Goal: Task Accomplishment & Management: Use online tool/utility

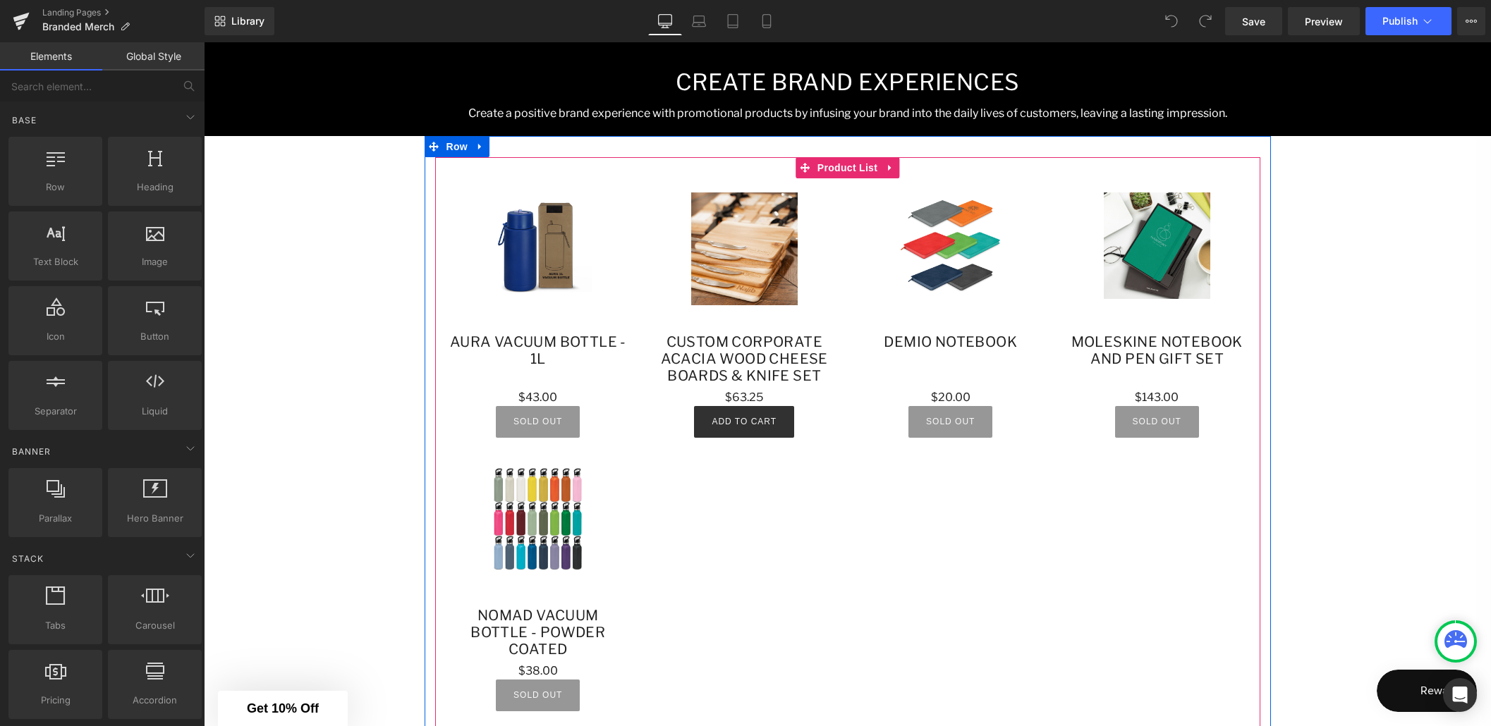
scroll to position [787, 0]
click at [546, 259] on span "(P) Image" at bounding box center [538, 264] width 54 height 21
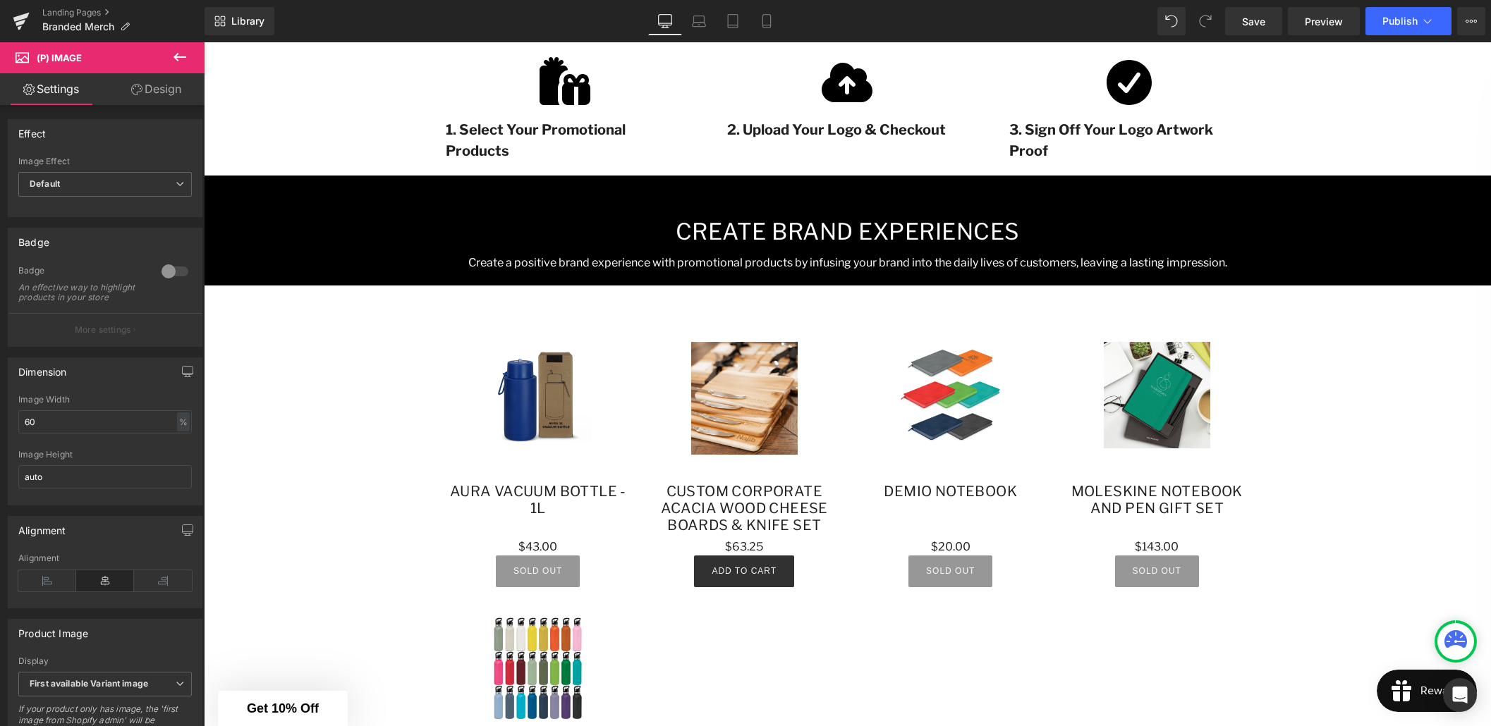
scroll to position [685, 0]
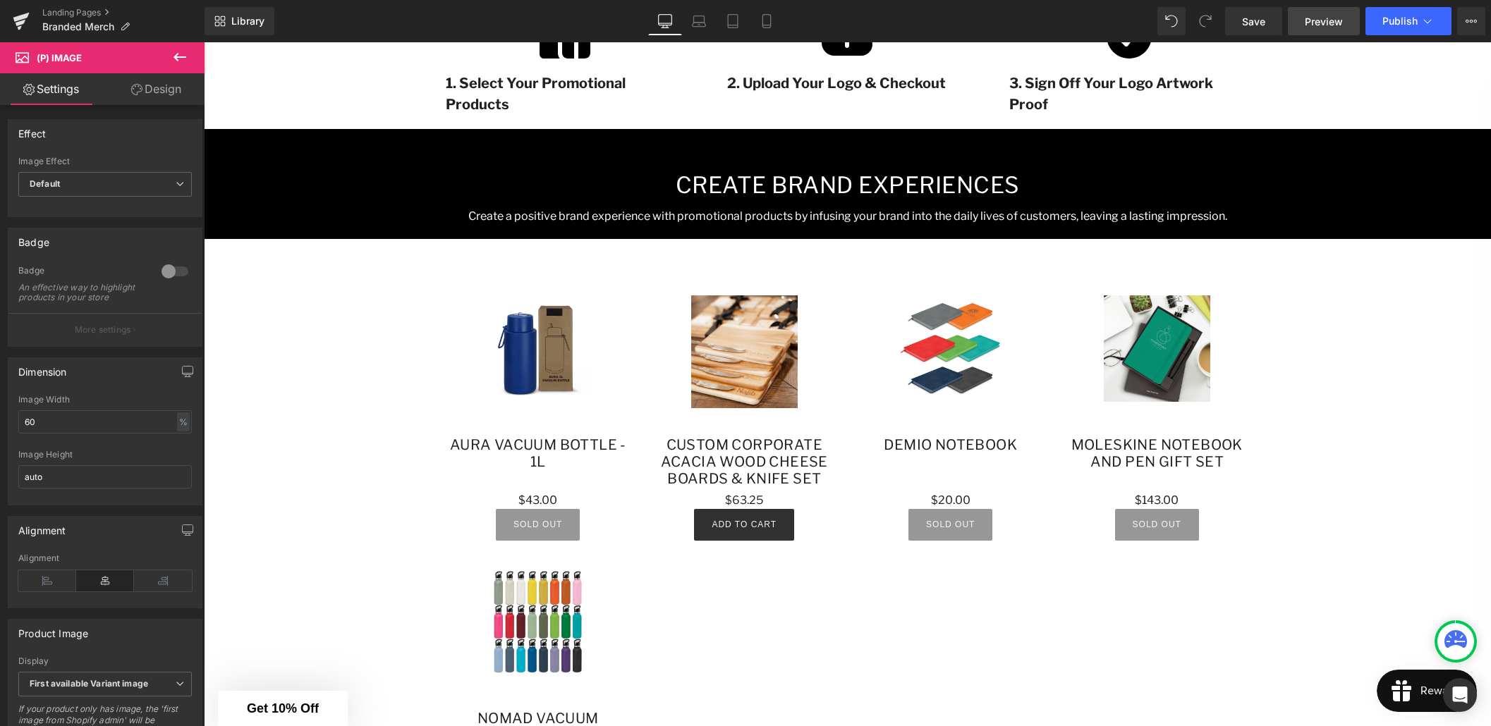
click at [1307, 20] on span "Preview" at bounding box center [1323, 21] width 38 height 15
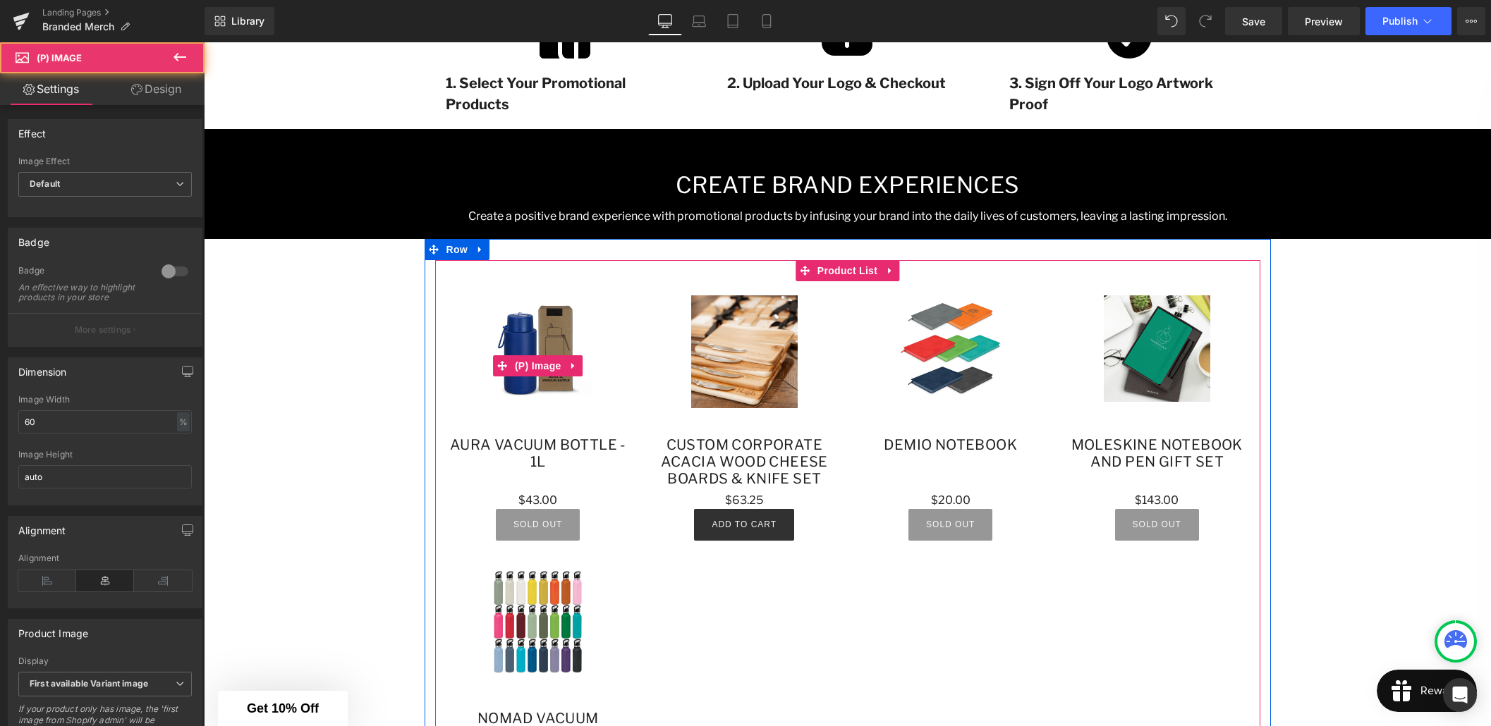
click at [535, 333] on img at bounding box center [537, 348] width 107 height 107
click at [539, 369] on span "(P) Image" at bounding box center [538, 365] width 54 height 21
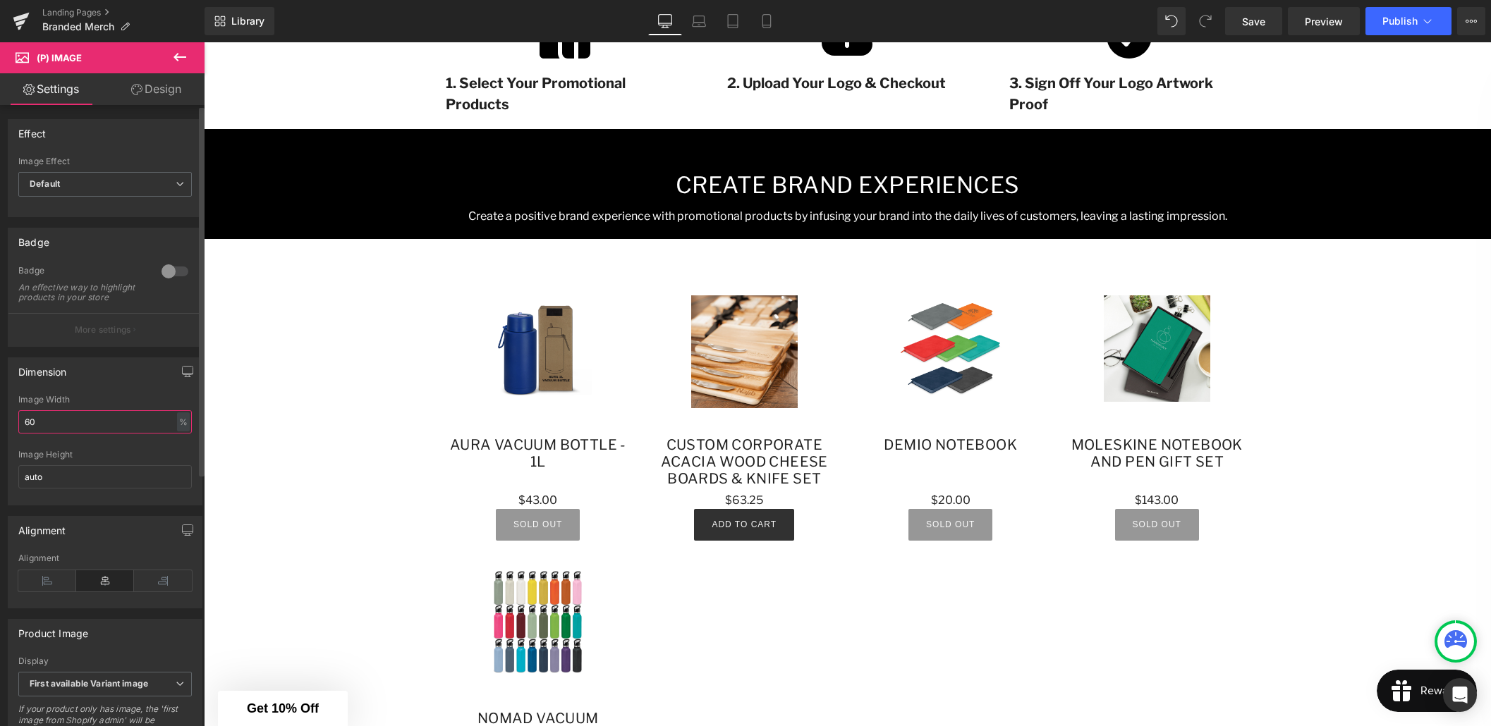
drag, startPoint x: 30, startPoint y: 434, endPoint x: 20, endPoint y: 434, distance: 9.9
click at [20, 434] on input "60" at bounding box center [104, 421] width 173 height 23
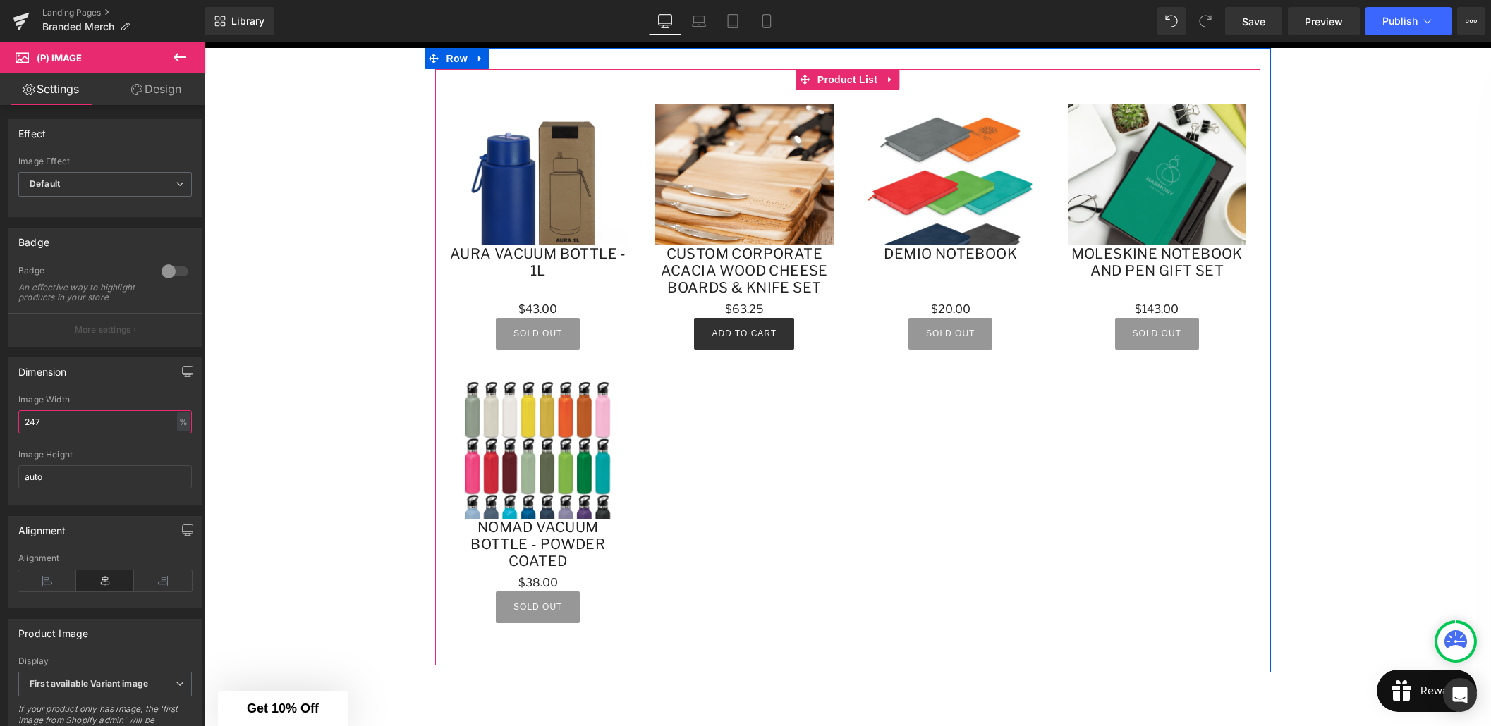
scroll to position [877, 0]
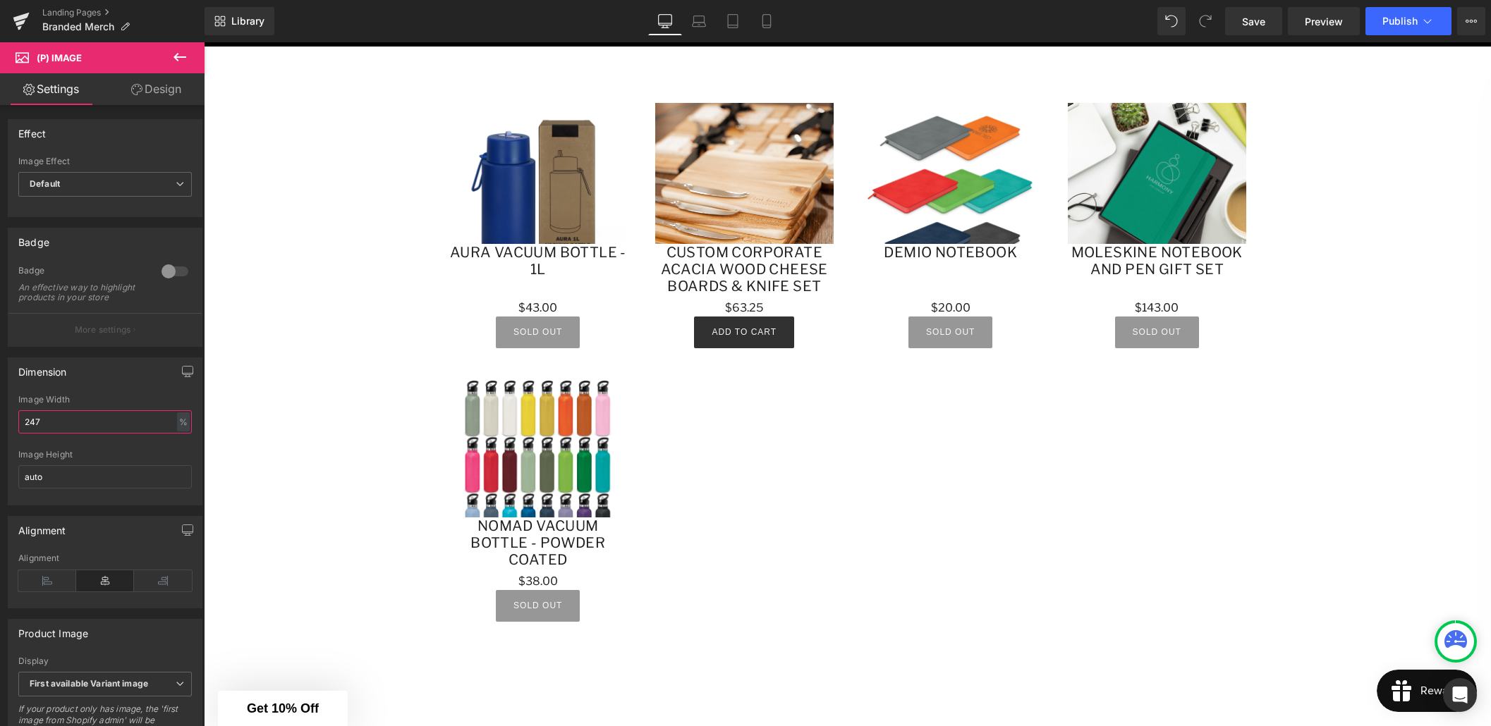
type input "247"
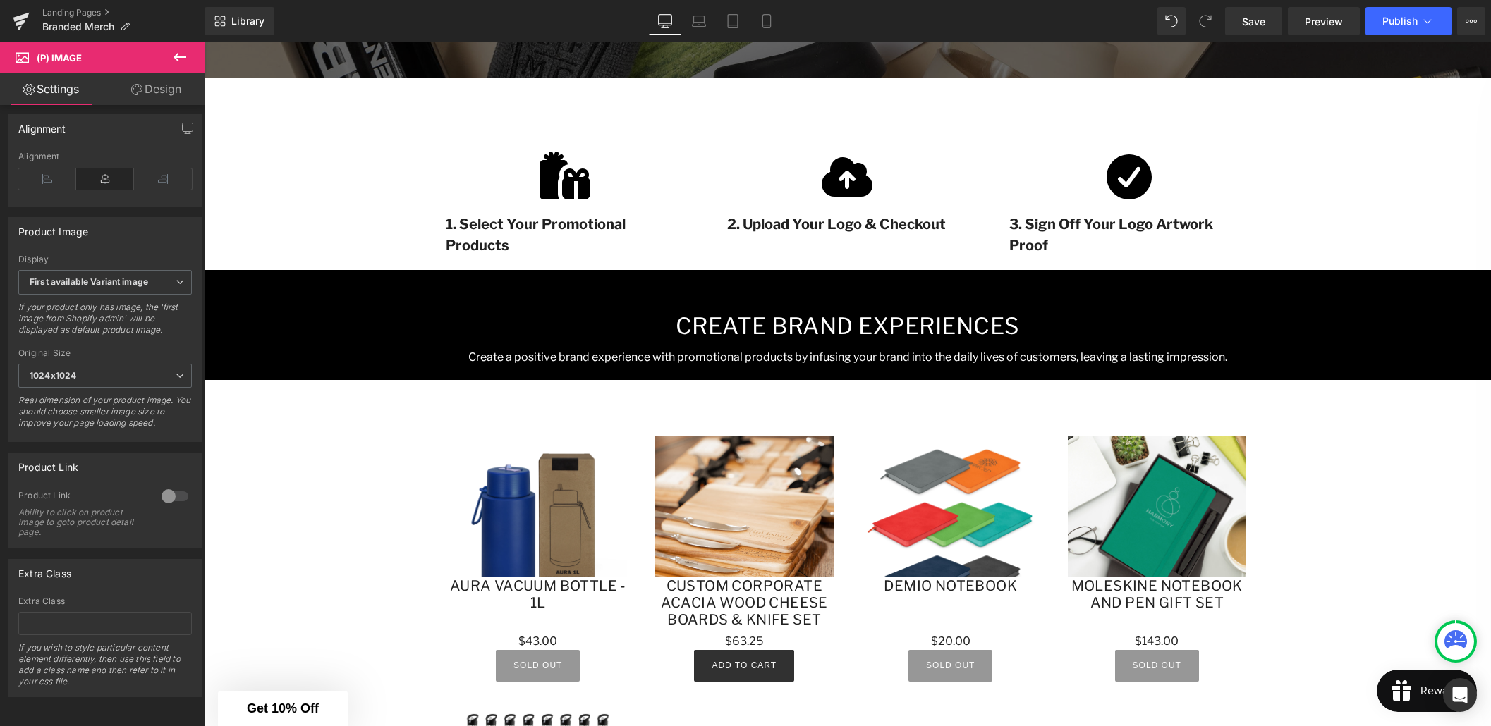
scroll to position [738, 0]
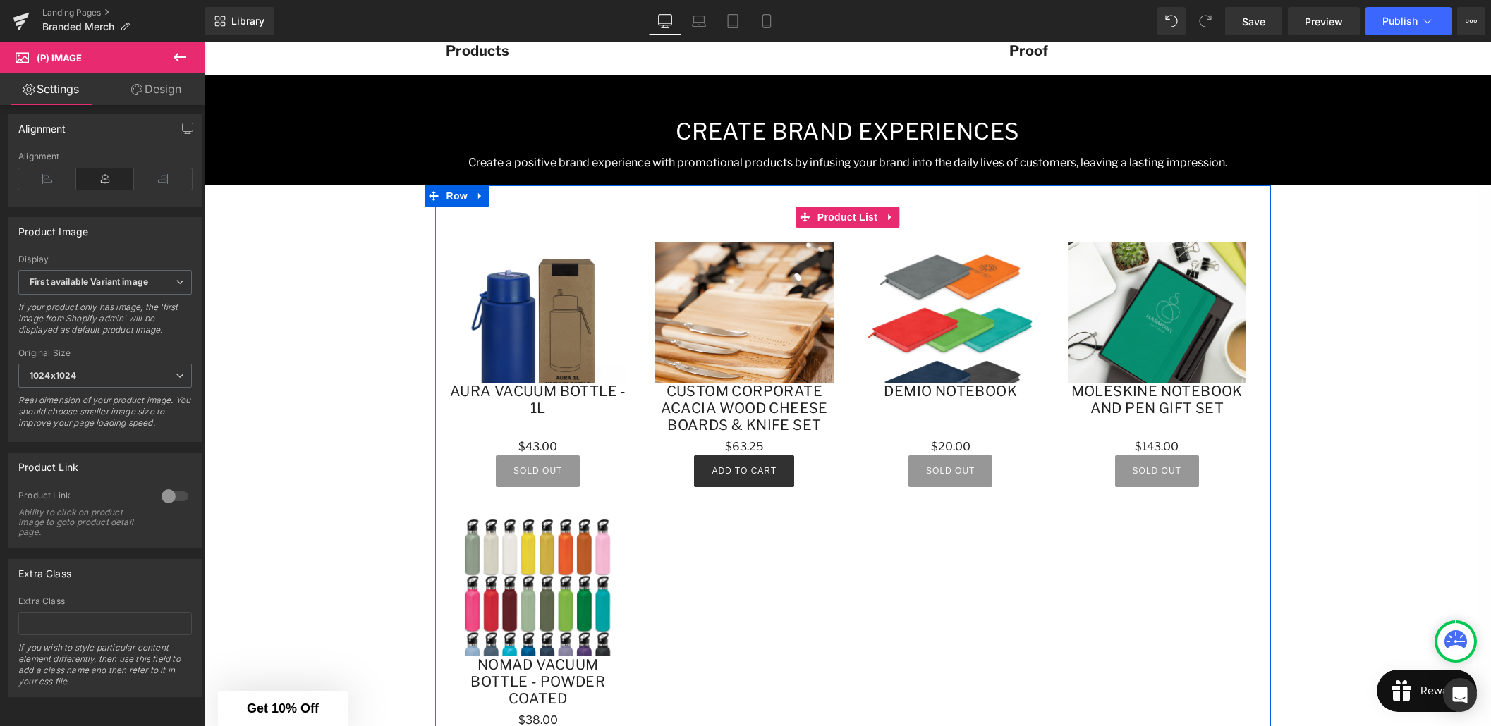
click at [510, 228] on div "Sale Off (P) Image Aura Vacuum Bottle - 1L (P) Title $0 $43.00 (P) Price Sold O…" at bounding box center [538, 365] width 207 height 274
click at [845, 217] on span "Product List" at bounding box center [847, 217] width 67 height 21
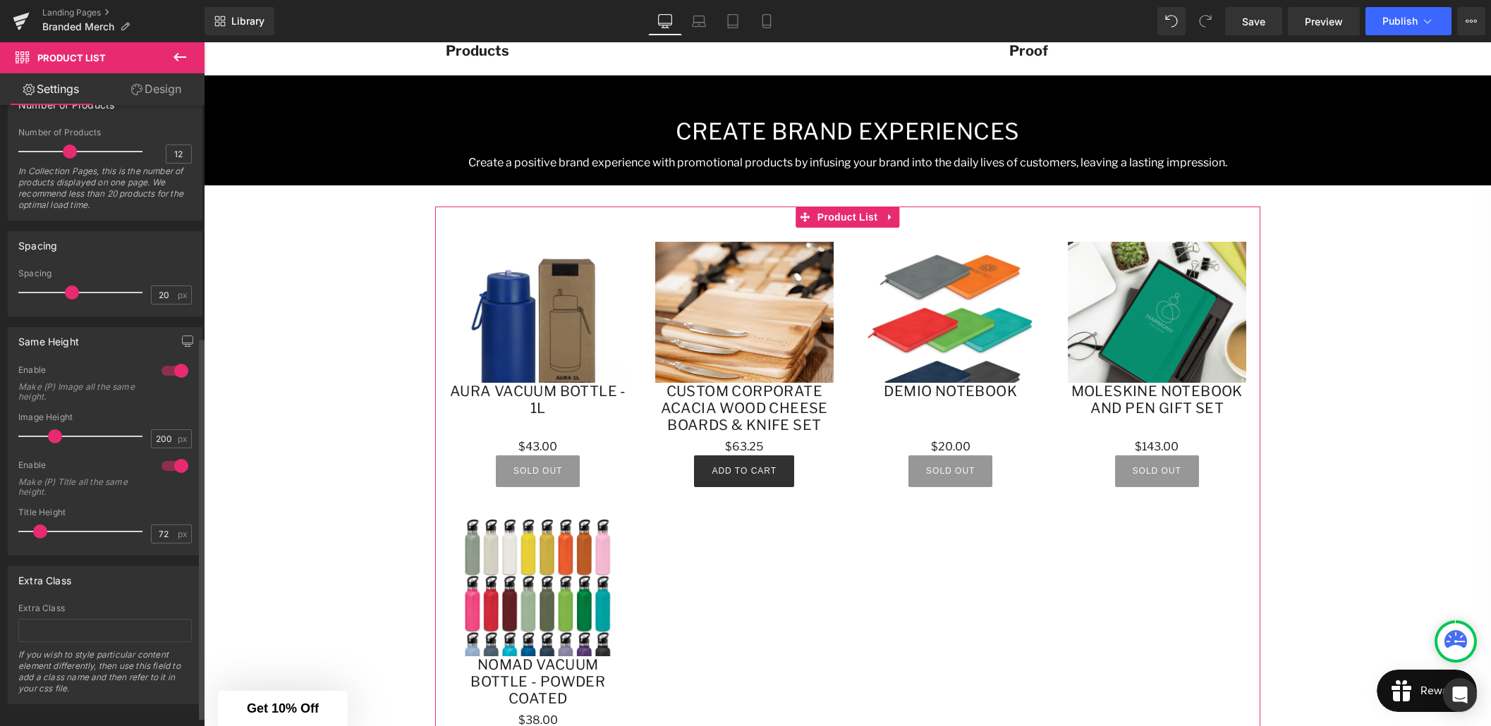
scroll to position [378, 0]
drag, startPoint x: 166, startPoint y: 434, endPoint x: 157, endPoint y: 435, distance: 8.6
click at [157, 435] on input "200" at bounding box center [164, 434] width 25 height 18
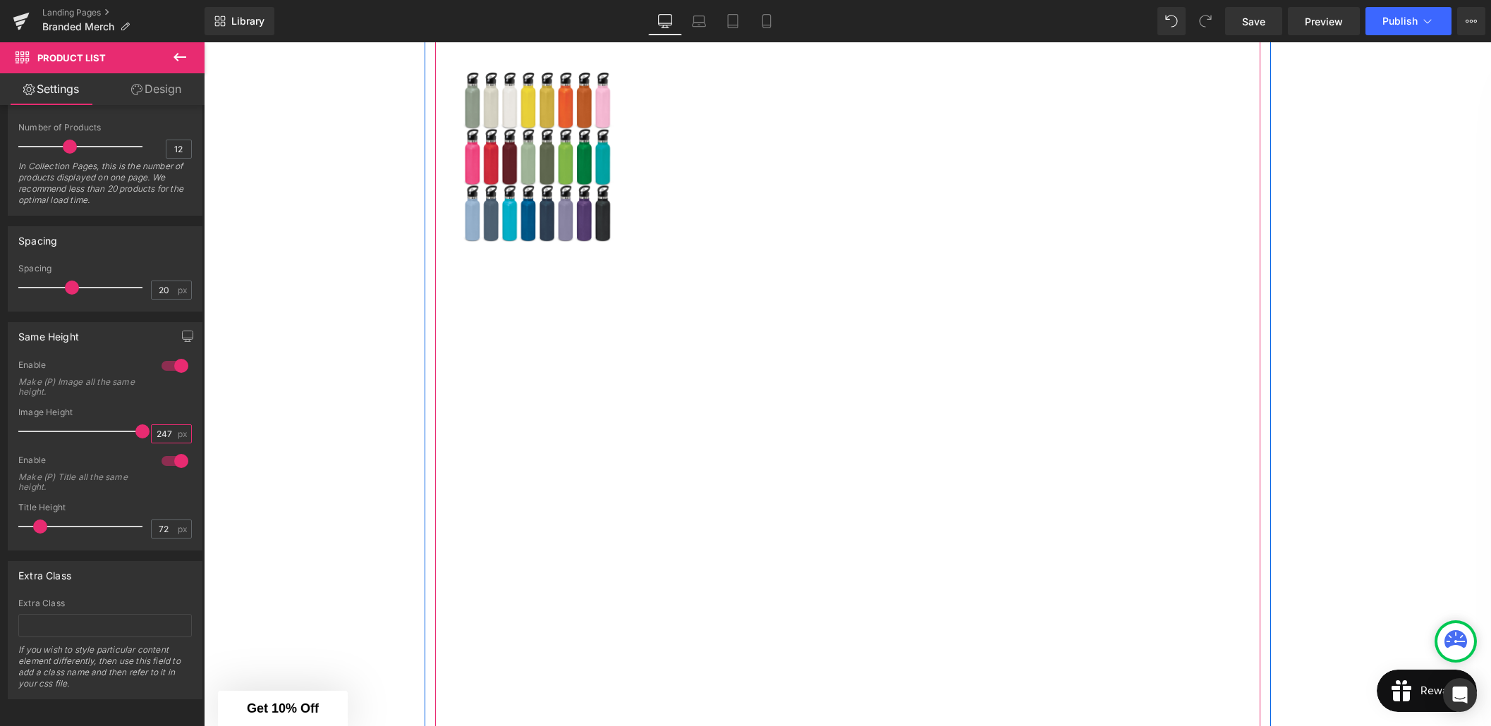
scroll to position [1660, 0]
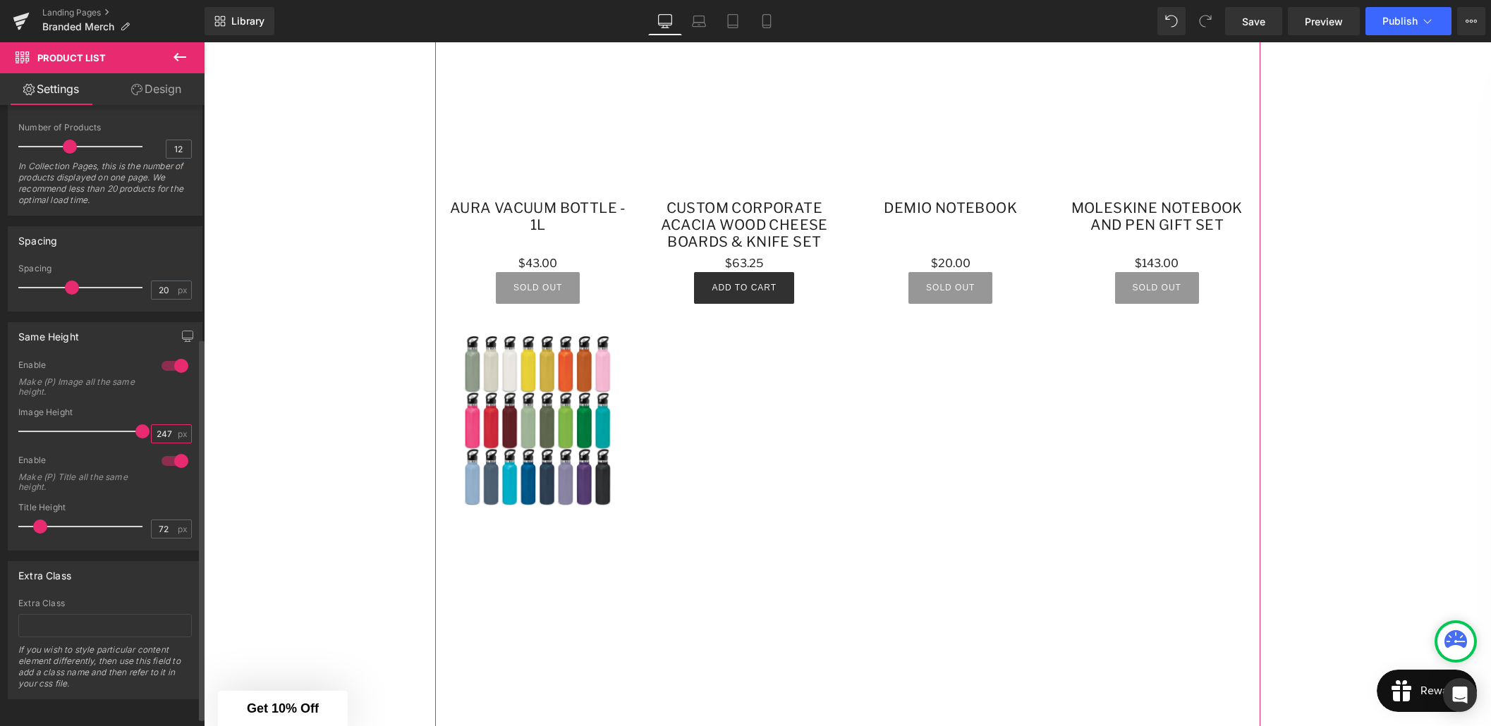
drag, startPoint x: 166, startPoint y: 435, endPoint x: 174, endPoint y: 436, distance: 8.5
click at [166, 435] on input "1247" at bounding box center [164, 434] width 25 height 18
type input "247"
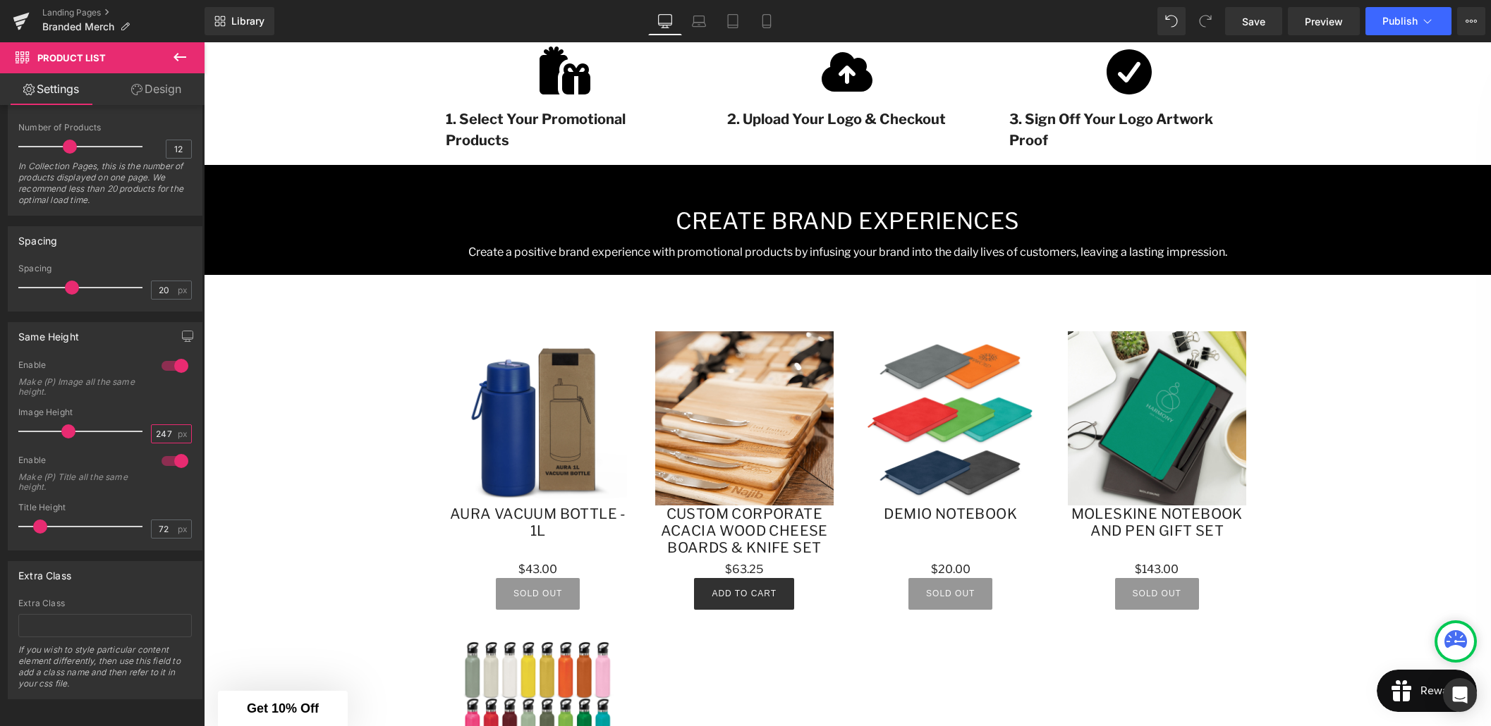
scroll to position [634, 0]
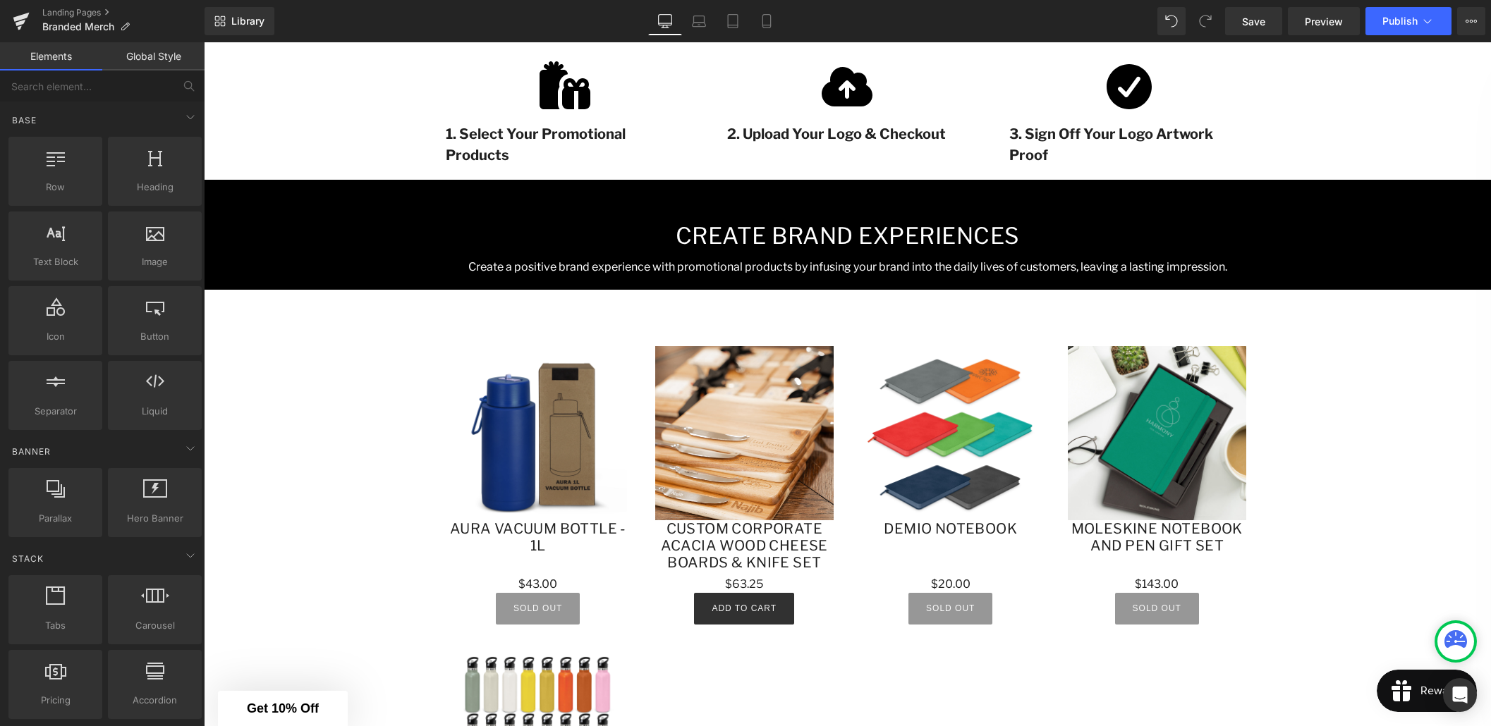
click at [380, 372] on div "Branded Merchandise Heading Stand out from the competition, strengthen customer…" at bounding box center [847, 368] width 1287 height 1598
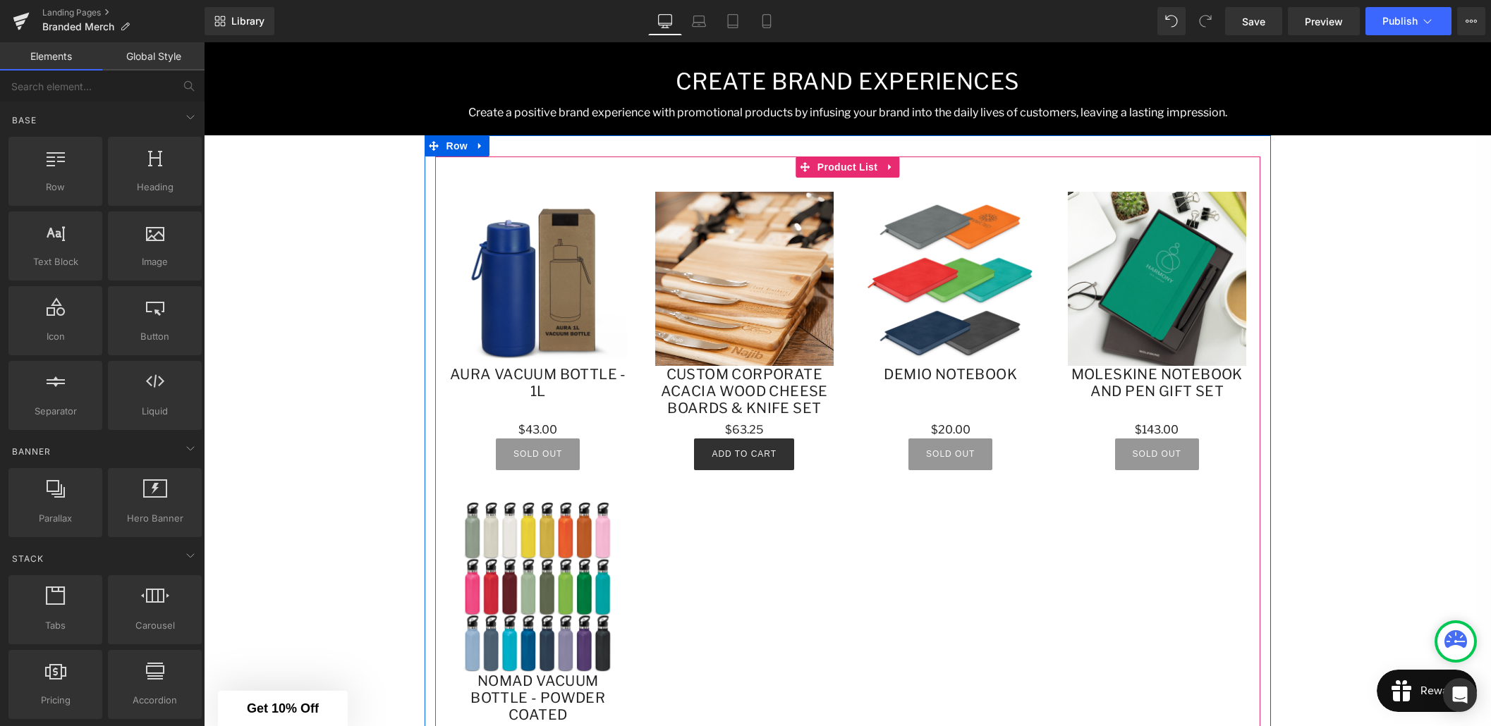
scroll to position [790, 0]
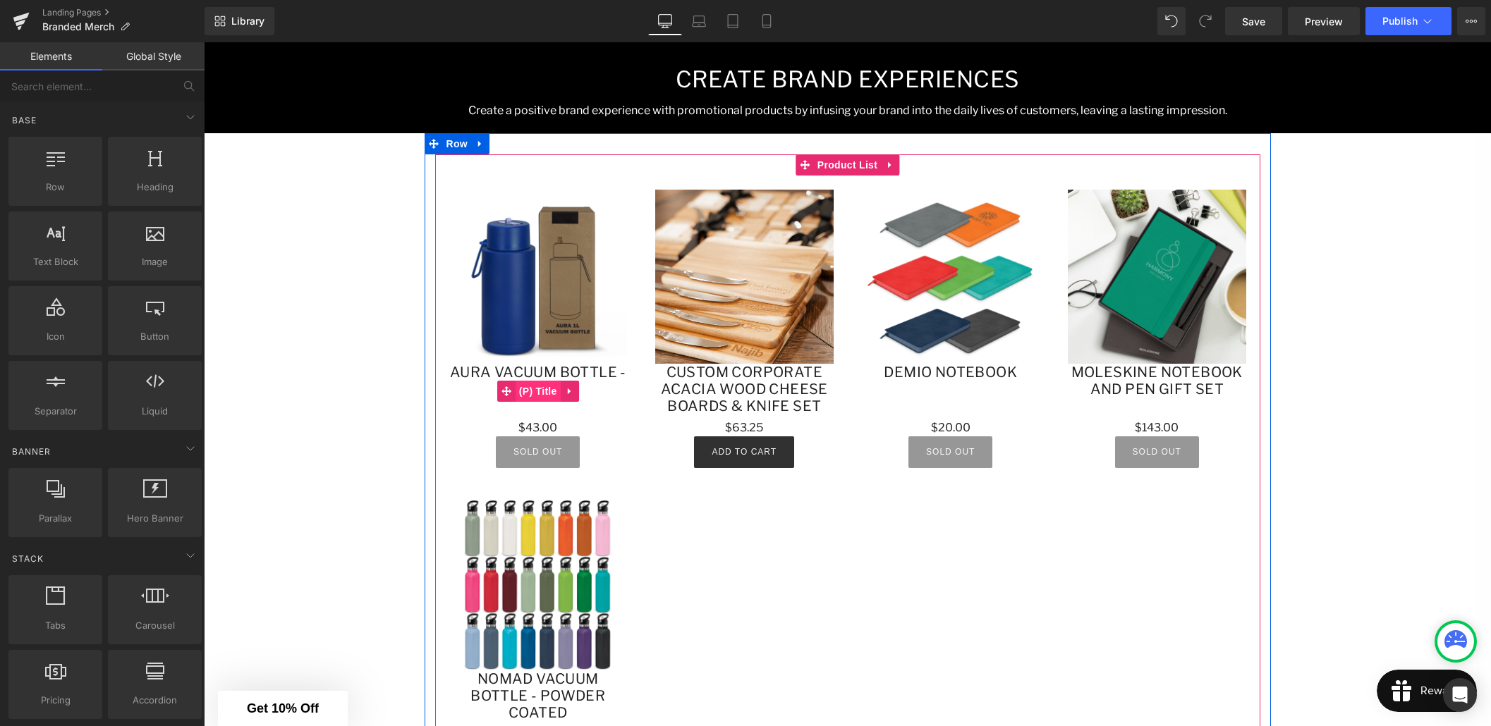
click at [542, 390] on span "(P) Title" at bounding box center [537, 391] width 45 height 21
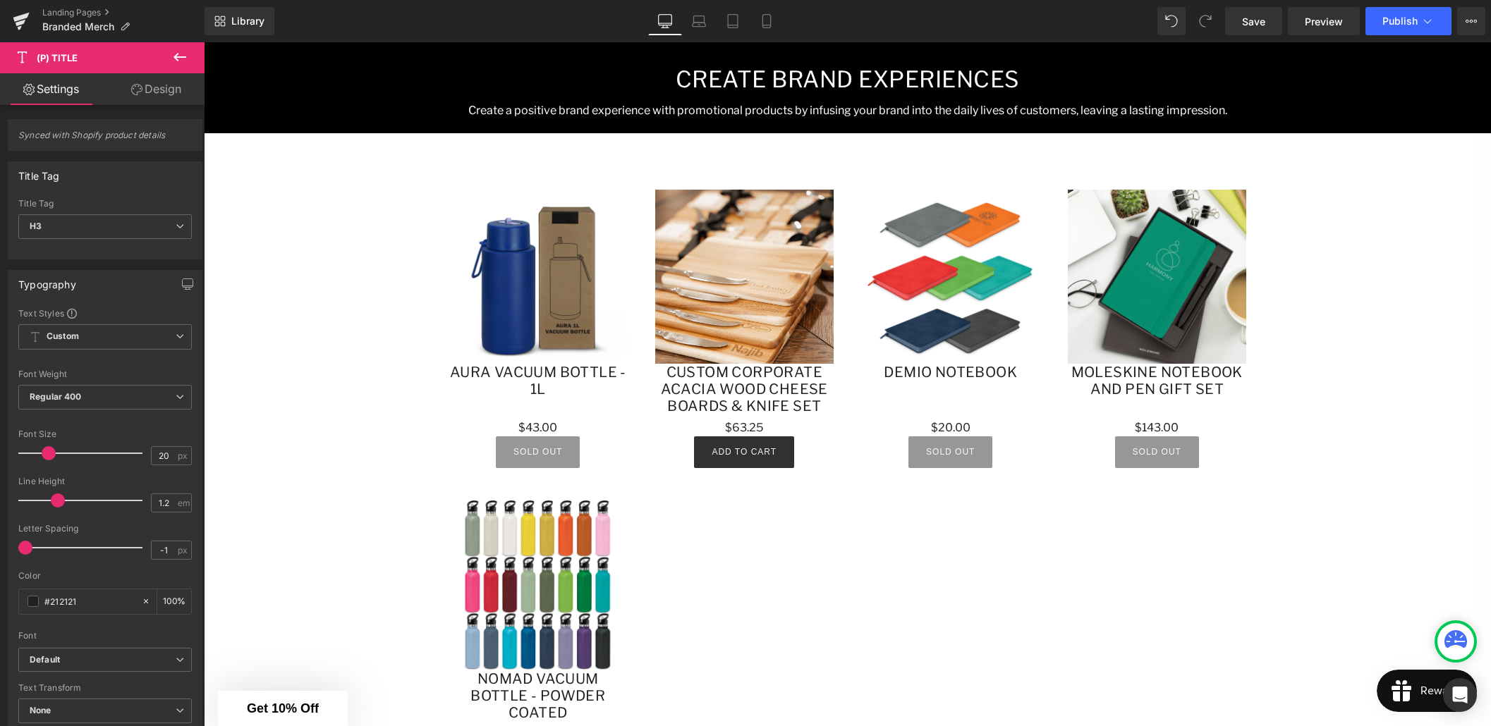
click at [174, 99] on link "Design" at bounding box center [156, 89] width 102 height 32
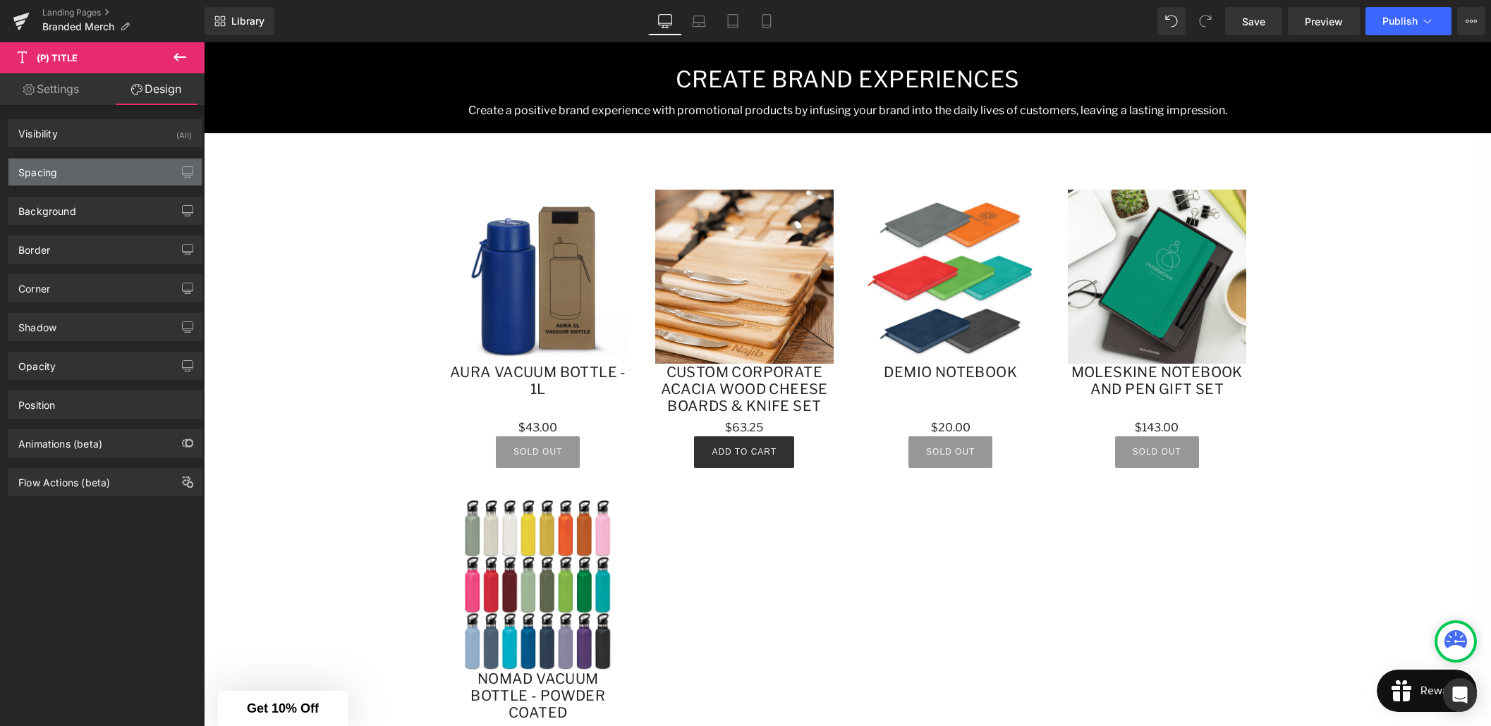
click at [97, 169] on div "Spacing" at bounding box center [104, 172] width 193 height 27
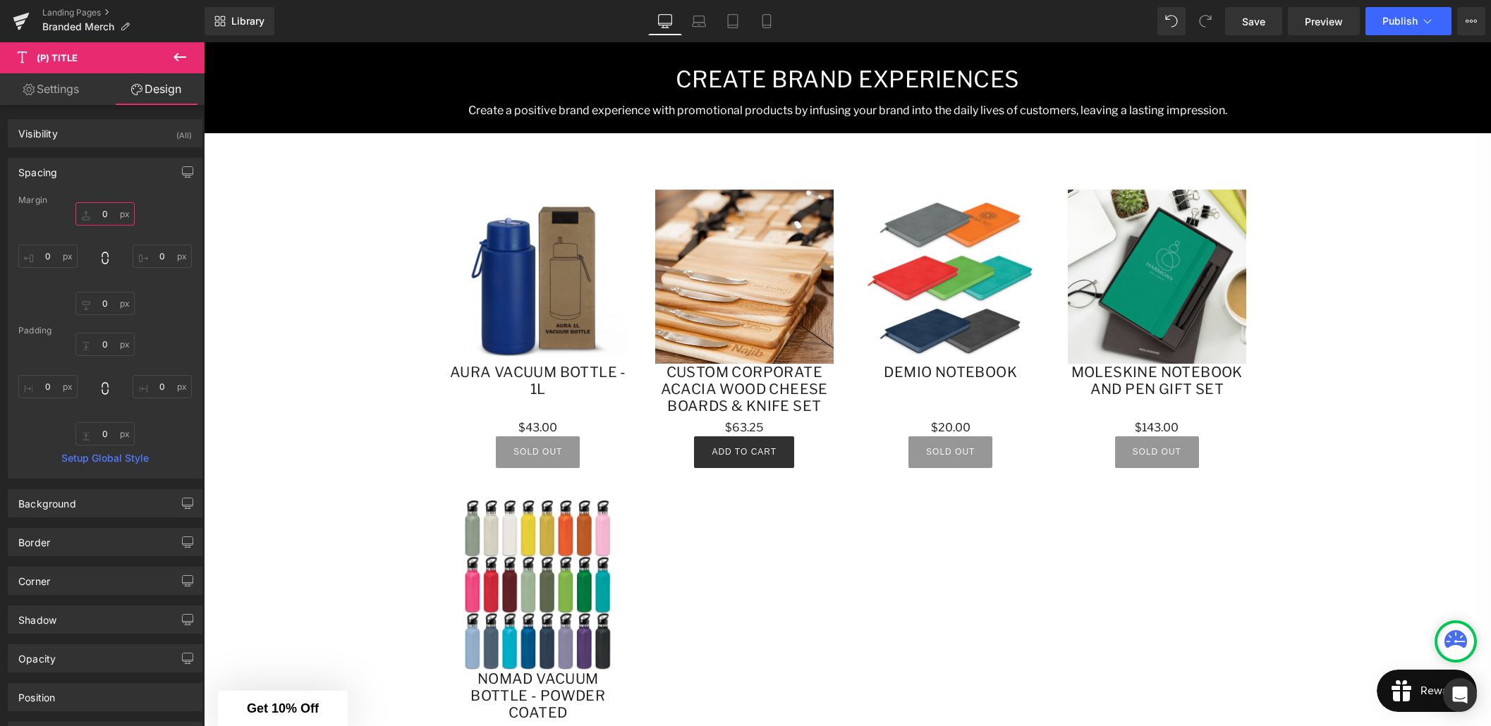
drag, startPoint x: 101, startPoint y: 212, endPoint x: 97, endPoint y: 238, distance: 25.6
click at [100, 214] on input "text" at bounding box center [104, 213] width 59 height 23
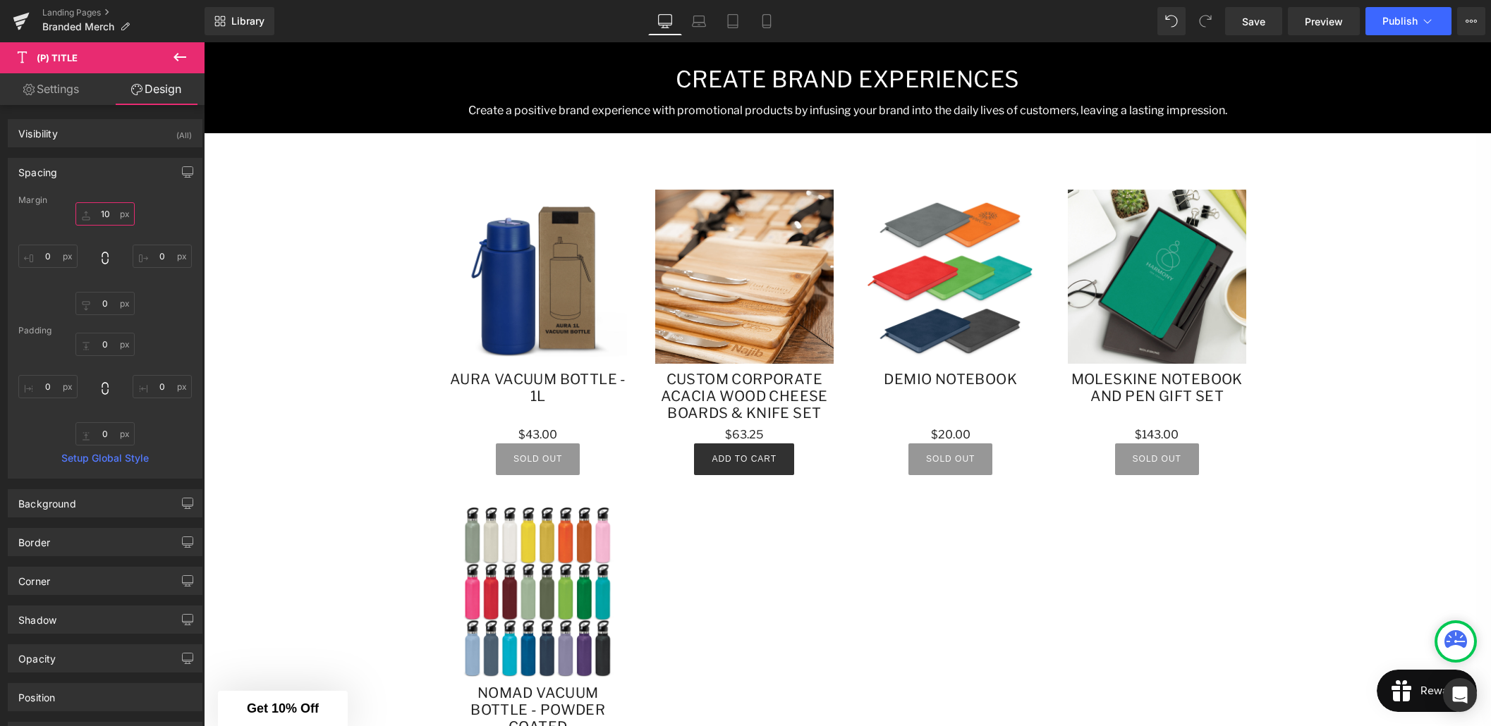
type input "10"
click at [157, 231] on div "10" at bounding box center [104, 258] width 173 height 113
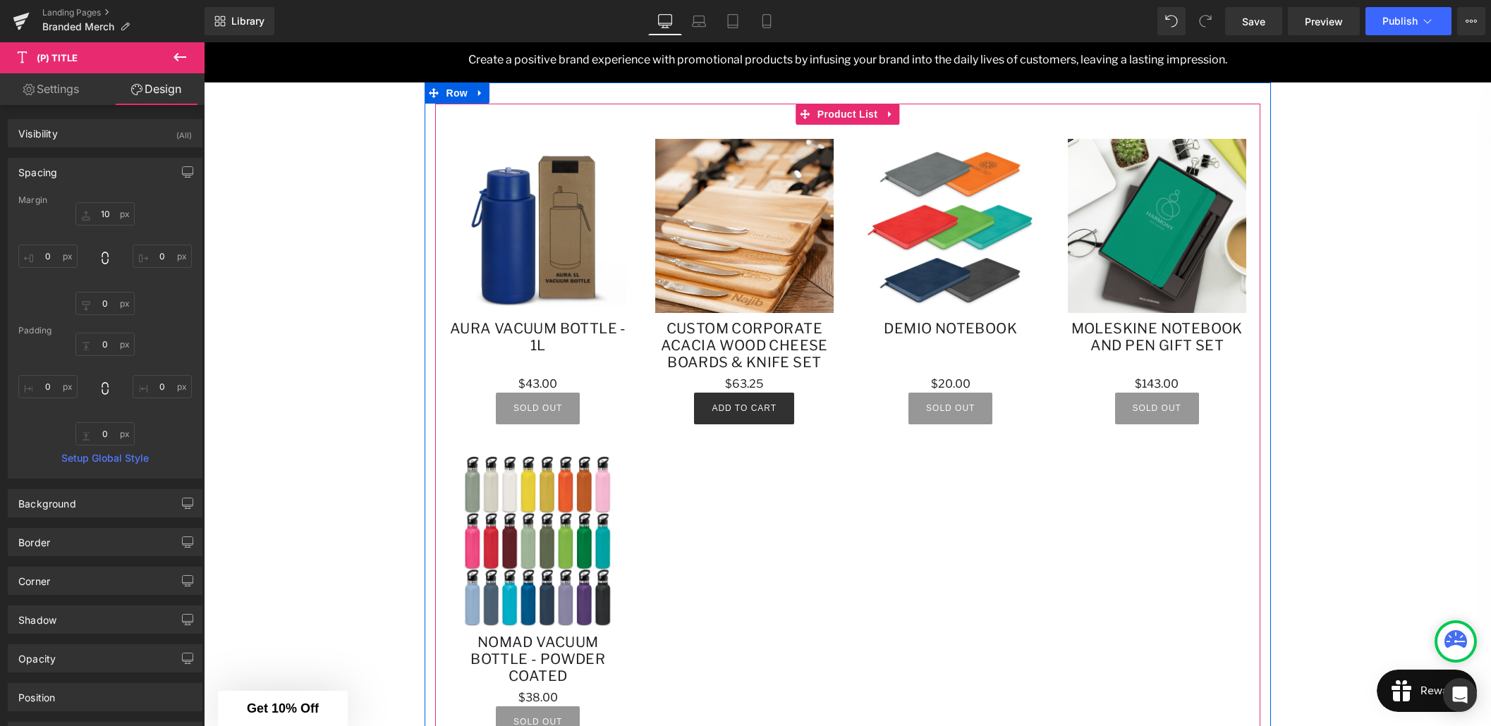
scroll to position [890, 0]
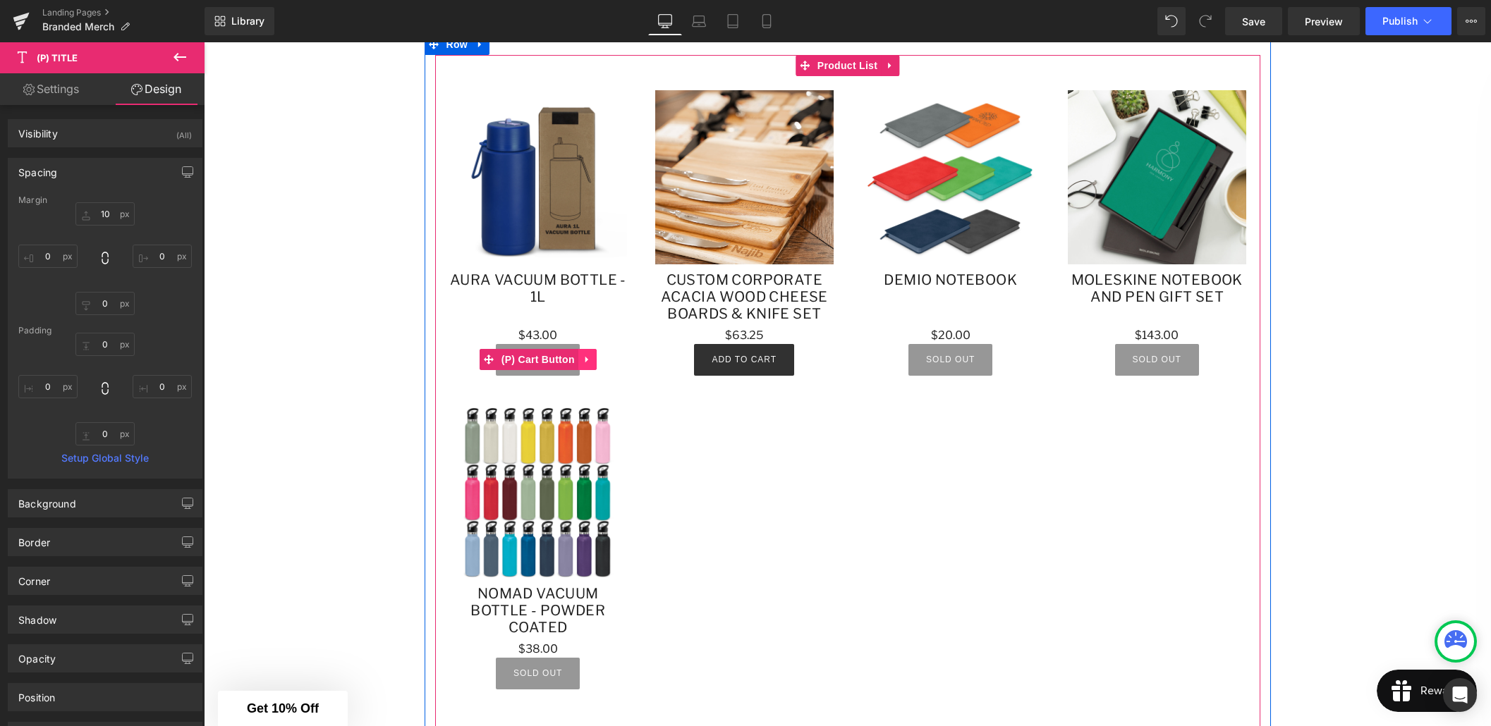
click at [585, 359] on icon at bounding box center [586, 360] width 3 height 6
click at [596, 363] on icon at bounding box center [597, 360] width 10 height 10
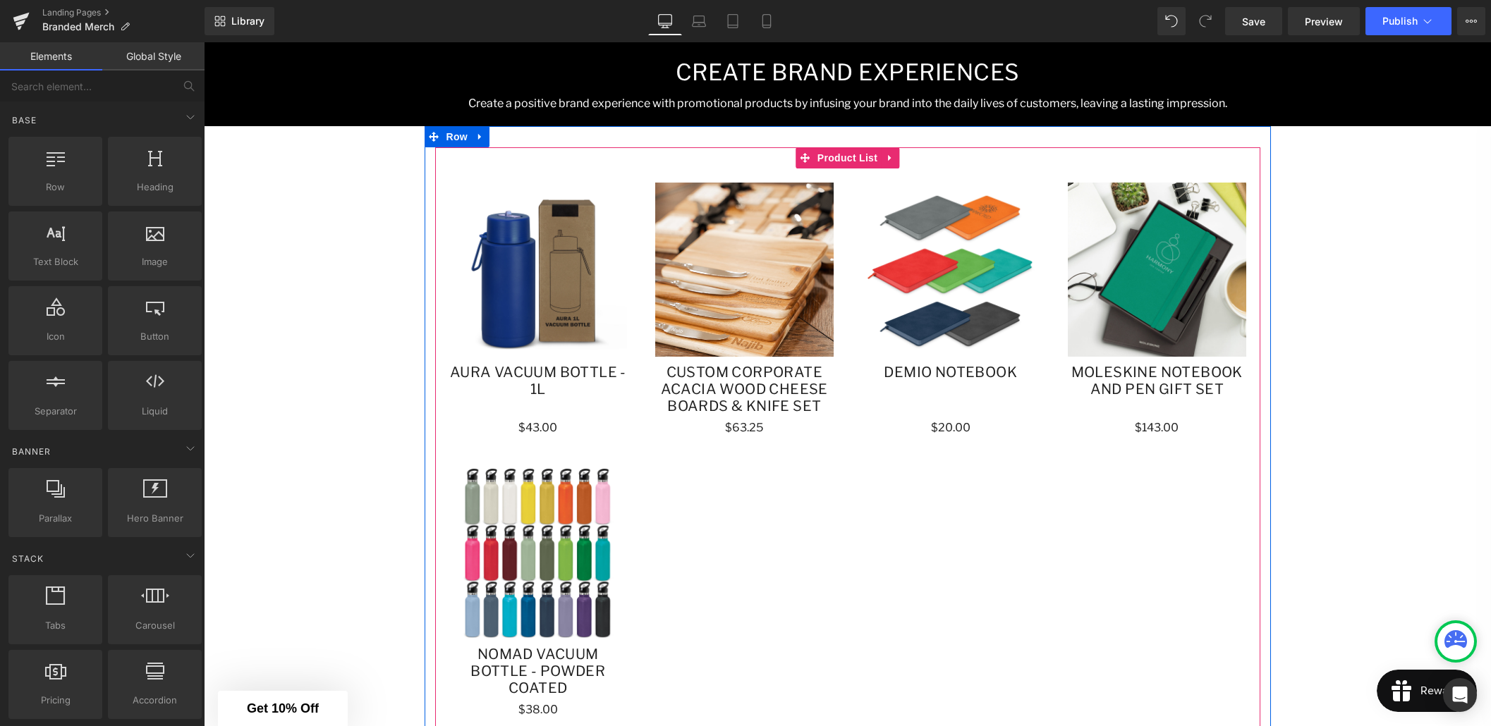
scroll to position [796, 0]
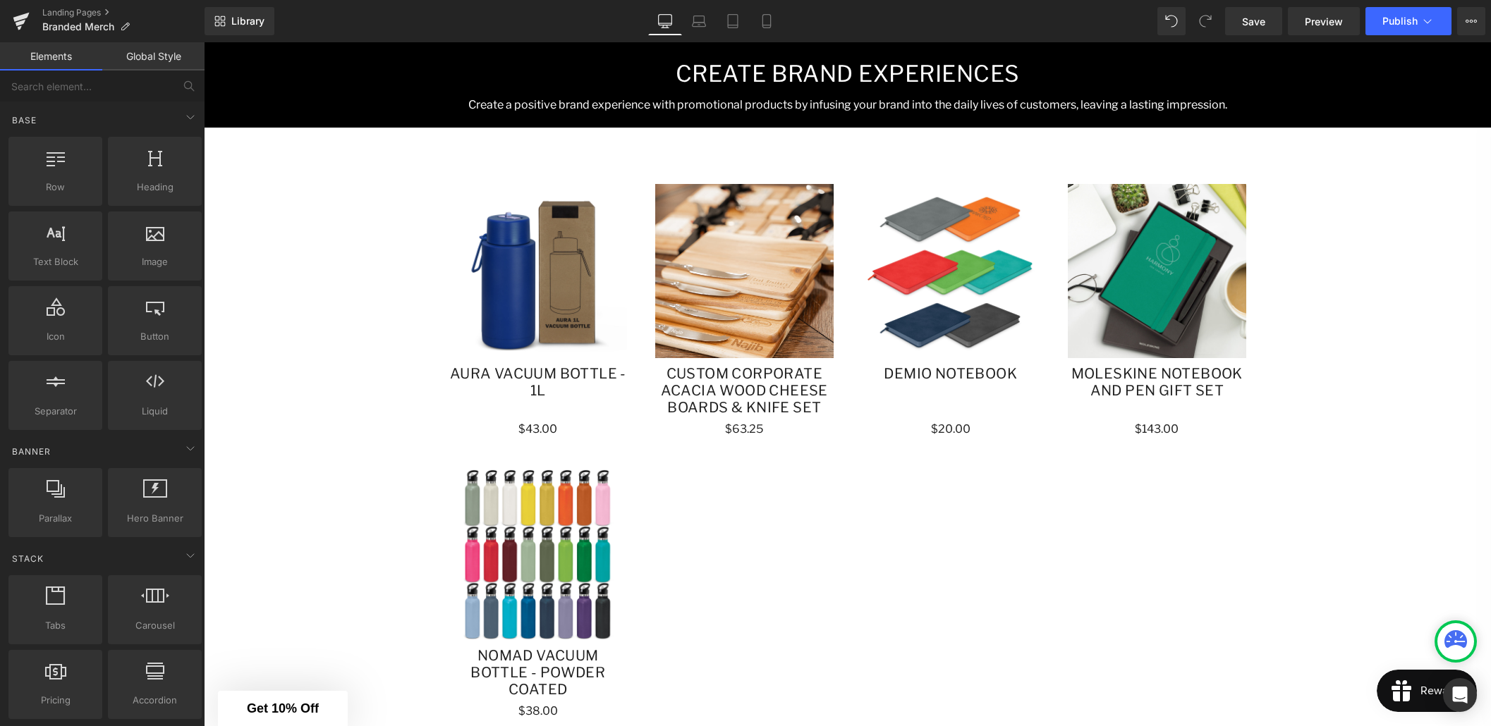
click at [342, 365] on div "Branded Merchandise Heading Stand out from the competition, strengthen customer…" at bounding box center [847, 181] width 1287 height 1548
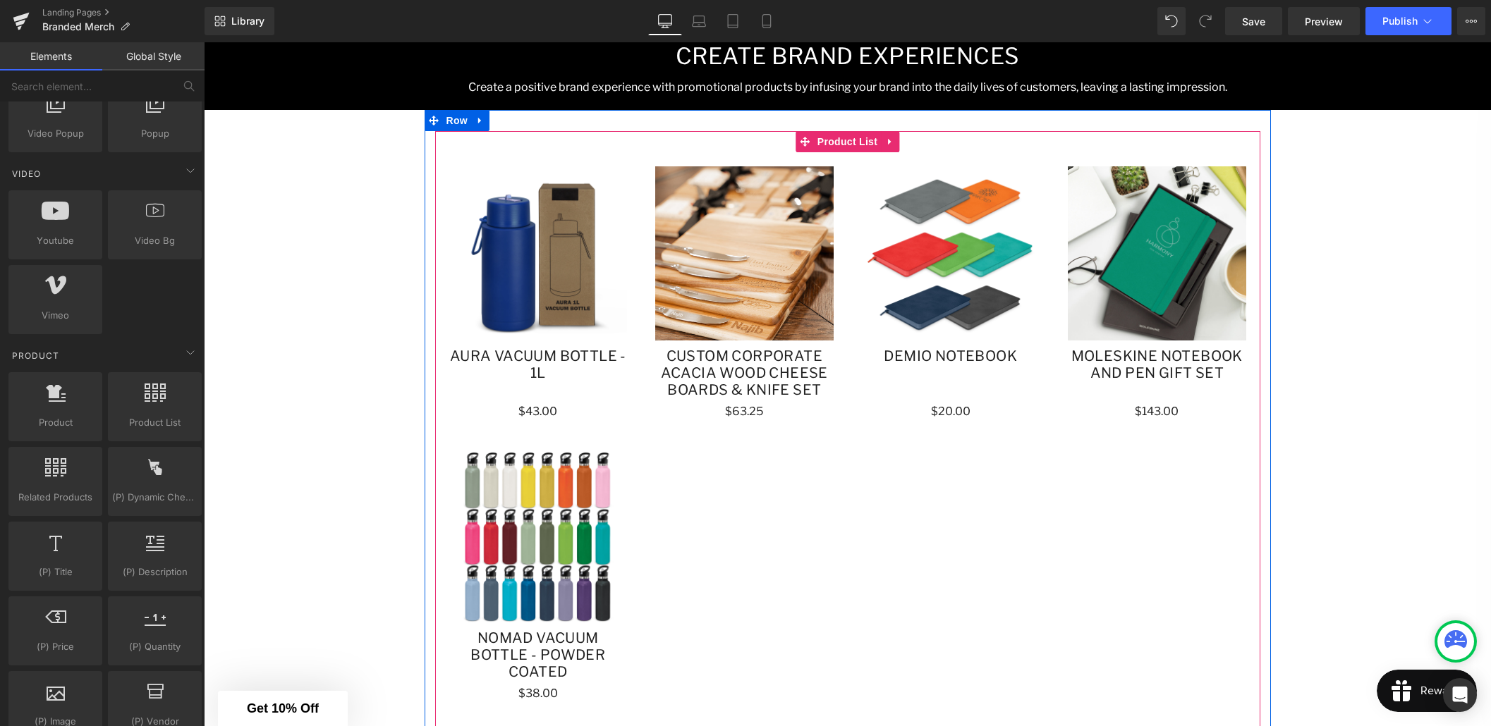
scroll to position [640, 0]
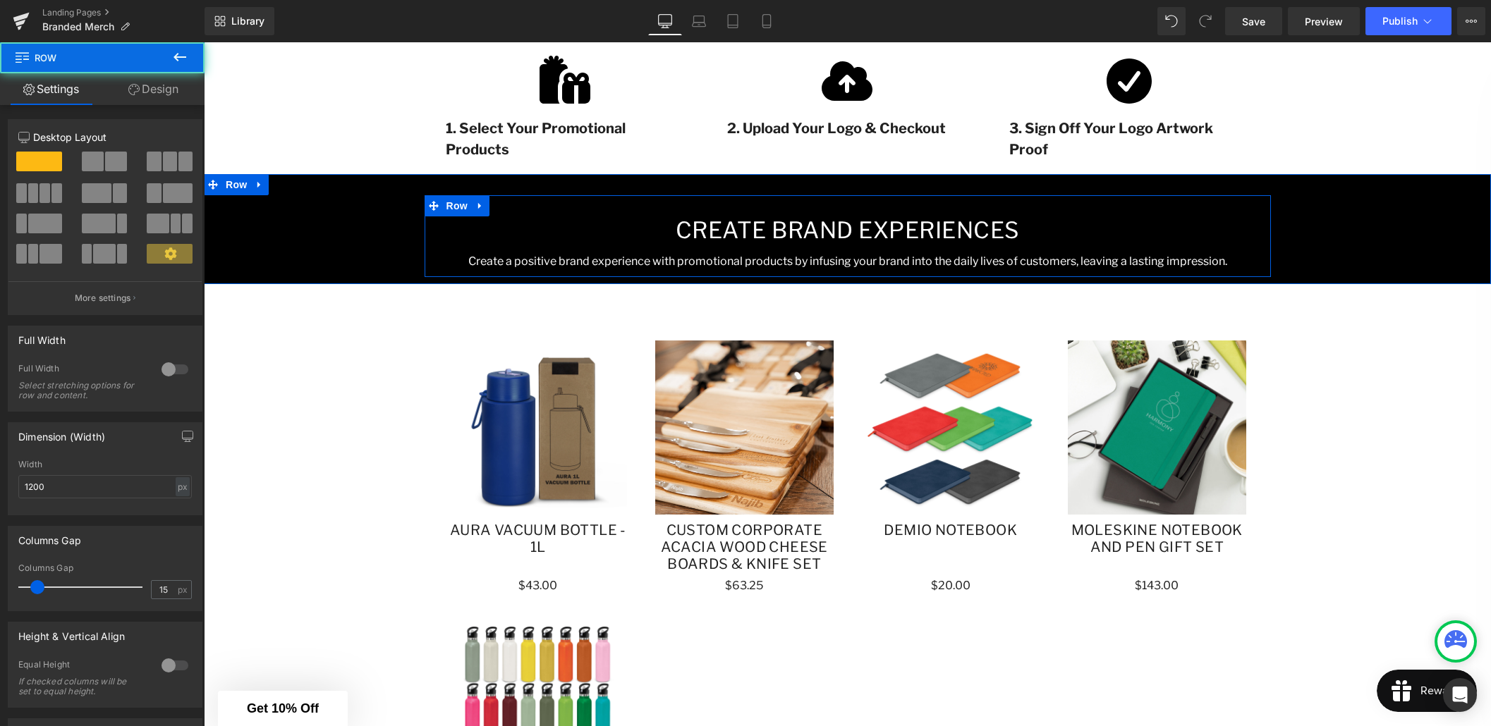
click at [755, 204] on div "Create Brand Experiences Heading Create a positive brand experience with promot…" at bounding box center [847, 236] width 846 height 82
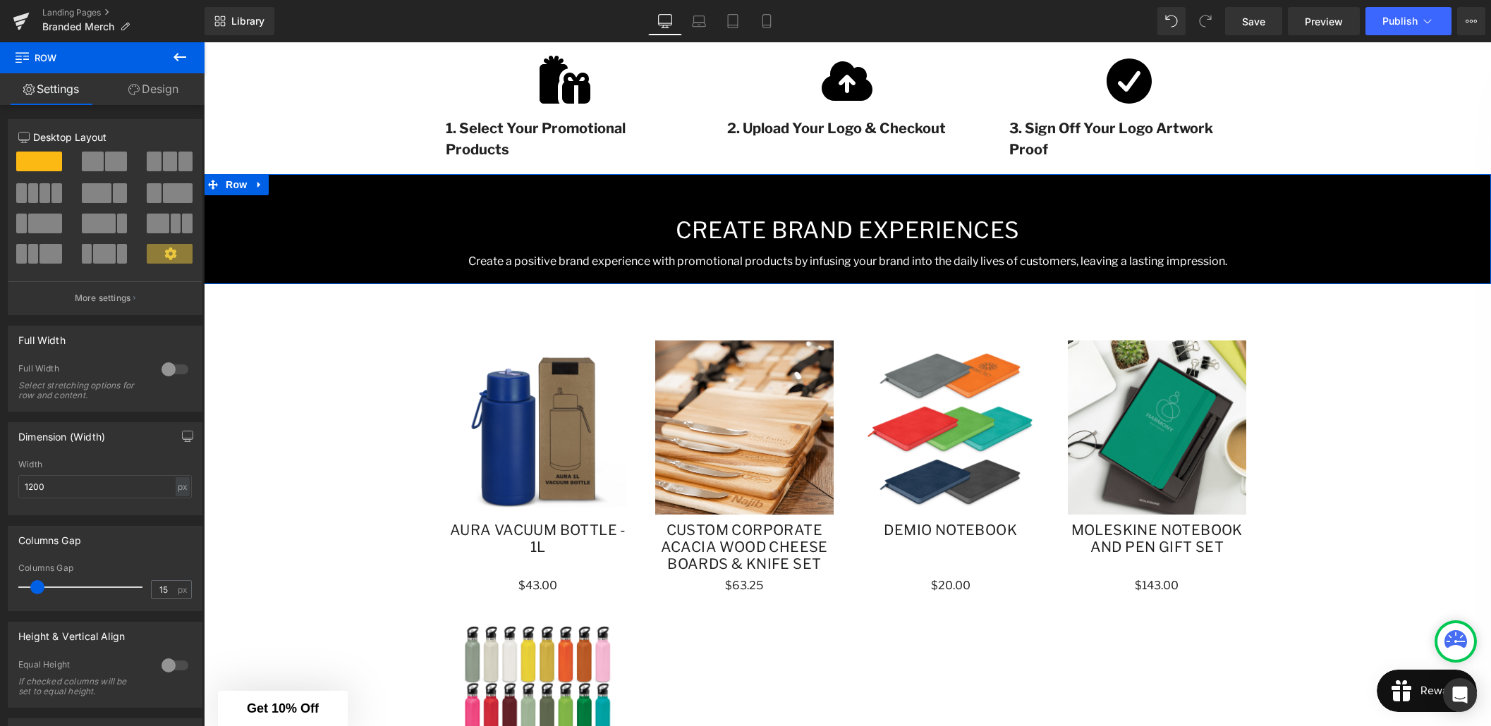
click at [601, 185] on div "Create Brand Experiences Heading Create a positive brand experience with promot…" at bounding box center [847, 229] width 1287 height 110
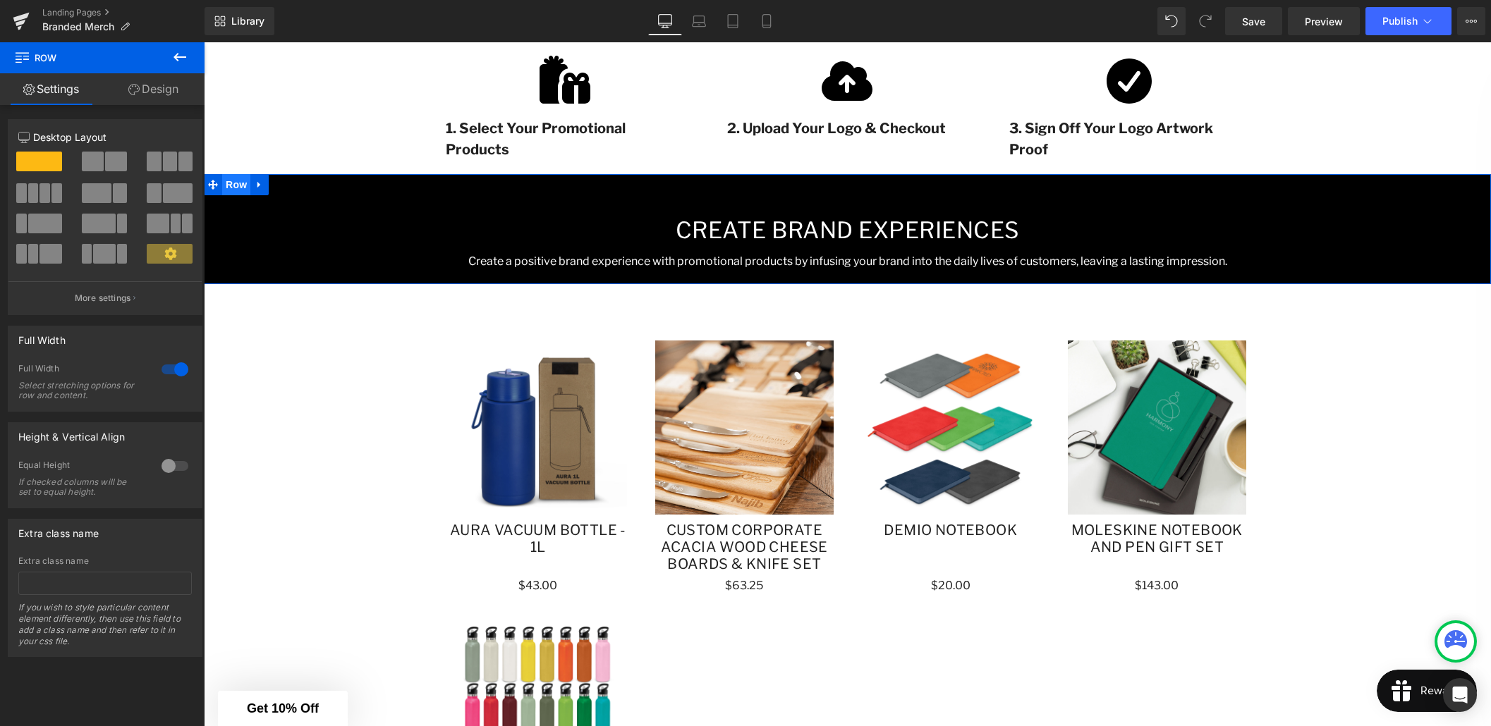
click at [234, 183] on span "Row" at bounding box center [236, 184] width 28 height 21
click at [160, 90] on link "Design" at bounding box center [153, 89] width 102 height 32
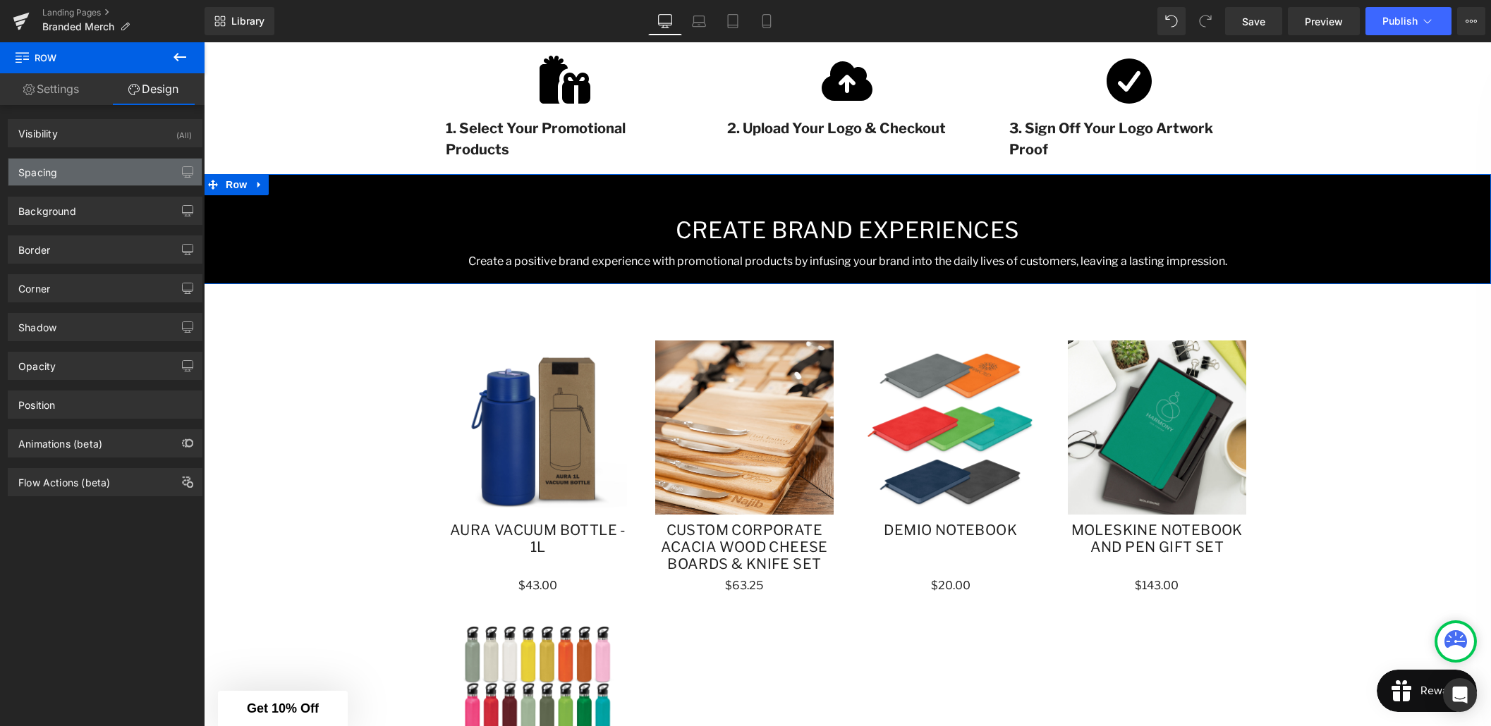
click at [98, 180] on div "Spacing" at bounding box center [104, 172] width 193 height 27
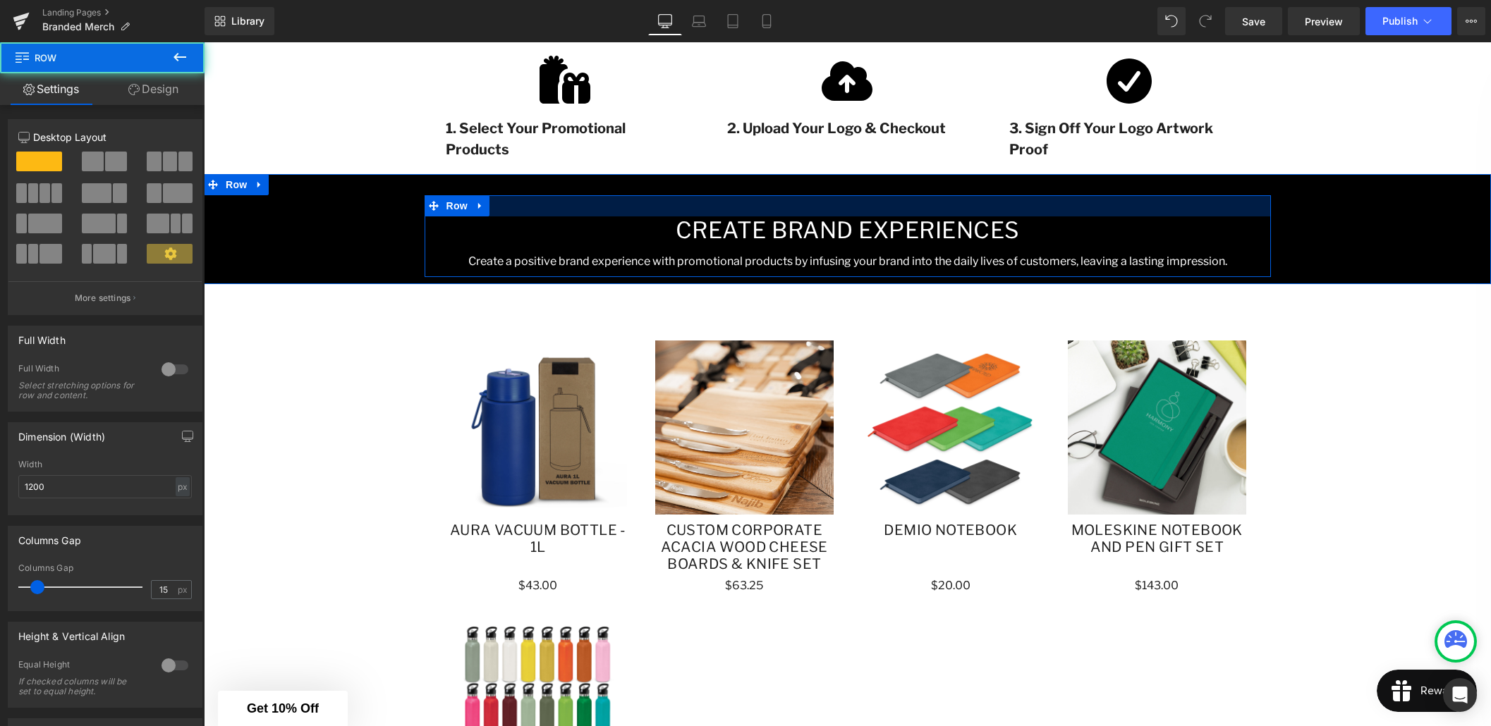
click at [619, 210] on div at bounding box center [847, 205] width 846 height 21
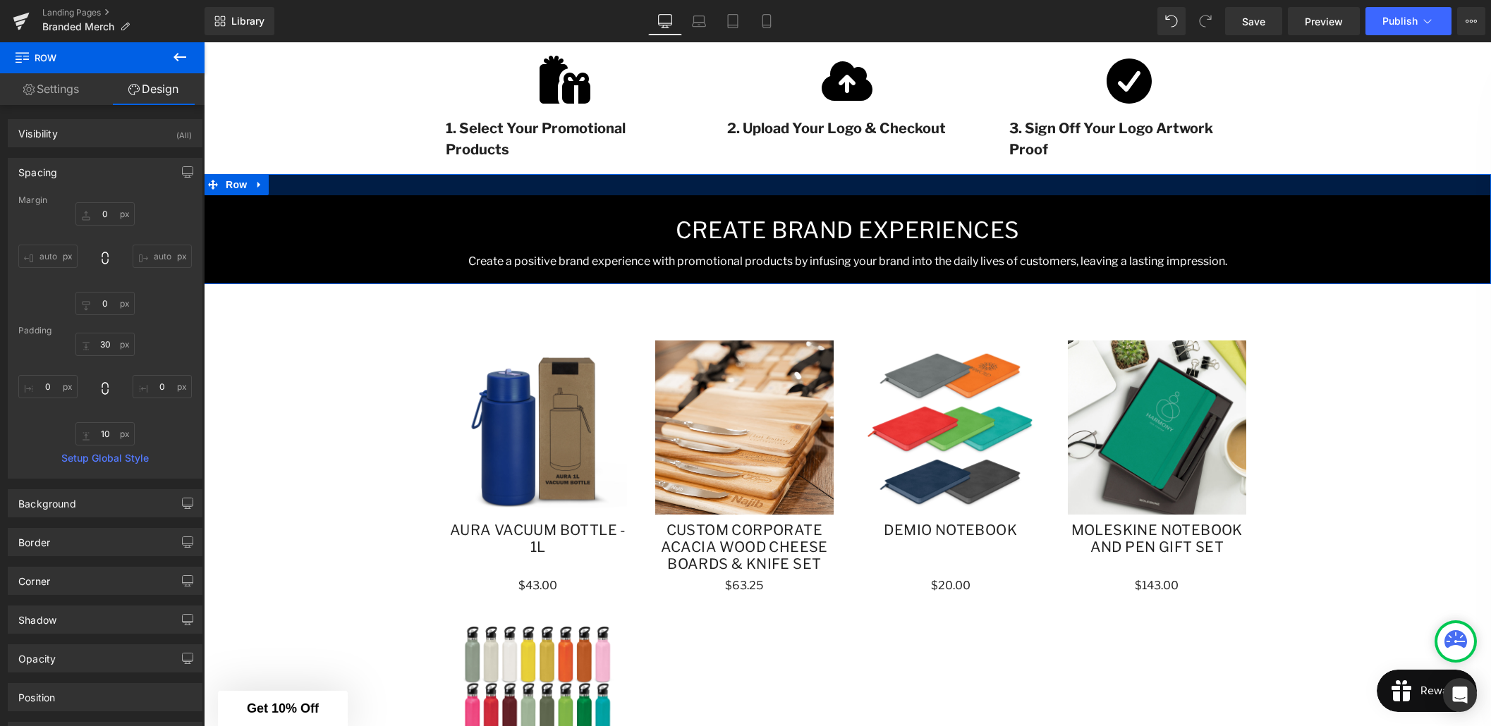
click at [493, 183] on div at bounding box center [847, 184] width 1287 height 21
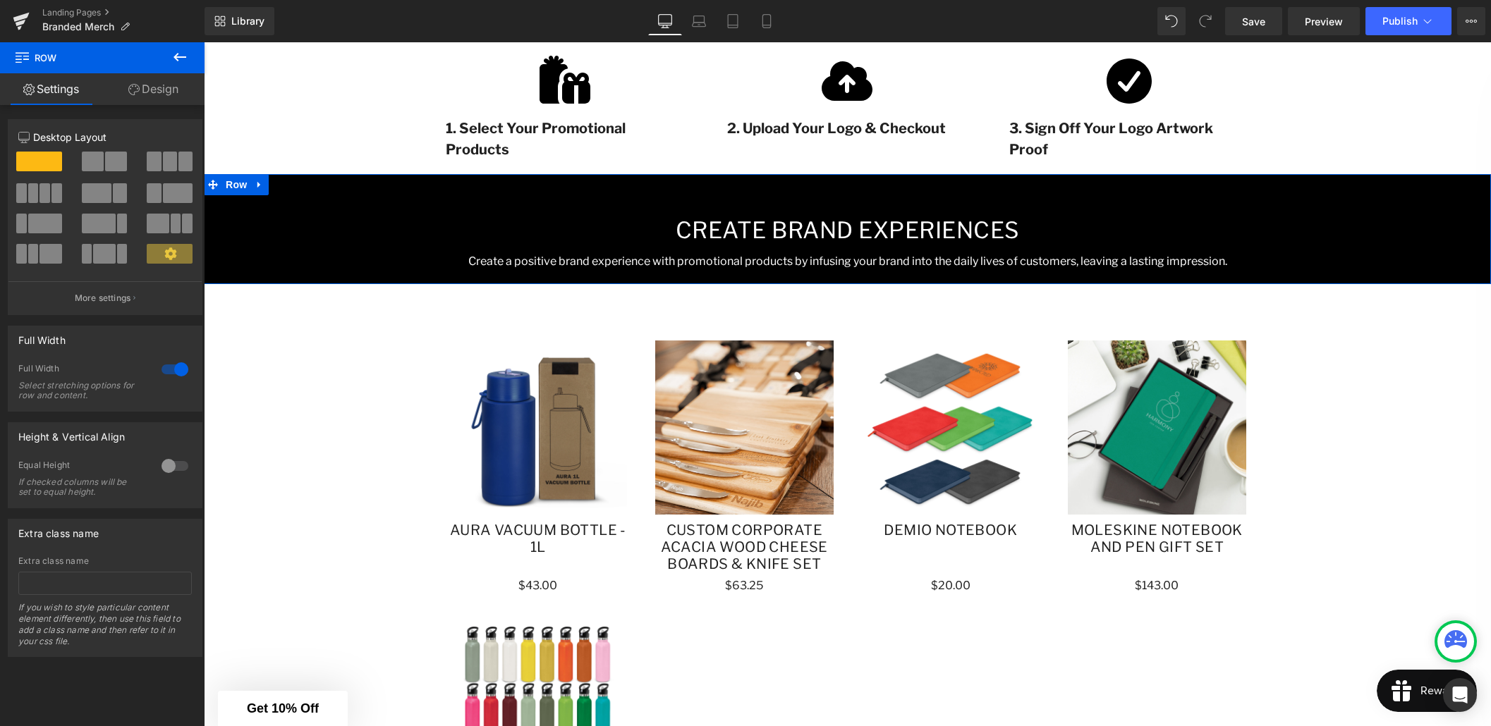
click at [173, 80] on link "Design" at bounding box center [153, 89] width 102 height 32
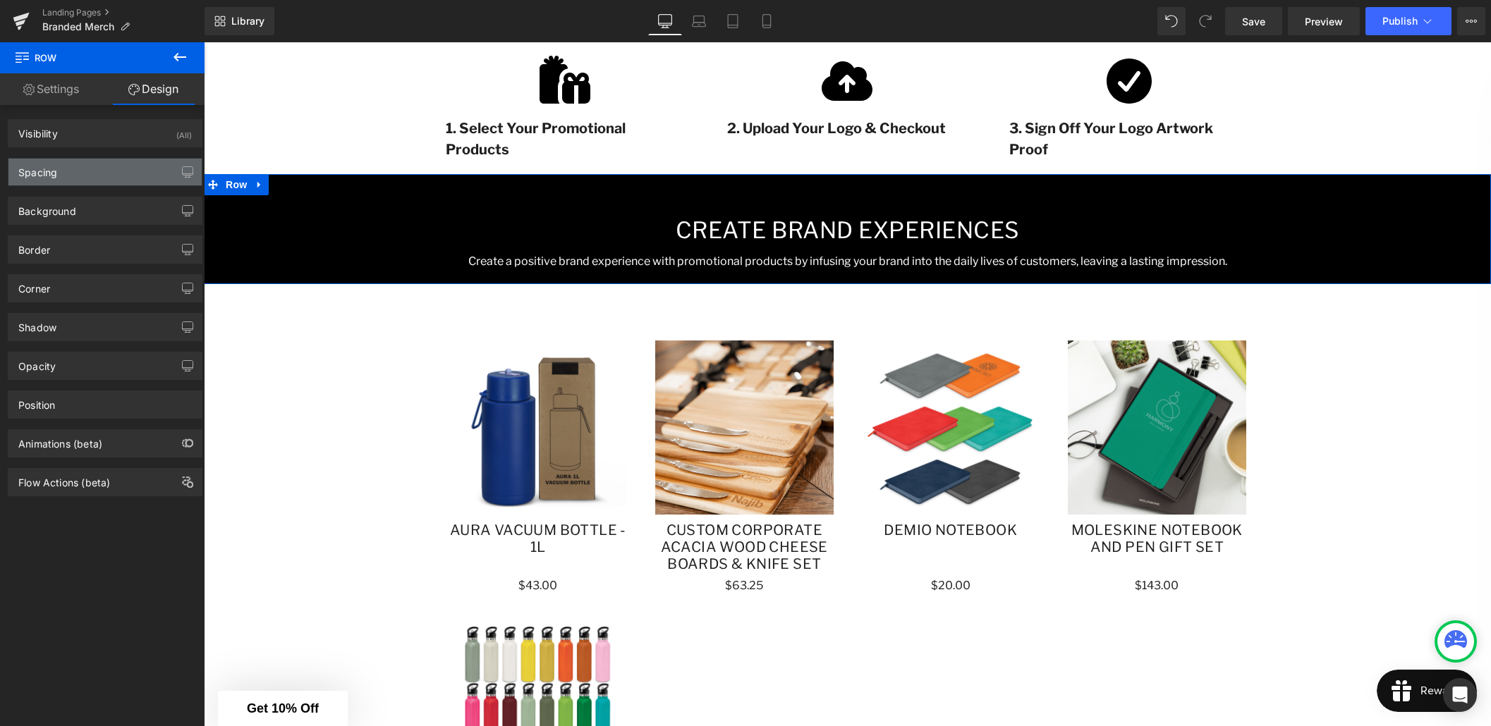
click at [104, 174] on div "Spacing" at bounding box center [104, 172] width 193 height 27
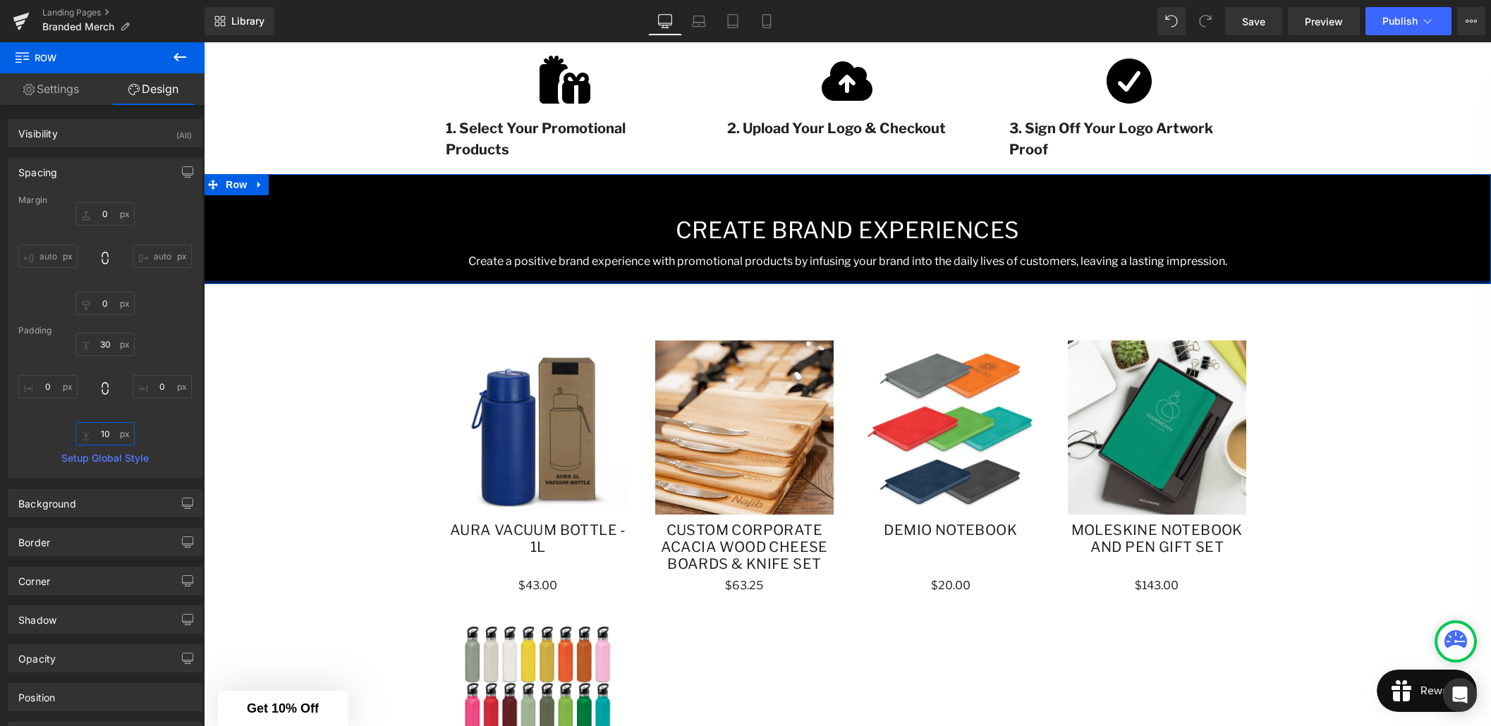
click at [99, 435] on input "10" at bounding box center [104, 433] width 59 height 23
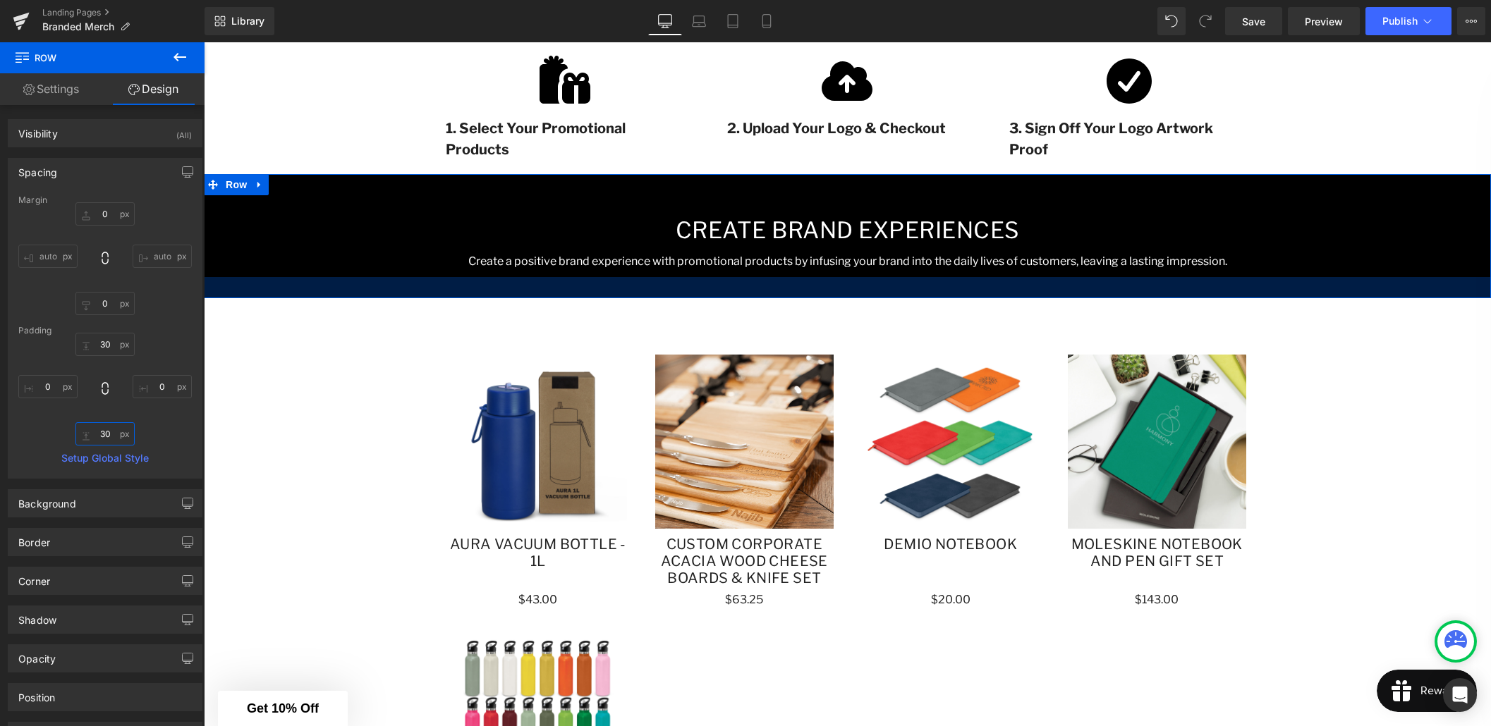
click at [104, 429] on input "30" at bounding box center [104, 433] width 59 height 23
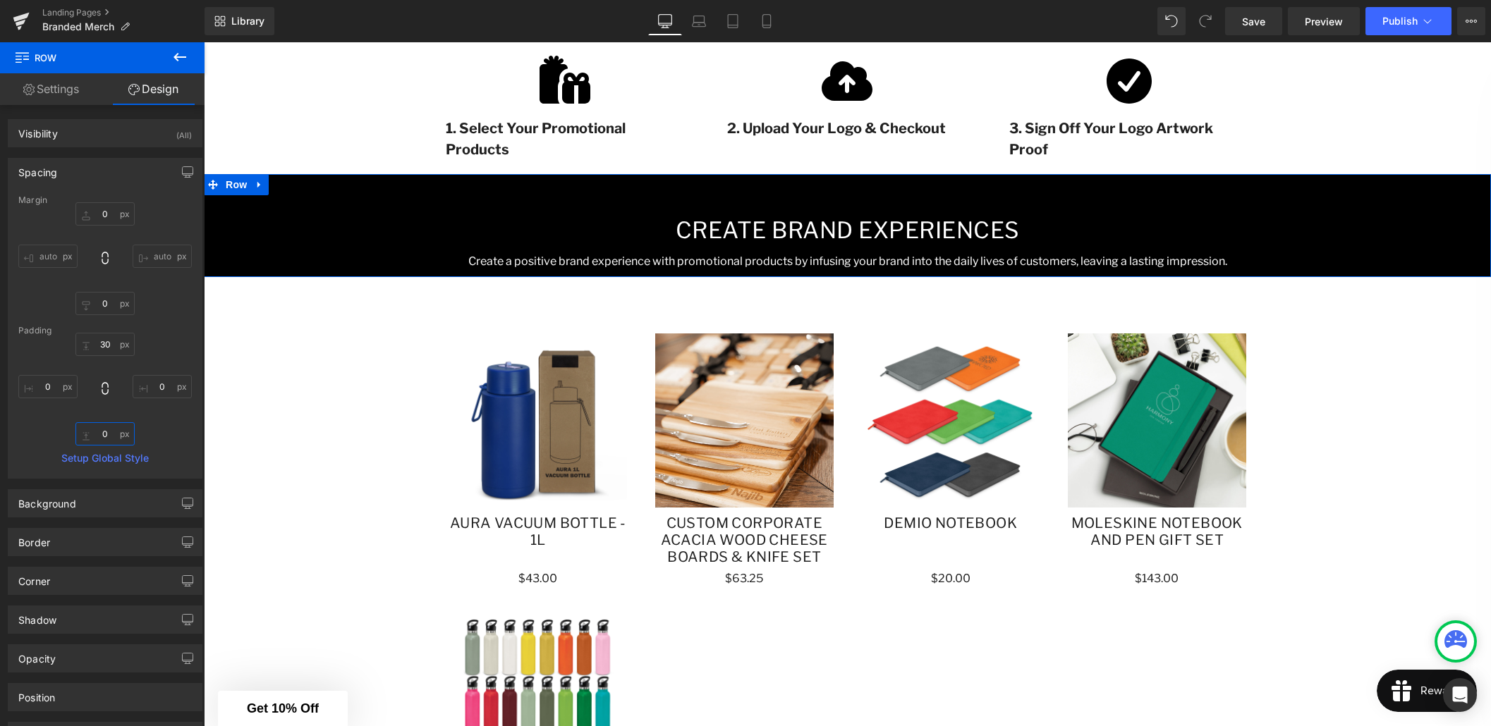
type input "40"
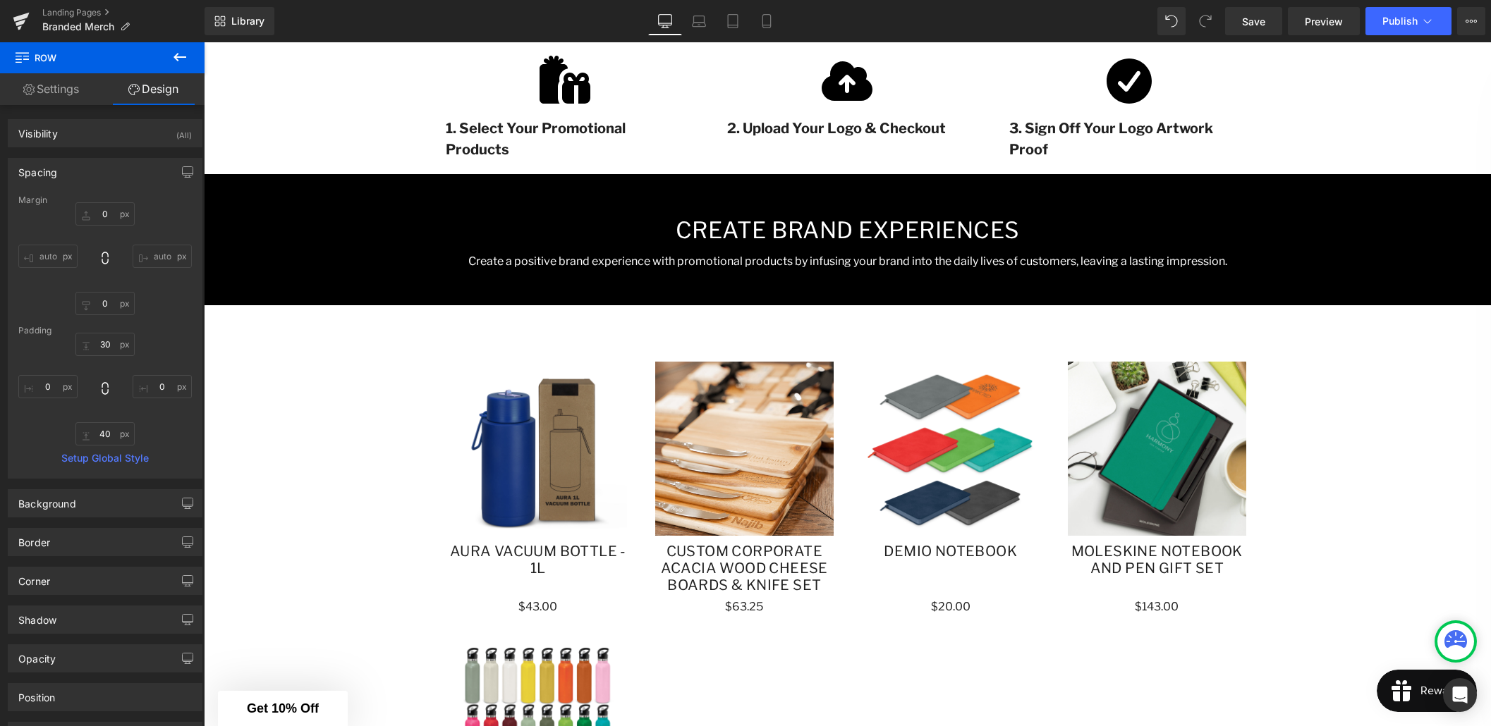
click at [294, 456] on div "Branded Merchandise Heading Stand out from the competition, strengthen customer…" at bounding box center [847, 349] width 1287 height 1570
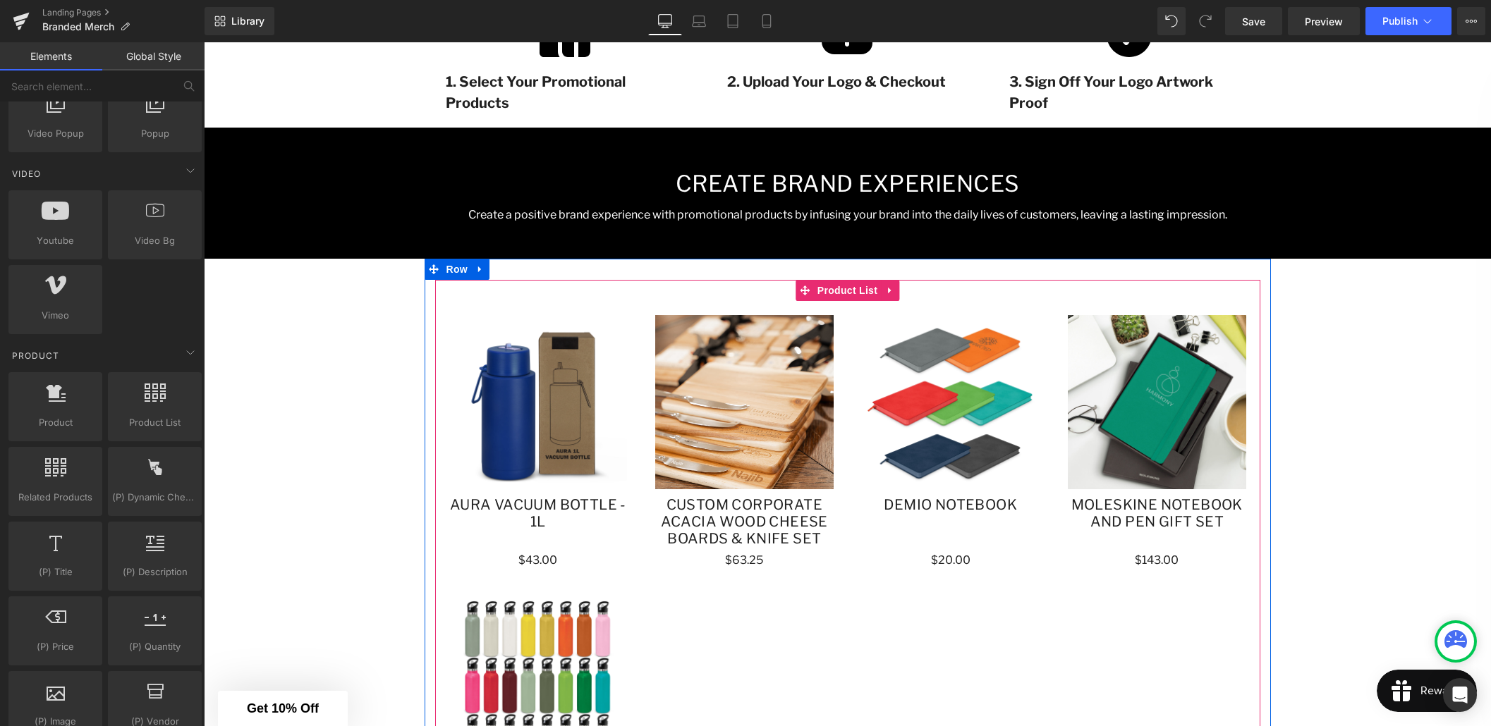
scroll to position [695, 0]
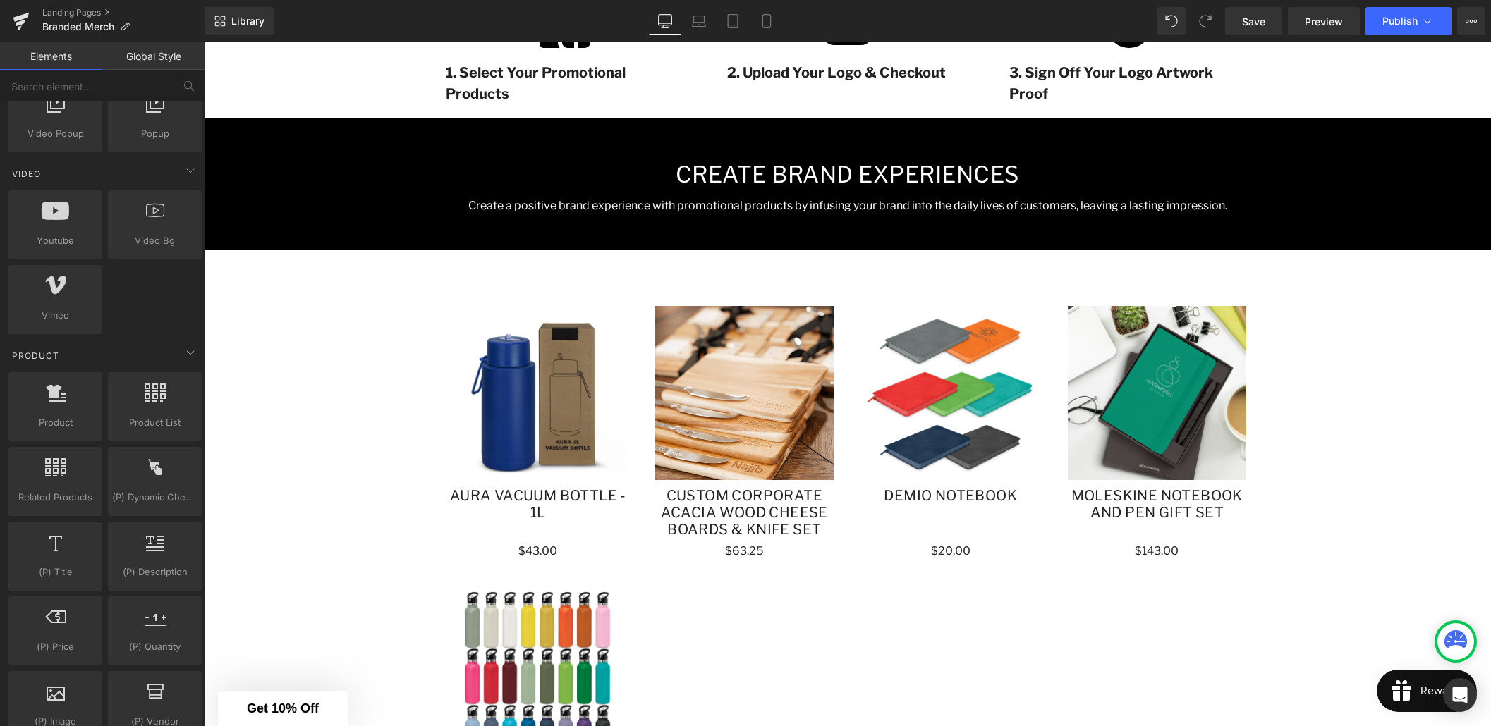
click at [353, 354] on div "Branded Merchandise Heading Stand out from the competition, strengthen customer…" at bounding box center [847, 293] width 1287 height 1570
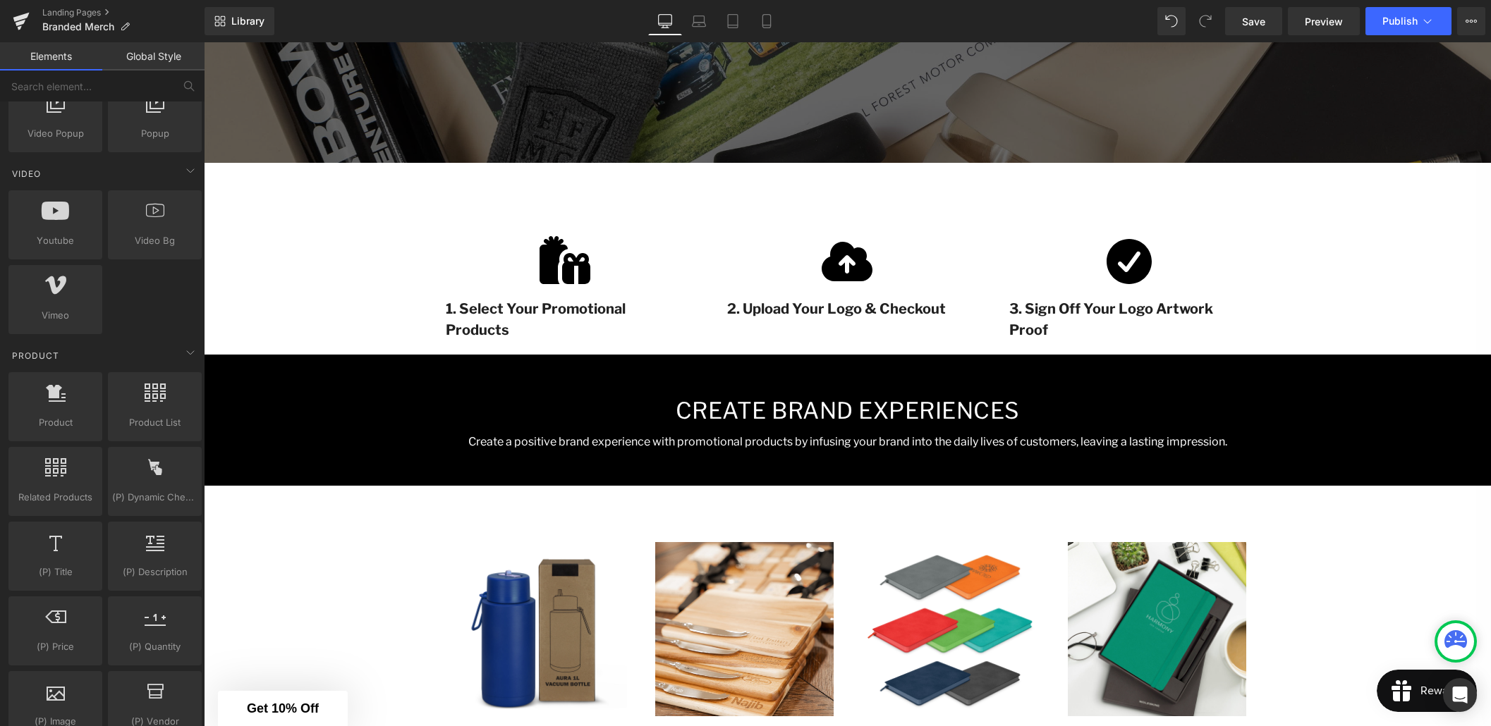
scroll to position [431, 0]
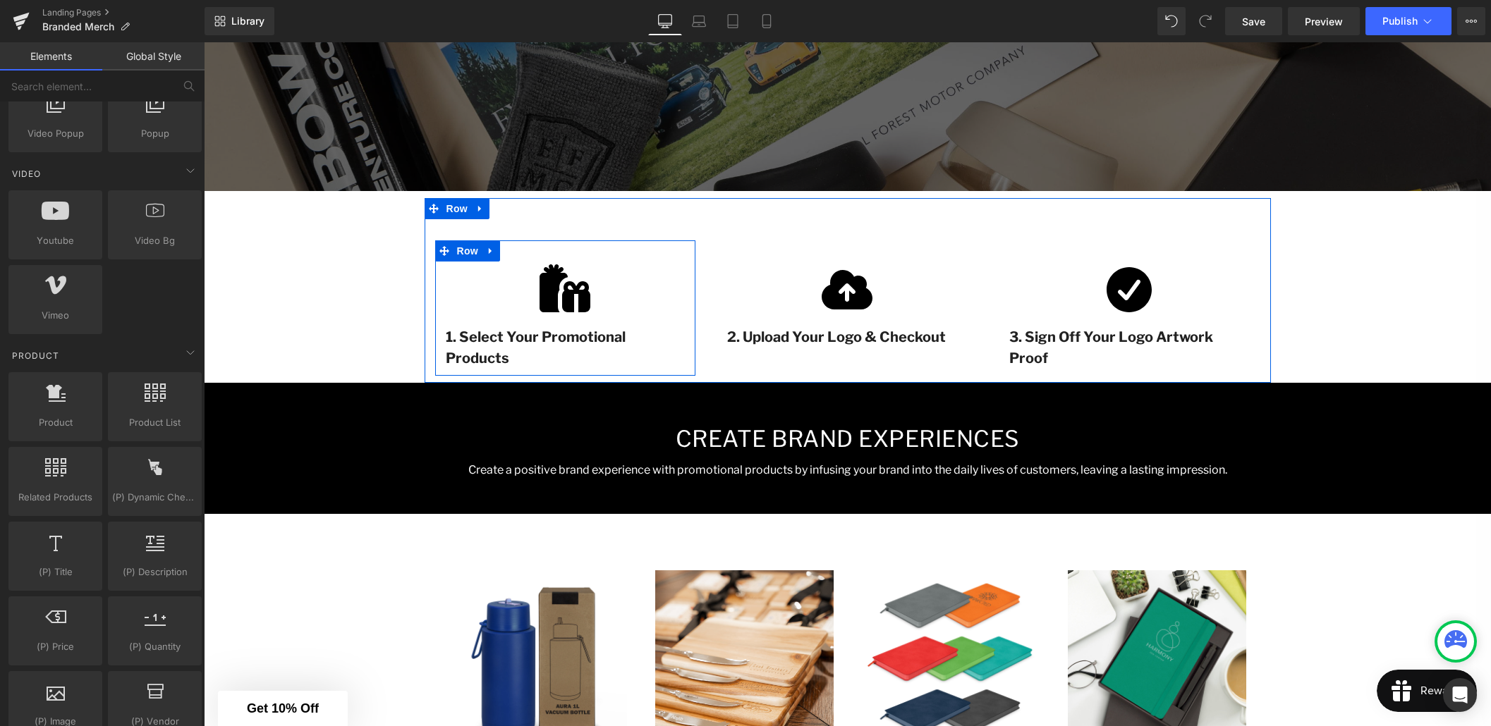
click at [534, 245] on div "Image 1. Select Your Promotional Products Text Block Row" at bounding box center [565, 307] width 261 height 135
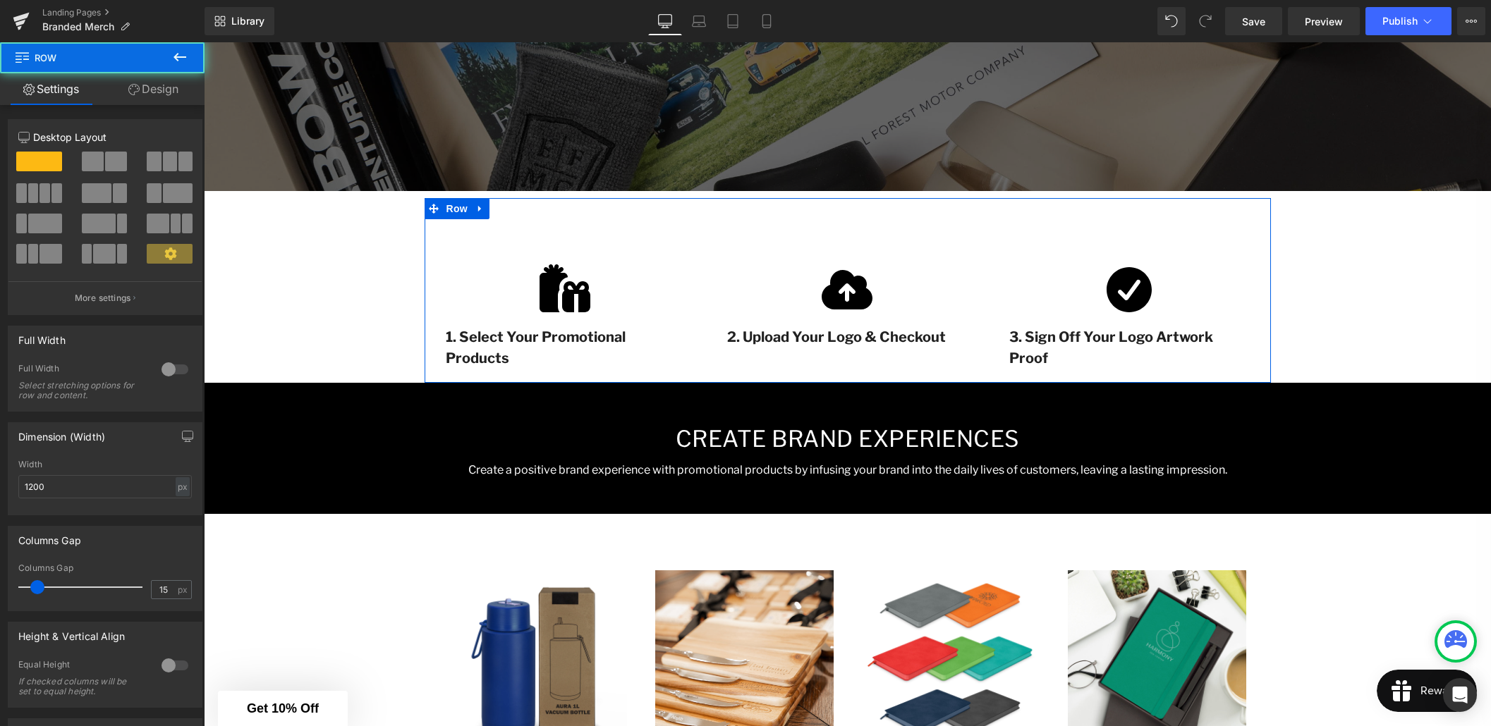
click at [579, 214] on div "Image 1. Select Your Promotional Products Text Block Row Image 2. Upload Your L…" at bounding box center [847, 290] width 846 height 185
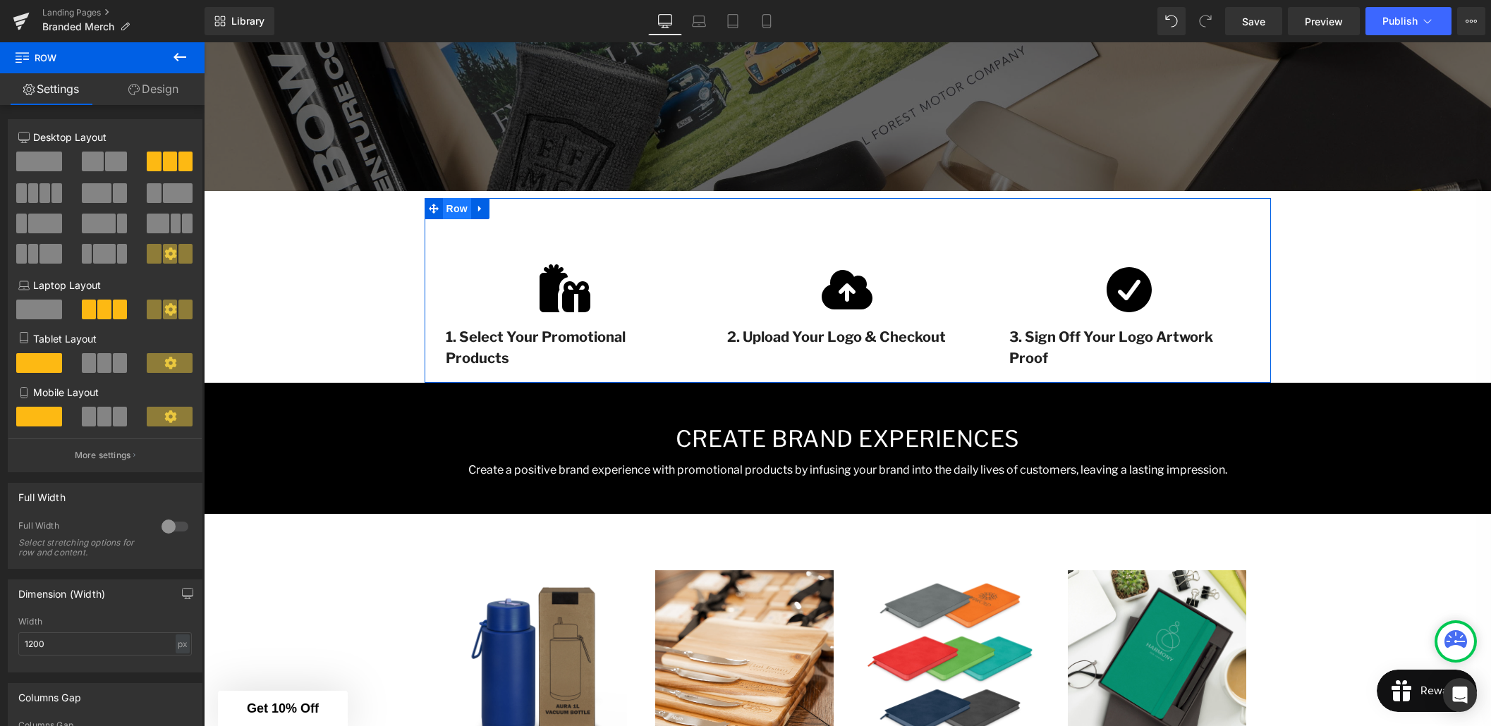
click at [448, 212] on span "Row" at bounding box center [457, 208] width 28 height 21
click at [174, 93] on link "Design" at bounding box center [153, 89] width 102 height 32
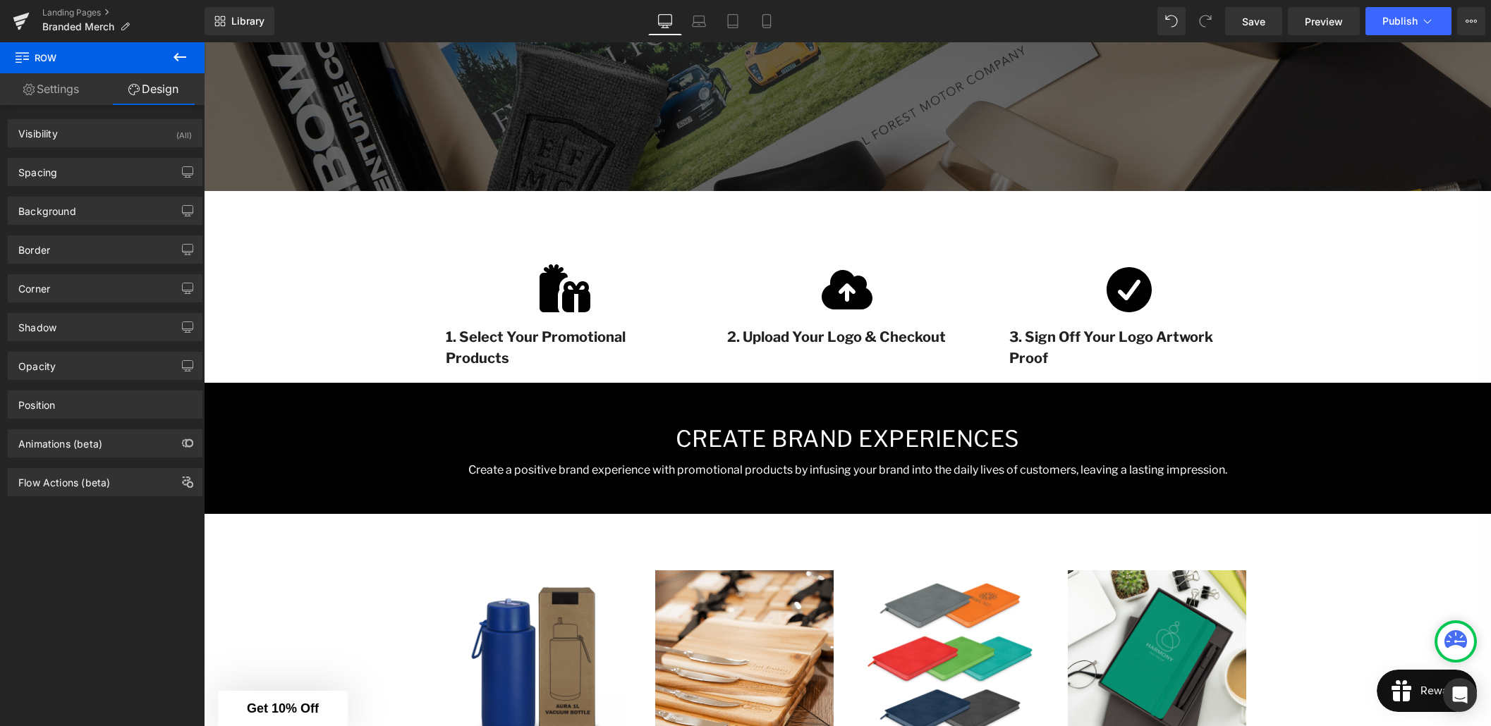
click at [348, 211] on div "Branded Merchandise Heading Stand out from the competition, strengthen customer…" at bounding box center [847, 557] width 1287 height 1570
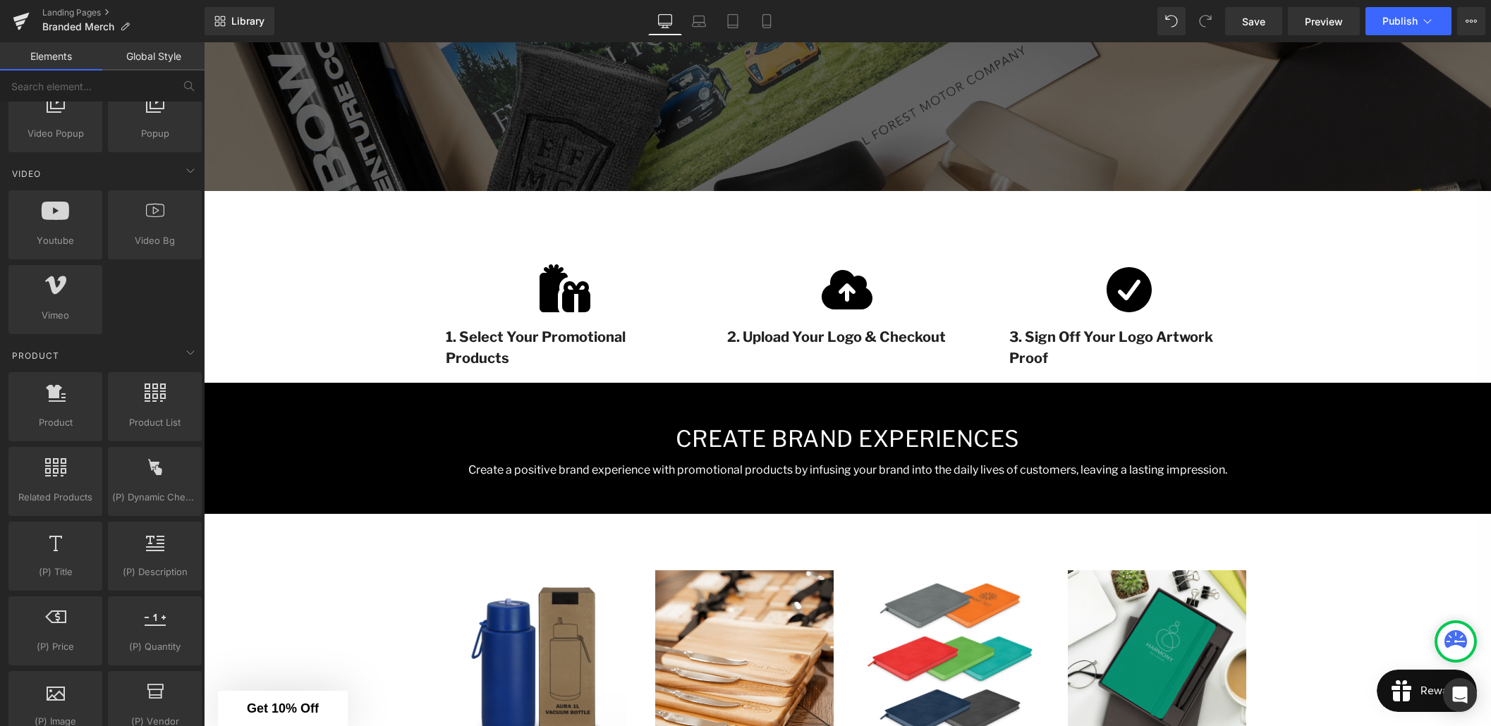
click at [306, 235] on div "Branded Merchandise Heading Stand out from the competition, strengthen customer…" at bounding box center [847, 557] width 1287 height 1570
click at [453, 215] on span "Row" at bounding box center [457, 209] width 28 height 21
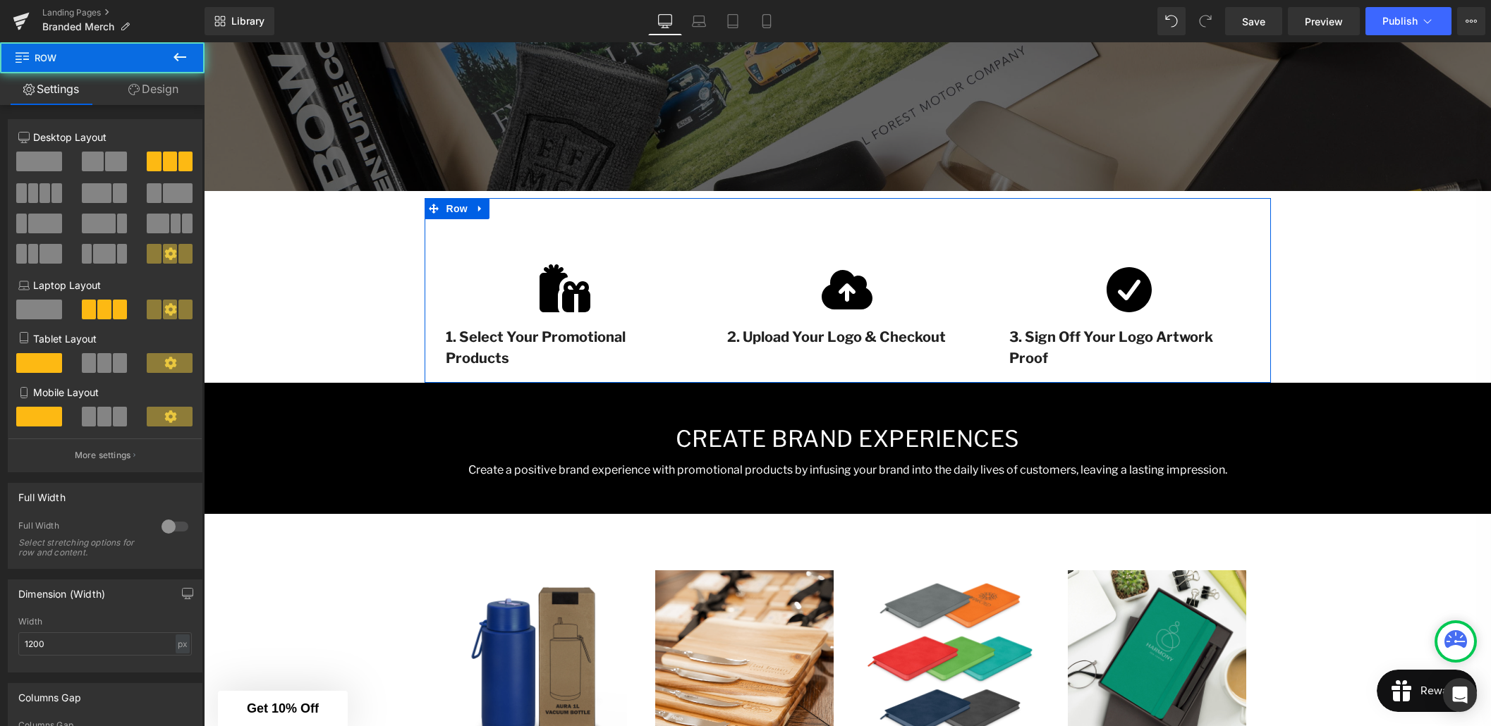
click at [150, 90] on link "Design" at bounding box center [153, 89] width 102 height 32
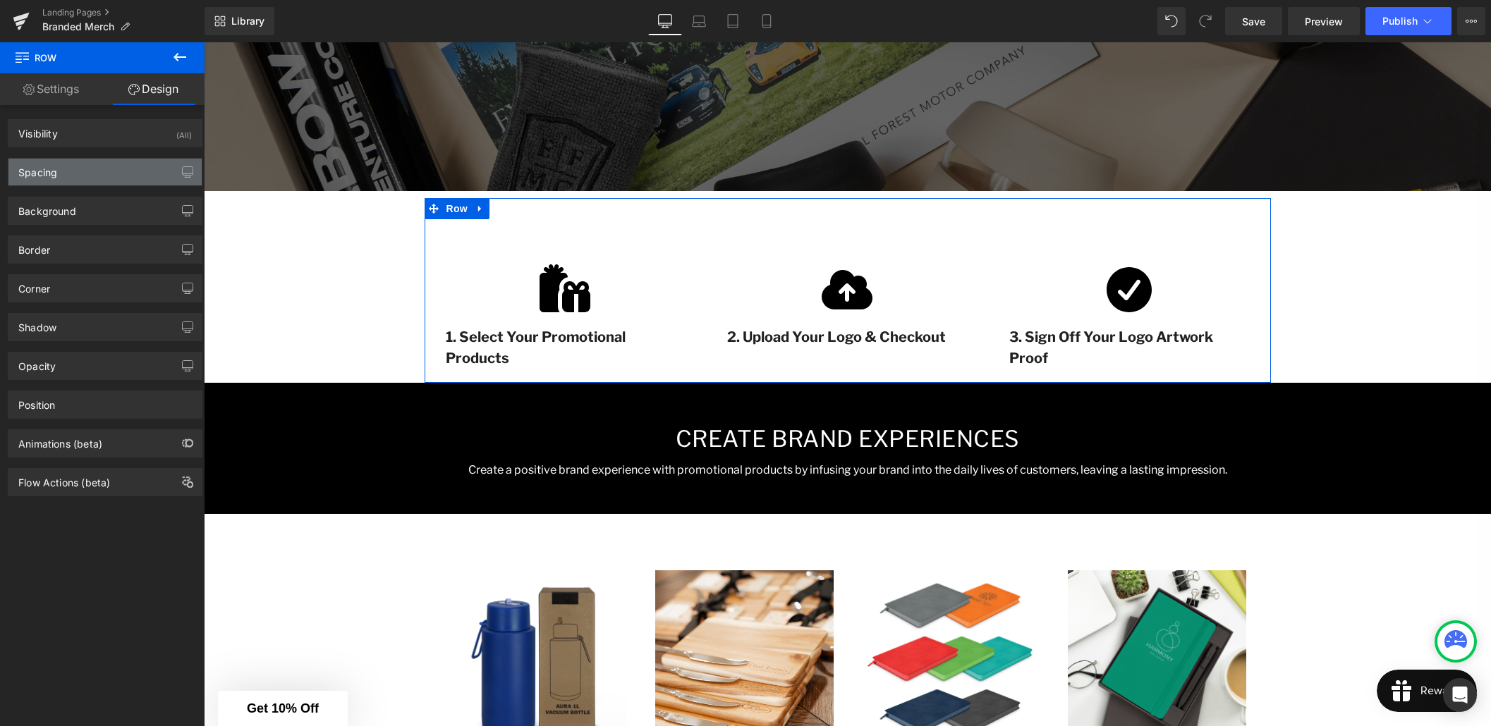
click at [62, 165] on div "Spacing" at bounding box center [104, 172] width 193 height 27
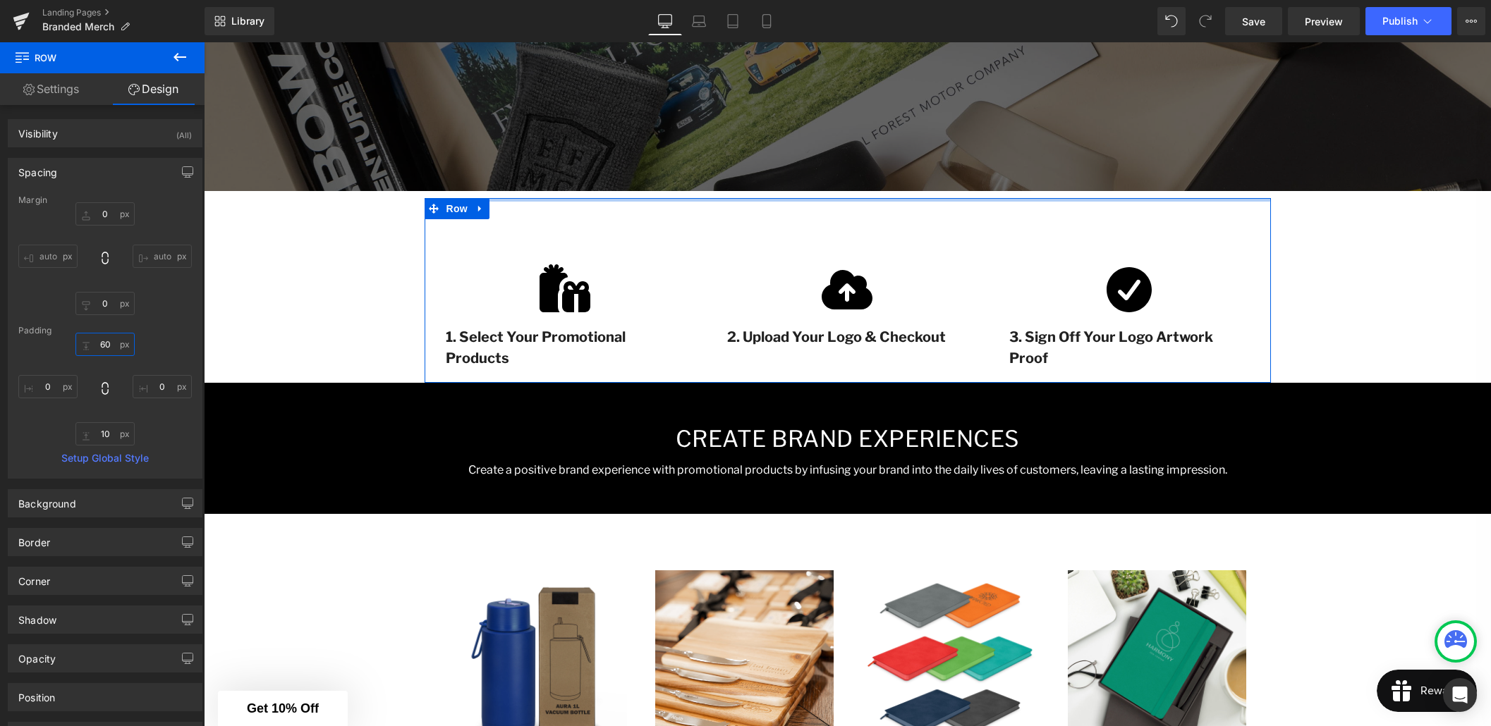
click at [101, 343] on input "60" at bounding box center [104, 344] width 59 height 23
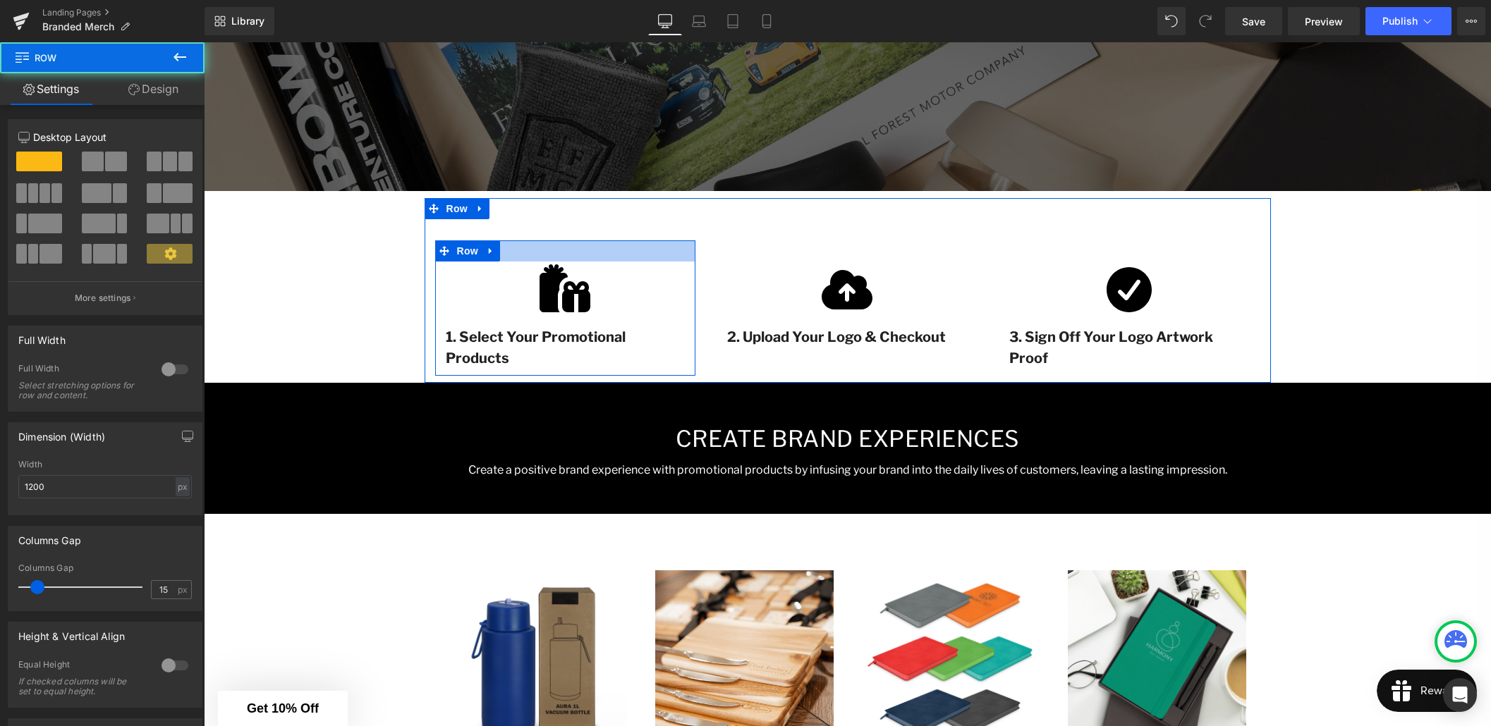
click at [542, 247] on div at bounding box center [565, 250] width 261 height 21
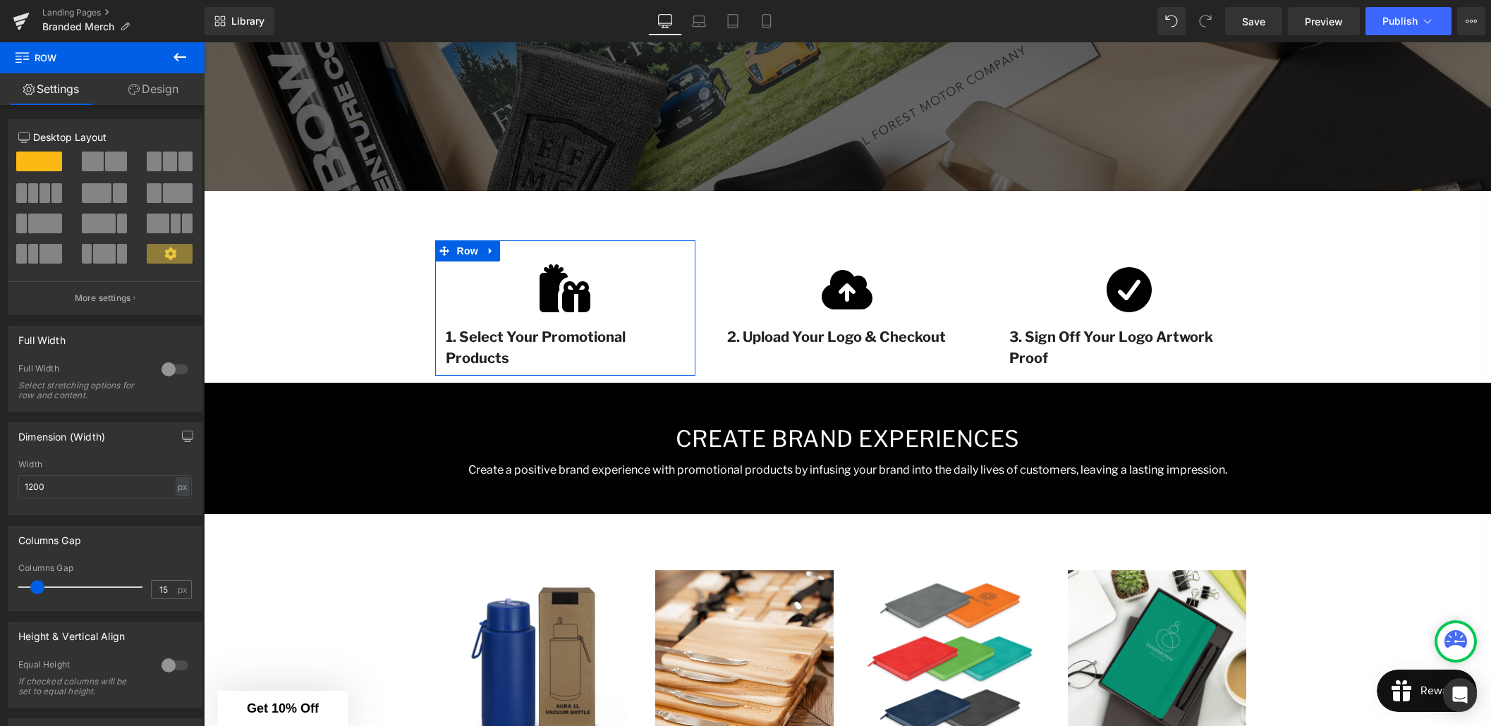
click at [167, 91] on link "Design" at bounding box center [153, 89] width 102 height 32
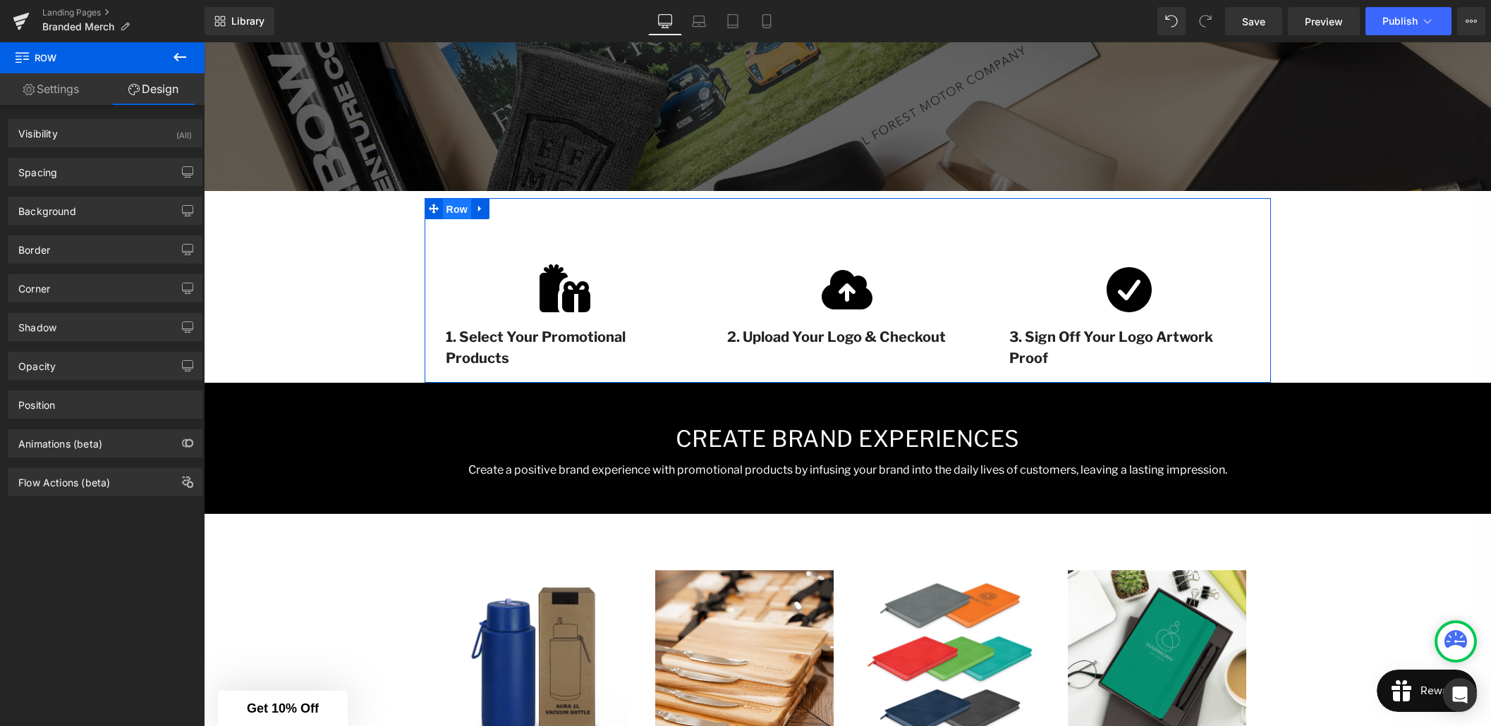
click at [461, 216] on span "Row" at bounding box center [457, 209] width 28 height 21
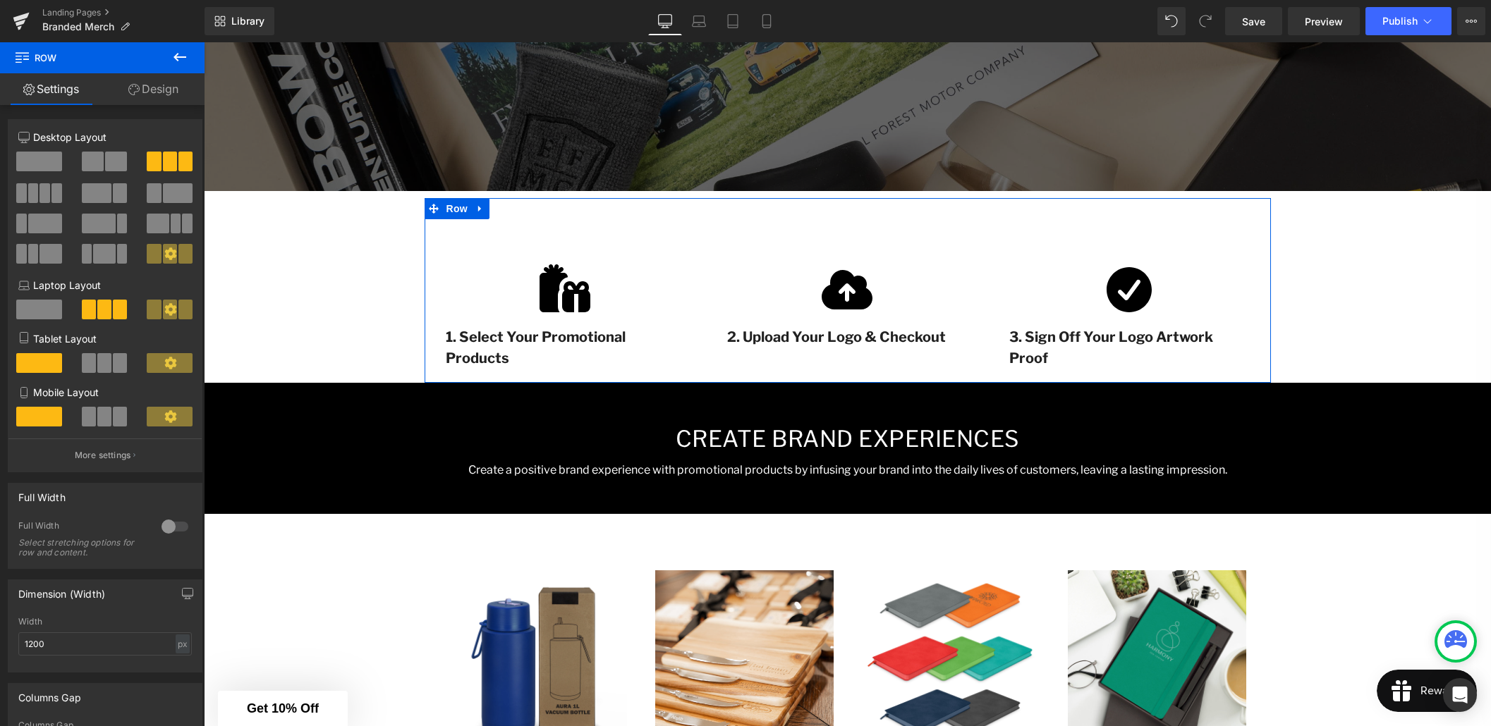
click at [178, 93] on link "Design" at bounding box center [153, 89] width 102 height 32
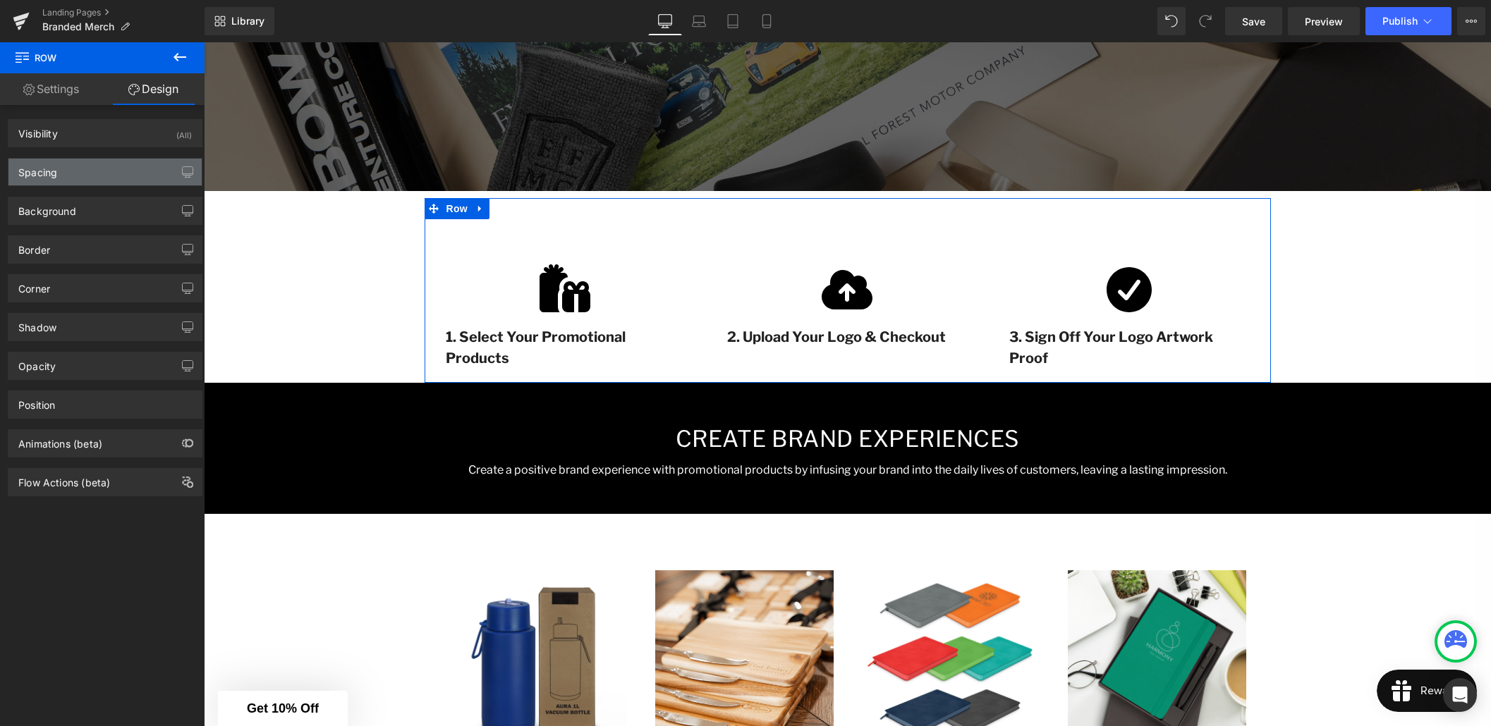
click at [82, 175] on div "Spacing" at bounding box center [104, 172] width 193 height 27
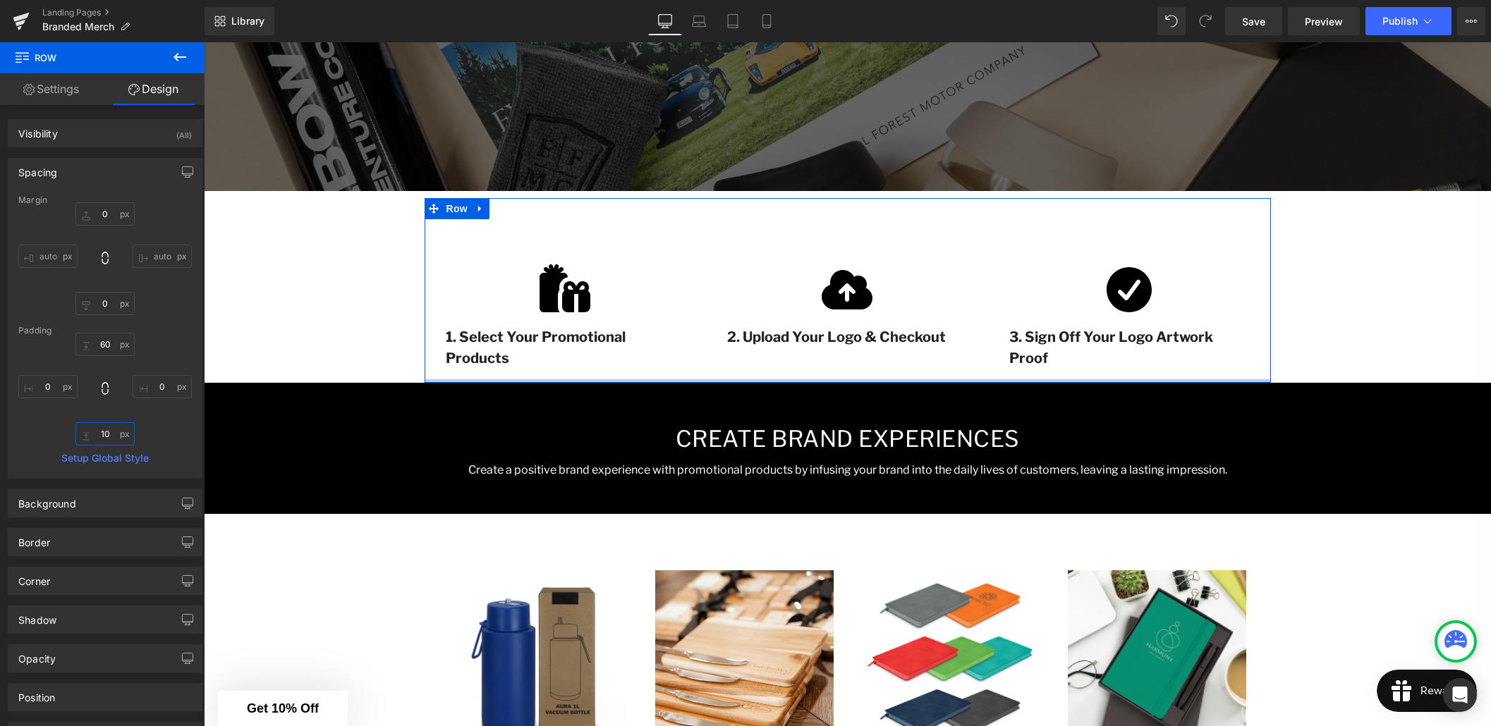
click at [102, 435] on input "10" at bounding box center [104, 433] width 59 height 23
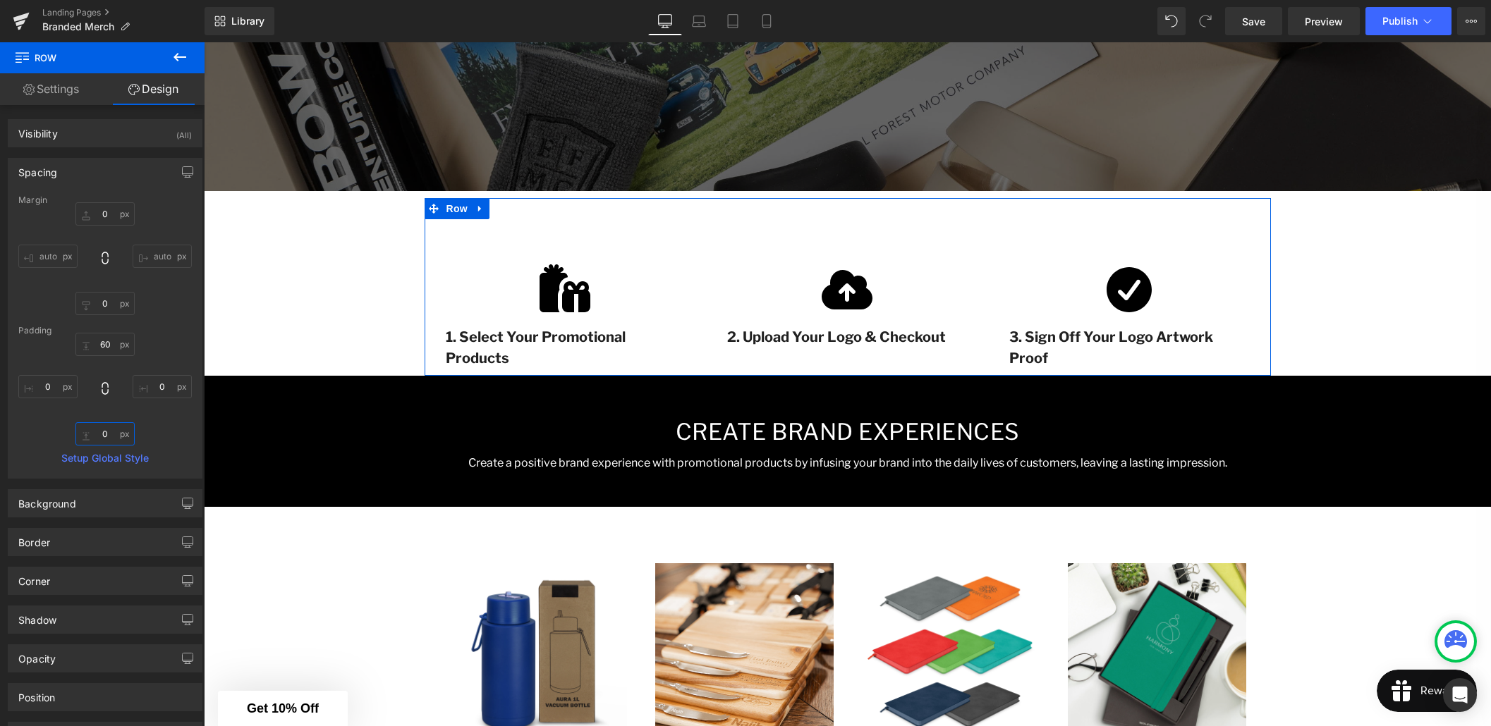
type input "40"
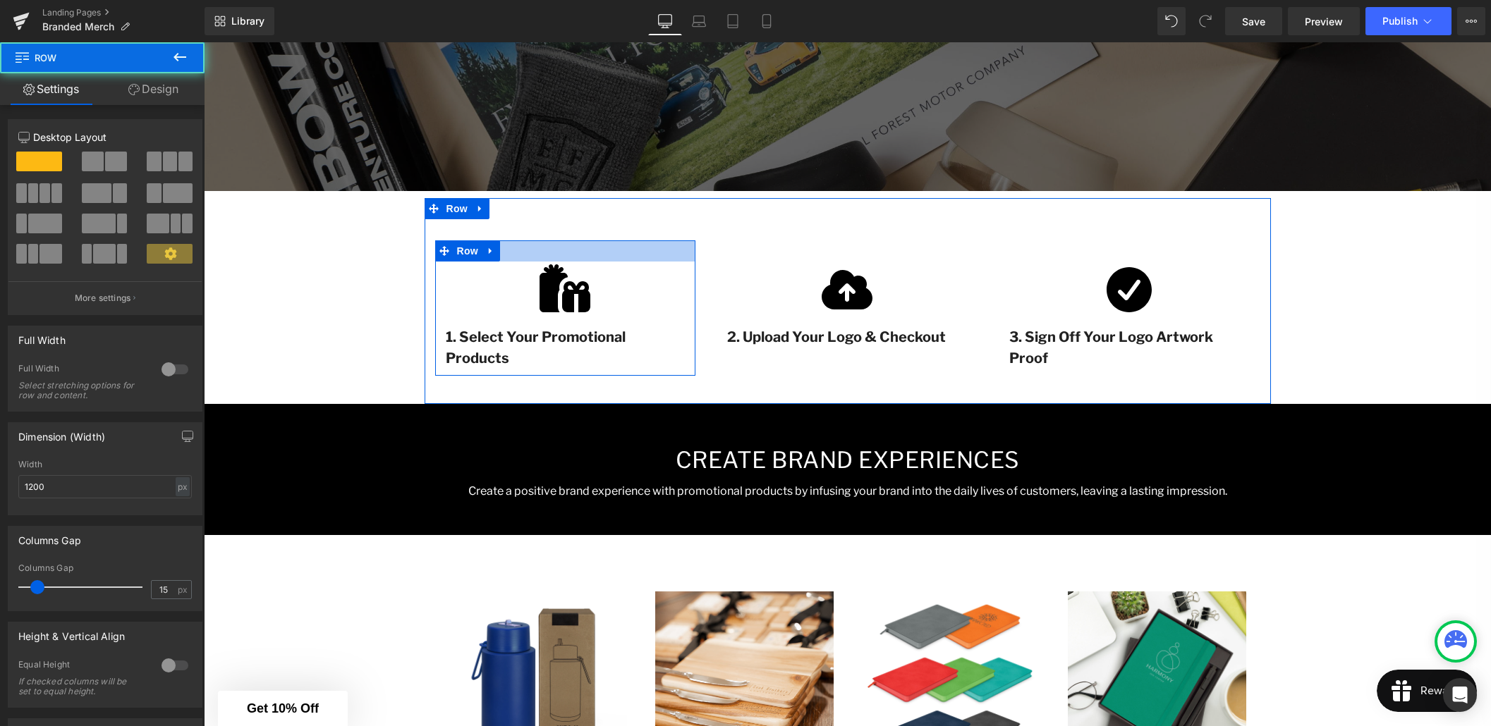
click at [538, 249] on div at bounding box center [565, 250] width 261 height 21
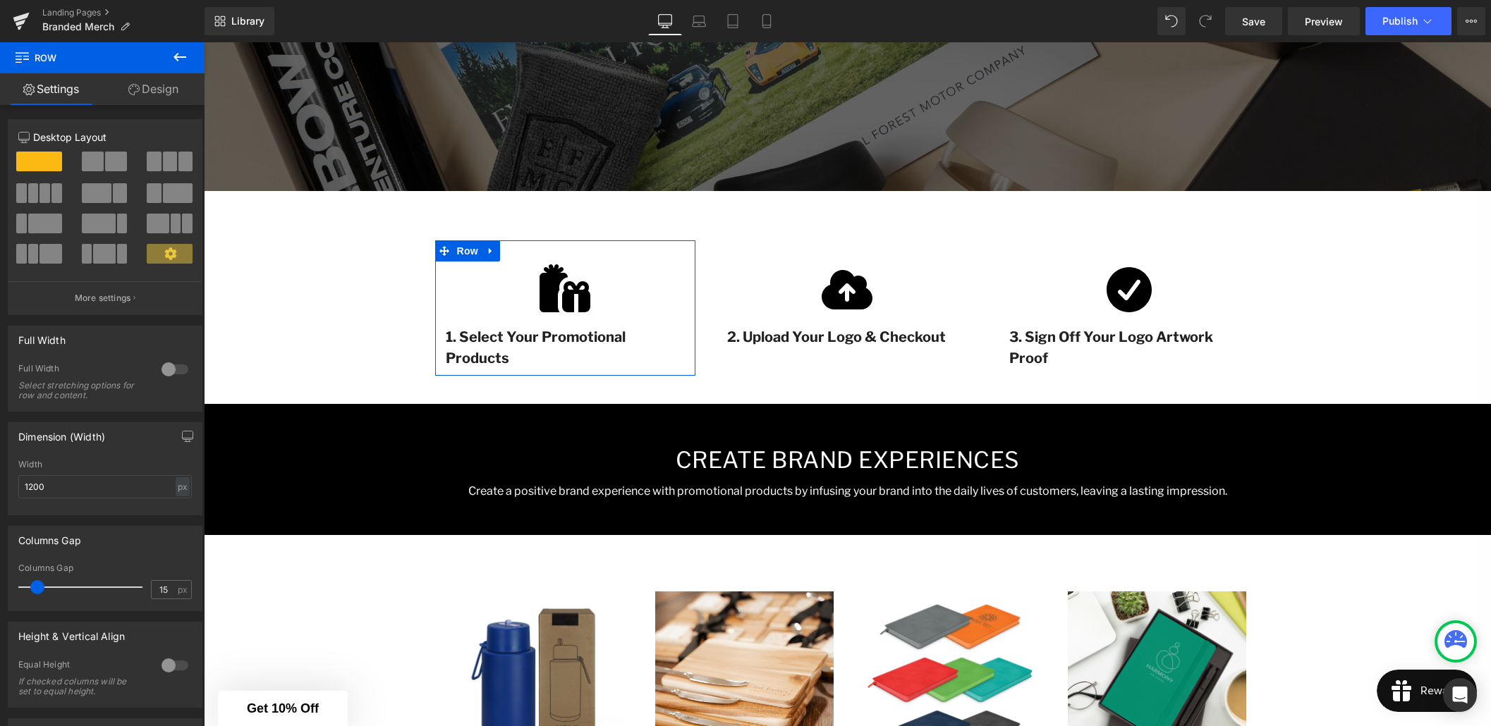
drag, startPoint x: 154, startPoint y: 82, endPoint x: 158, endPoint y: 102, distance: 19.4
click at [154, 82] on link "Design" at bounding box center [153, 89] width 102 height 32
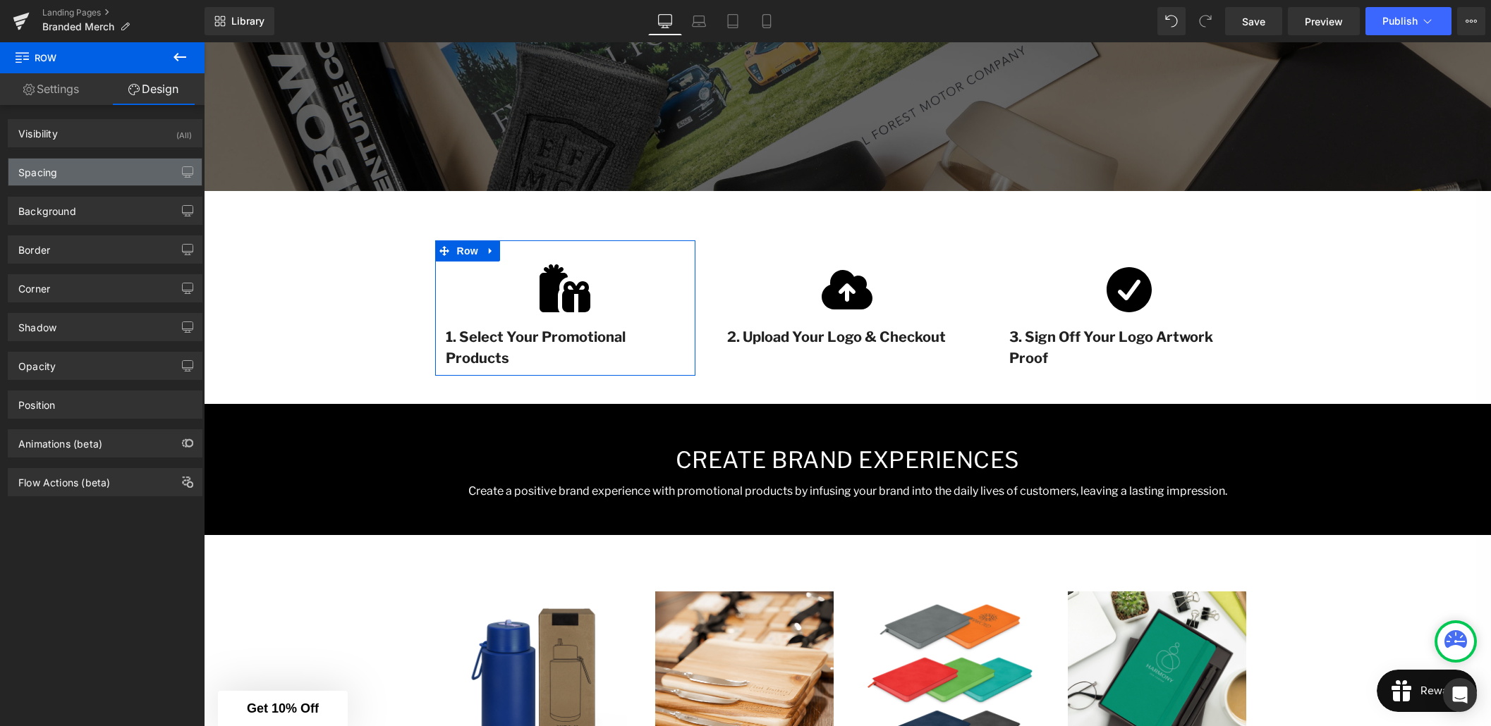
click at [83, 171] on div "Spacing" at bounding box center [104, 172] width 193 height 27
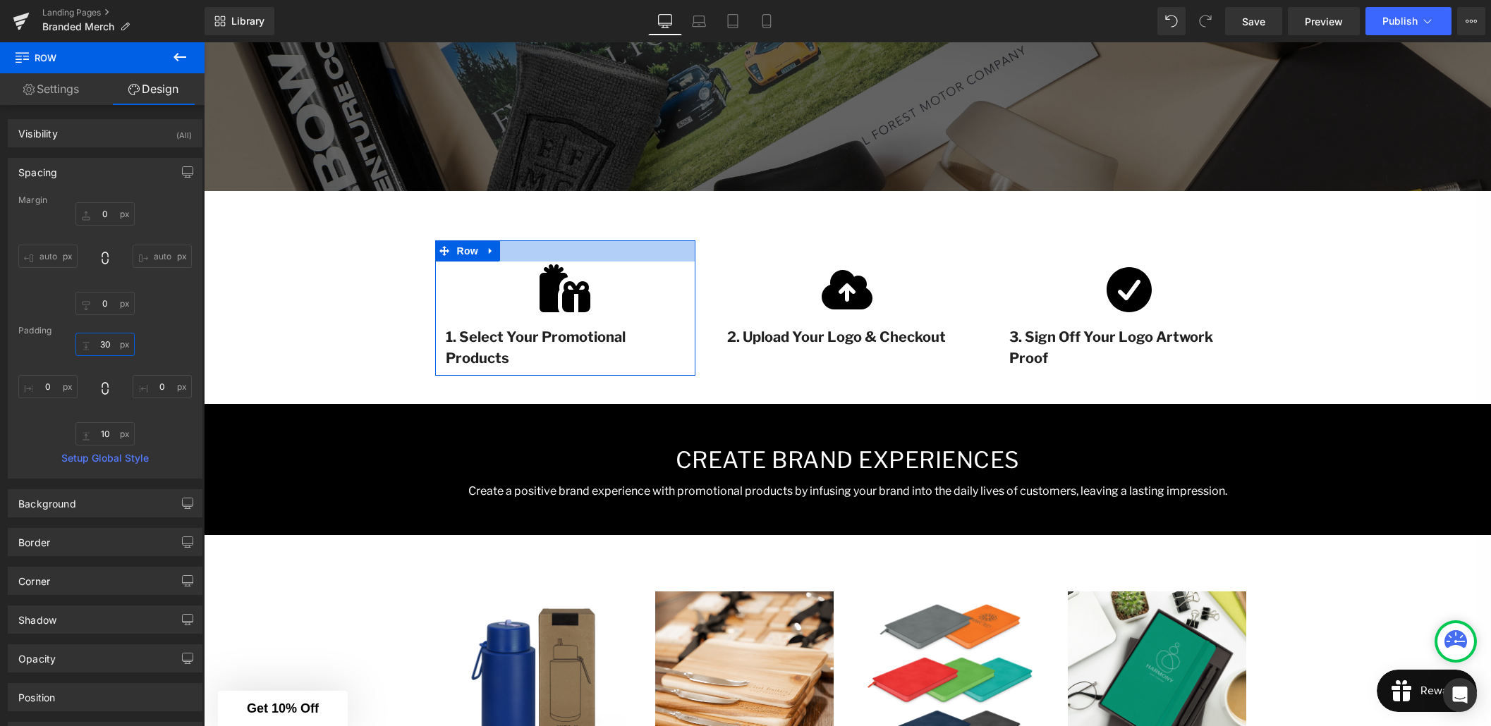
click at [102, 348] on input "30" at bounding box center [104, 344] width 59 height 23
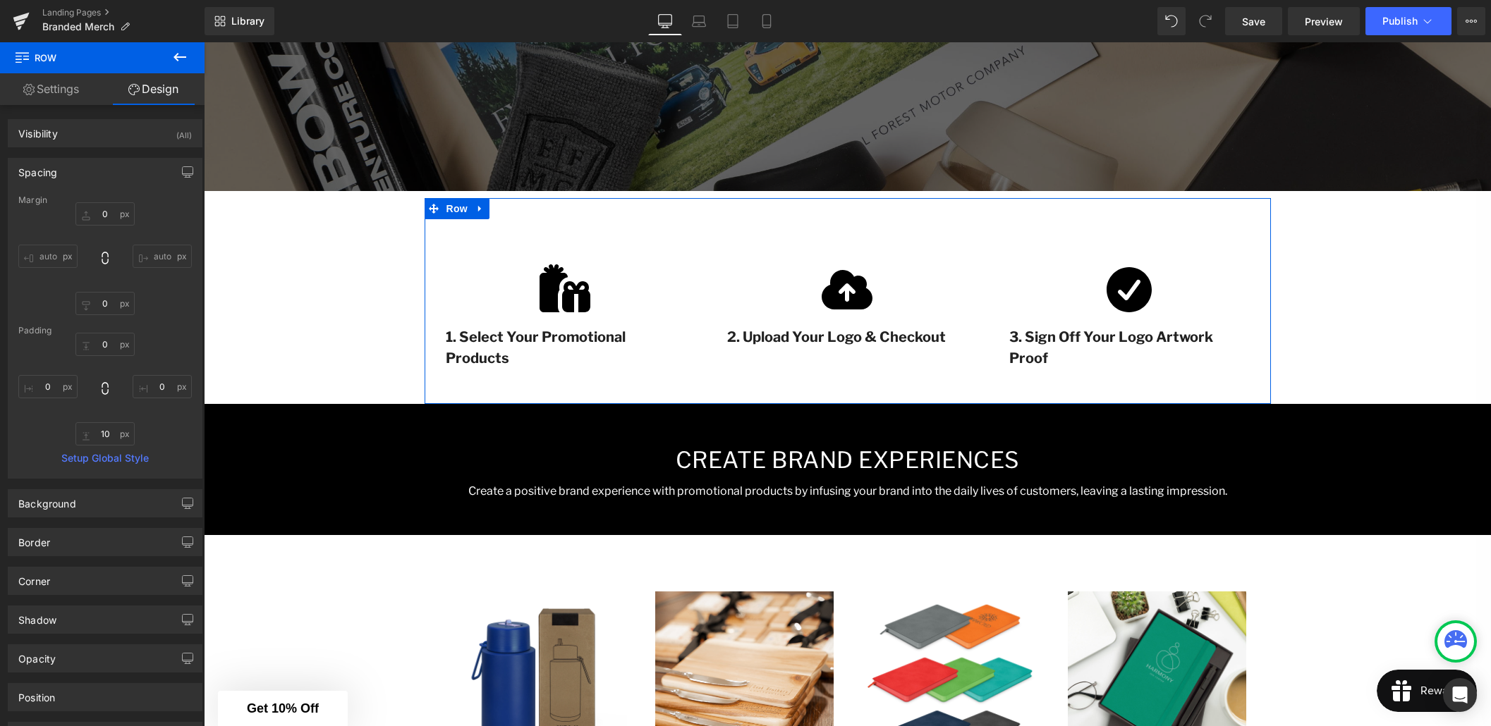
click at [708, 302] on div "Image 2. Upload Your Logo & Checkout Text Block Row" at bounding box center [847, 297] width 282 height 114
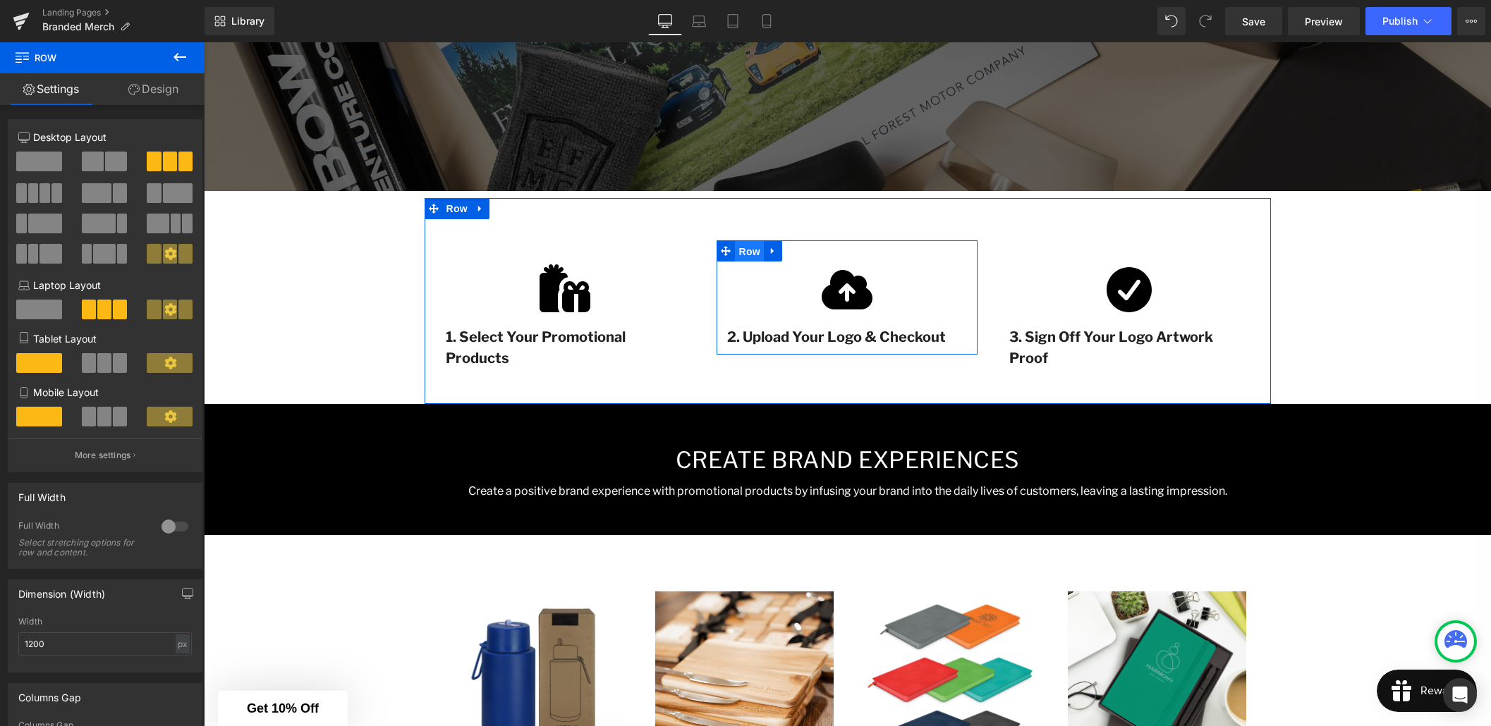
click at [753, 252] on span "Row" at bounding box center [749, 251] width 28 height 21
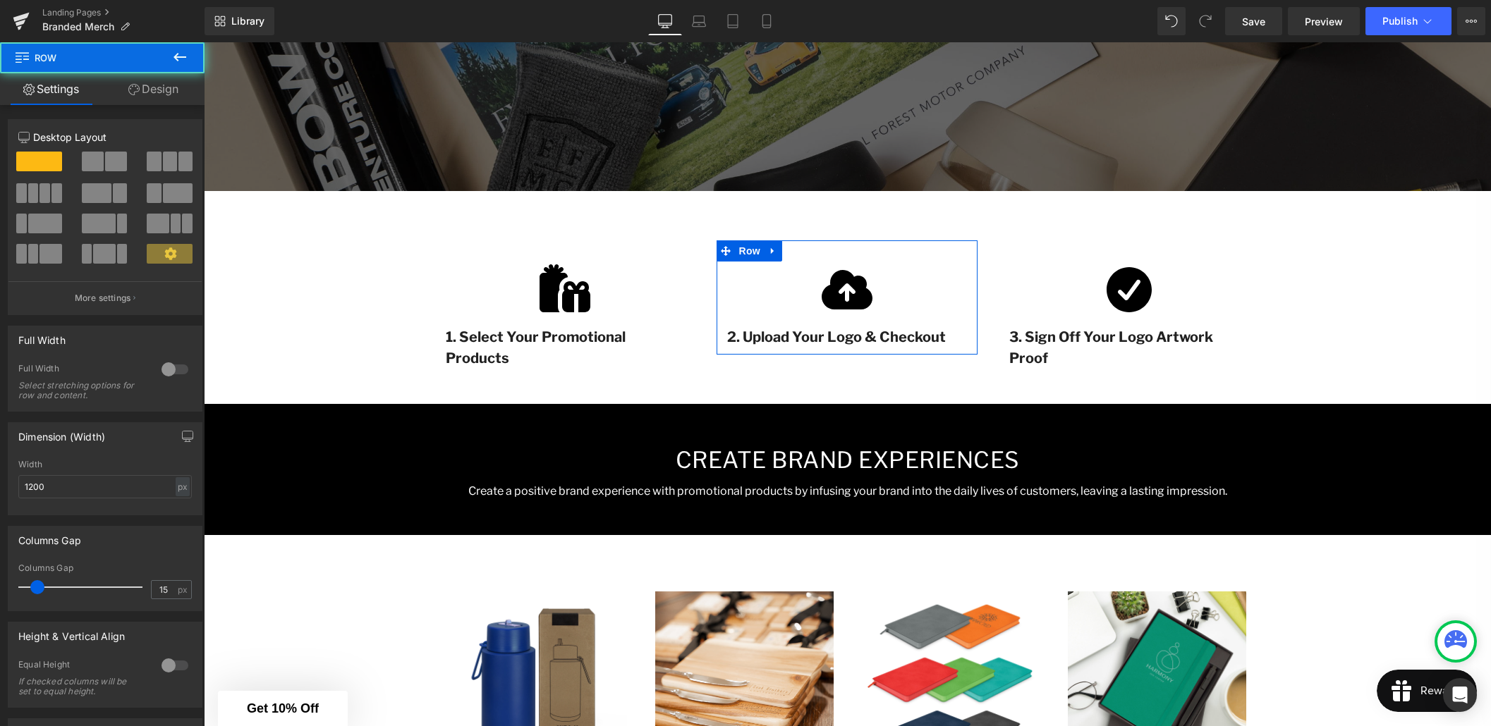
click at [157, 94] on link "Design" at bounding box center [153, 89] width 102 height 32
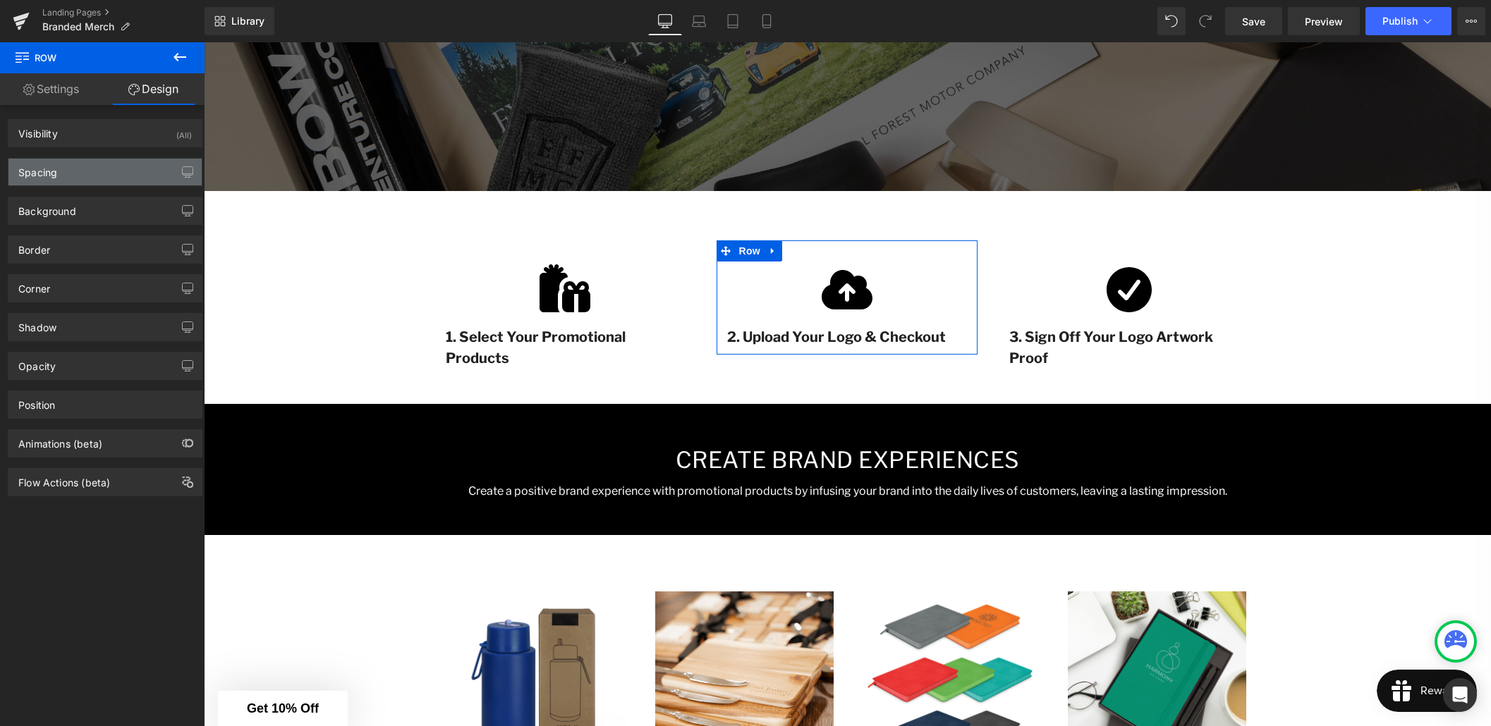
click at [78, 180] on div "Spacing" at bounding box center [104, 172] width 193 height 27
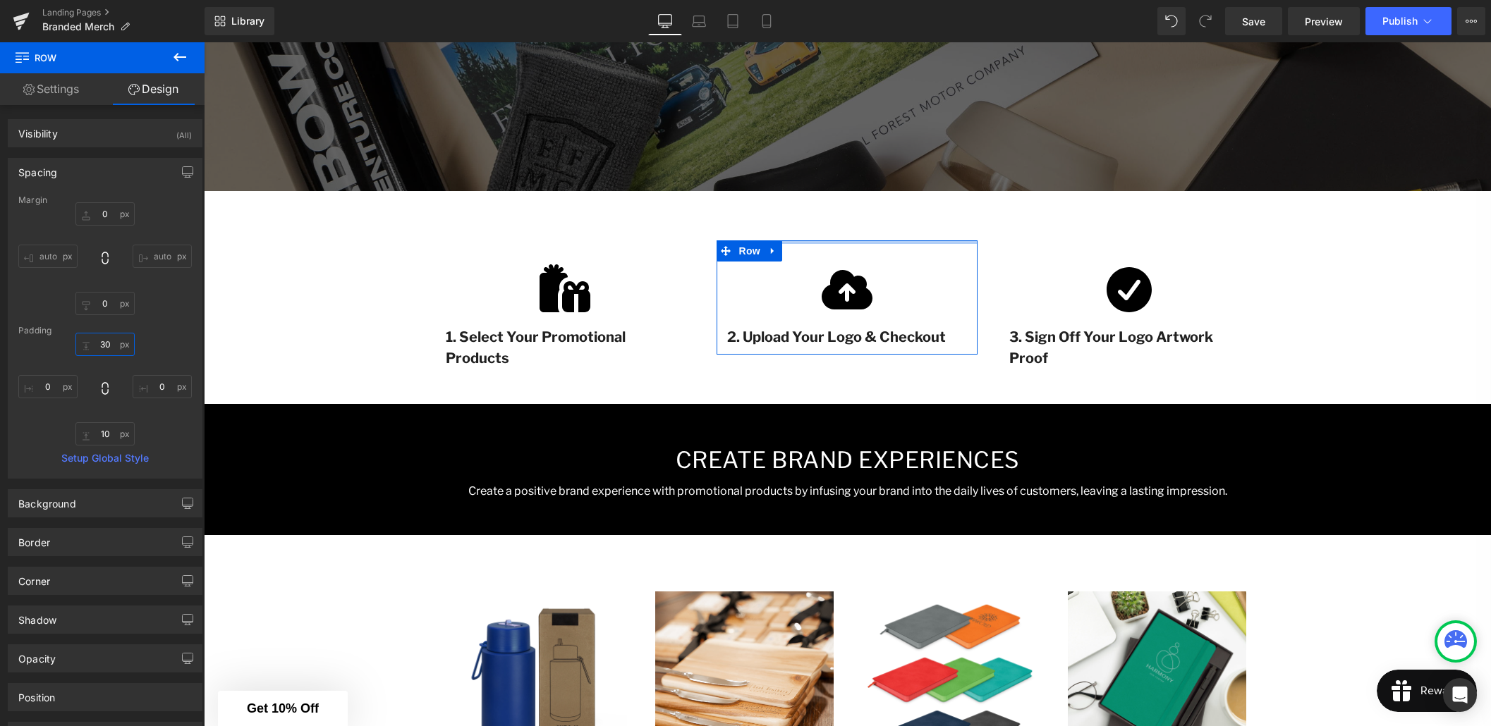
click at [102, 343] on input "30" at bounding box center [104, 344] width 59 height 23
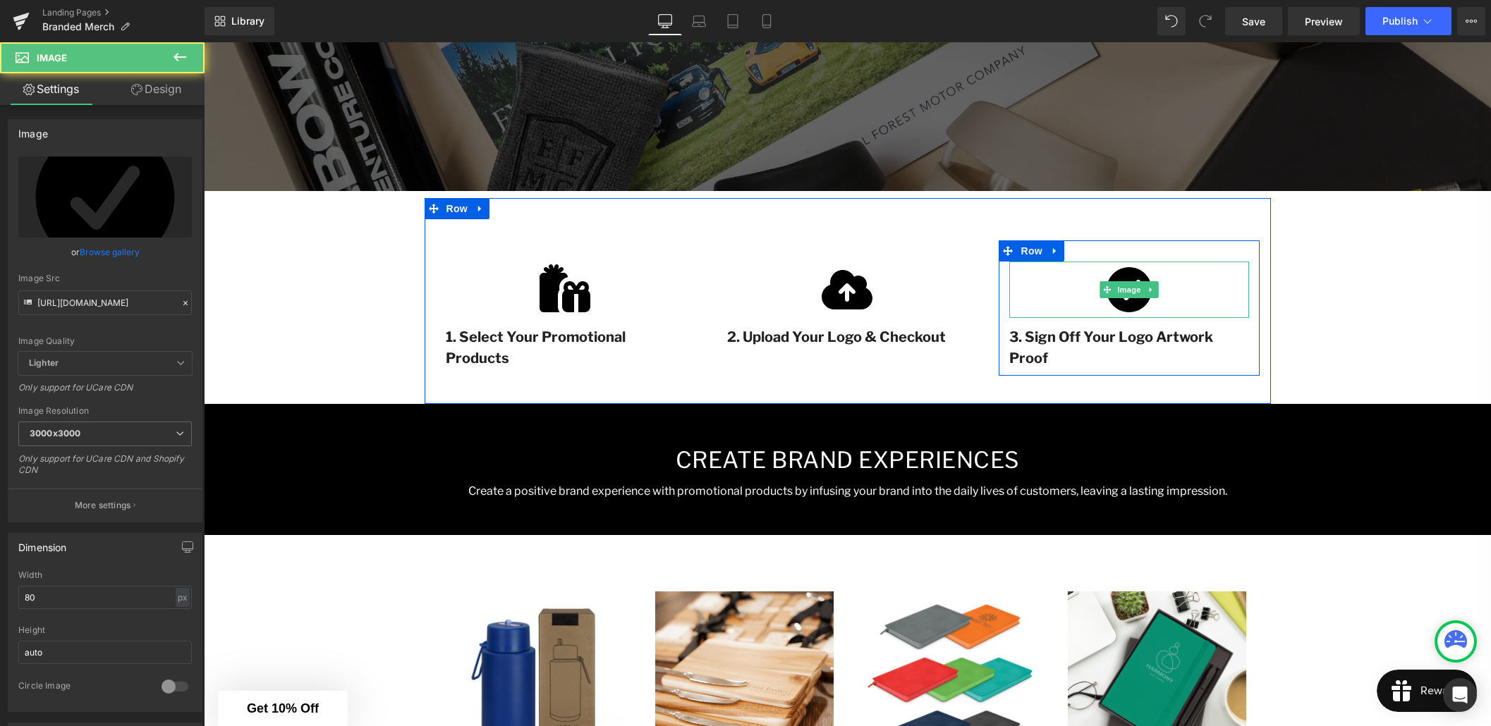
click at [1150, 266] on img at bounding box center [1129, 290] width 56 height 56
click at [1115, 258] on div "Image 3. Sign Off Your Logo Artwork Proof Text Block Row" at bounding box center [1128, 307] width 261 height 135
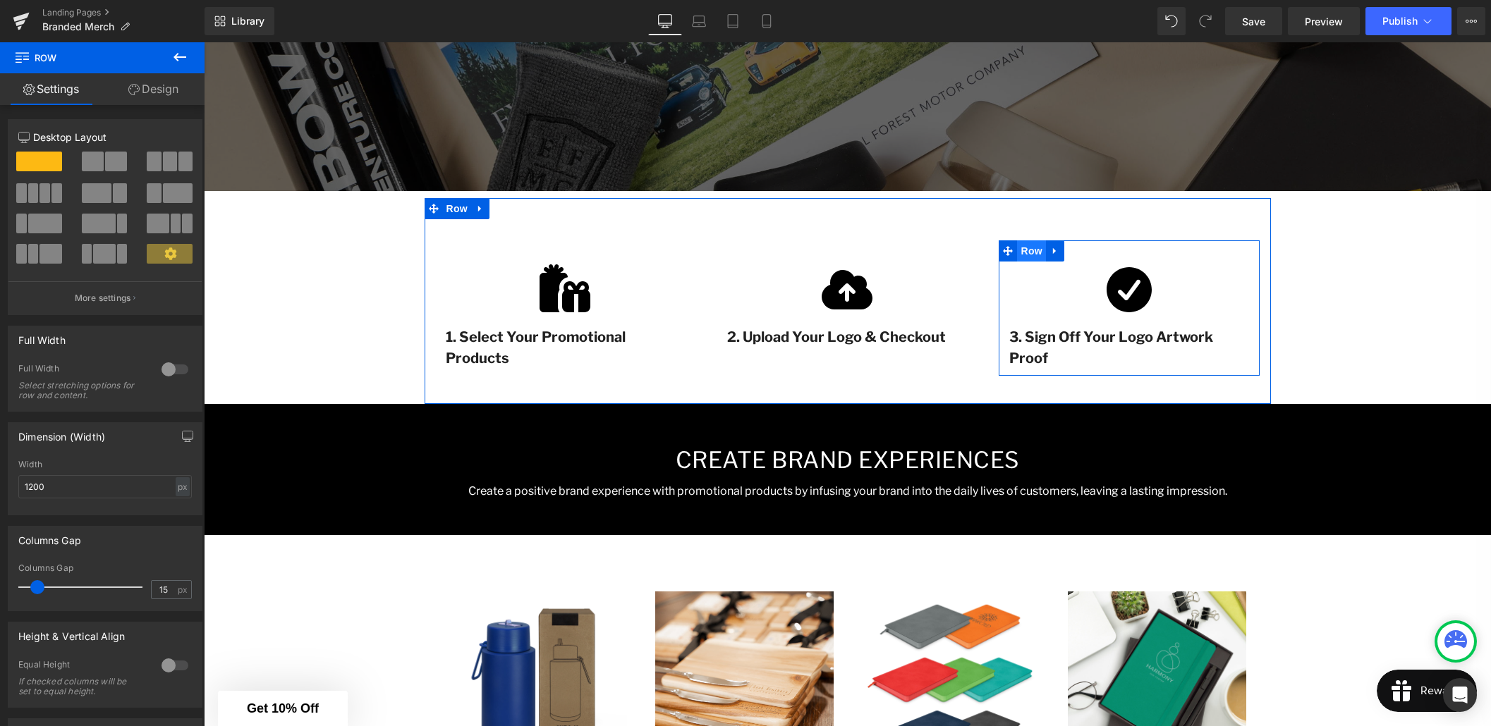
click at [1033, 256] on span "Row" at bounding box center [1031, 250] width 28 height 21
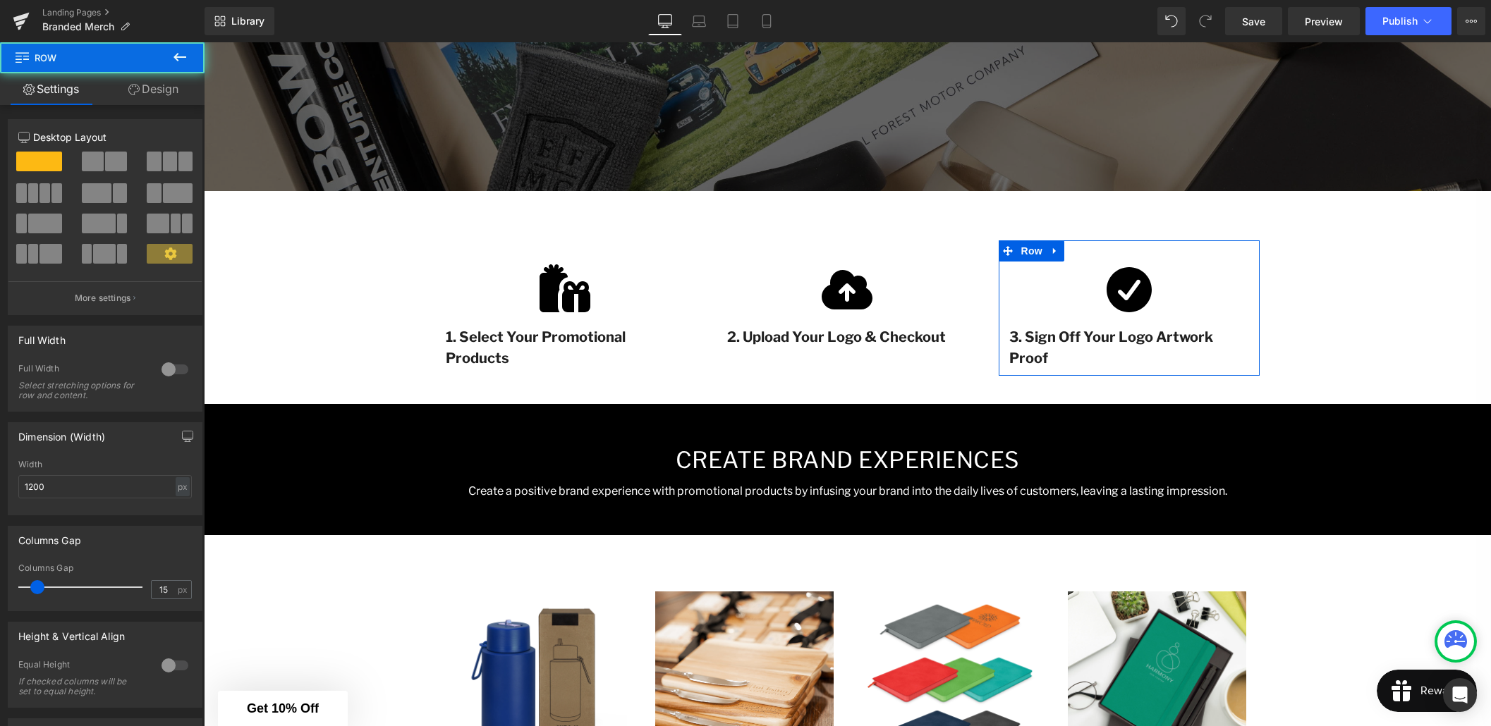
click at [149, 87] on link "Design" at bounding box center [153, 89] width 102 height 32
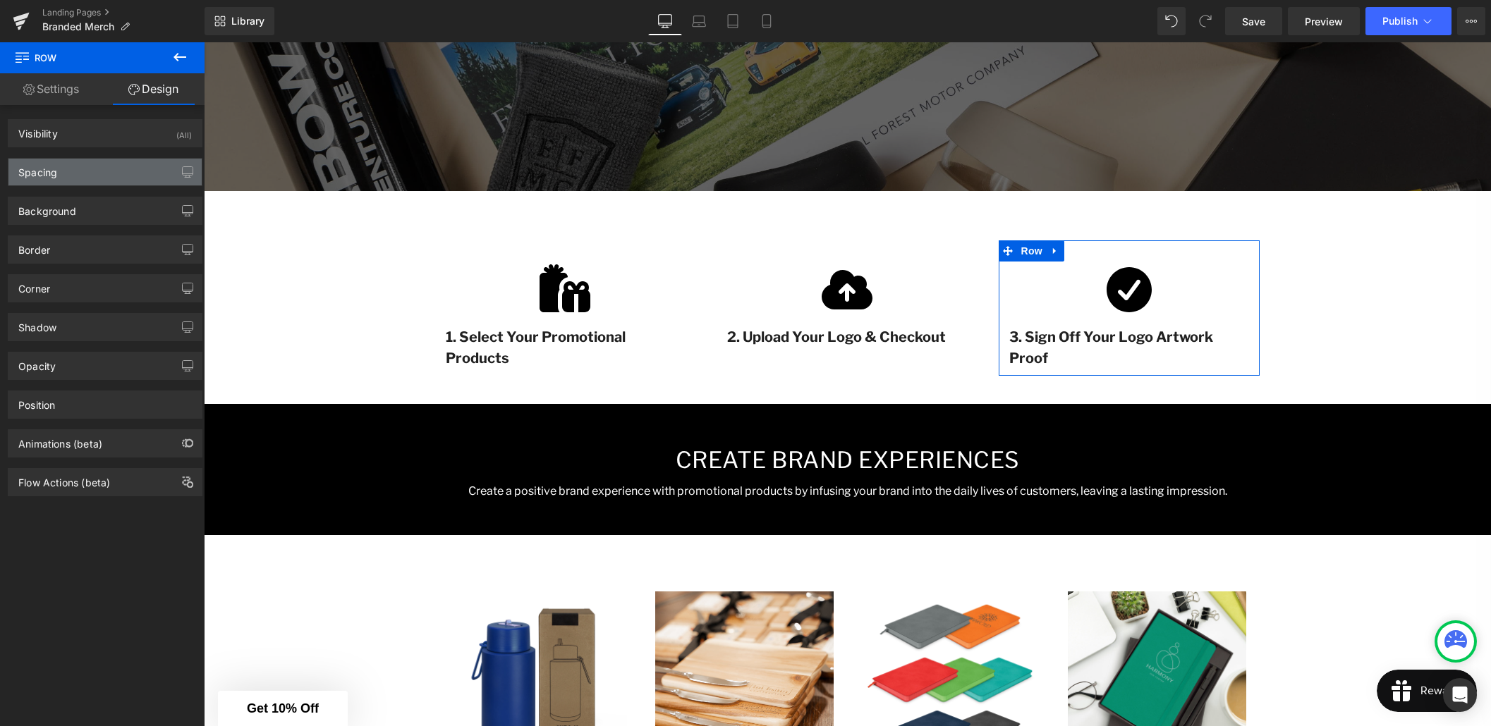
click at [78, 168] on div "Spacing" at bounding box center [104, 172] width 193 height 27
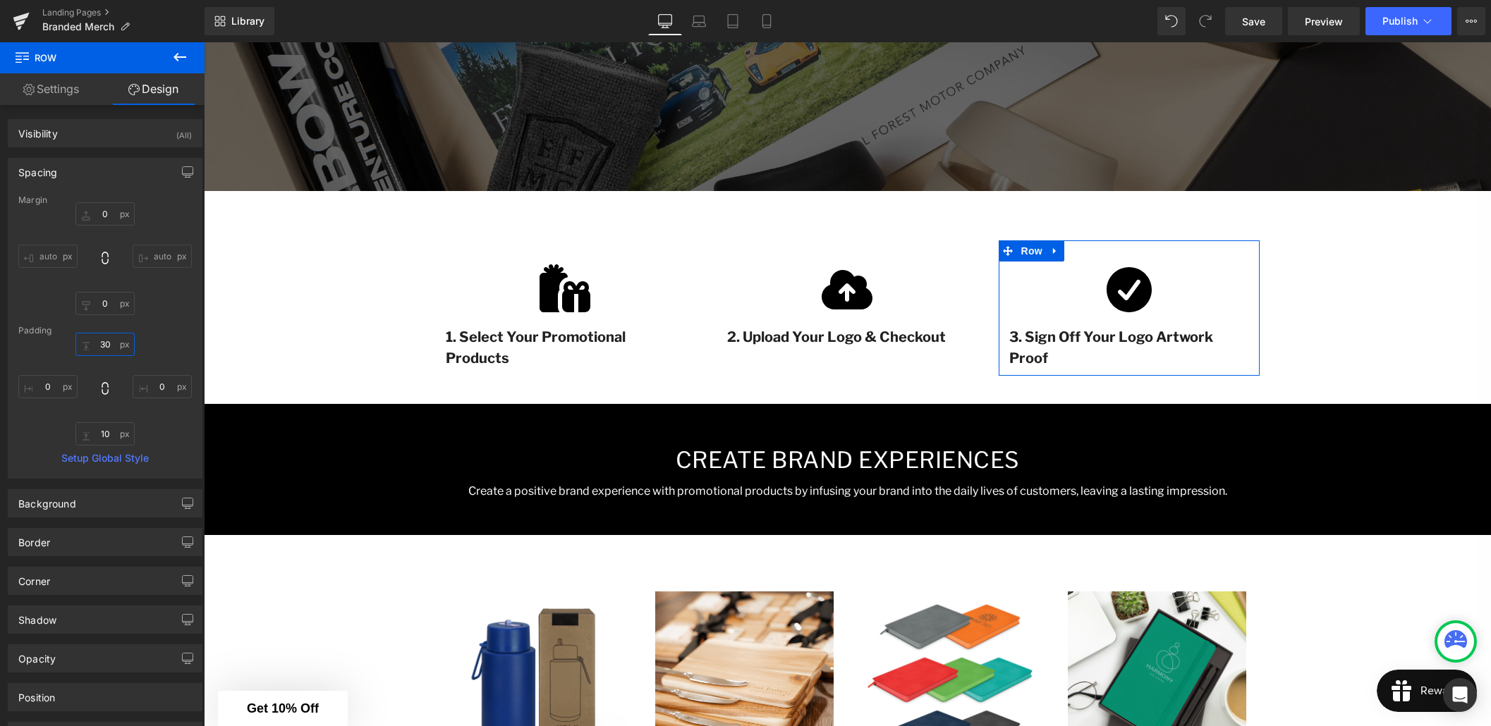
click at [102, 341] on input "text" at bounding box center [104, 344] width 59 height 23
type input "30"
click at [149, 345] on div at bounding box center [104, 389] width 173 height 113
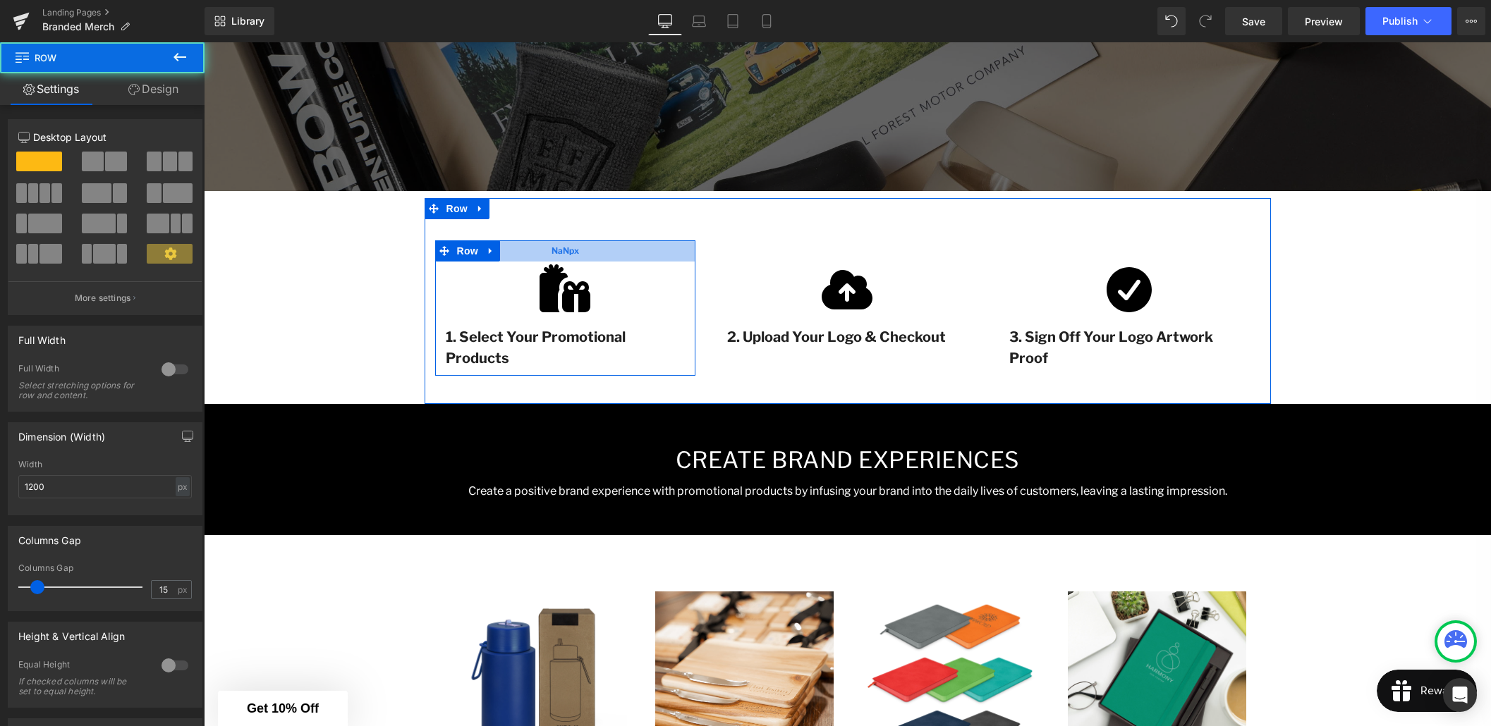
click at [605, 253] on div "NaNpx" at bounding box center [565, 250] width 261 height 21
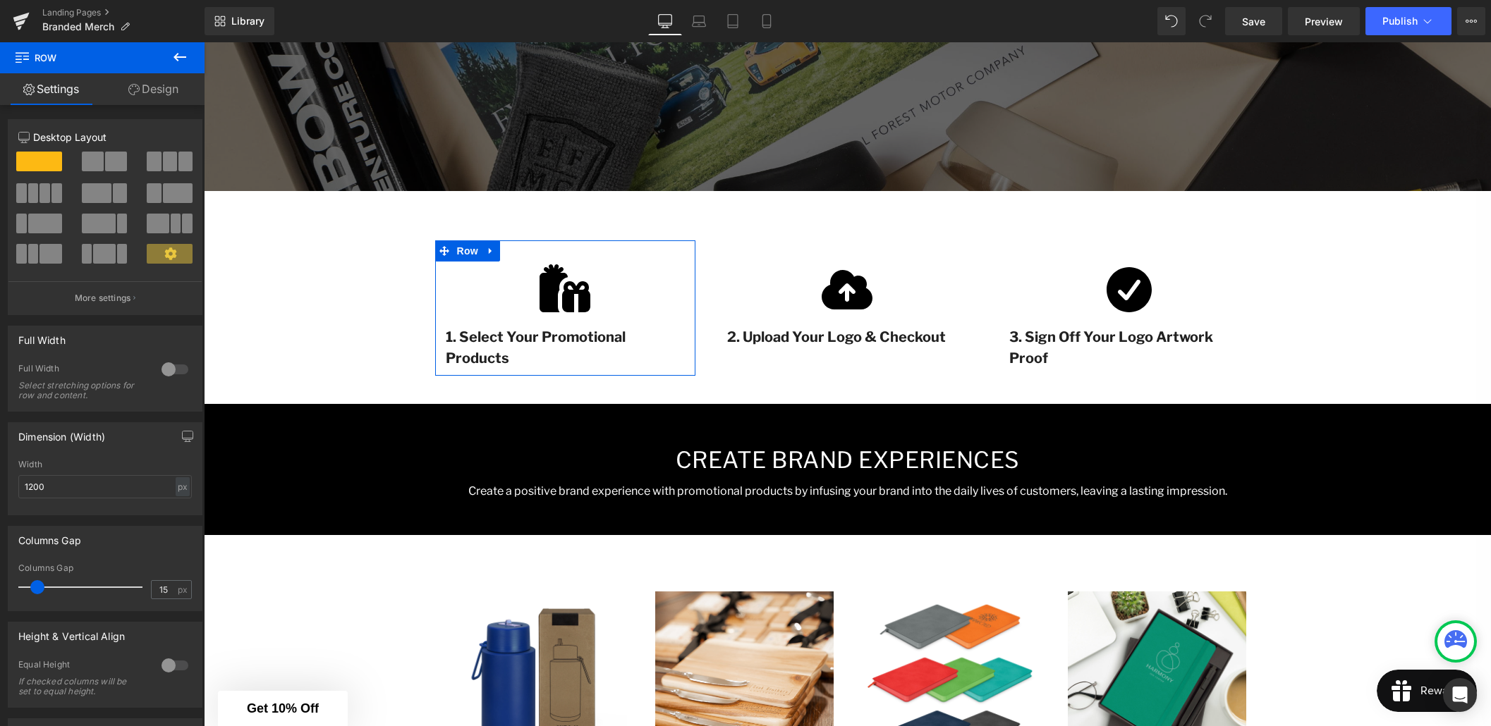
click at [164, 96] on link "Design" at bounding box center [153, 89] width 102 height 32
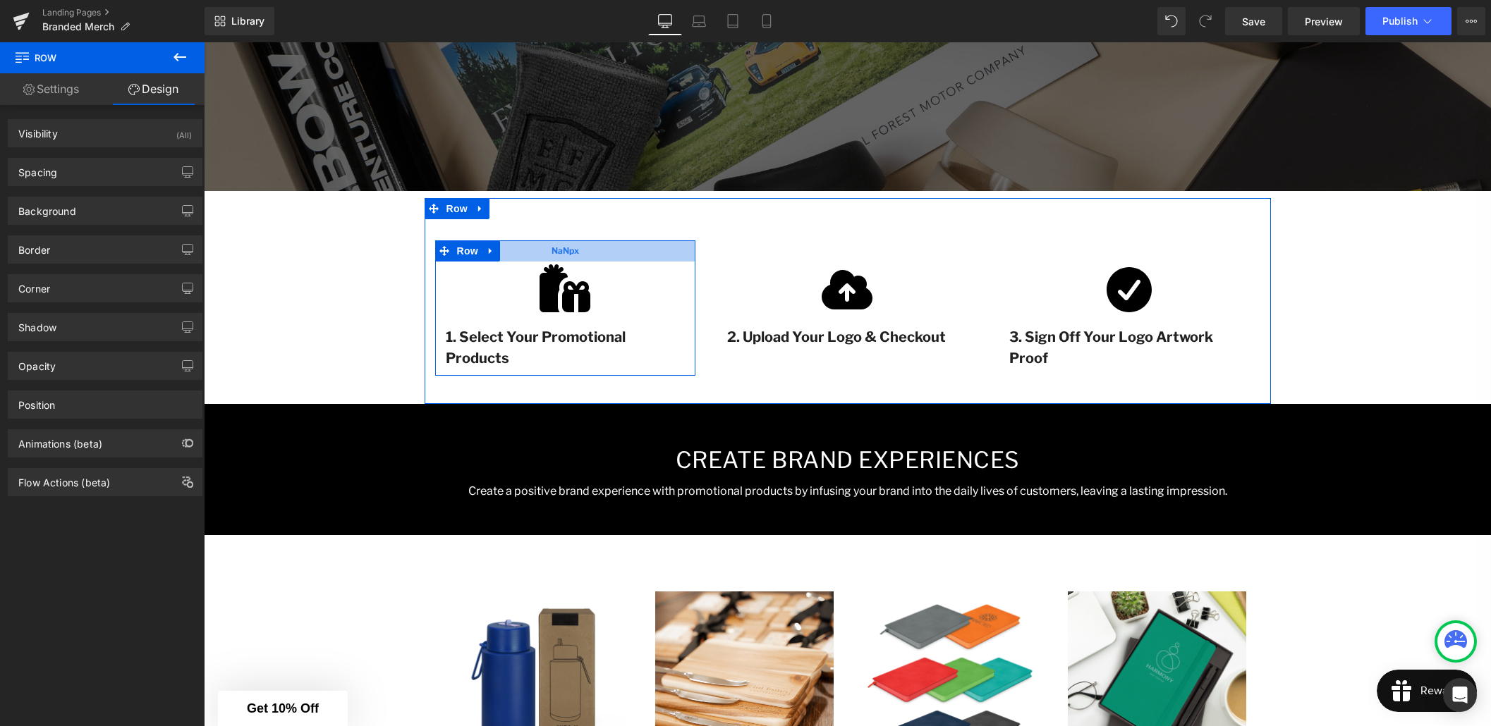
click at [513, 252] on div "NaNpx" at bounding box center [565, 250] width 261 height 21
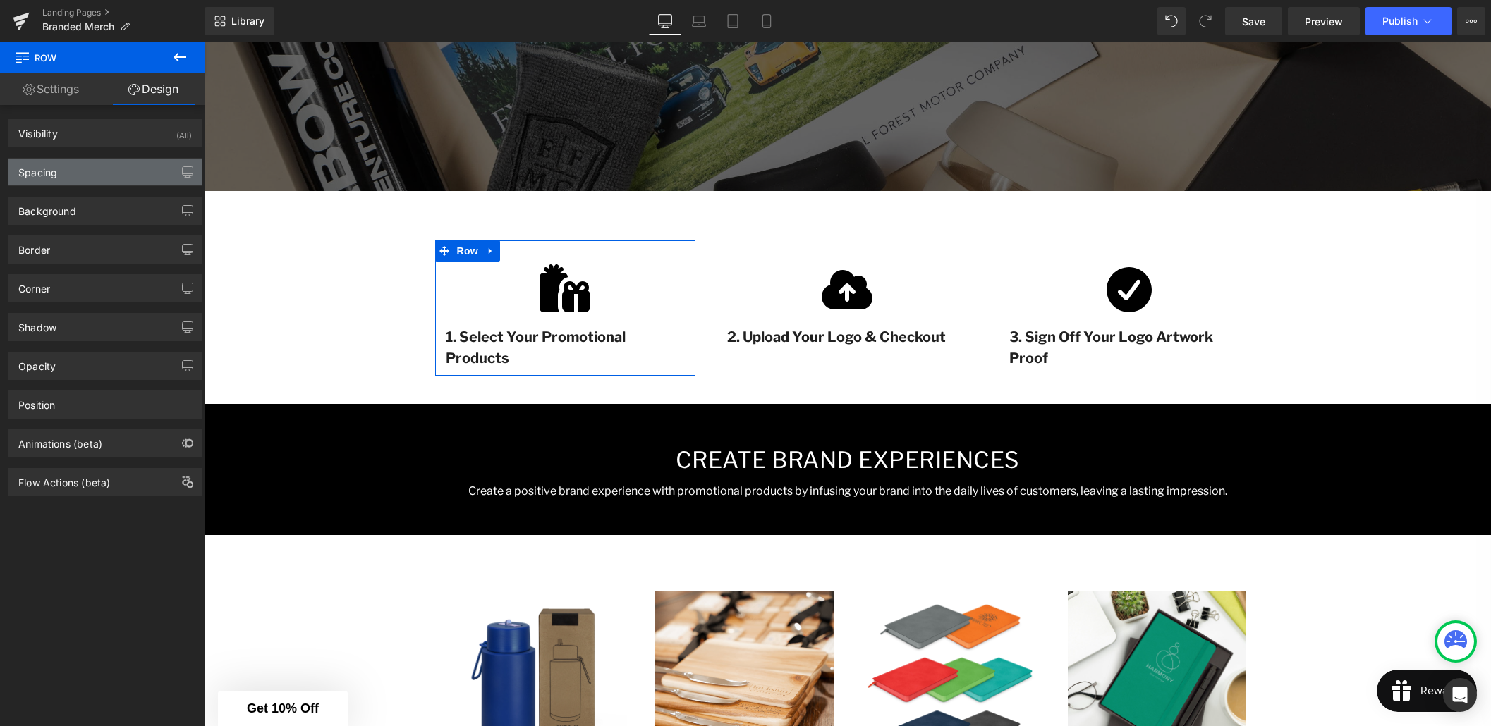
click at [87, 173] on div "Spacing" at bounding box center [104, 172] width 193 height 27
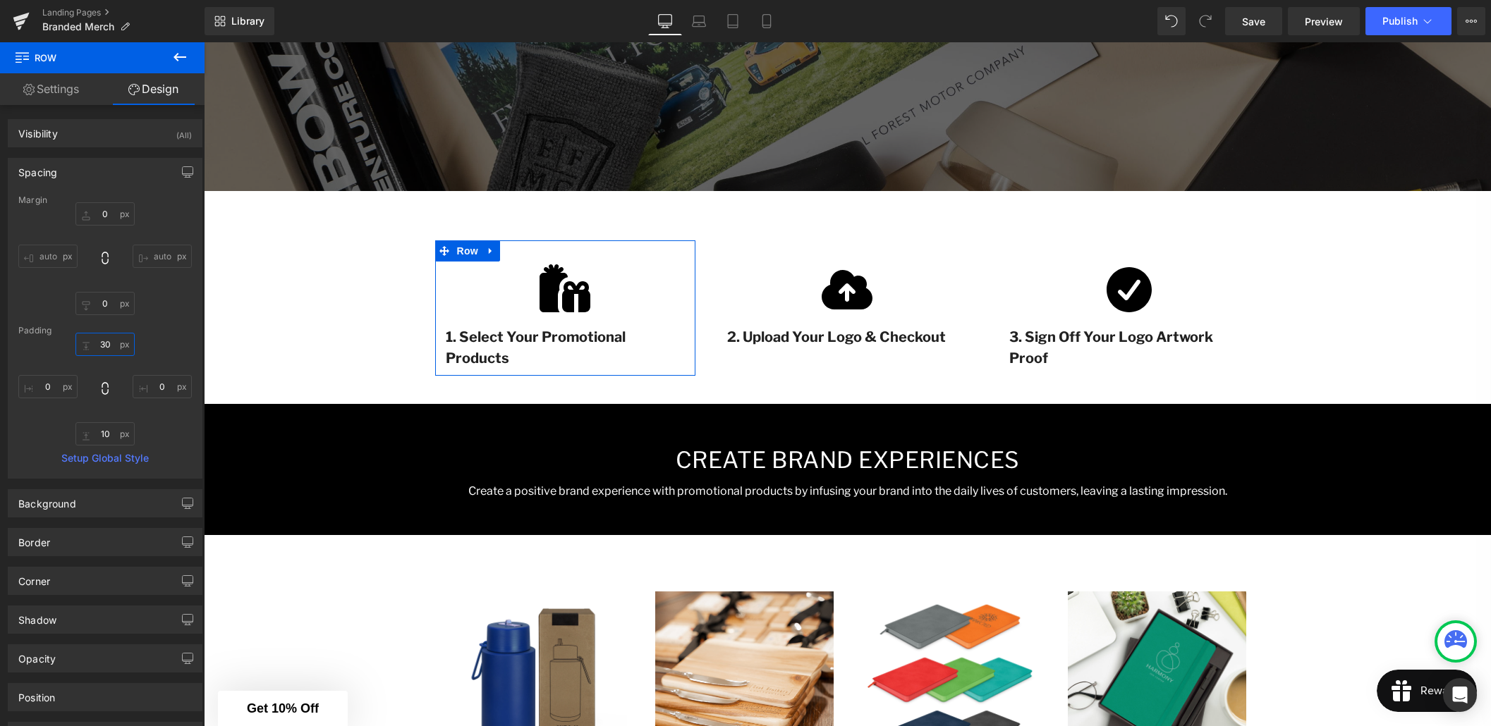
click at [104, 343] on input "30" at bounding box center [104, 344] width 59 height 23
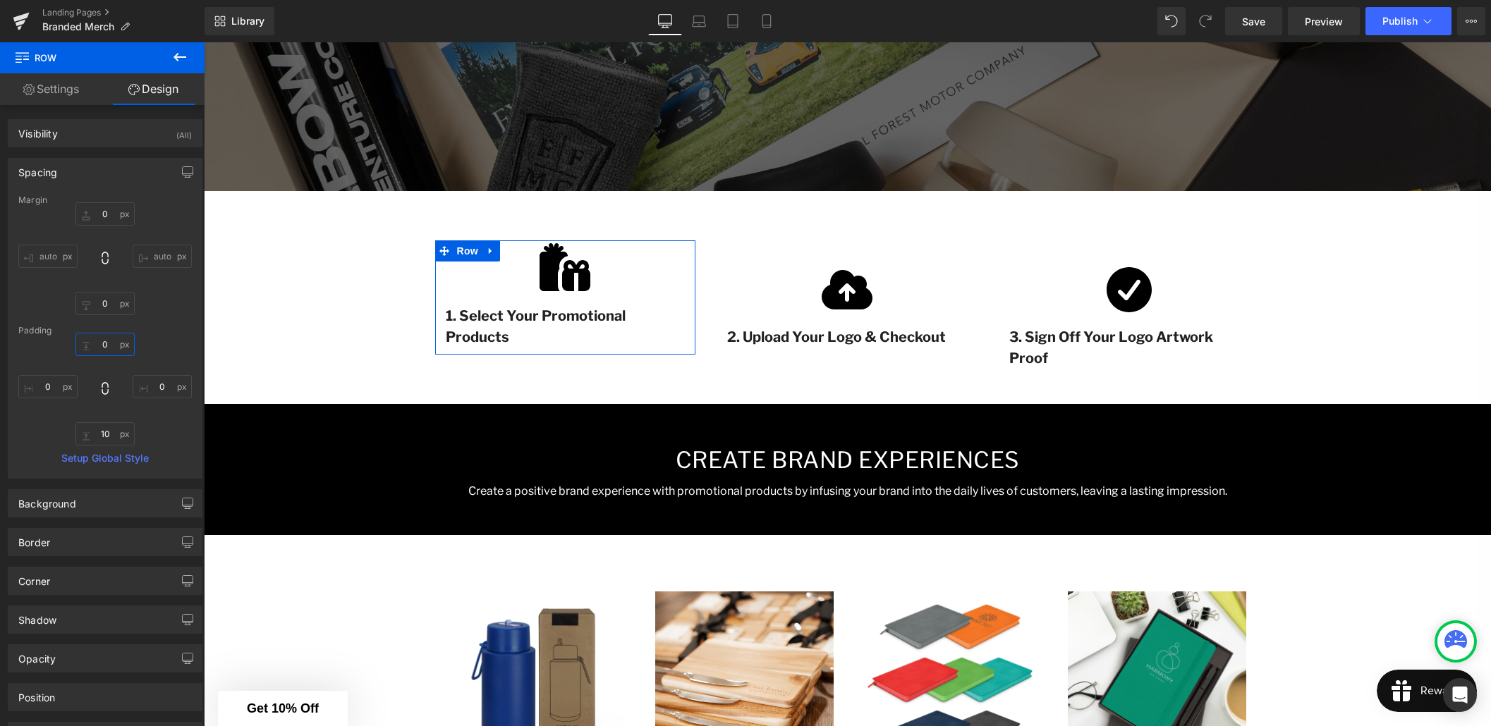
type input "0"
drag, startPoint x: 170, startPoint y: 342, endPoint x: 79, endPoint y: 293, distance: 103.1
click at [170, 342] on div "0 0 10 0" at bounding box center [104, 389] width 173 height 113
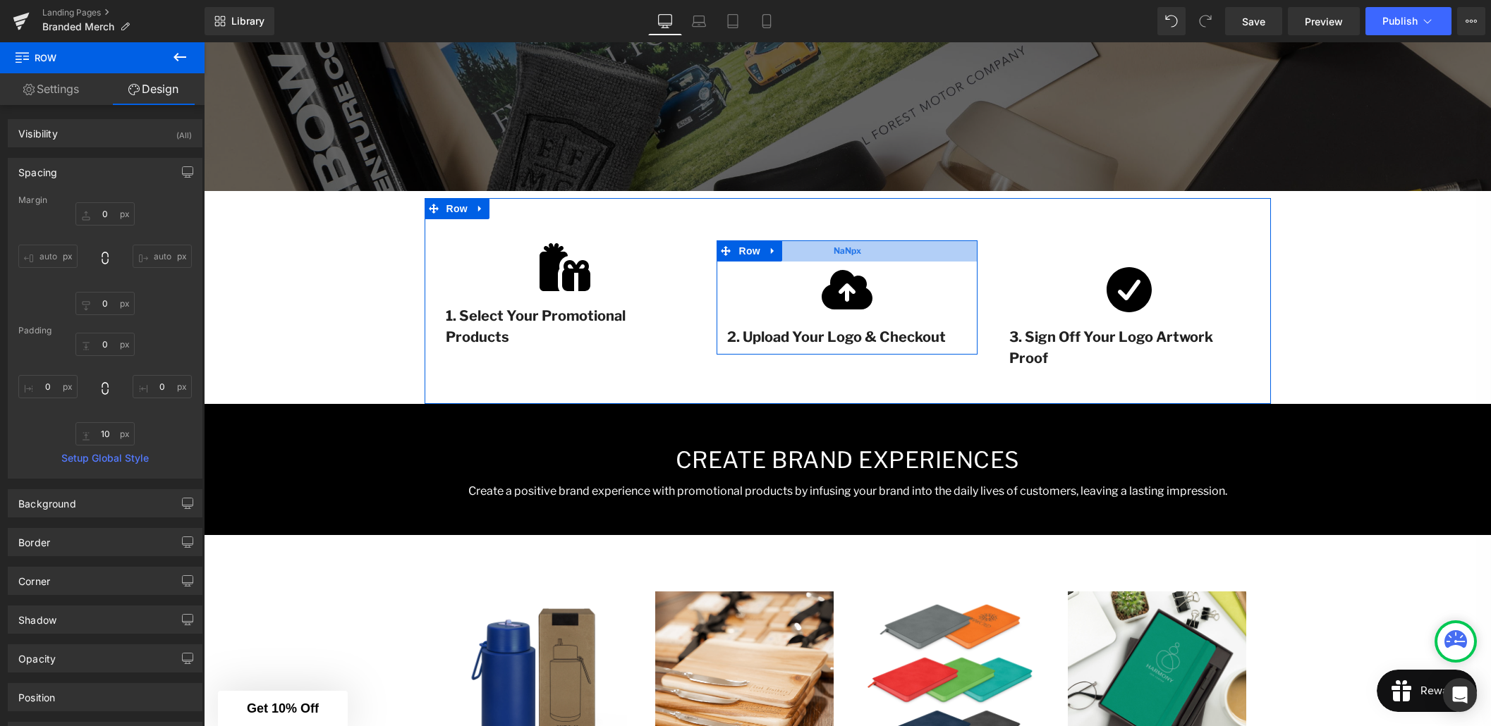
click at [844, 255] on span "NaNpx" at bounding box center [846, 251] width 27 height 17
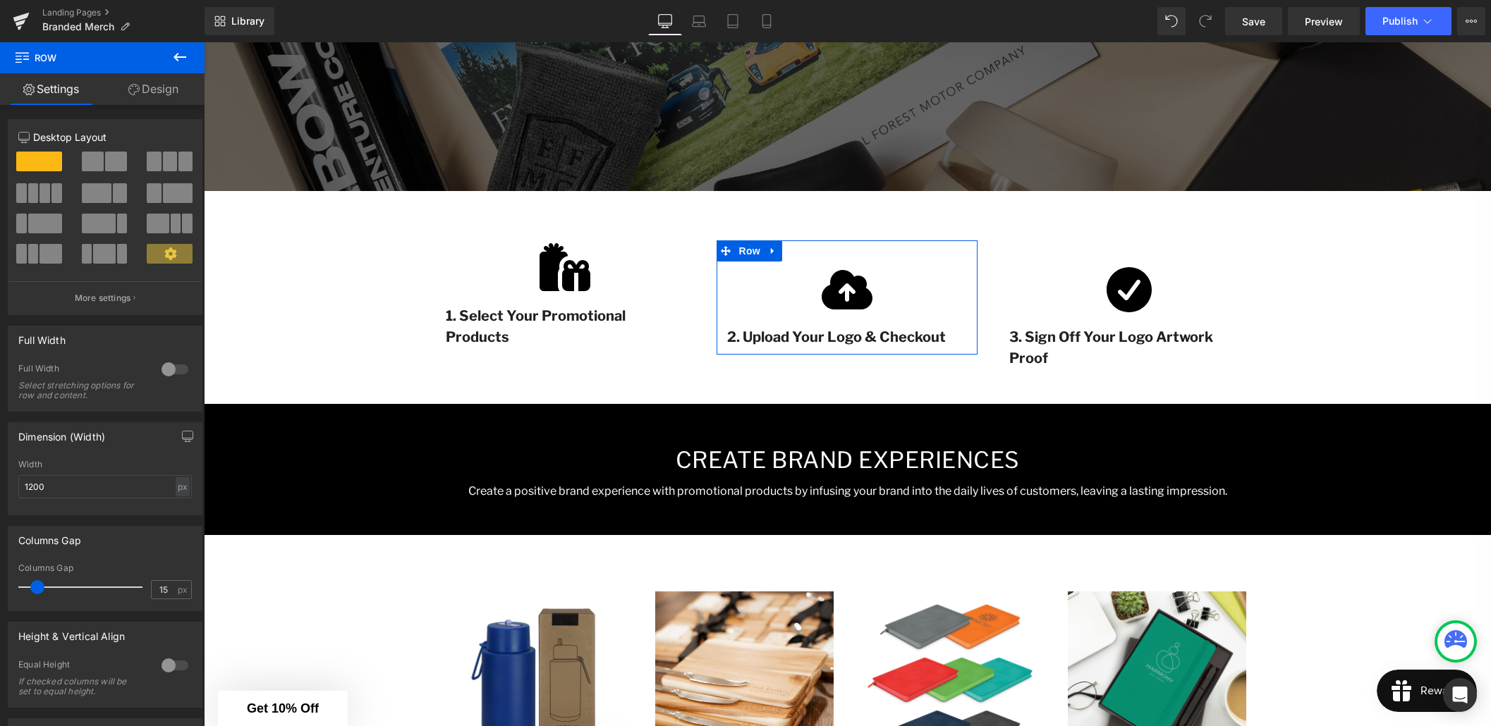
click at [168, 98] on link "Design" at bounding box center [153, 89] width 102 height 32
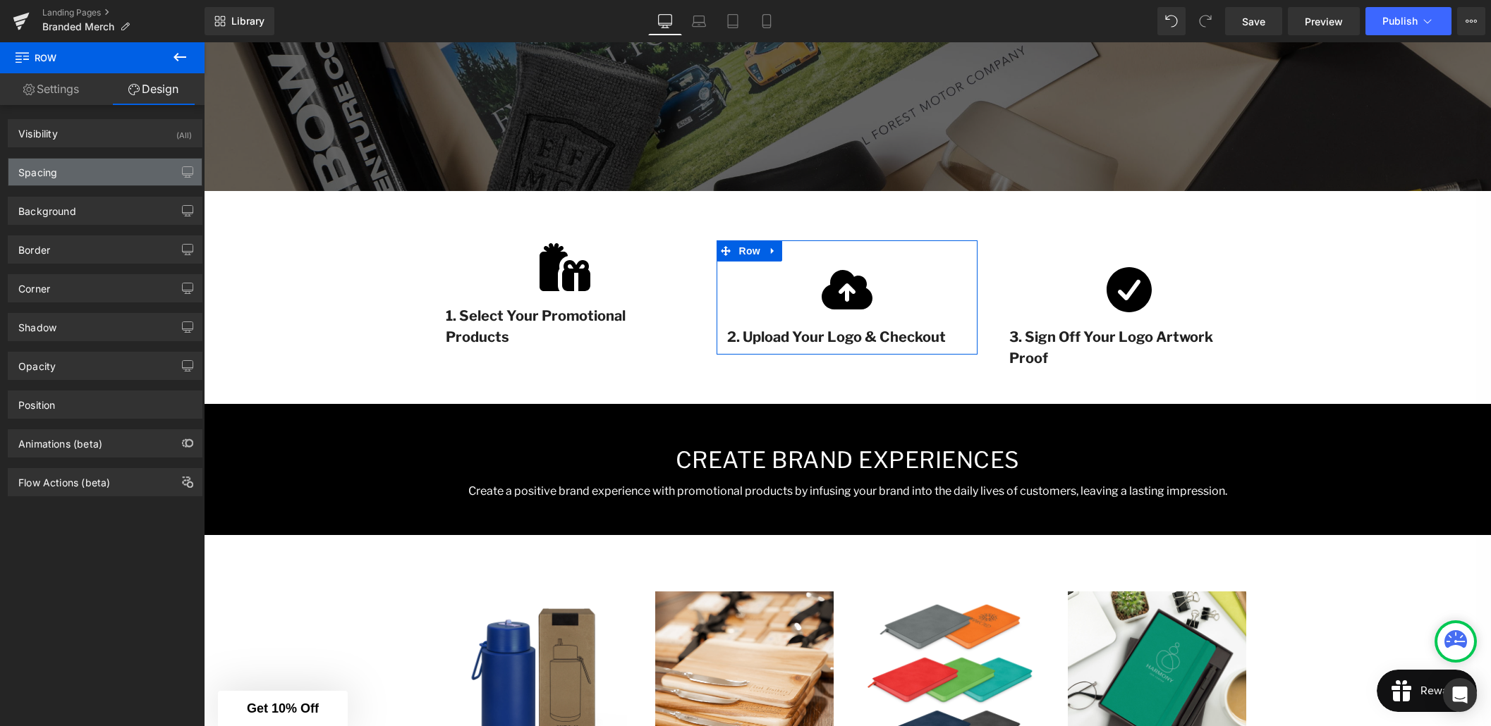
click at [121, 169] on div "Spacing" at bounding box center [104, 172] width 193 height 27
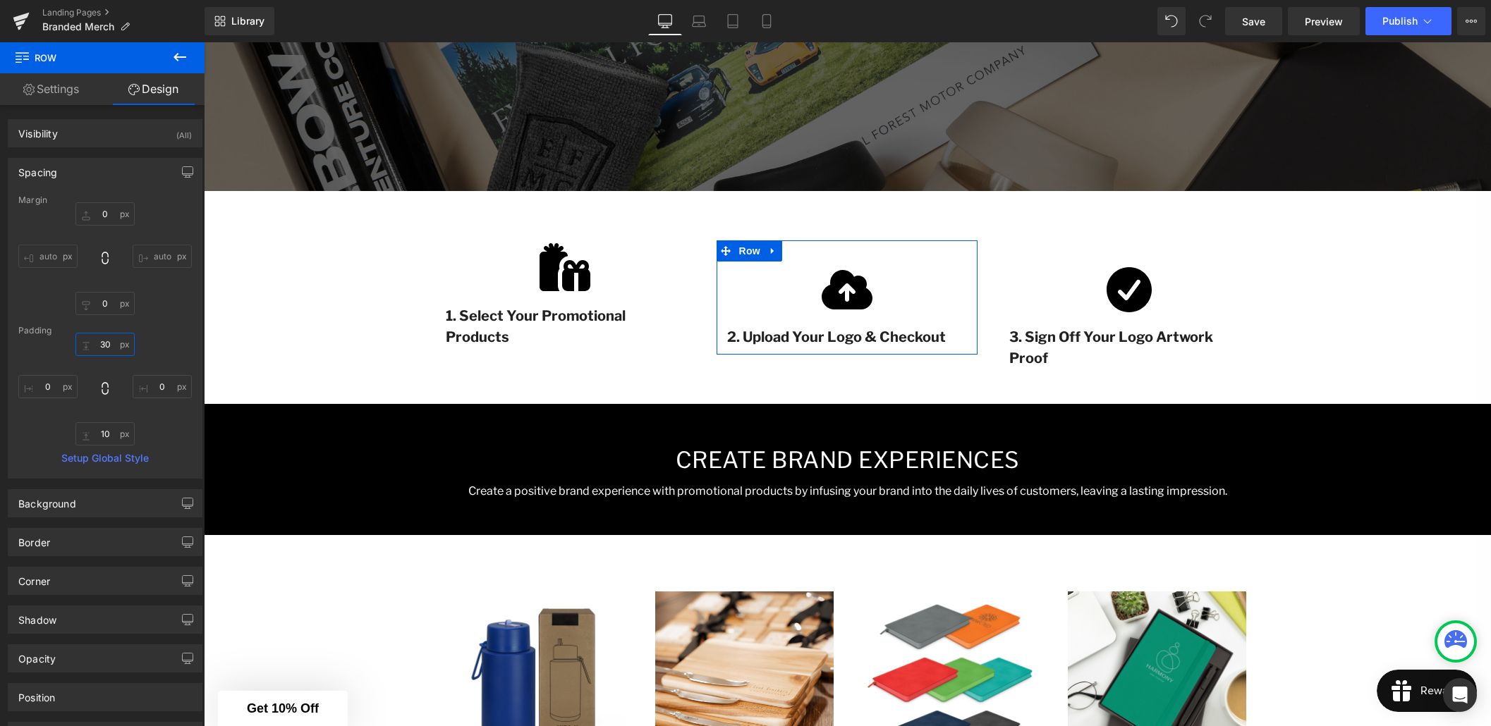
click at [110, 338] on input "30" at bounding box center [104, 344] width 59 height 23
type input "0"
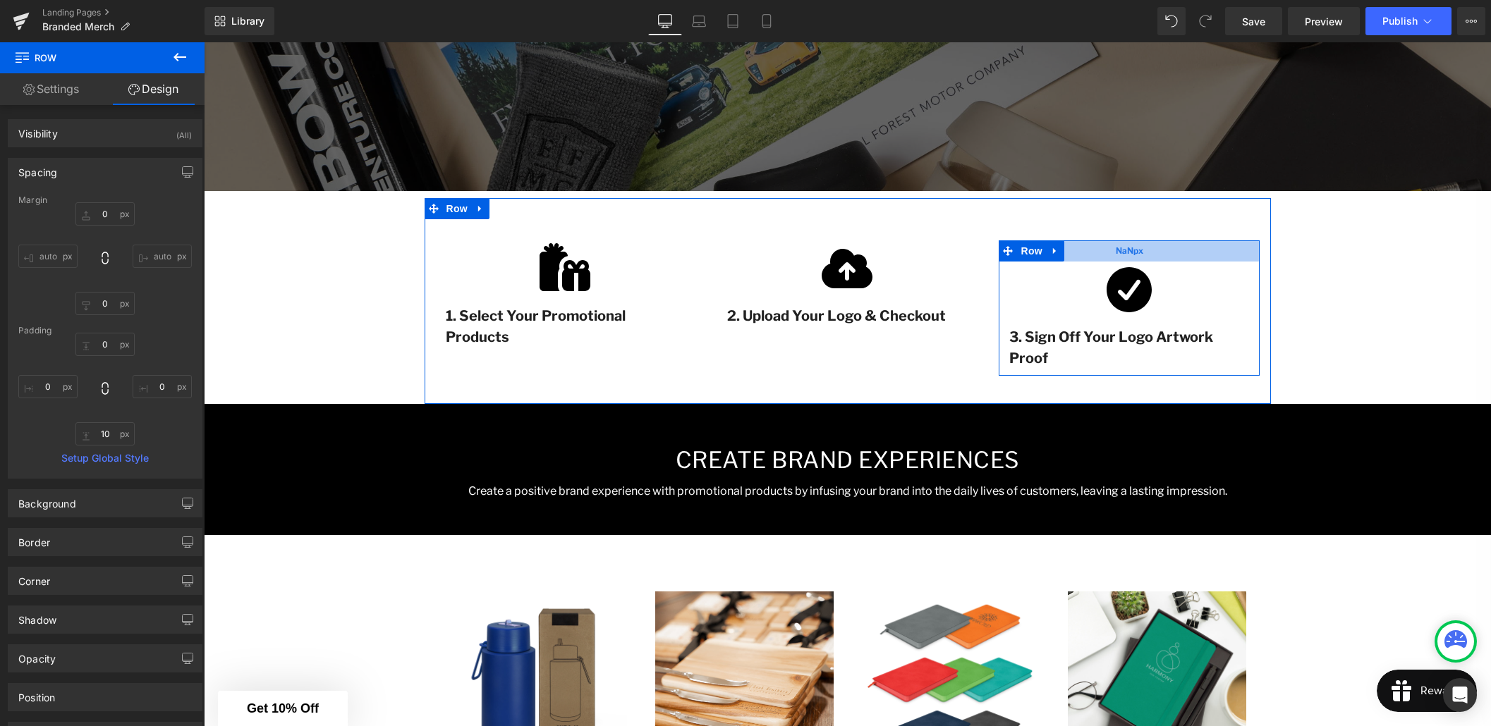
click at [1111, 247] on div "NaNpx" at bounding box center [1128, 250] width 261 height 21
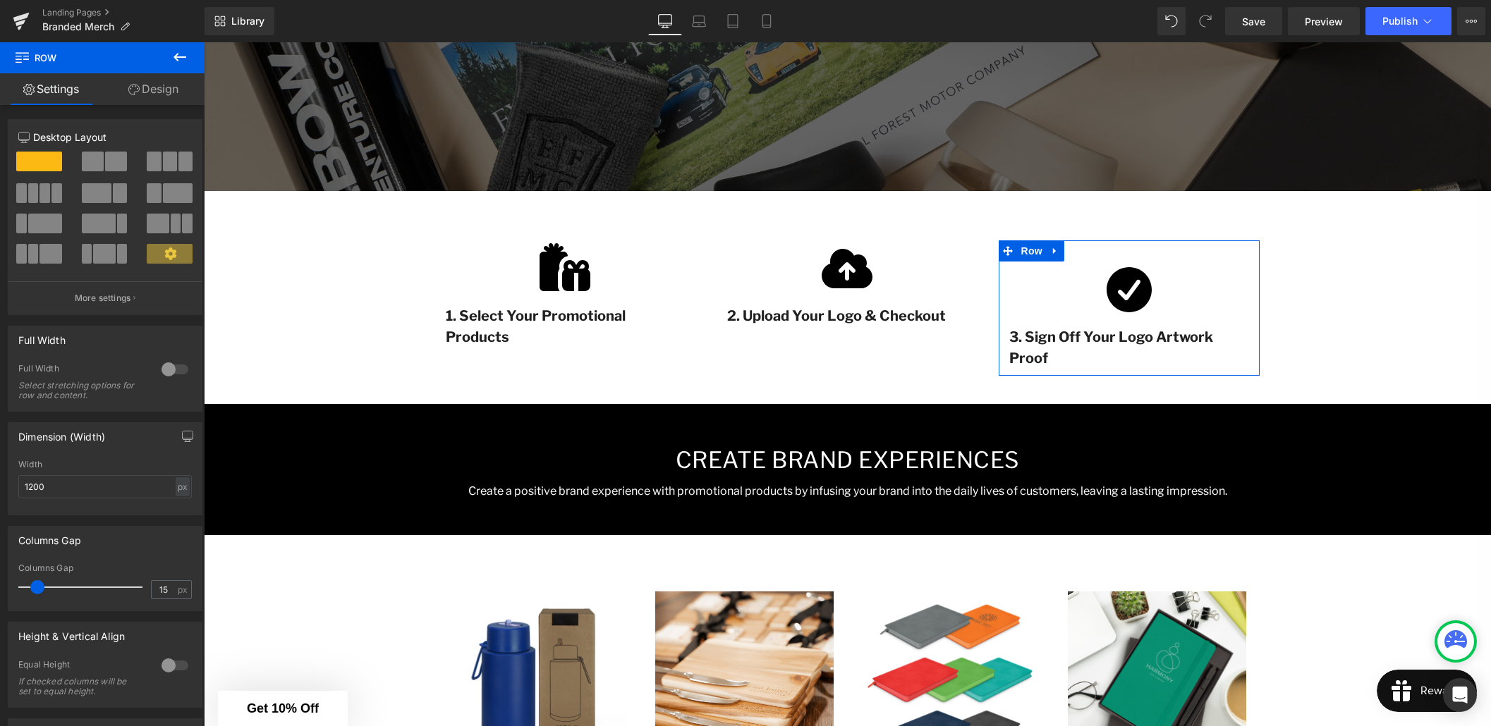
click at [157, 85] on link "Design" at bounding box center [153, 89] width 102 height 32
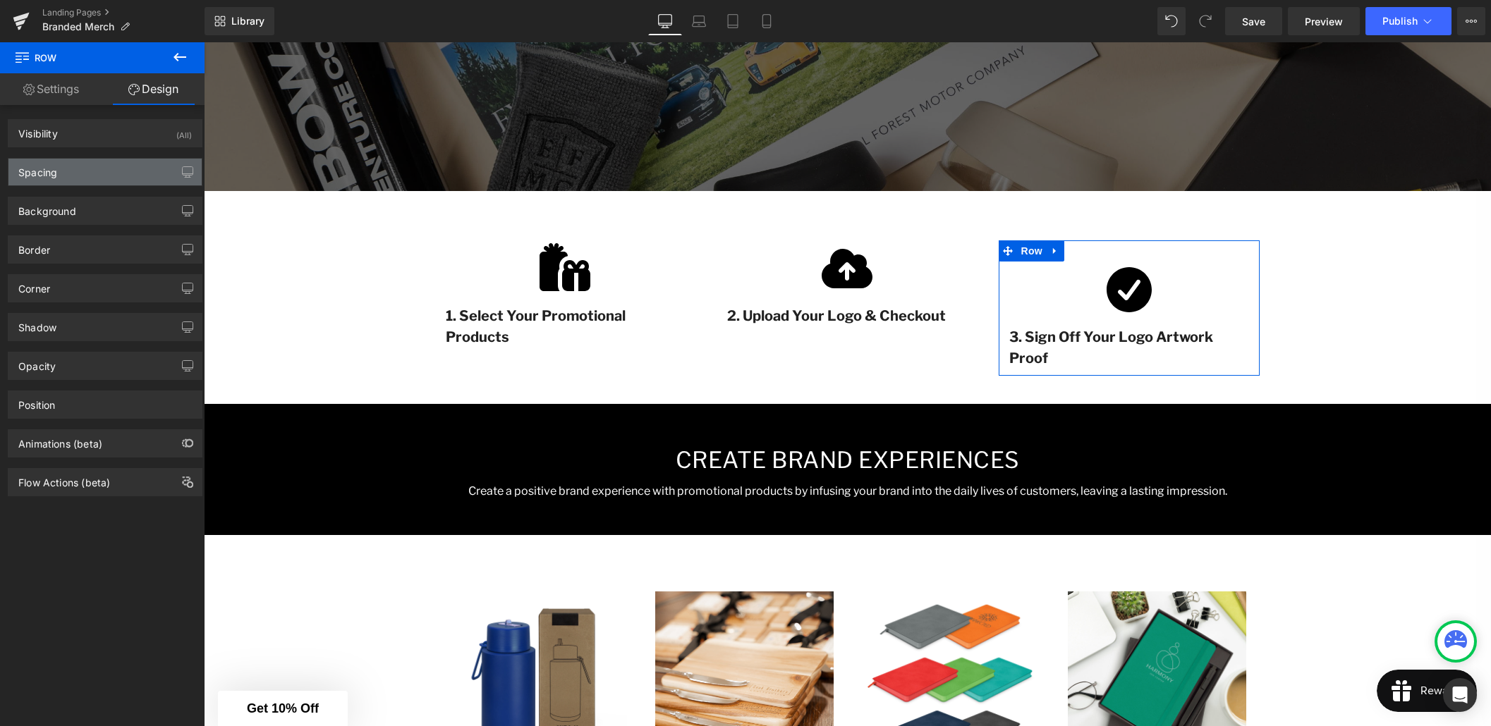
click at [85, 174] on div "Spacing" at bounding box center [104, 172] width 193 height 27
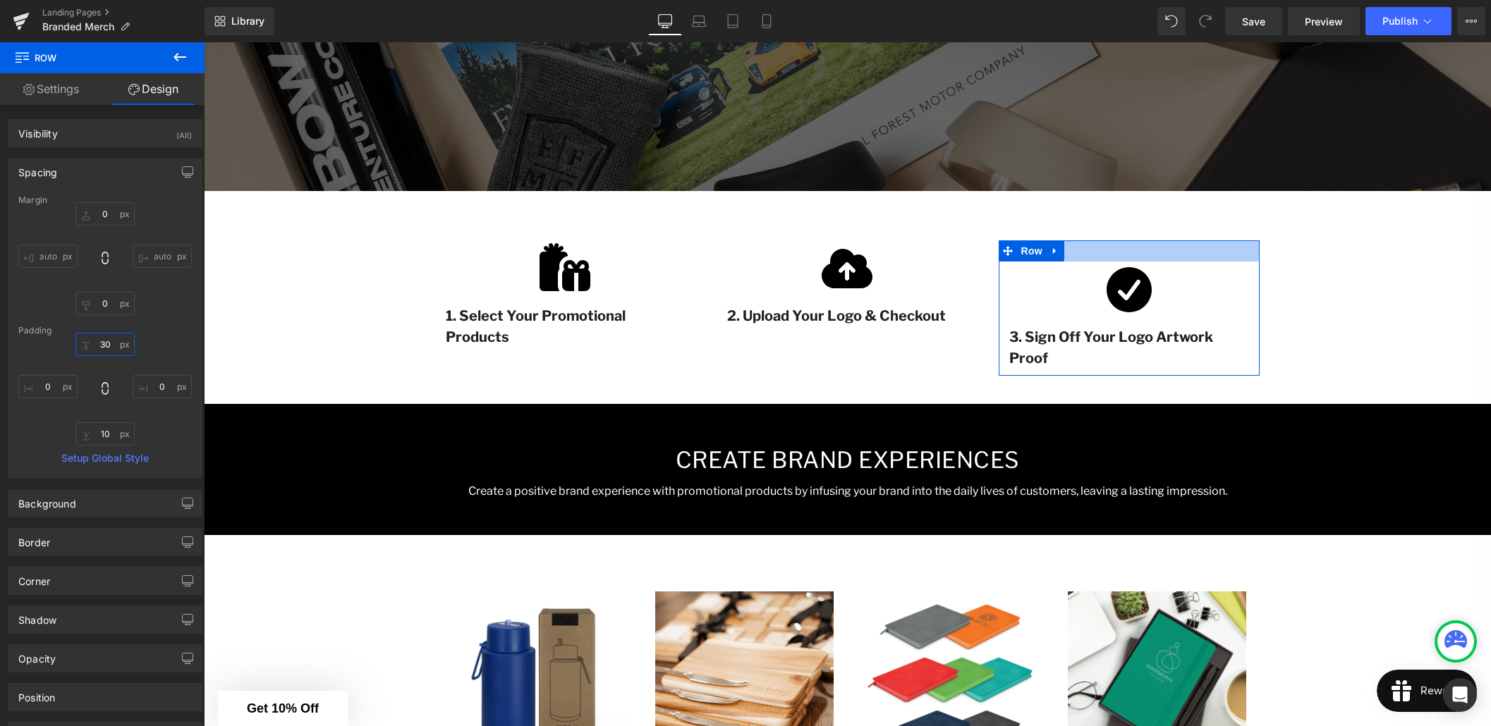
click at [102, 346] on input "30" at bounding box center [104, 344] width 59 height 23
type input "0"
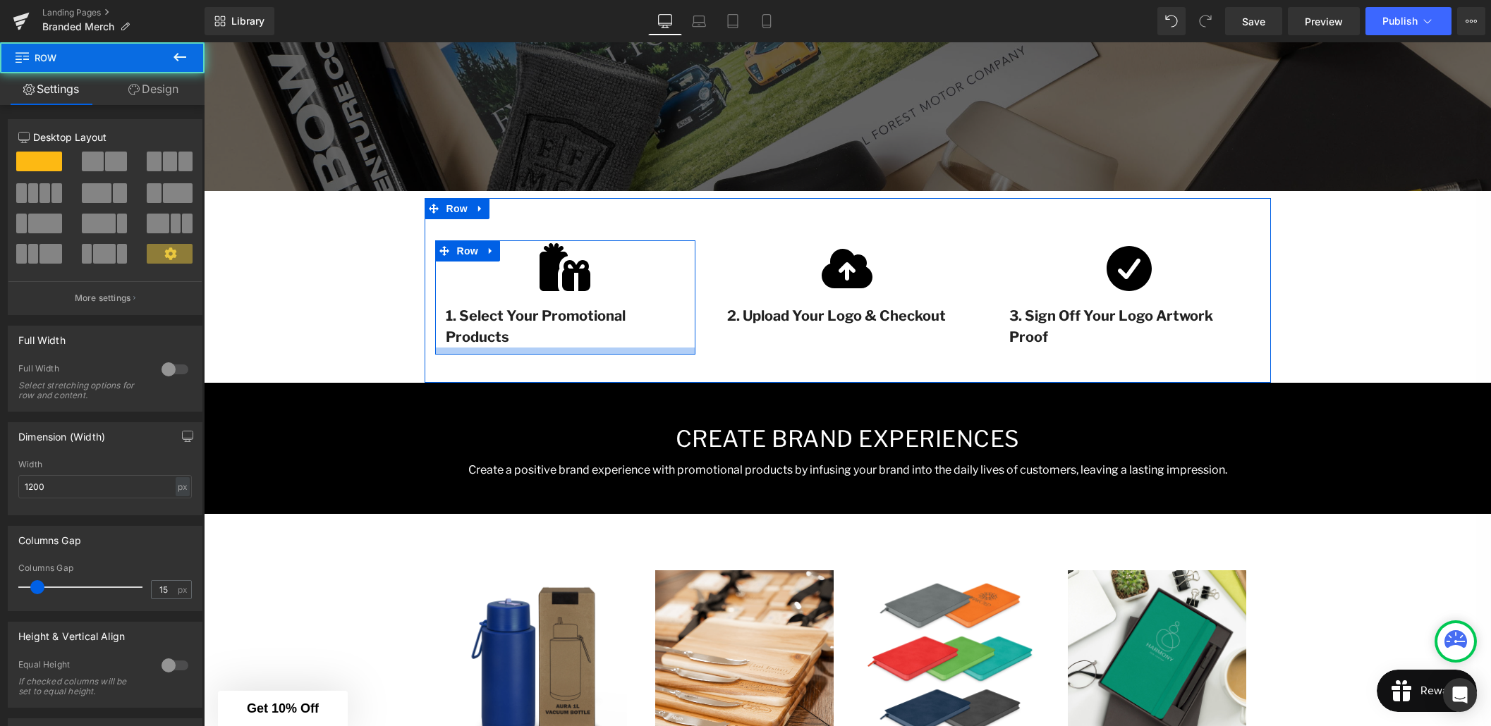
click at [455, 350] on div at bounding box center [565, 351] width 261 height 7
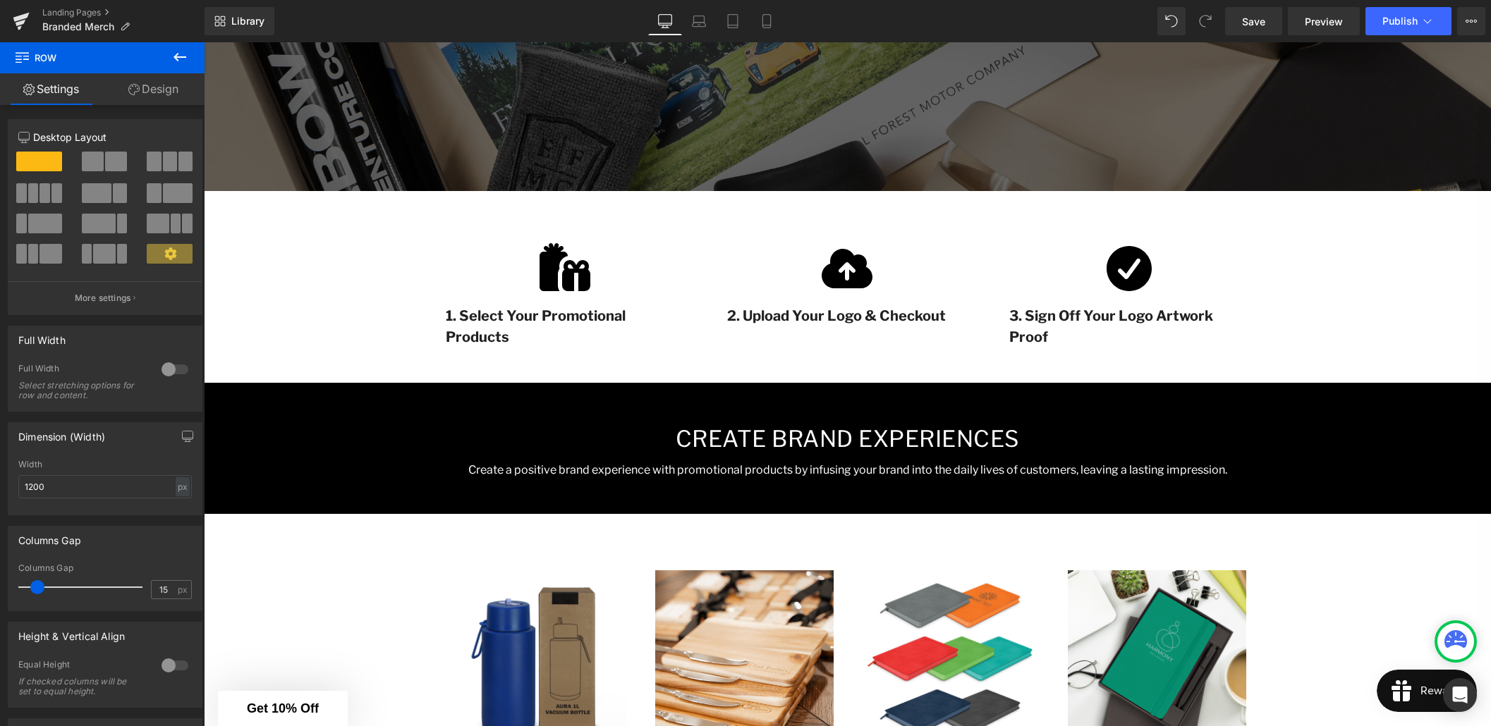
drag, startPoint x: 374, startPoint y: 270, endPoint x: 380, endPoint y: 257, distance: 14.5
click at [374, 270] on div "Branded Merchandise Heading Stand out from the competition, strengthen customer…" at bounding box center [847, 557] width 1287 height 1570
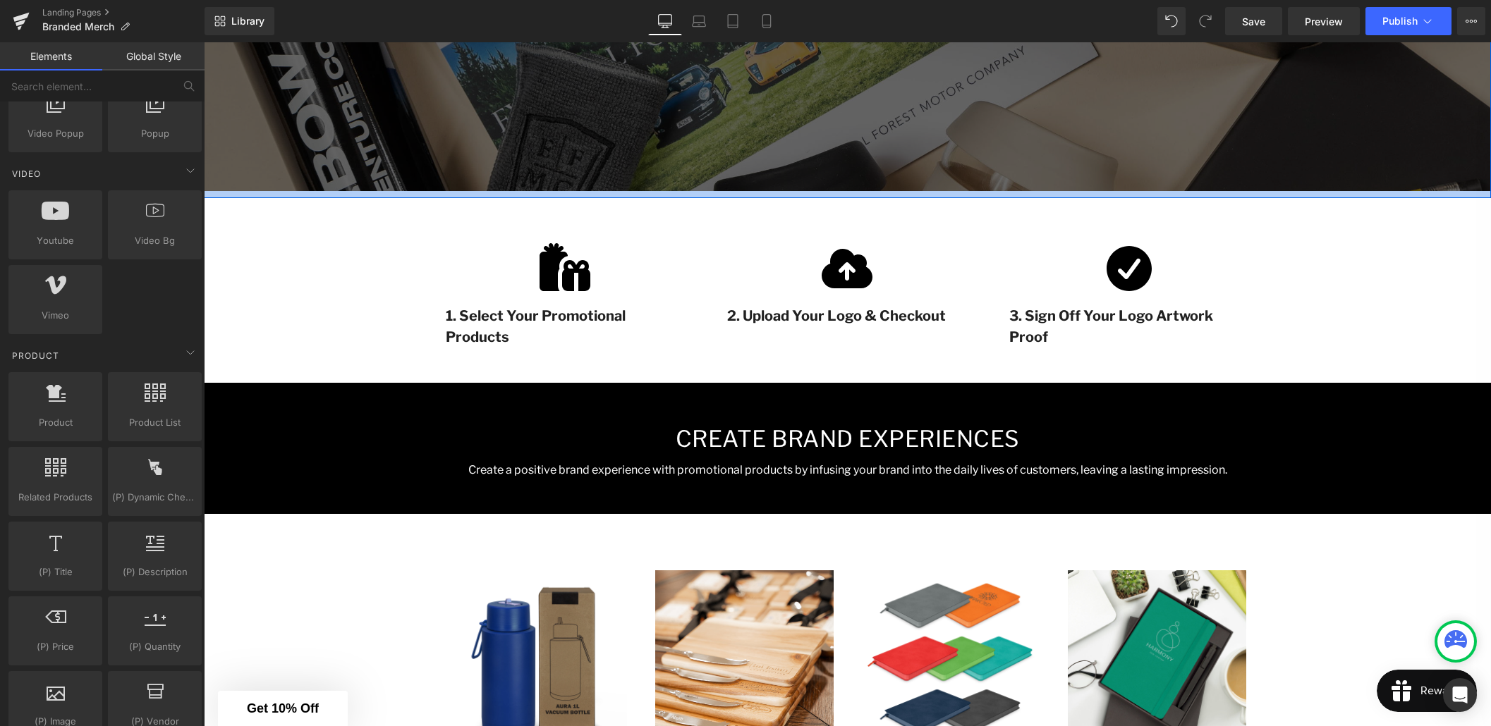
click at [443, 191] on div at bounding box center [847, 194] width 1287 height 7
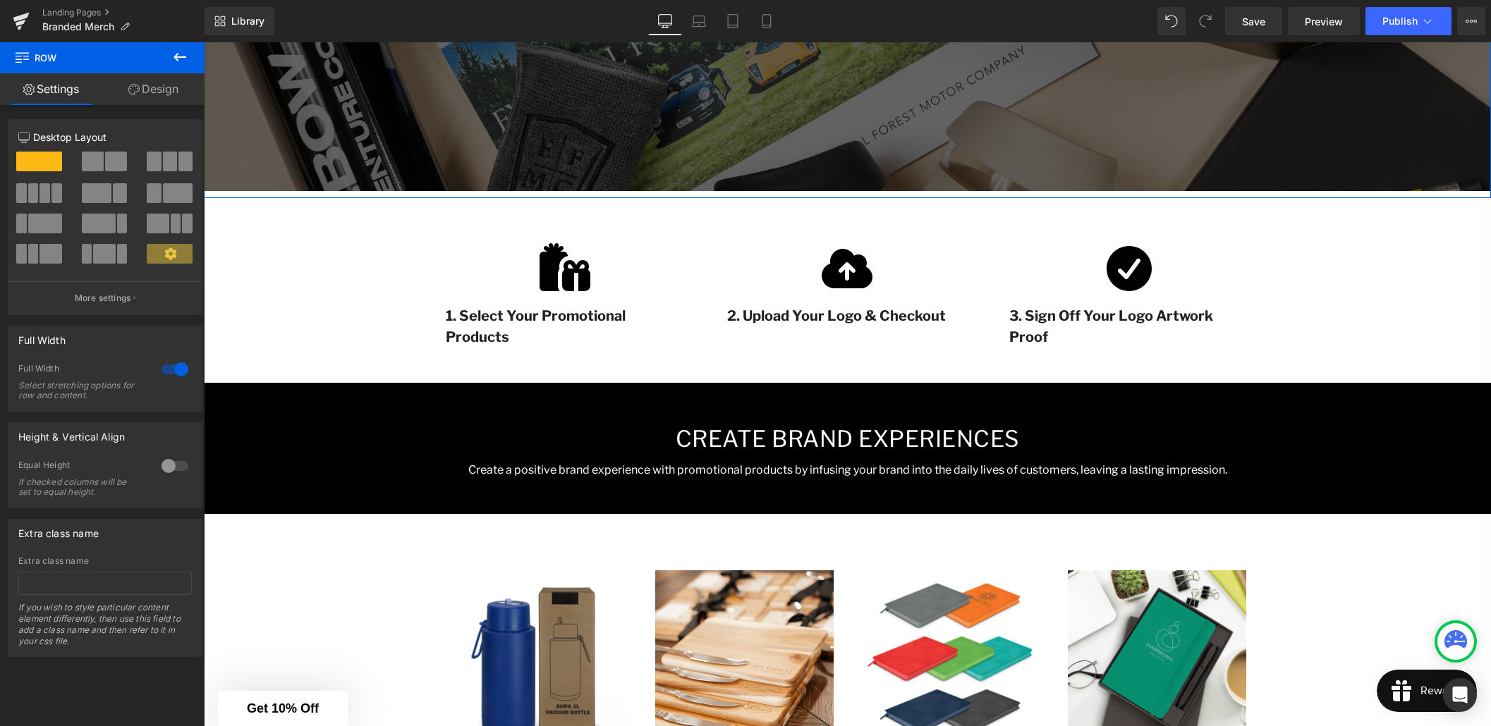
click at [184, 99] on link "Design" at bounding box center [153, 89] width 102 height 32
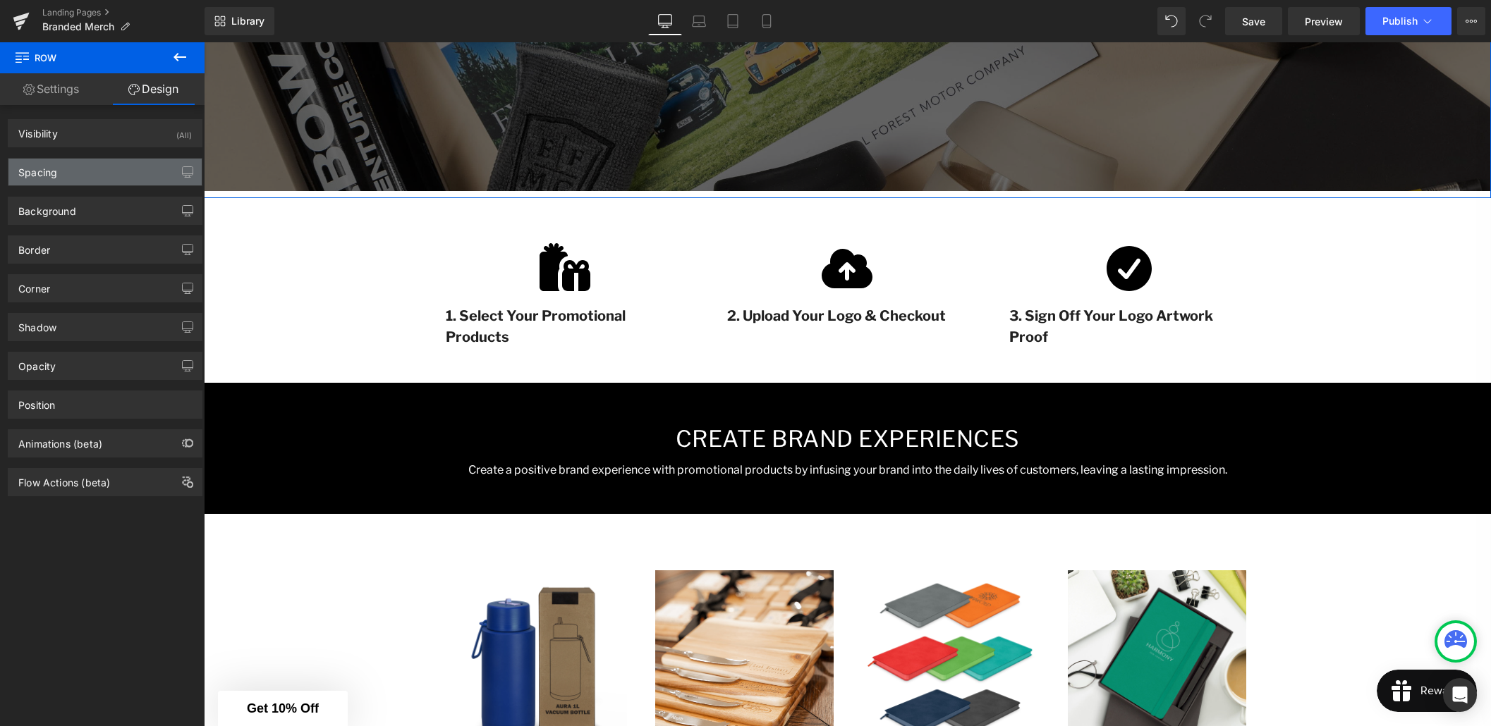
click at [112, 169] on div "Spacing" at bounding box center [104, 172] width 193 height 27
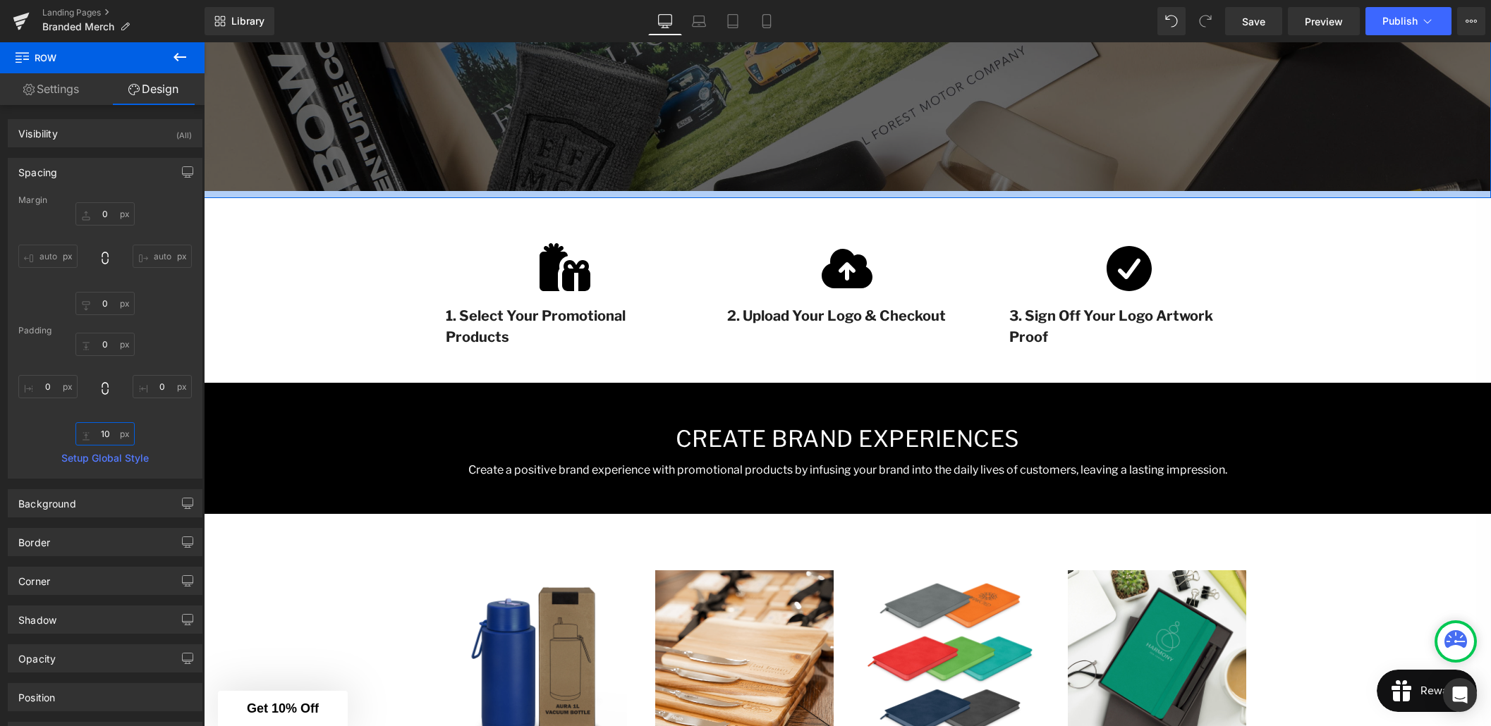
click at [102, 434] on input "10" at bounding box center [104, 433] width 59 height 23
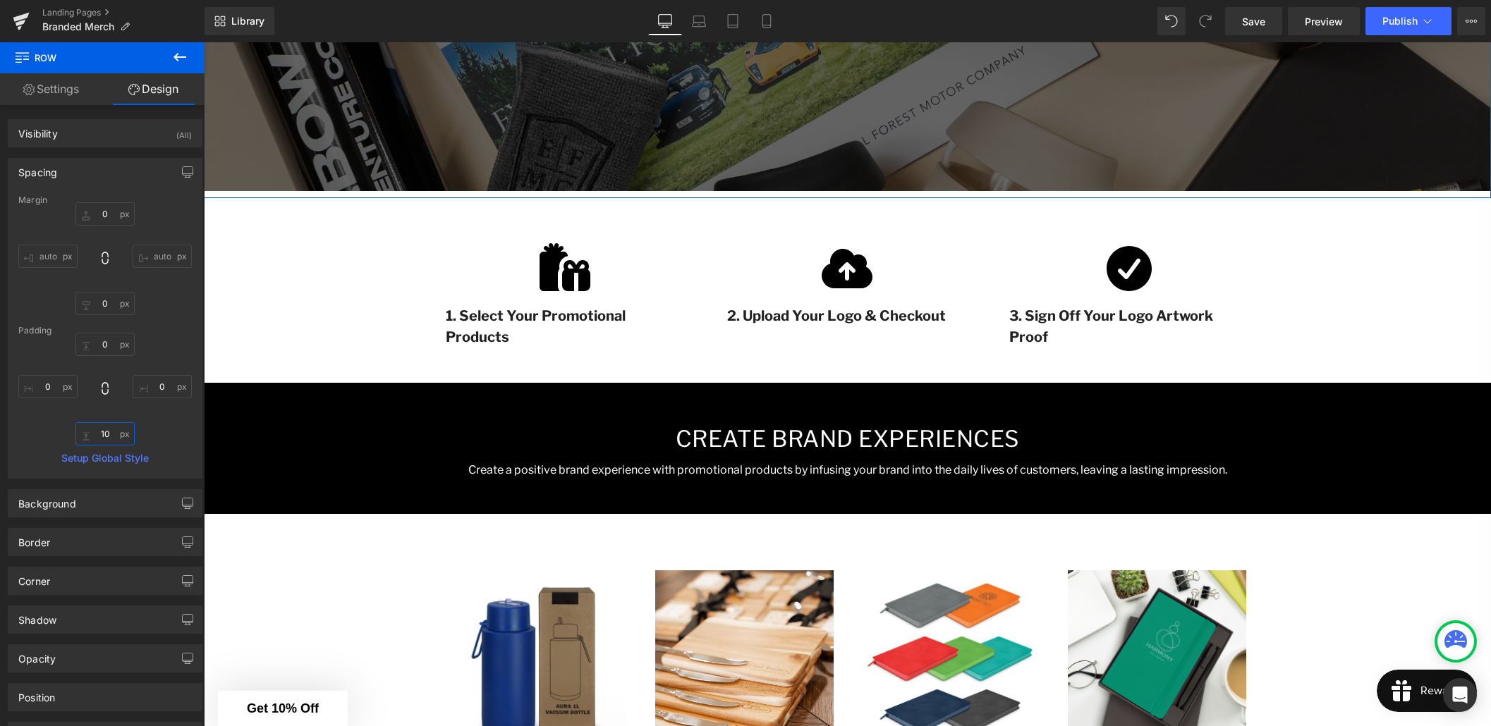
type input "0"
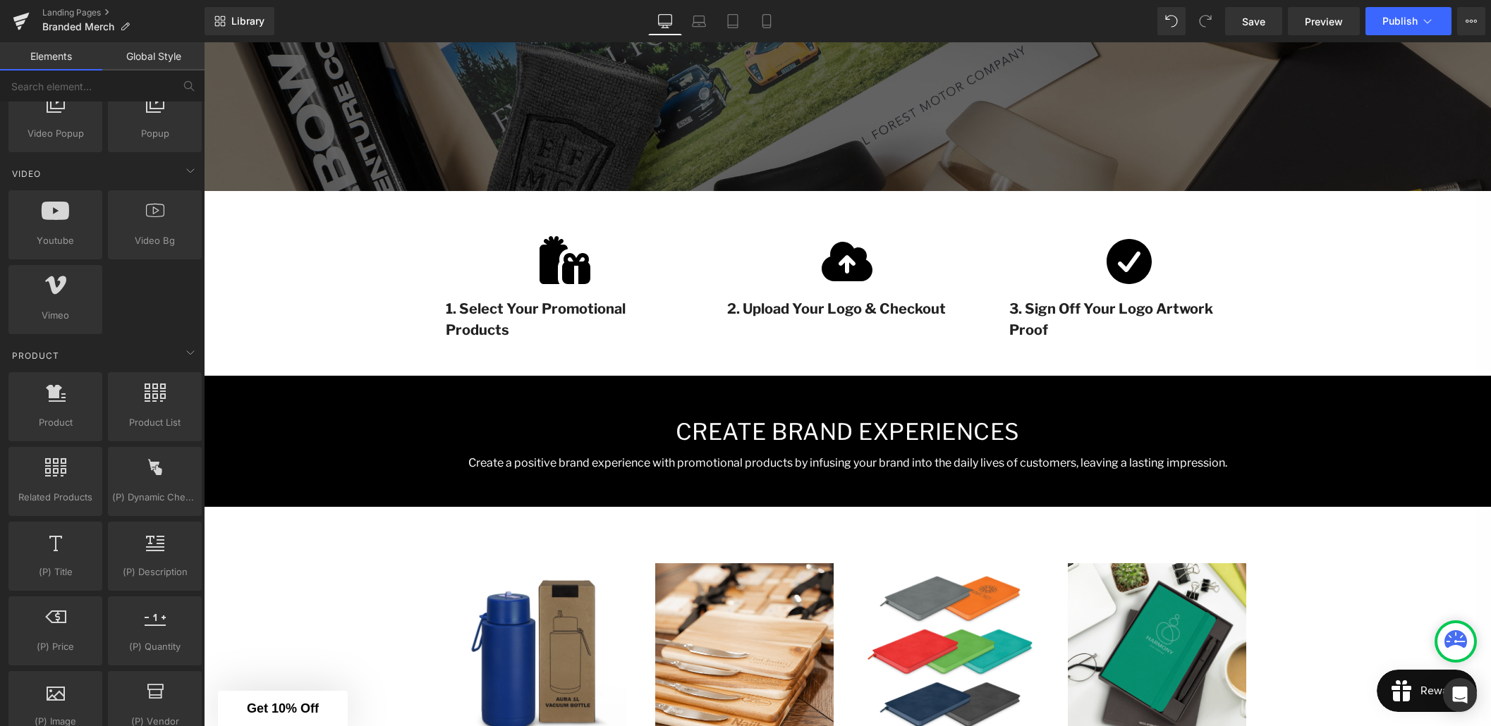
click at [333, 350] on div "Branded Merchandise Heading Stand out from the competition, strengthen customer…" at bounding box center [847, 553] width 1287 height 1562
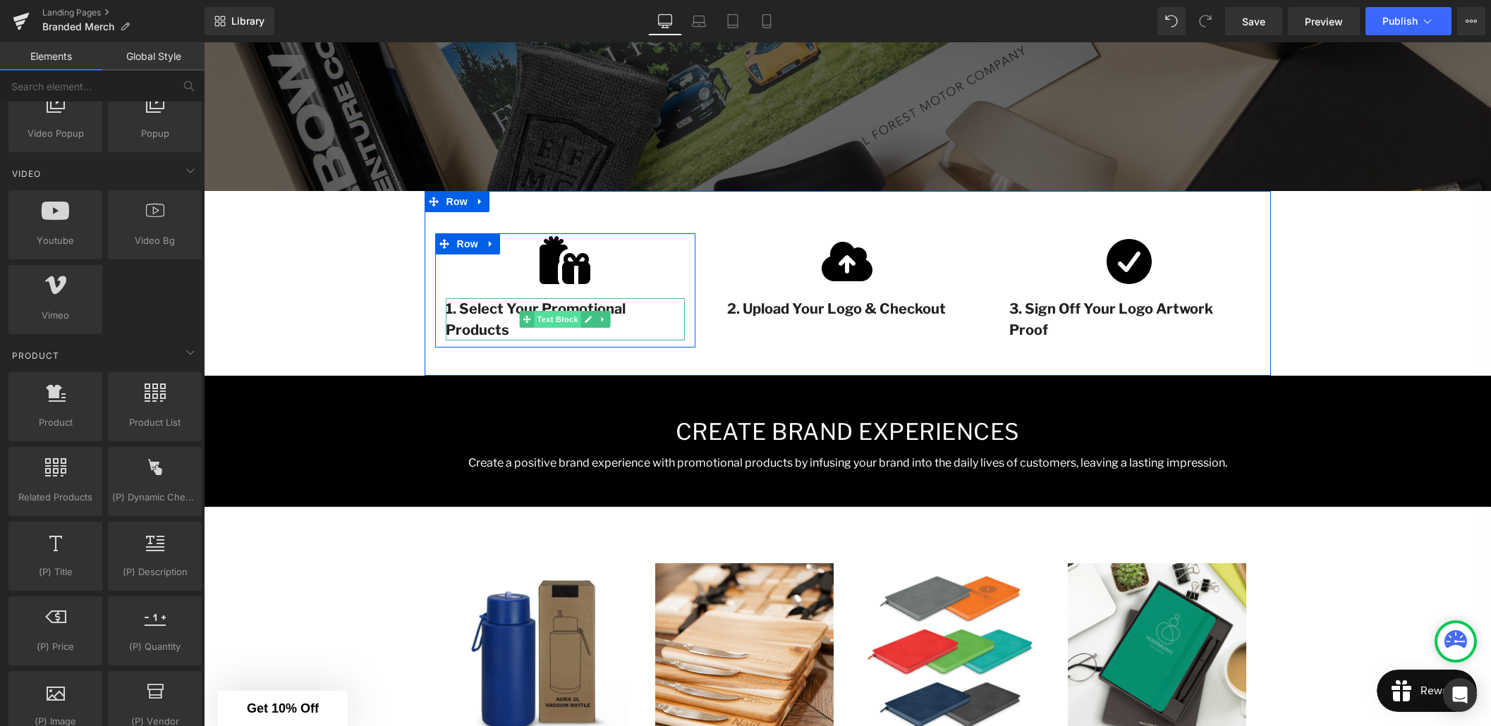
click at [556, 318] on span "Text Block" at bounding box center [557, 319] width 47 height 17
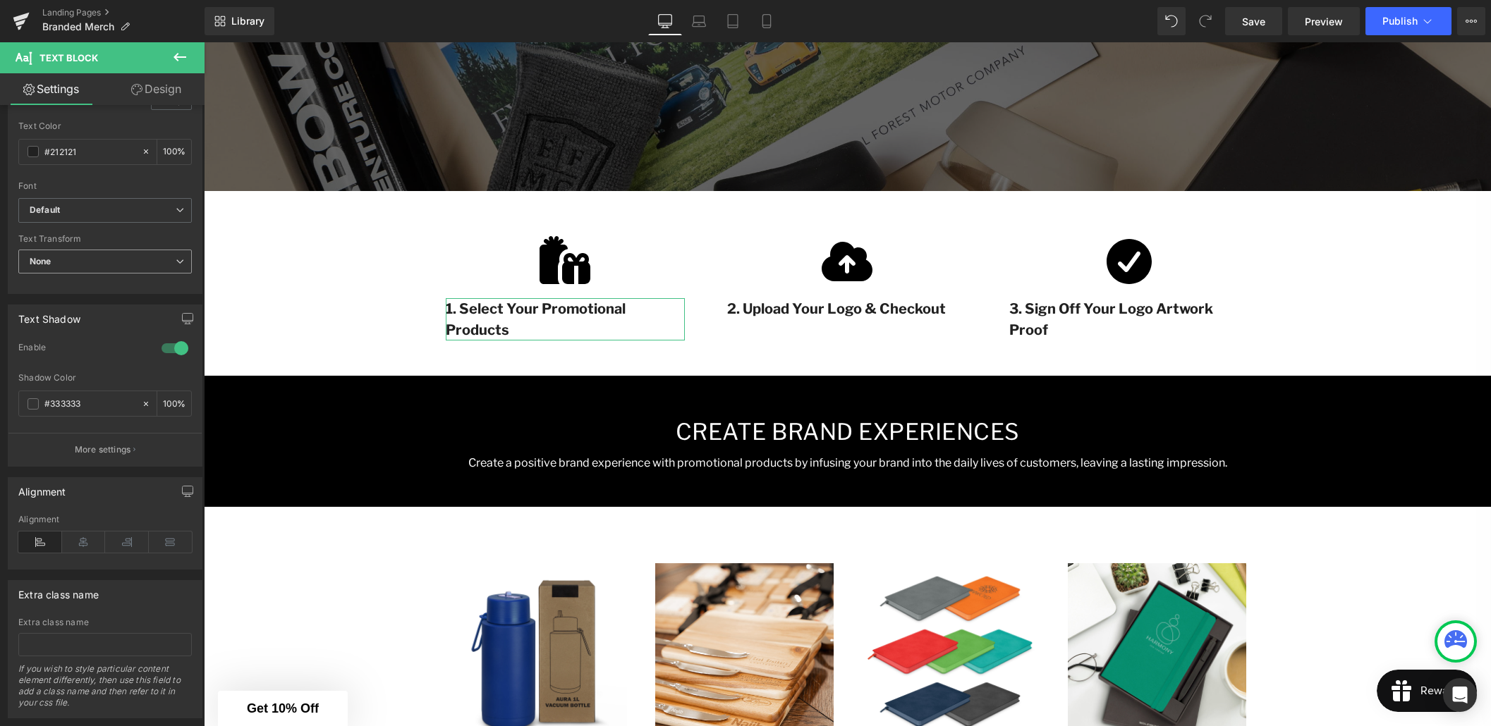
scroll to position [331, 0]
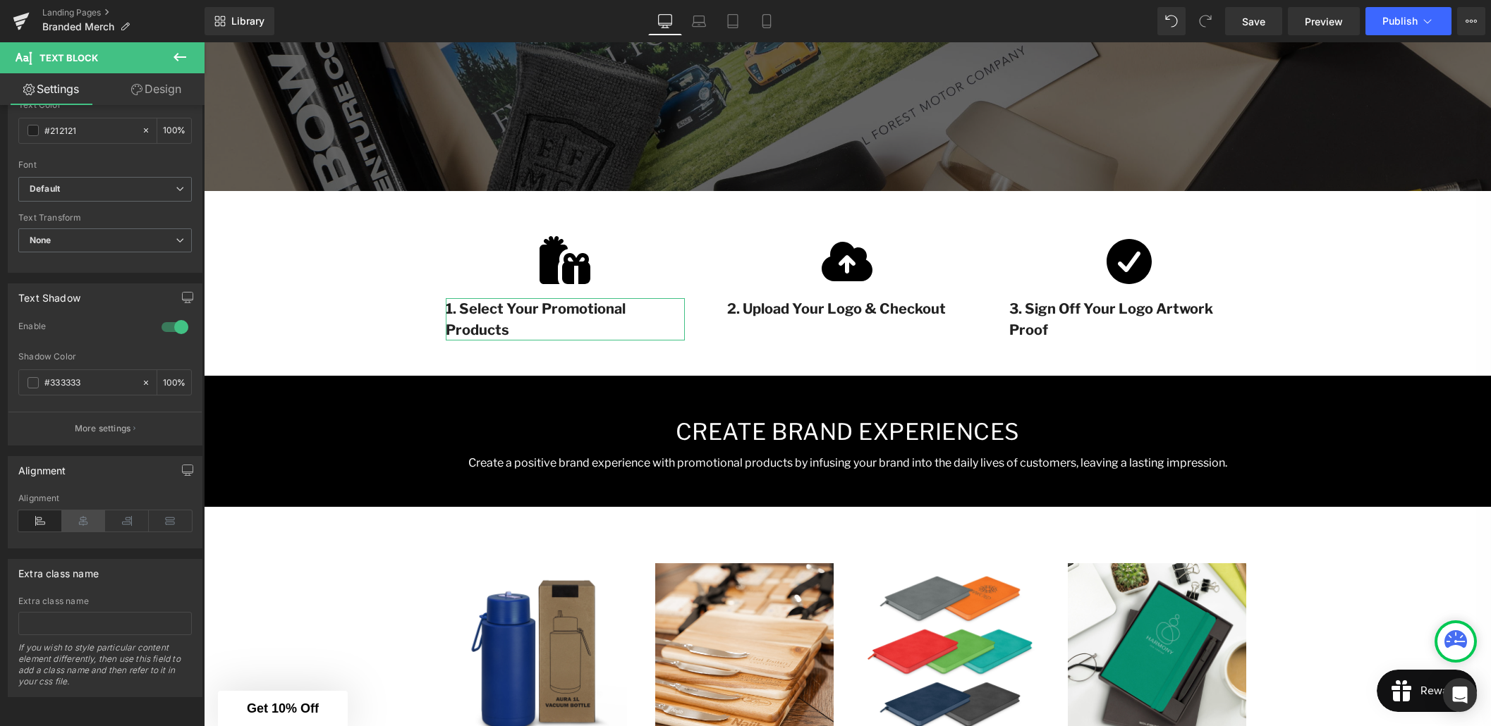
drag, startPoint x: 79, startPoint y: 512, endPoint x: 93, endPoint y: 512, distance: 14.1
click at [79, 512] on icon at bounding box center [84, 520] width 44 height 21
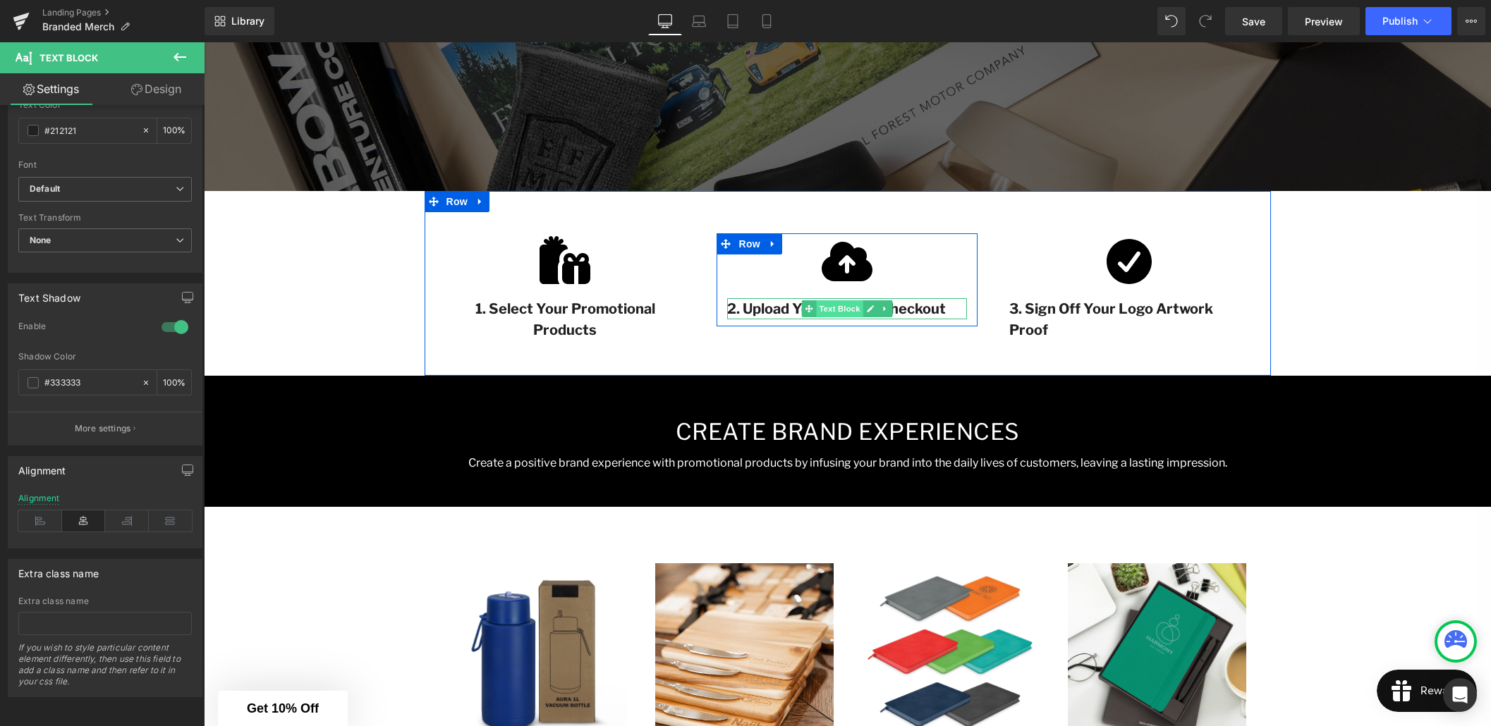
click at [850, 311] on span "Text Block" at bounding box center [839, 308] width 47 height 17
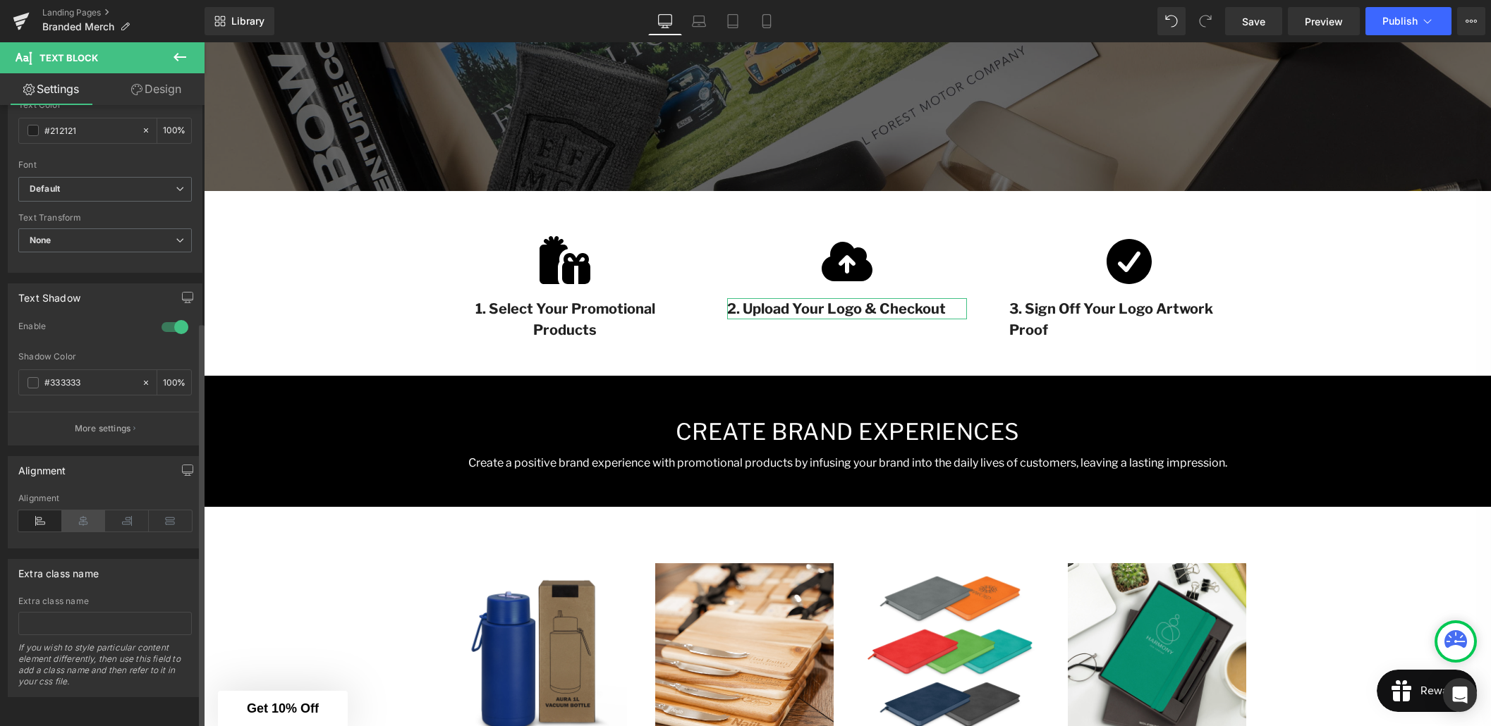
click at [82, 513] on icon at bounding box center [84, 520] width 44 height 21
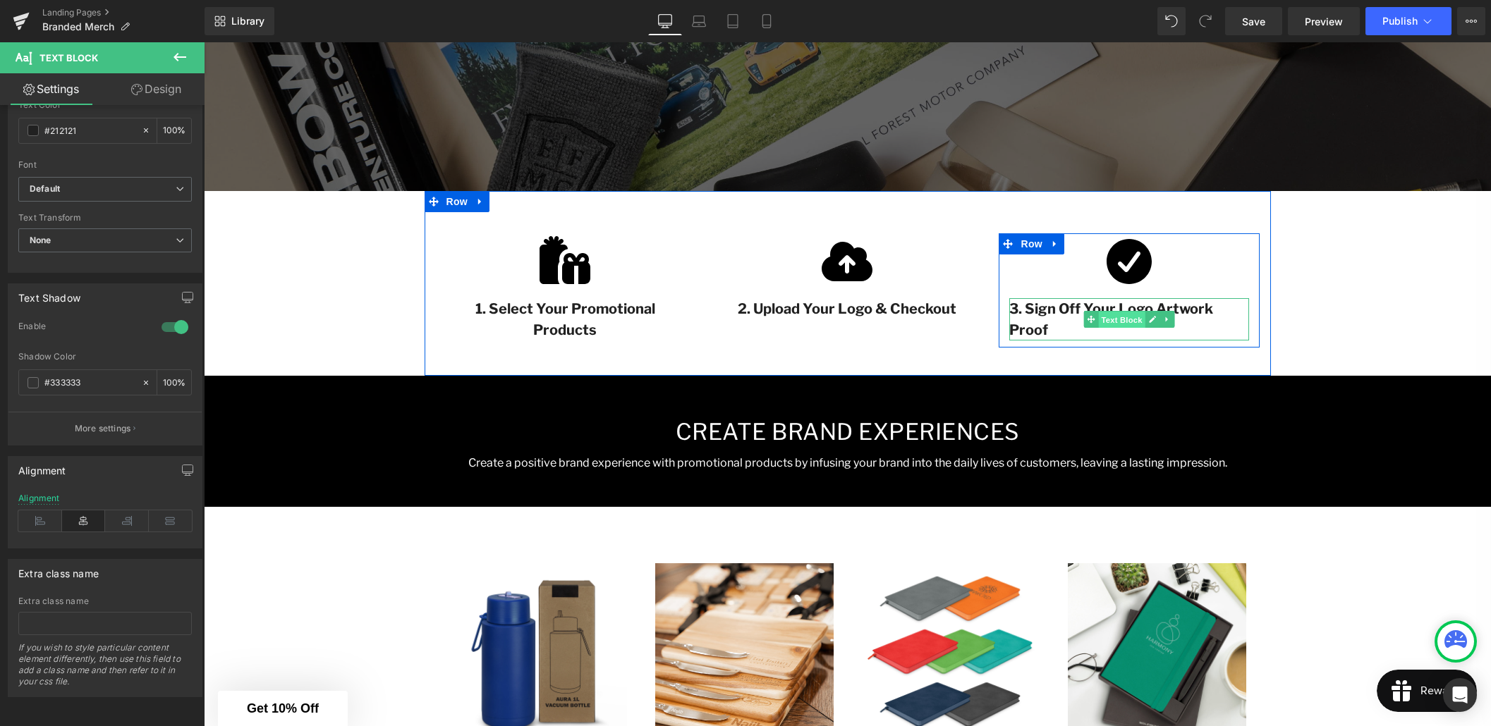
click at [1127, 314] on span "Text Block" at bounding box center [1122, 319] width 47 height 17
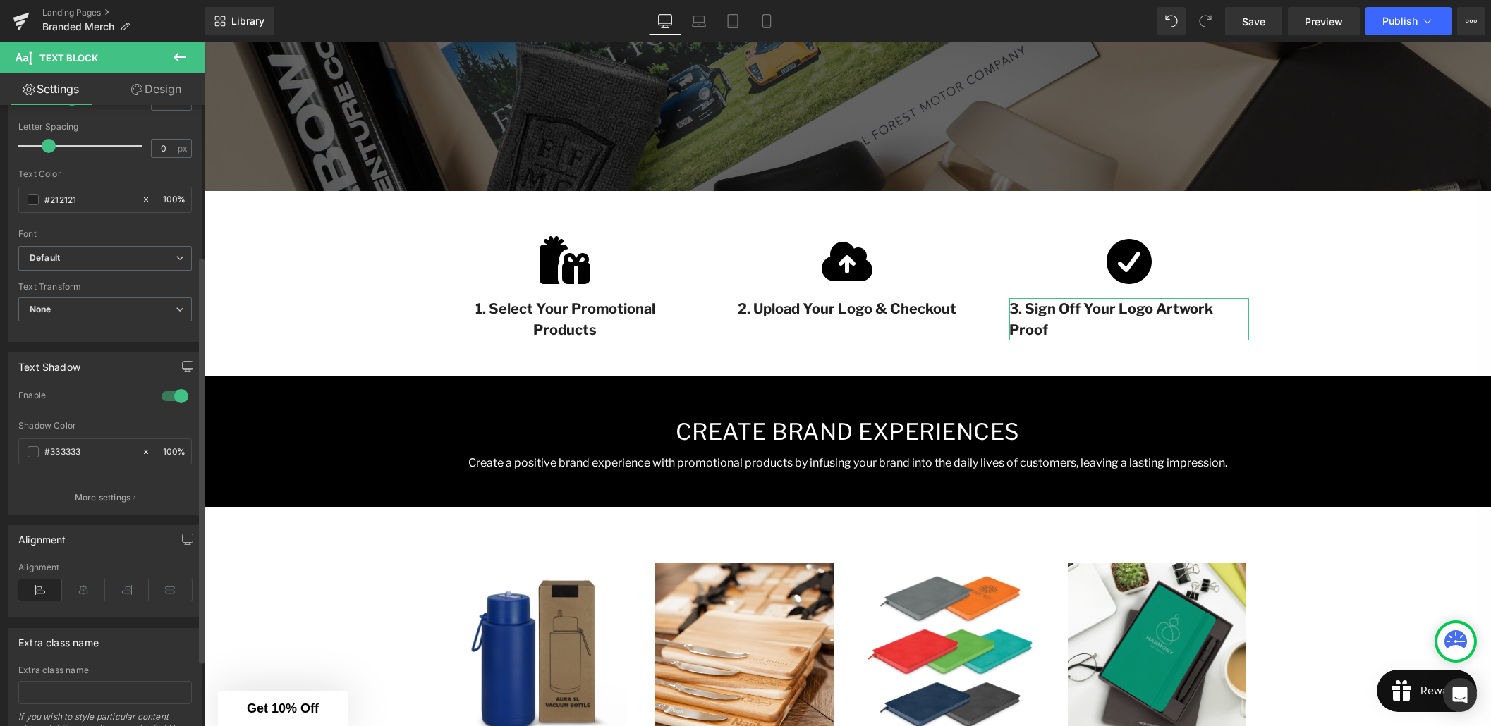
scroll to position [293, 0]
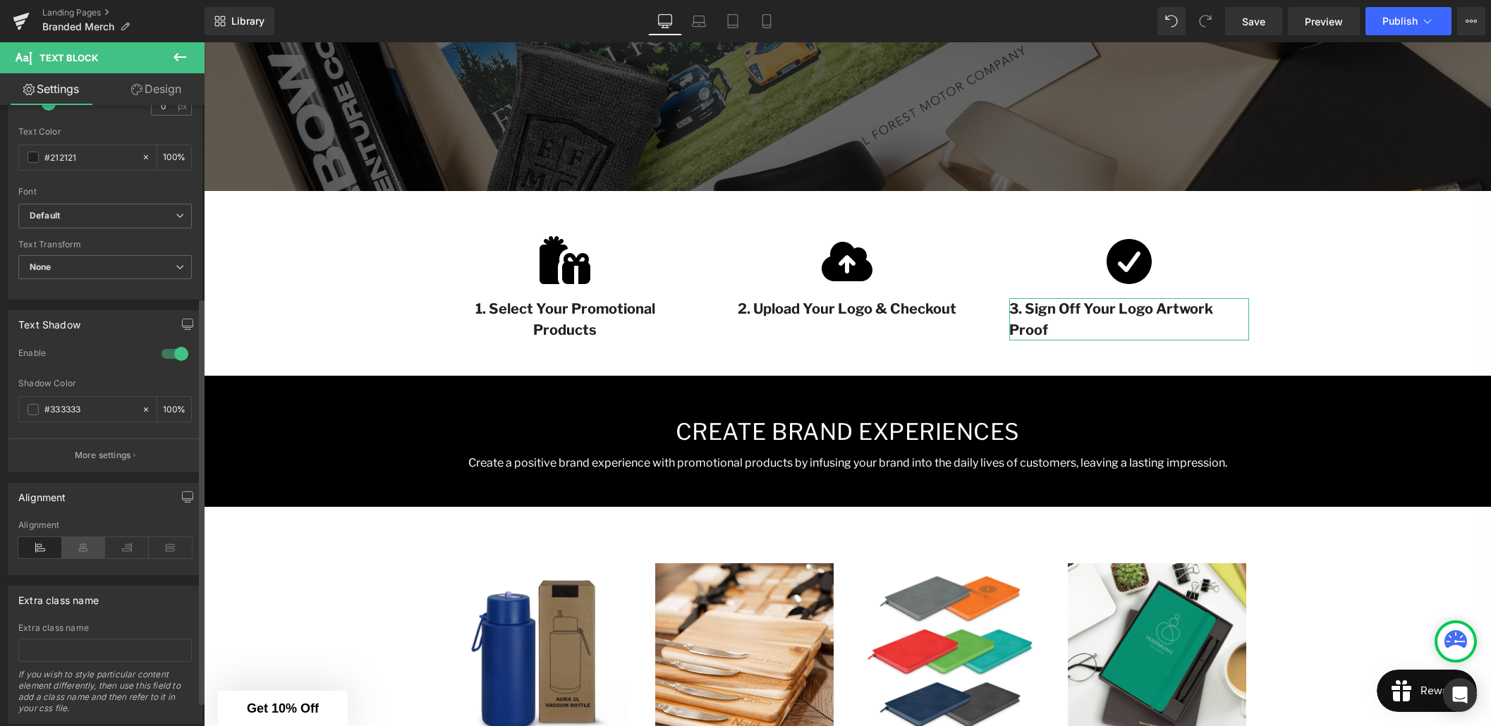
click at [80, 551] on icon at bounding box center [84, 547] width 44 height 21
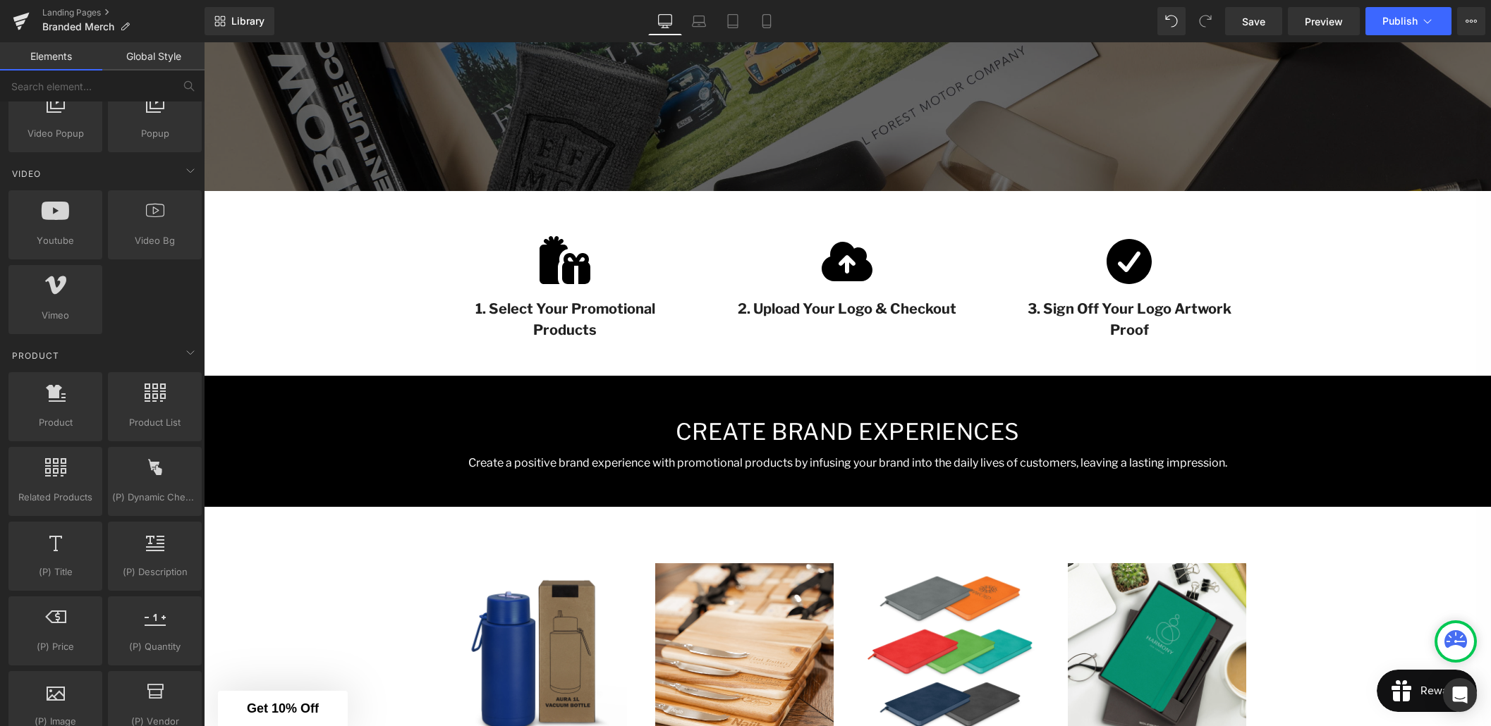
click at [362, 313] on div "Branded Merchandise Heading Stand out from the competition, strengthen customer…" at bounding box center [847, 553] width 1287 height 1562
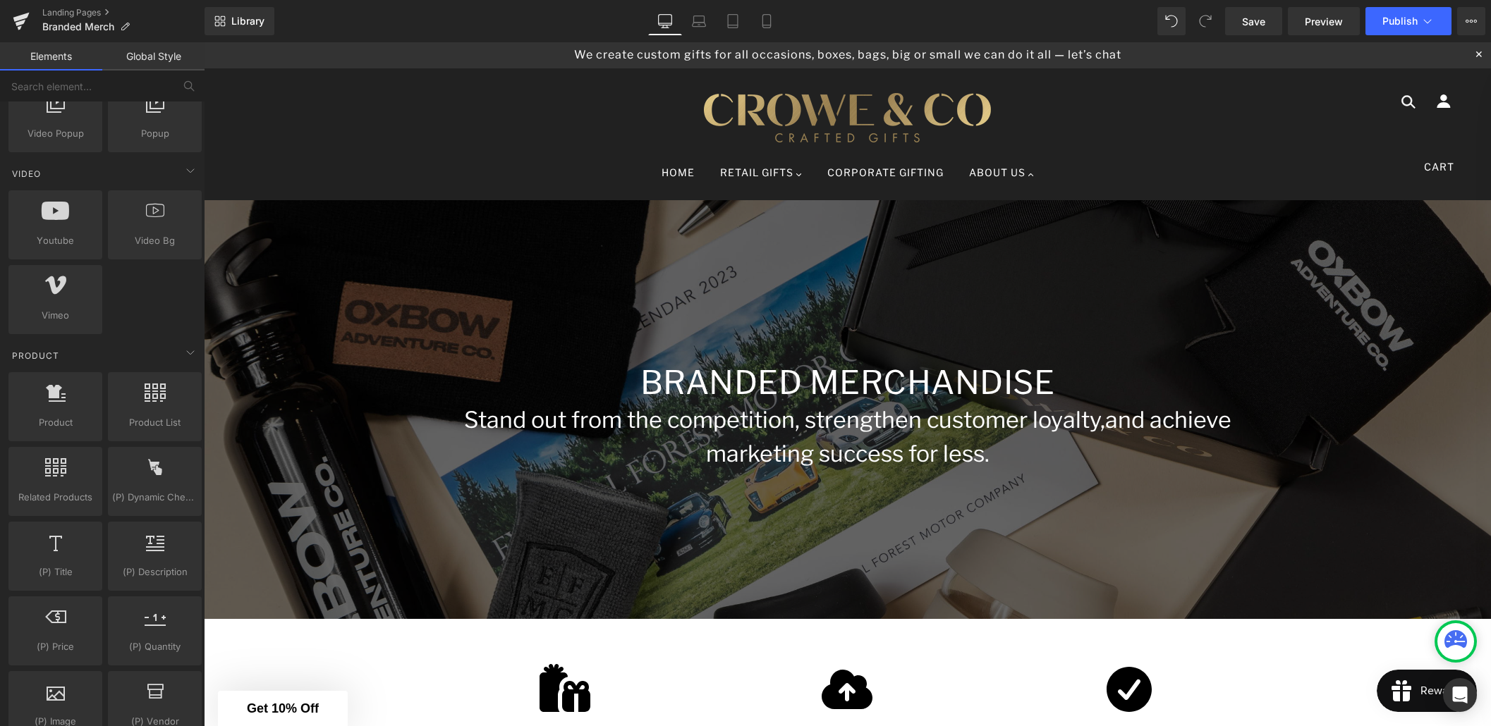
scroll to position [0, 0]
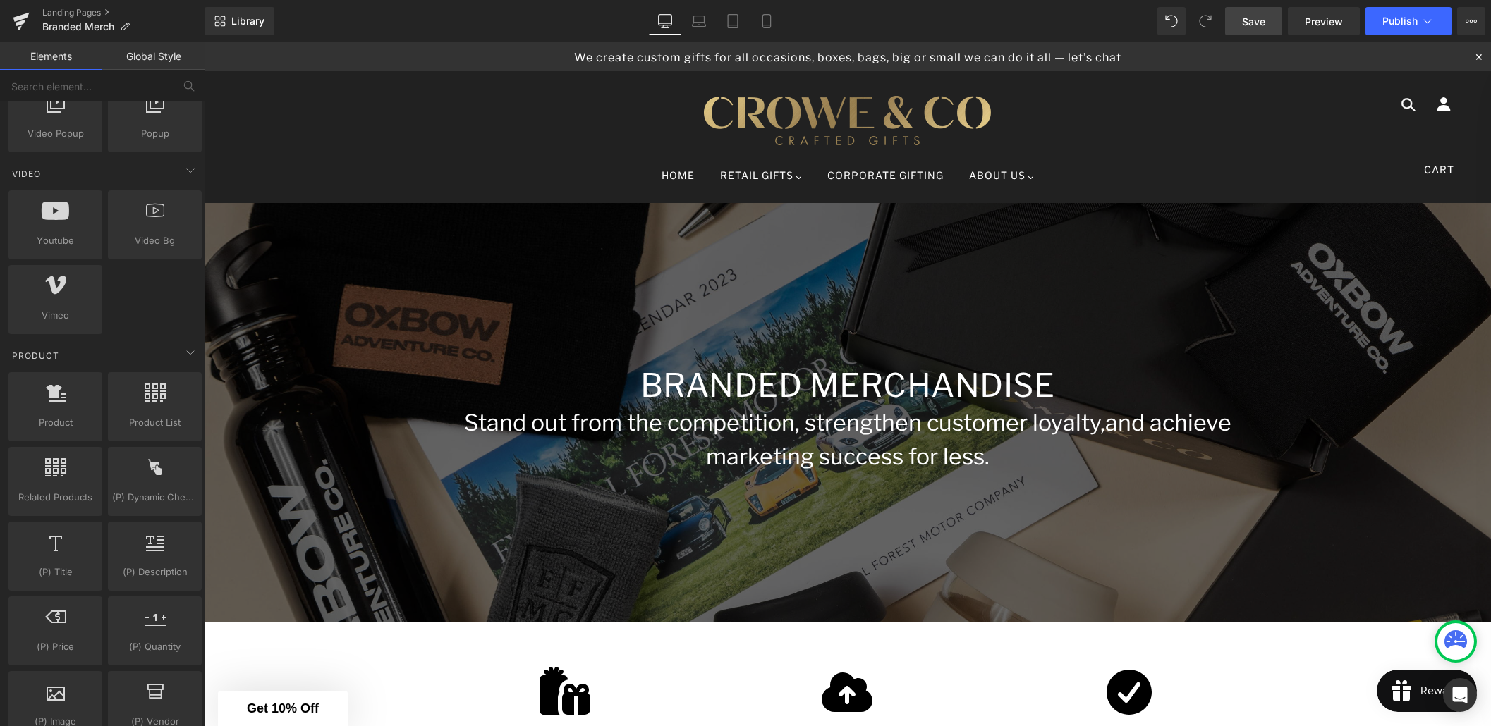
click at [1242, 27] on span "Save" at bounding box center [1253, 21] width 23 height 15
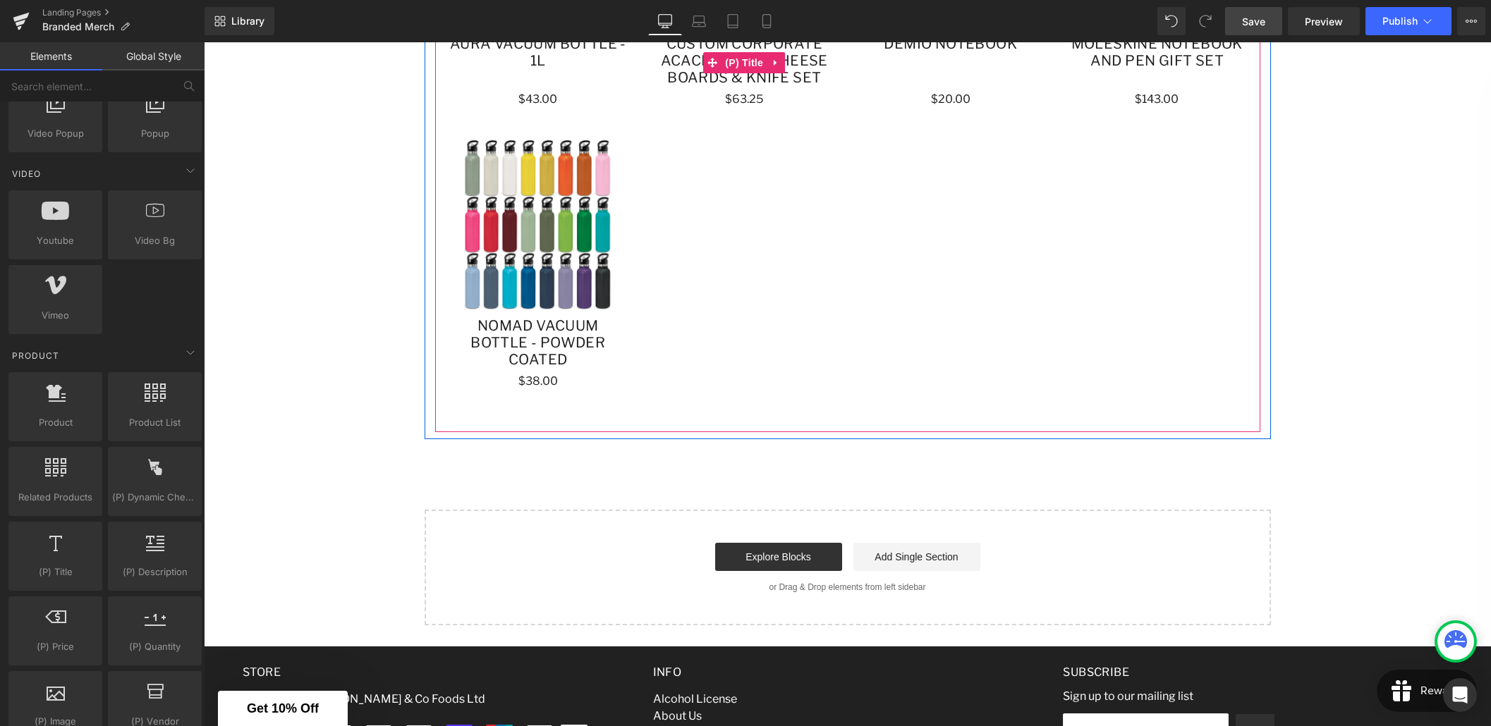
scroll to position [1169, 0]
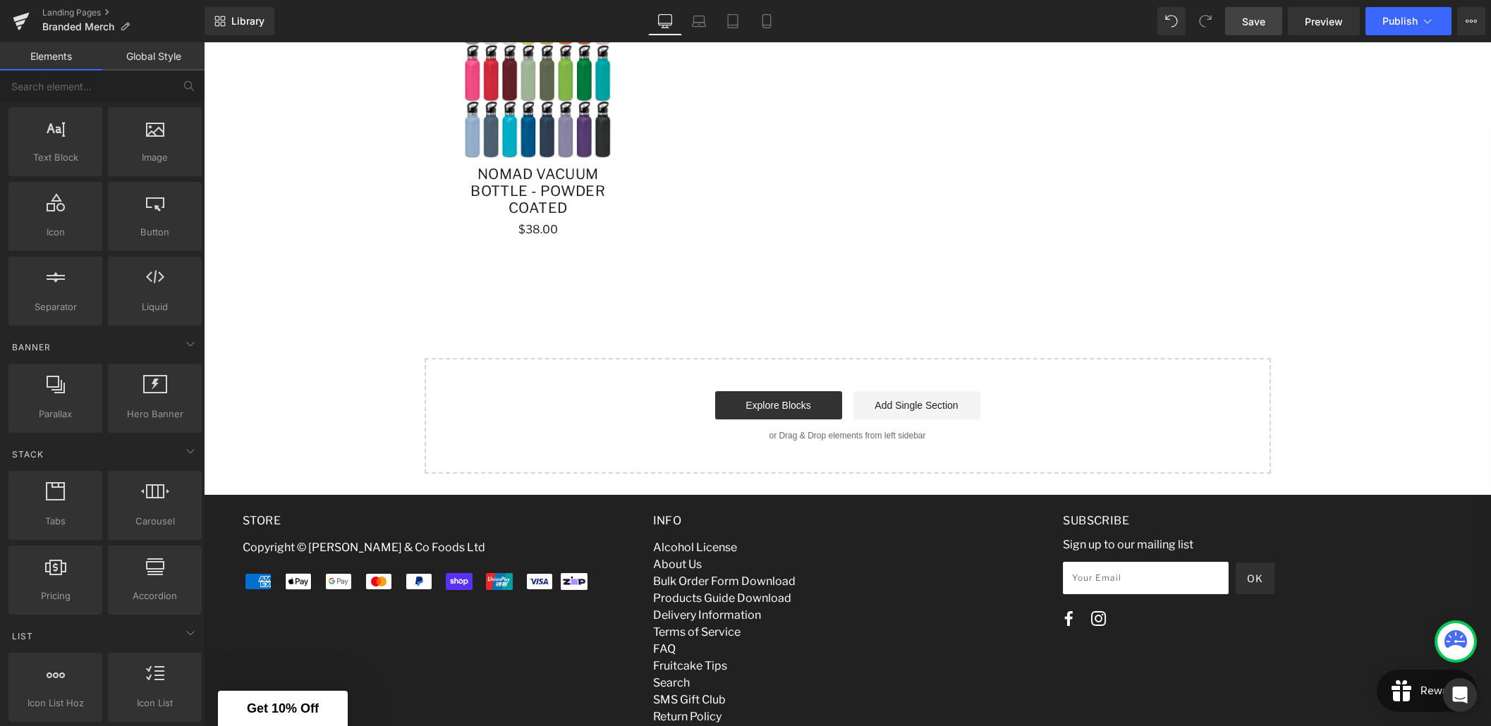
scroll to position [0, 0]
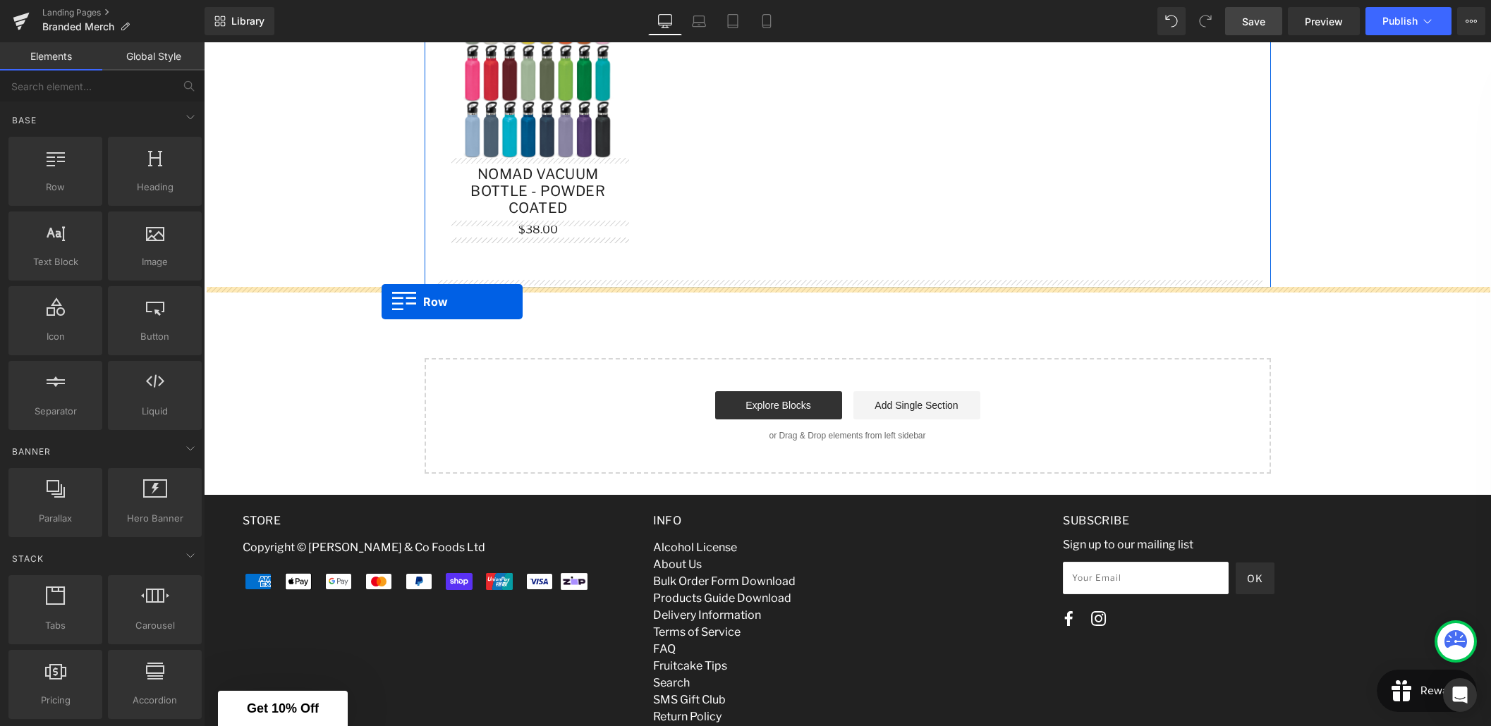
drag, startPoint x: 250, startPoint y: 208, endPoint x: 381, endPoint y: 302, distance: 161.2
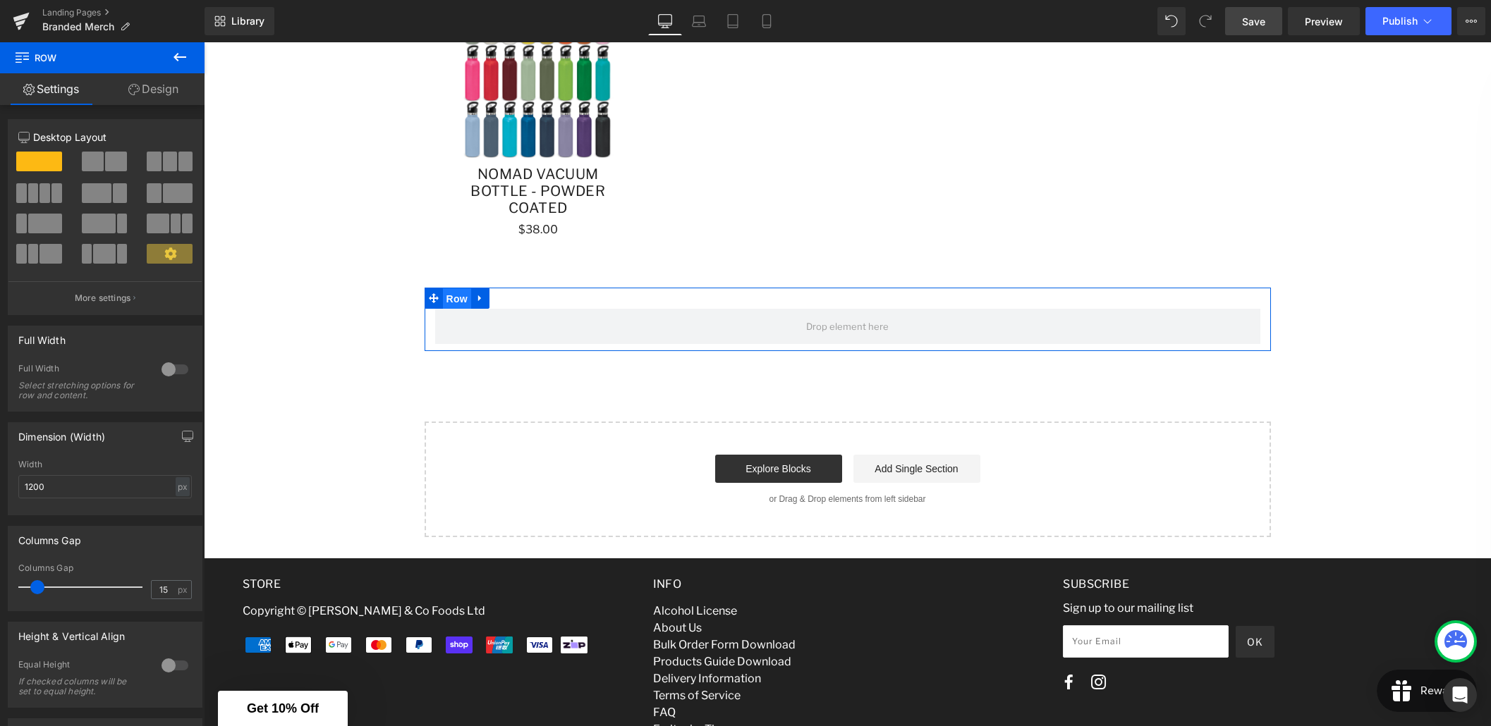
click at [457, 300] on span "Row" at bounding box center [457, 298] width 28 height 21
click at [176, 372] on div at bounding box center [175, 369] width 34 height 23
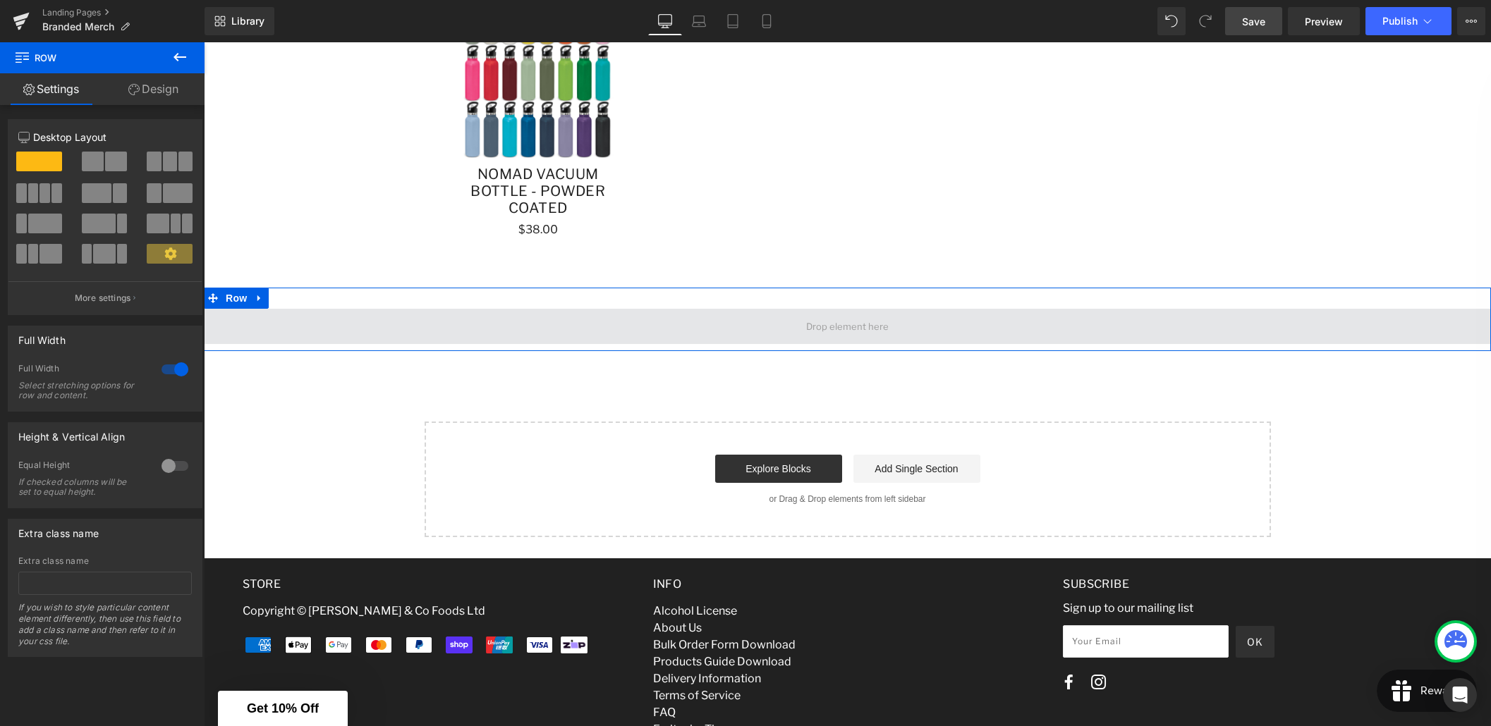
click at [338, 321] on span at bounding box center [847, 326] width 1287 height 35
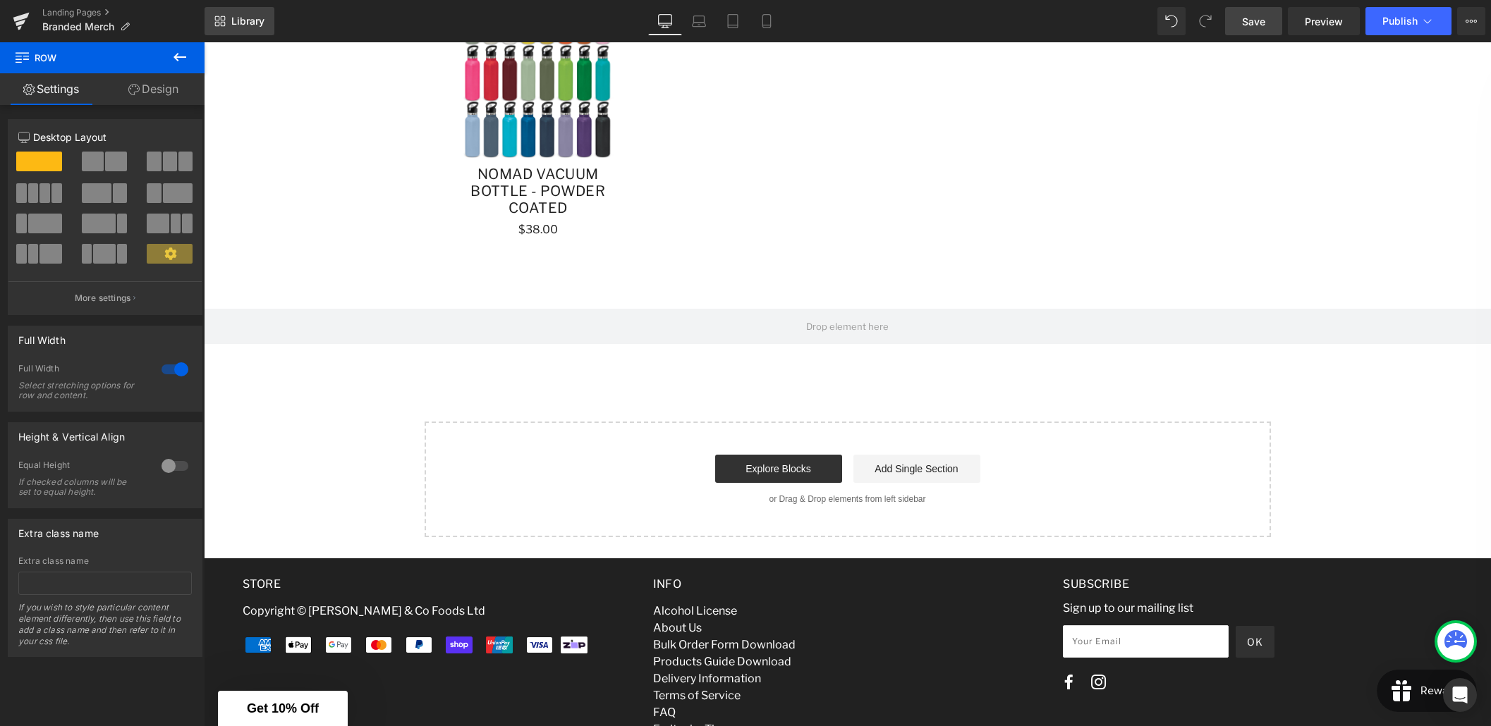
click at [252, 27] on span "Library" at bounding box center [247, 21] width 33 height 13
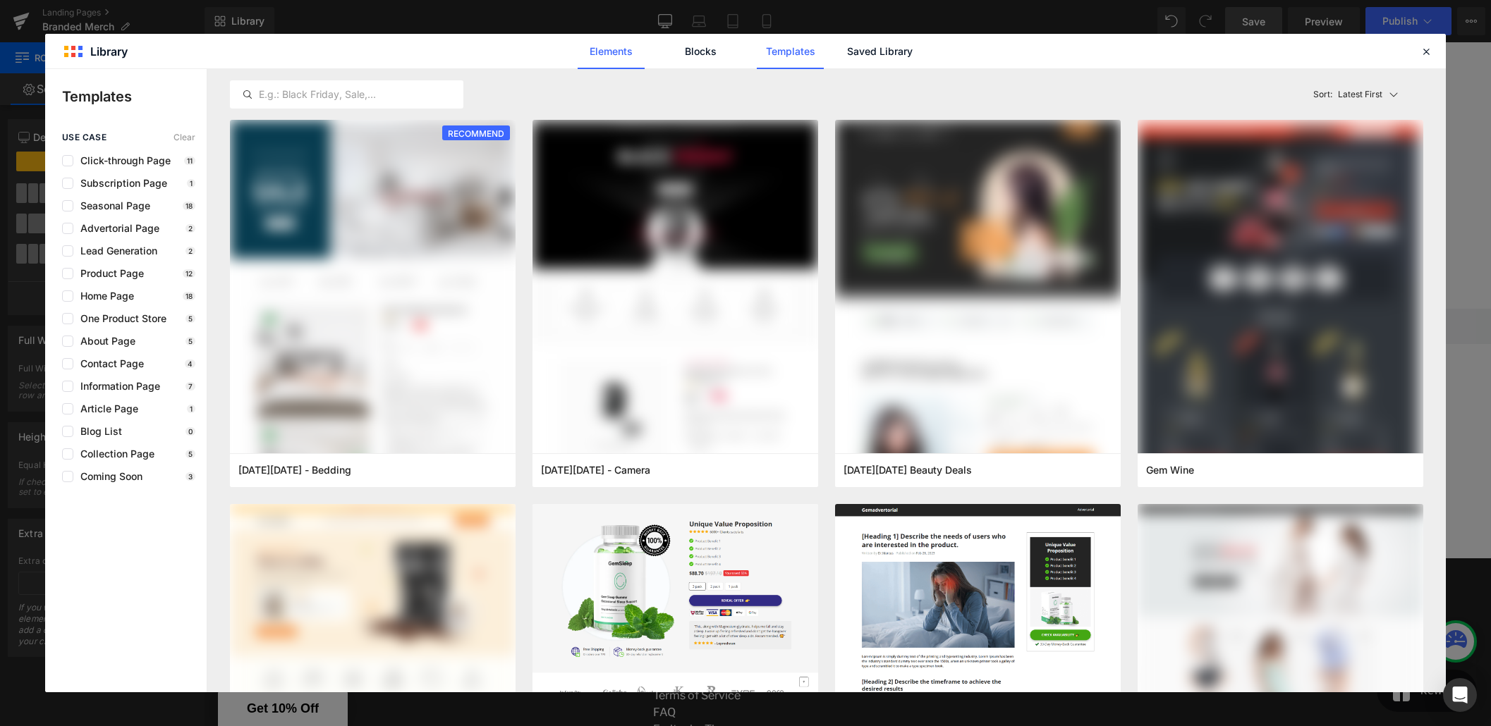
click at [617, 52] on link "Elements" at bounding box center [610, 51] width 67 height 35
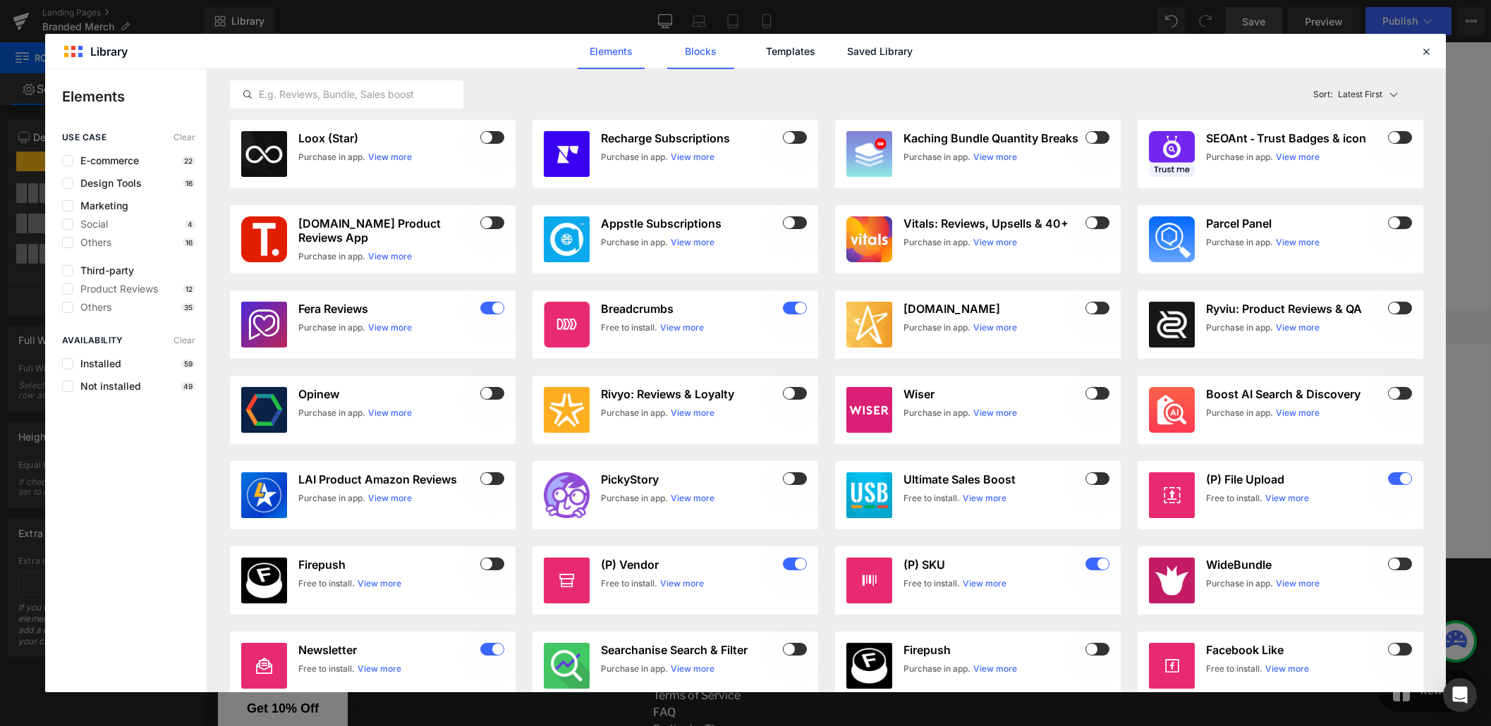
click at [695, 53] on link "Blocks" at bounding box center [700, 51] width 67 height 35
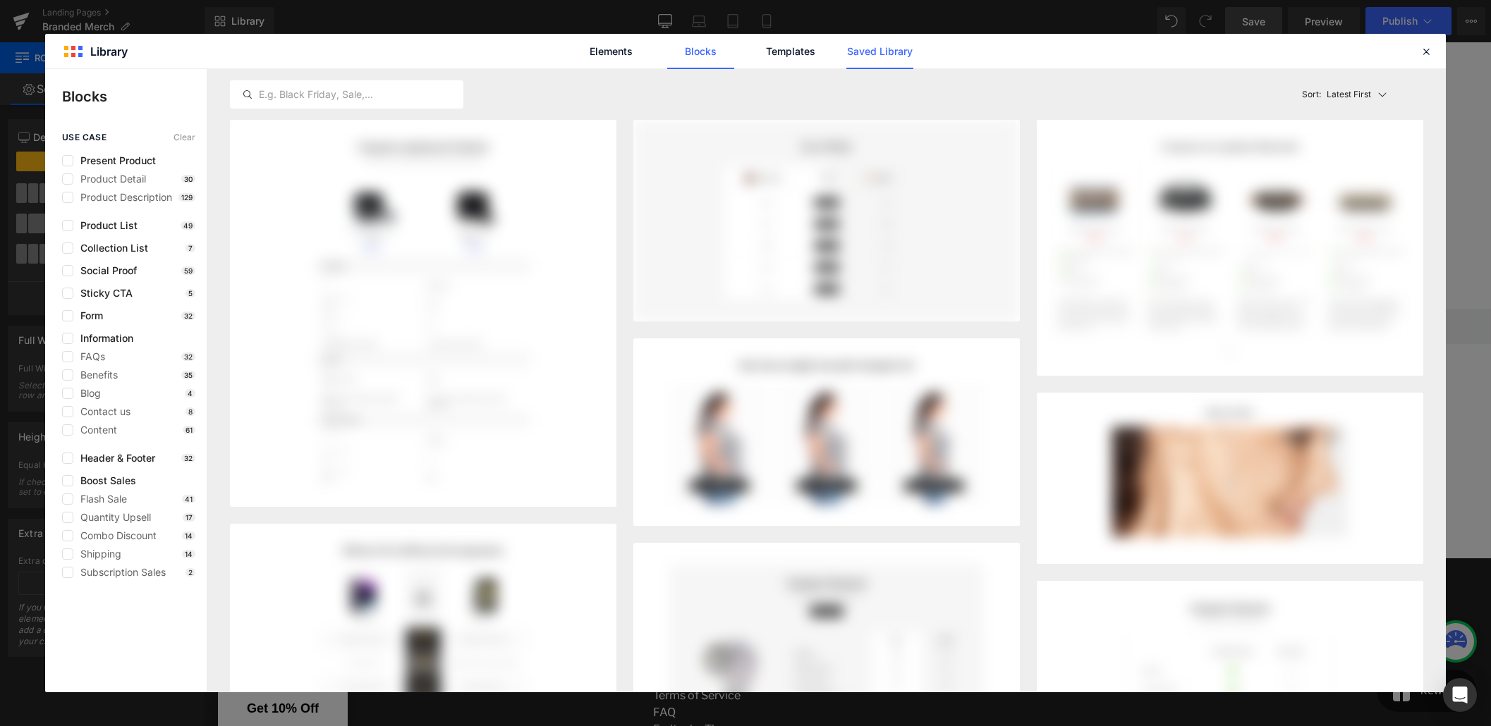
click at [867, 54] on link "Saved Library" at bounding box center [879, 51] width 67 height 35
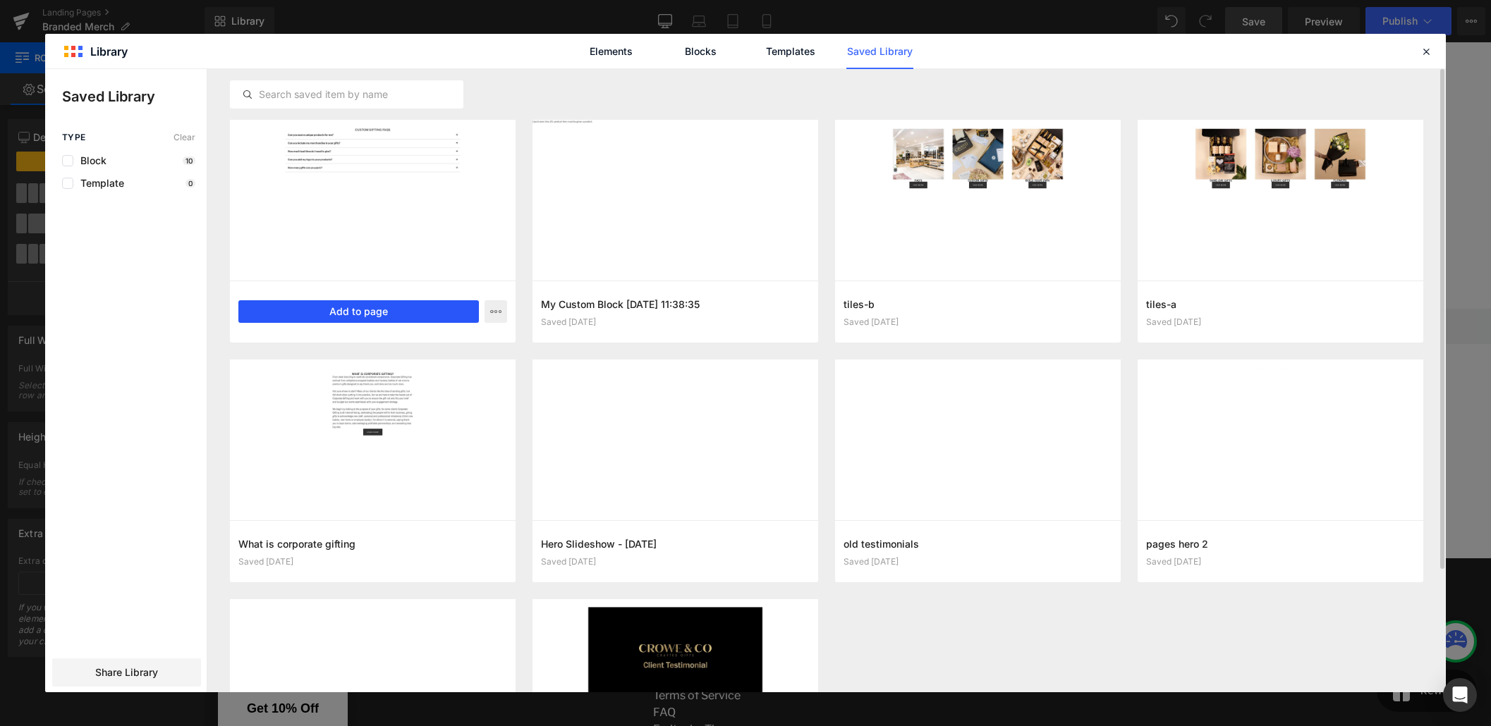
click at [357, 317] on button "Add to page" at bounding box center [358, 311] width 240 height 23
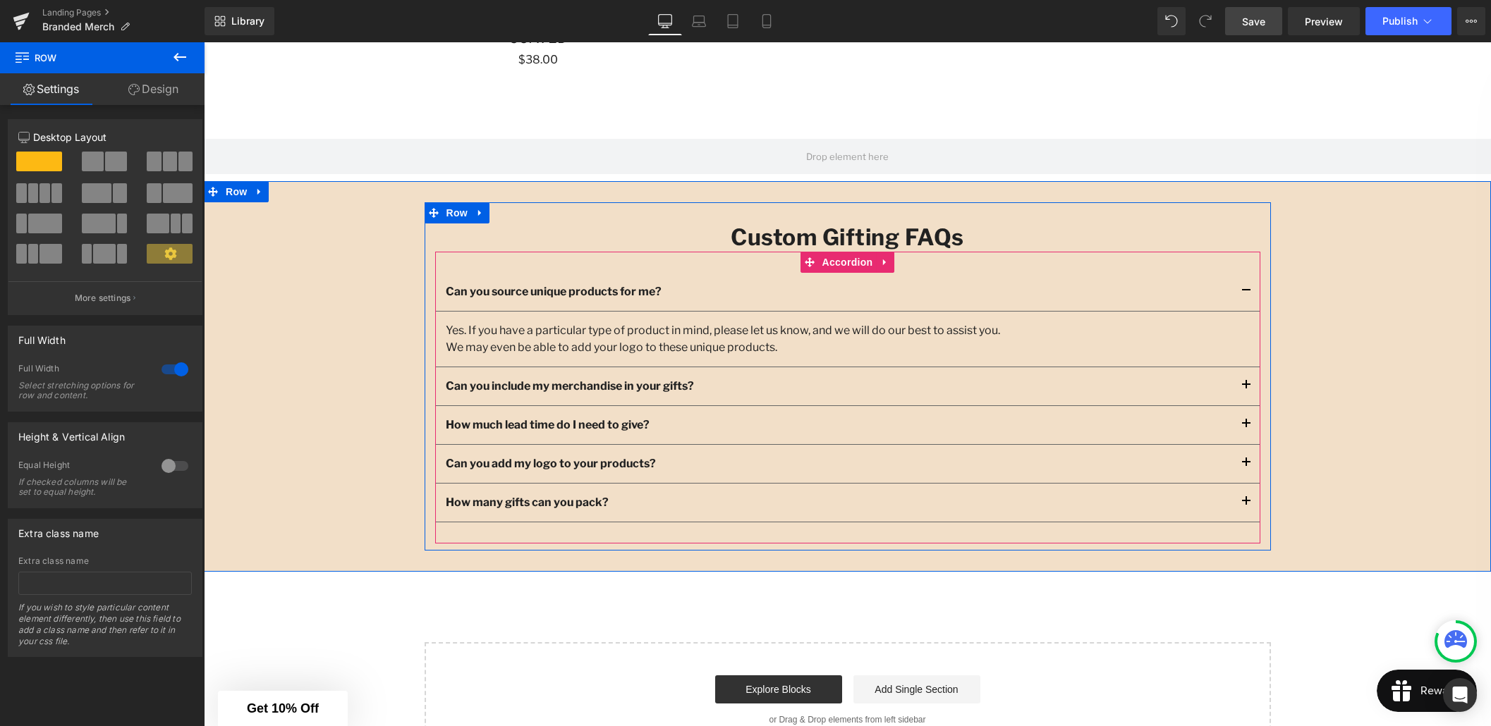
scroll to position [1460, 0]
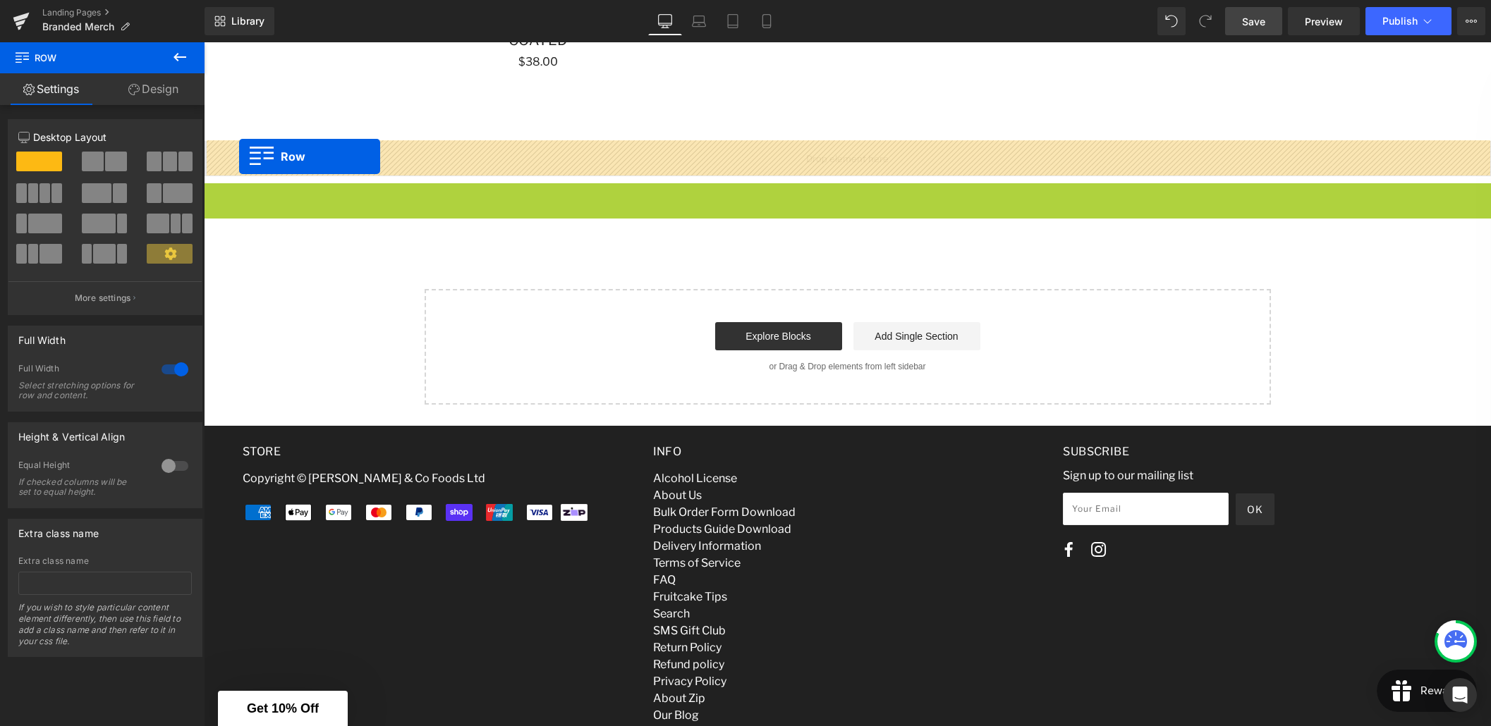
drag, startPoint x: 237, startPoint y: 190, endPoint x: 239, endPoint y: 157, distance: 33.9
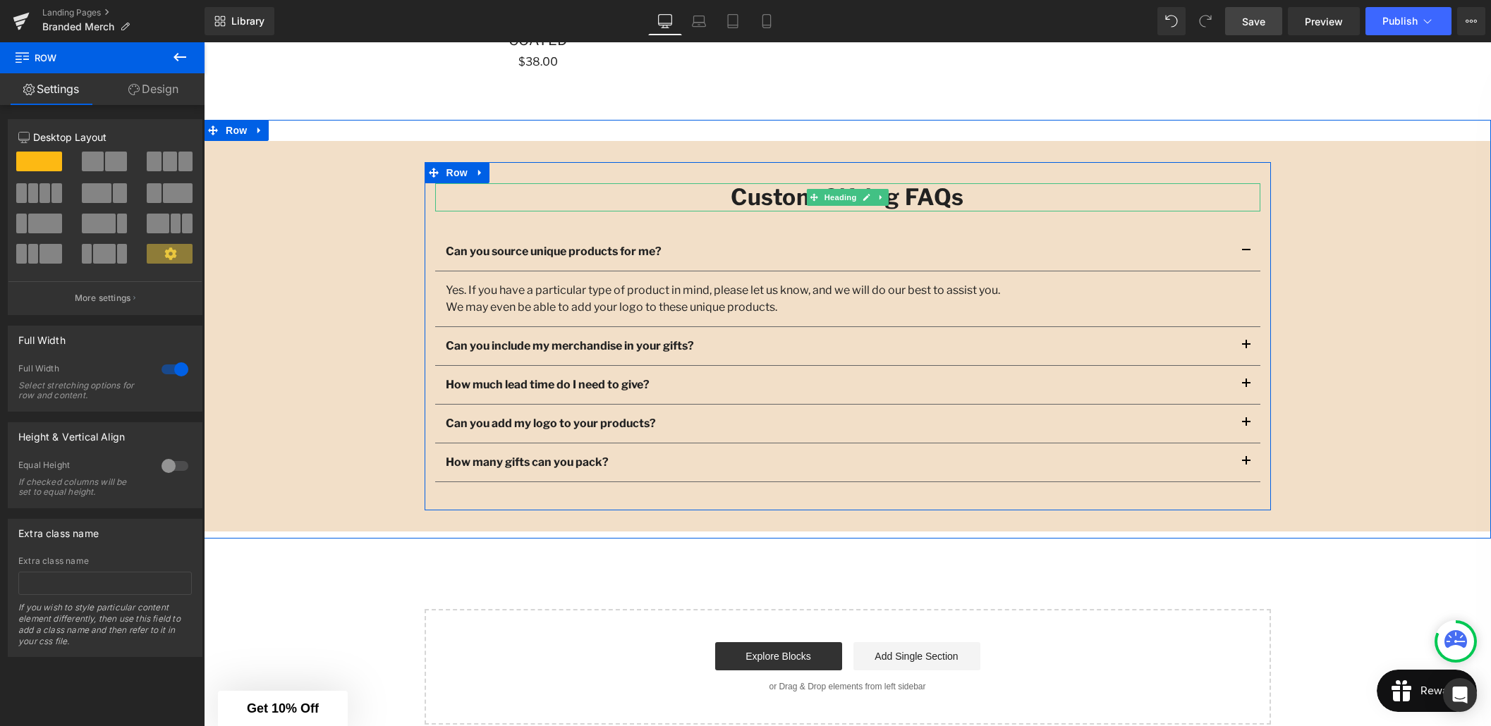
click at [914, 200] on h2 "Custom Gifting FAQs" at bounding box center [847, 197] width 825 height 28
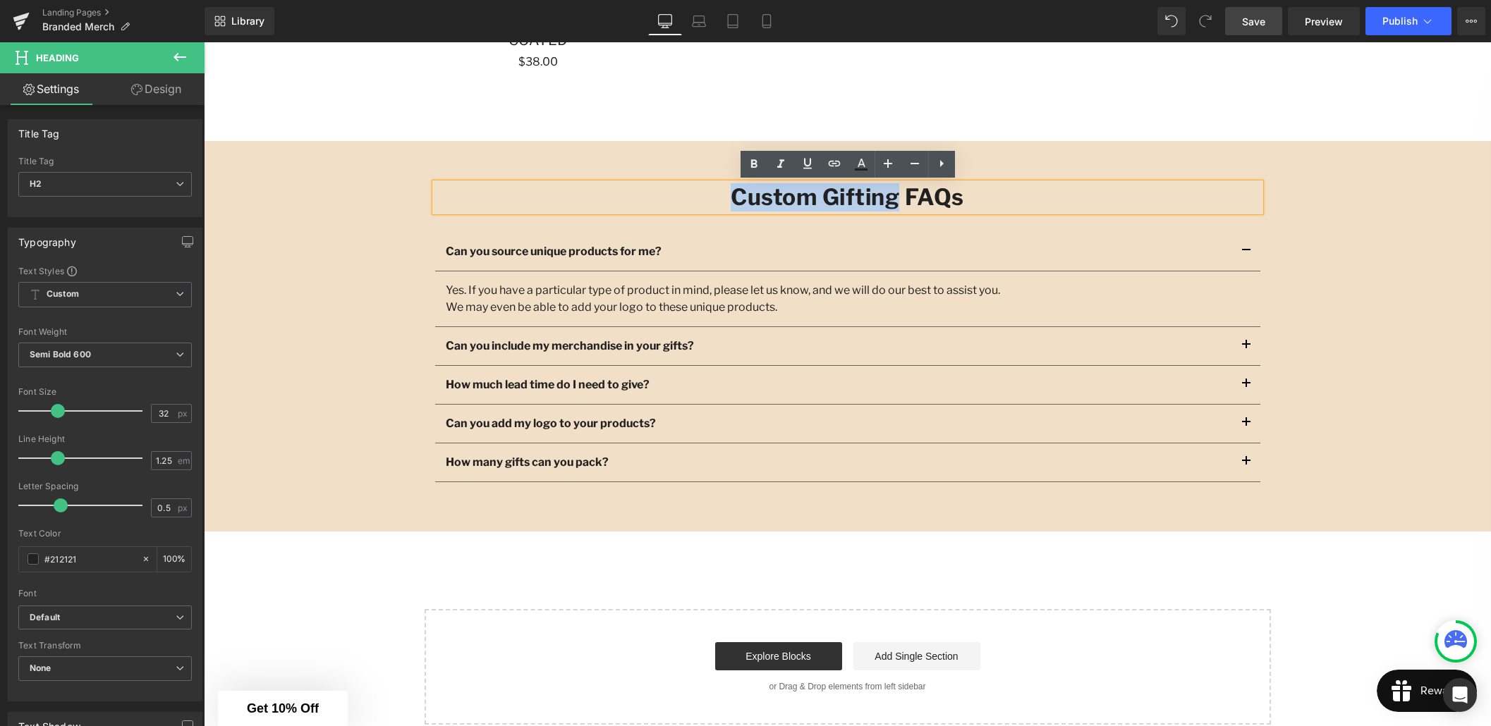
drag, startPoint x: 895, startPoint y: 199, endPoint x: 735, endPoint y: 197, distance: 160.1
click at [735, 197] on h2 "Custom Gifting FAQs" at bounding box center [847, 197] width 825 height 28
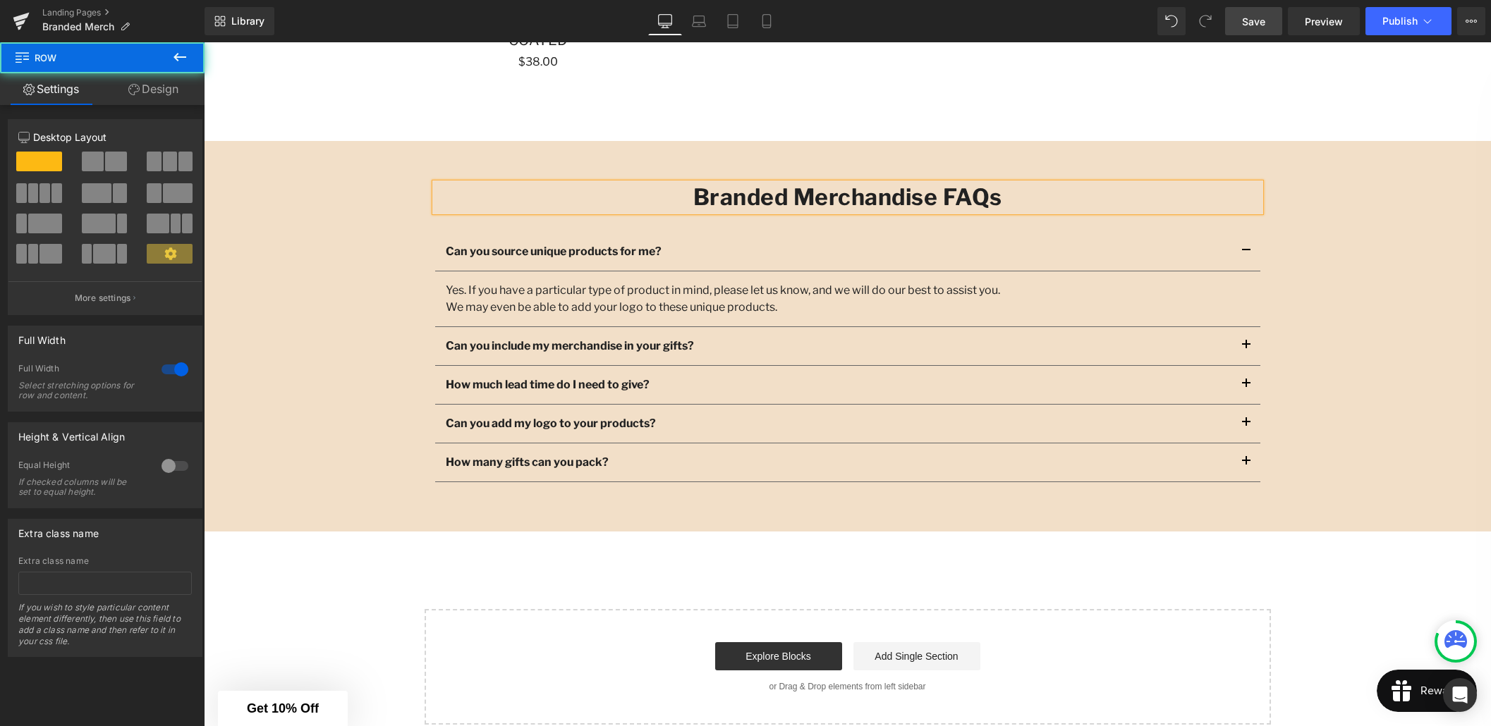
click at [354, 233] on div "Branded Merchandise FAQs Heading Can you source unique products for me? Text Bl…" at bounding box center [847, 336] width 1287 height 348
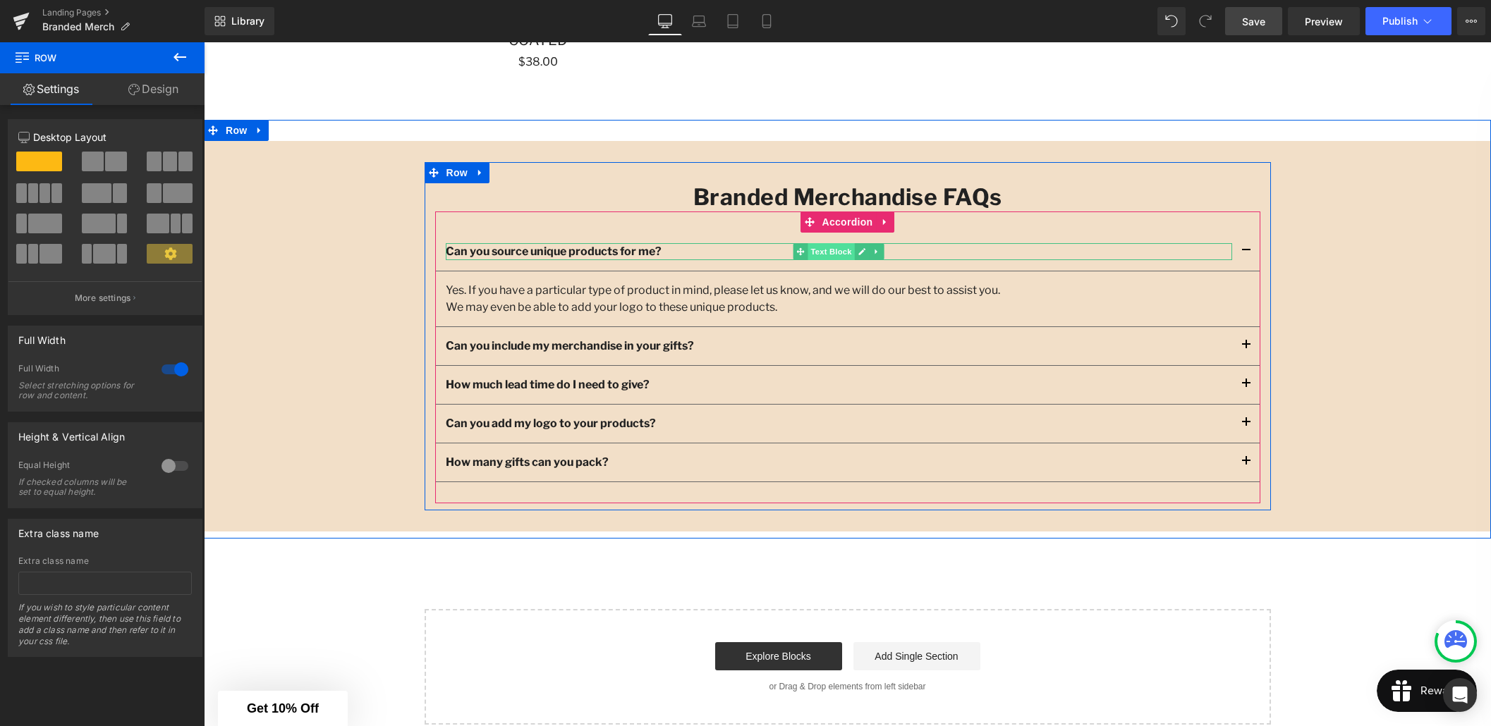
click at [840, 255] on span "Text Block" at bounding box center [830, 251] width 47 height 17
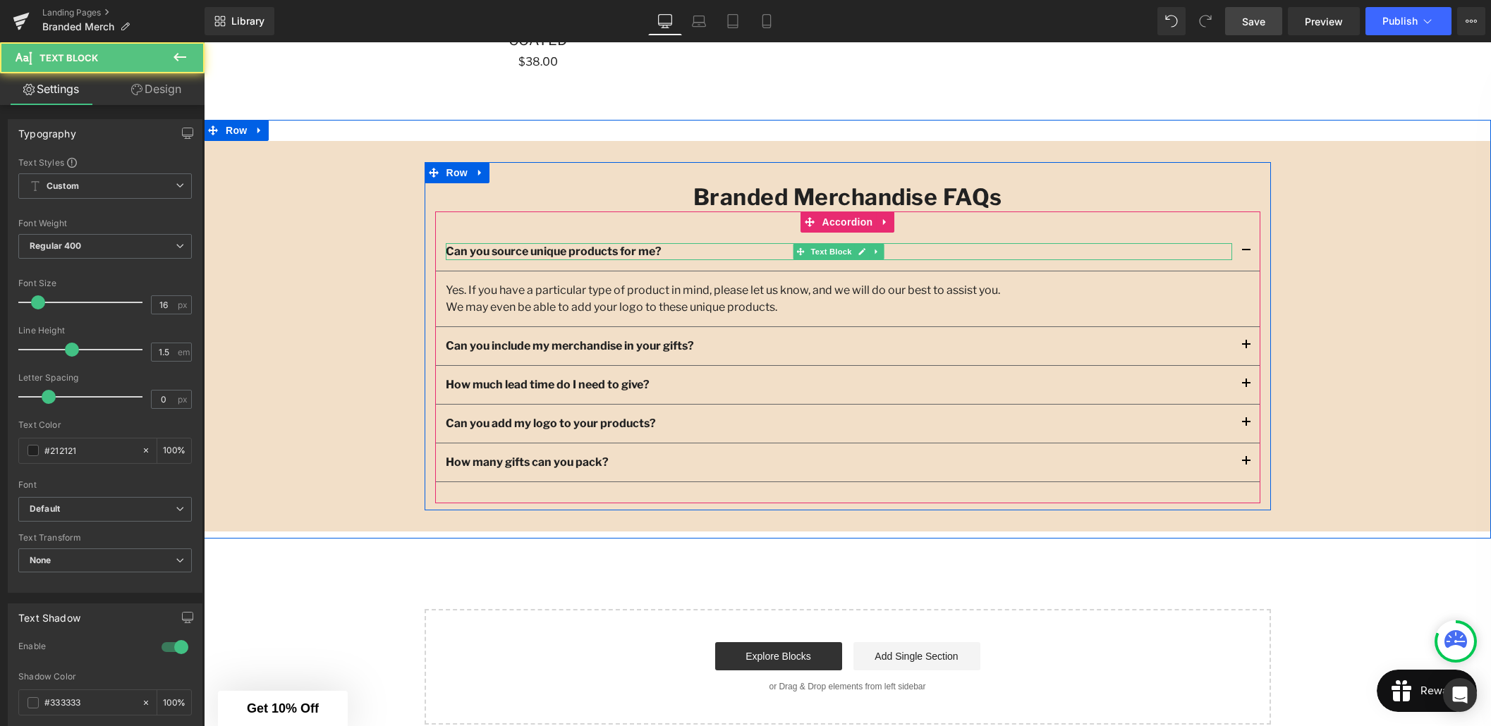
click at [661, 250] on strong "Can you source unique products for me?" at bounding box center [554, 251] width 216 height 13
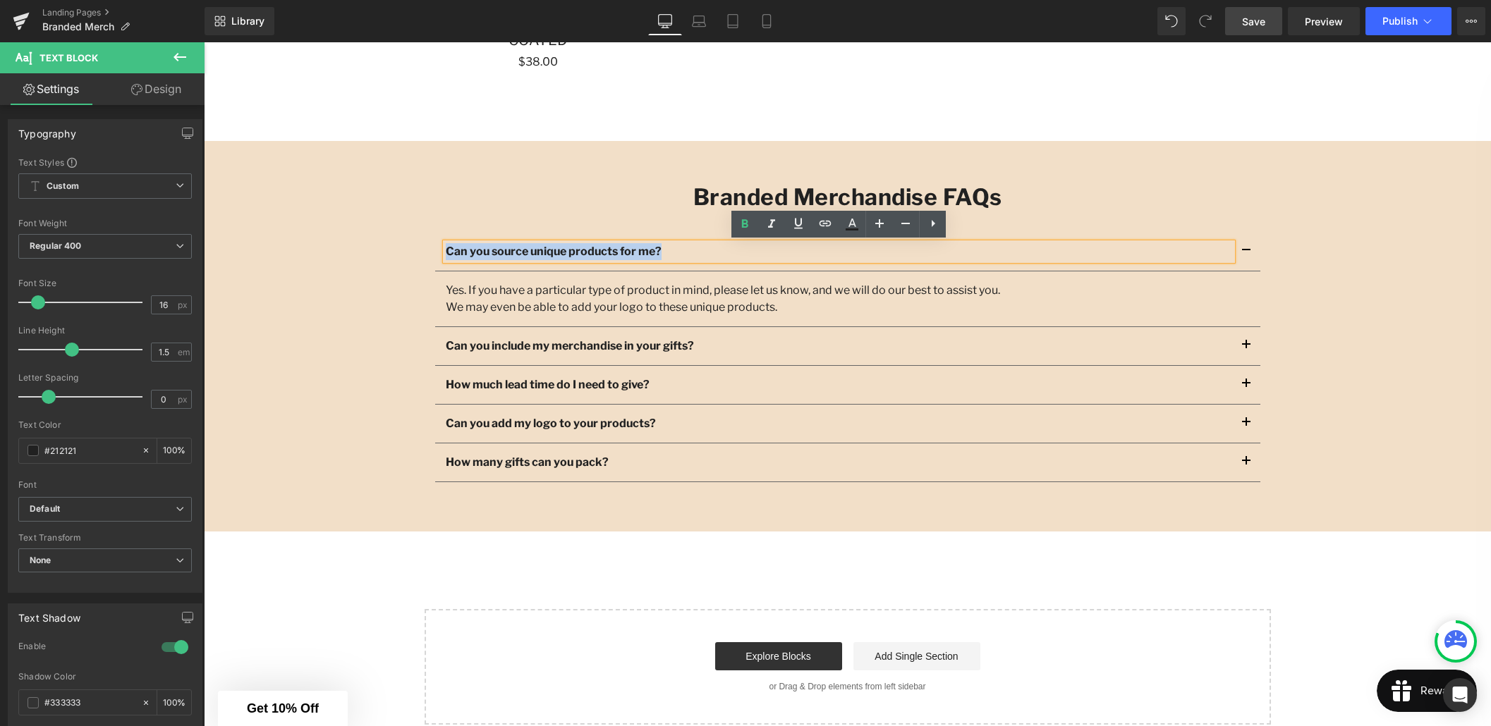
drag, startPoint x: 678, startPoint y: 250, endPoint x: 447, endPoint y: 247, distance: 230.6
click at [447, 247] on p "Can you source unique products for me?" at bounding box center [839, 251] width 786 height 17
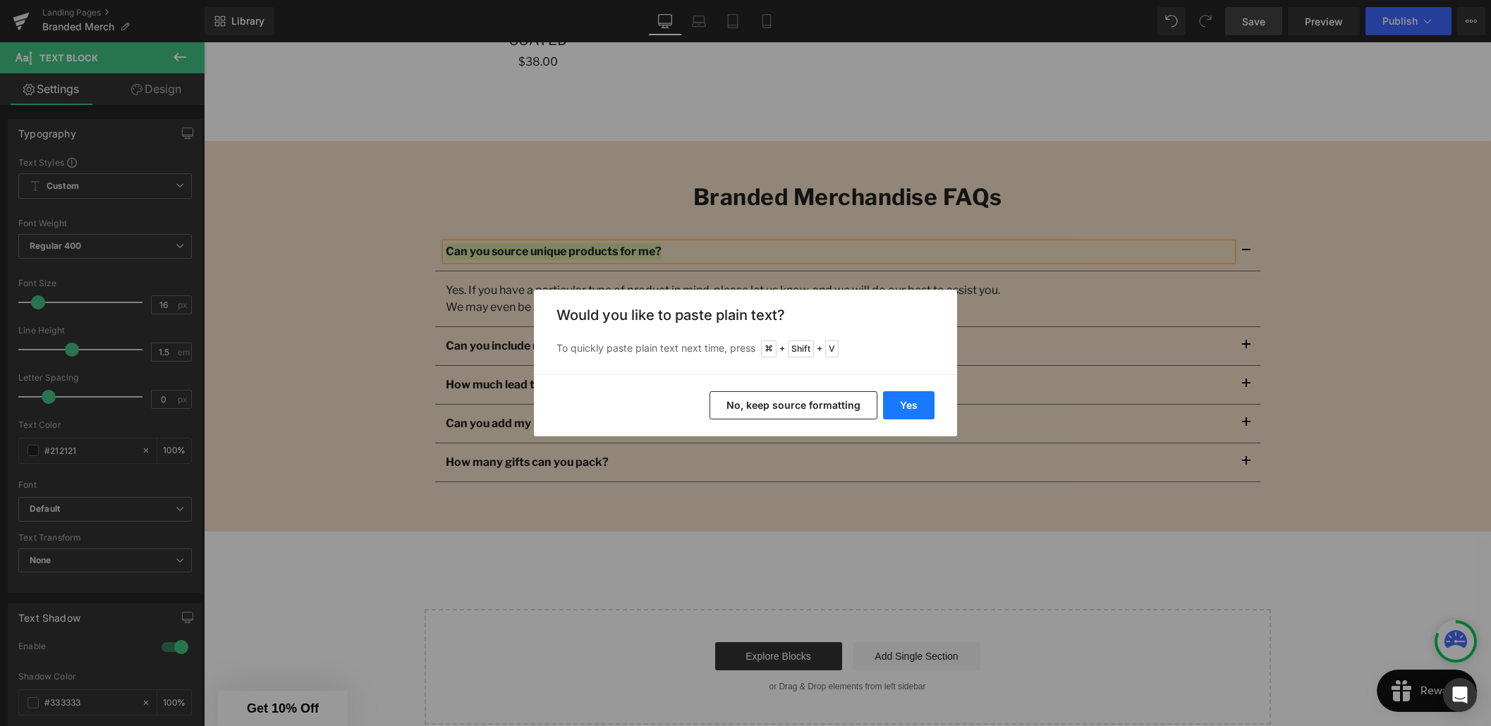
click at [910, 413] on button "Yes" at bounding box center [908, 405] width 51 height 28
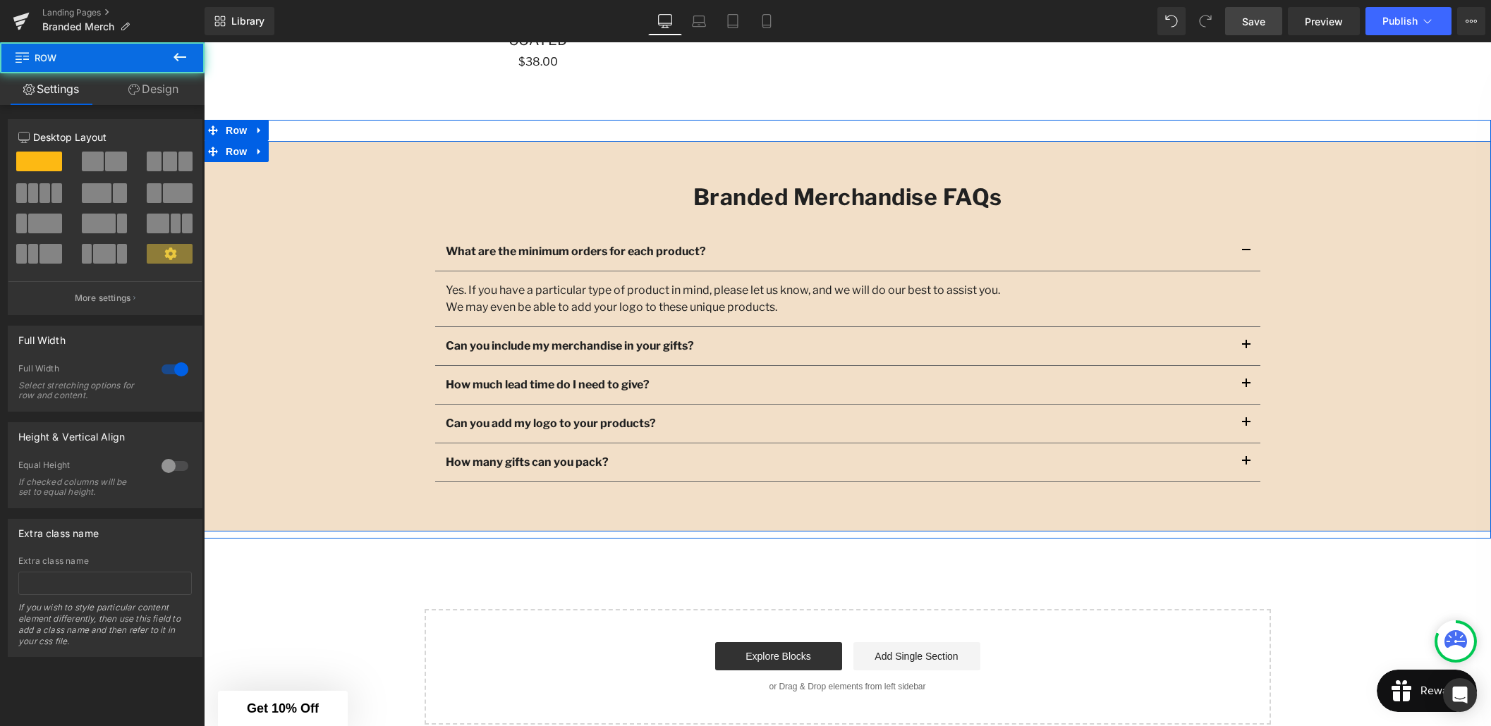
click at [298, 287] on div "Branded Merchandise FAQs Heading What are the minimum orders for each product? …" at bounding box center [847, 336] width 1287 height 348
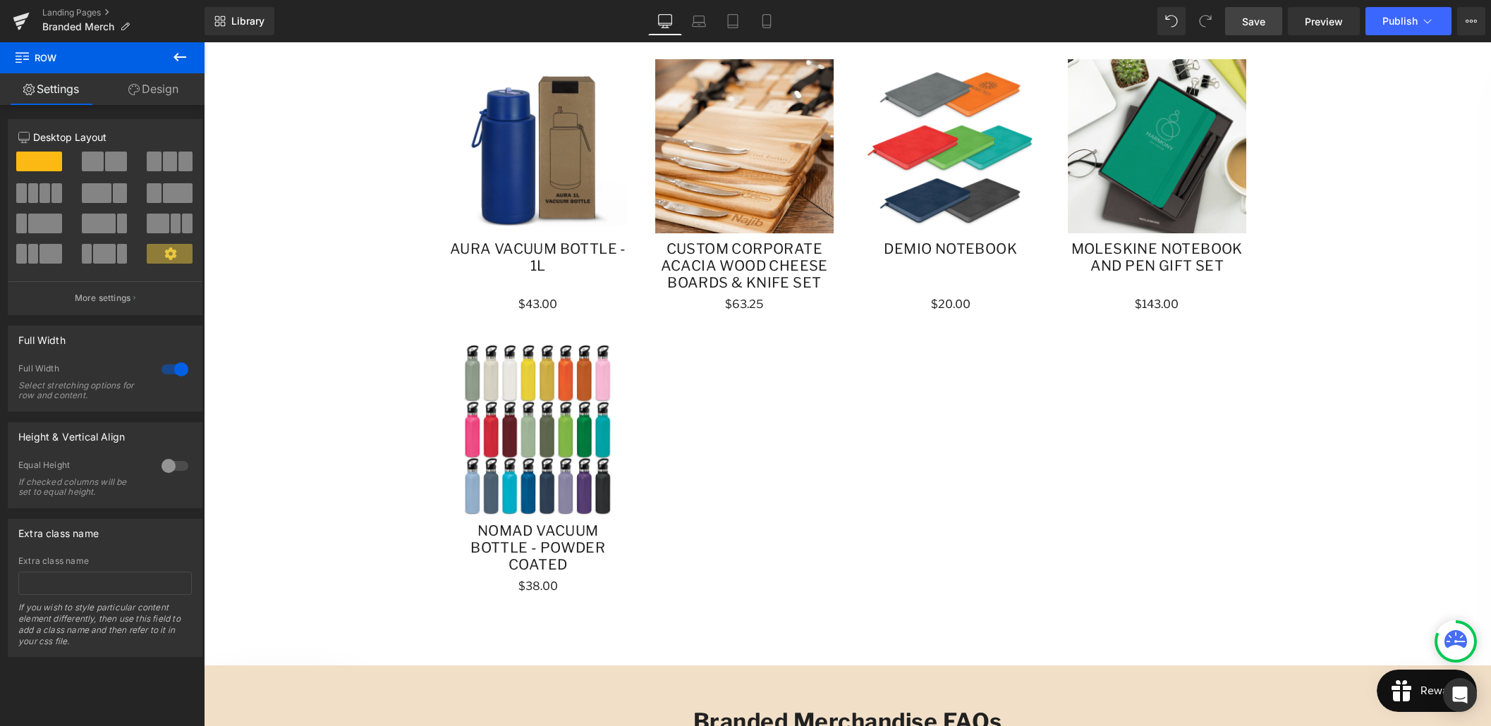
scroll to position [945, 0]
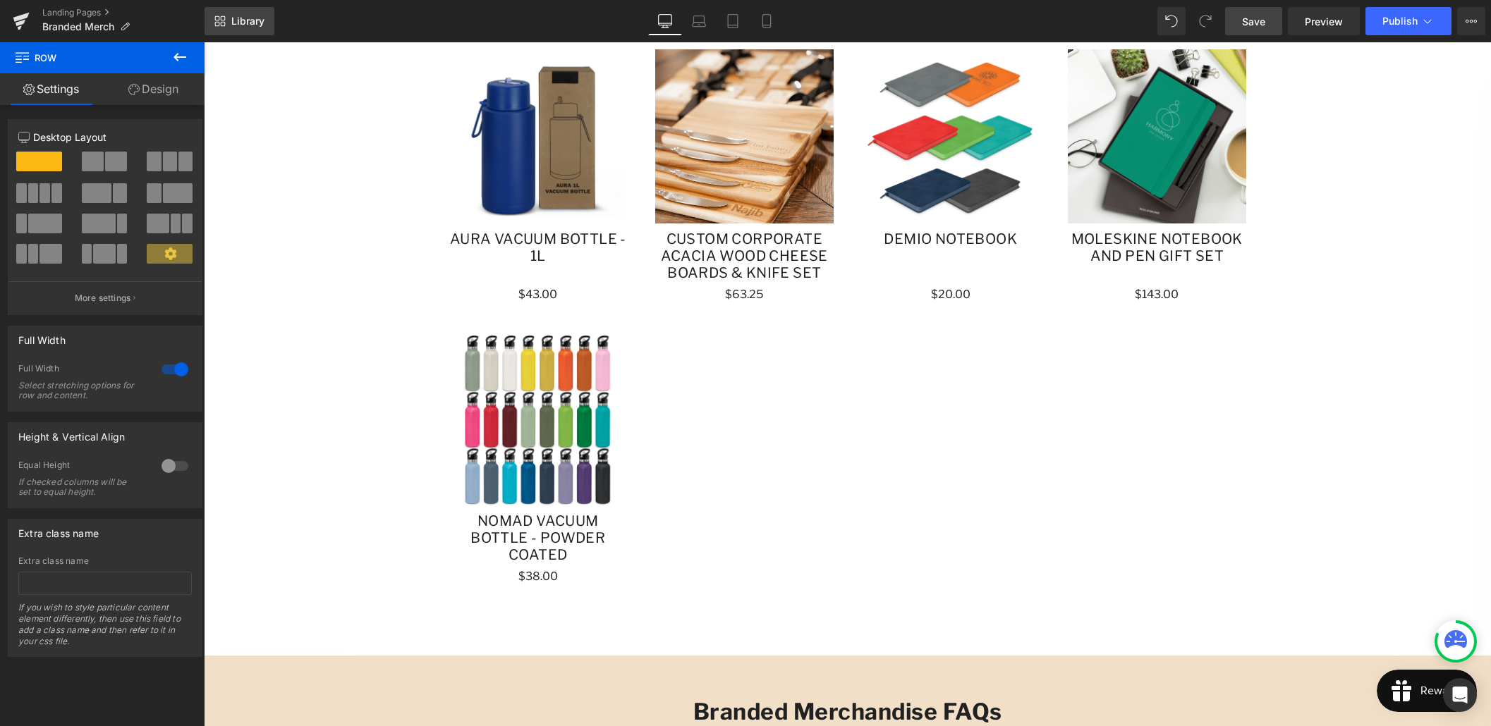
click at [264, 27] on span "Library" at bounding box center [247, 21] width 33 height 13
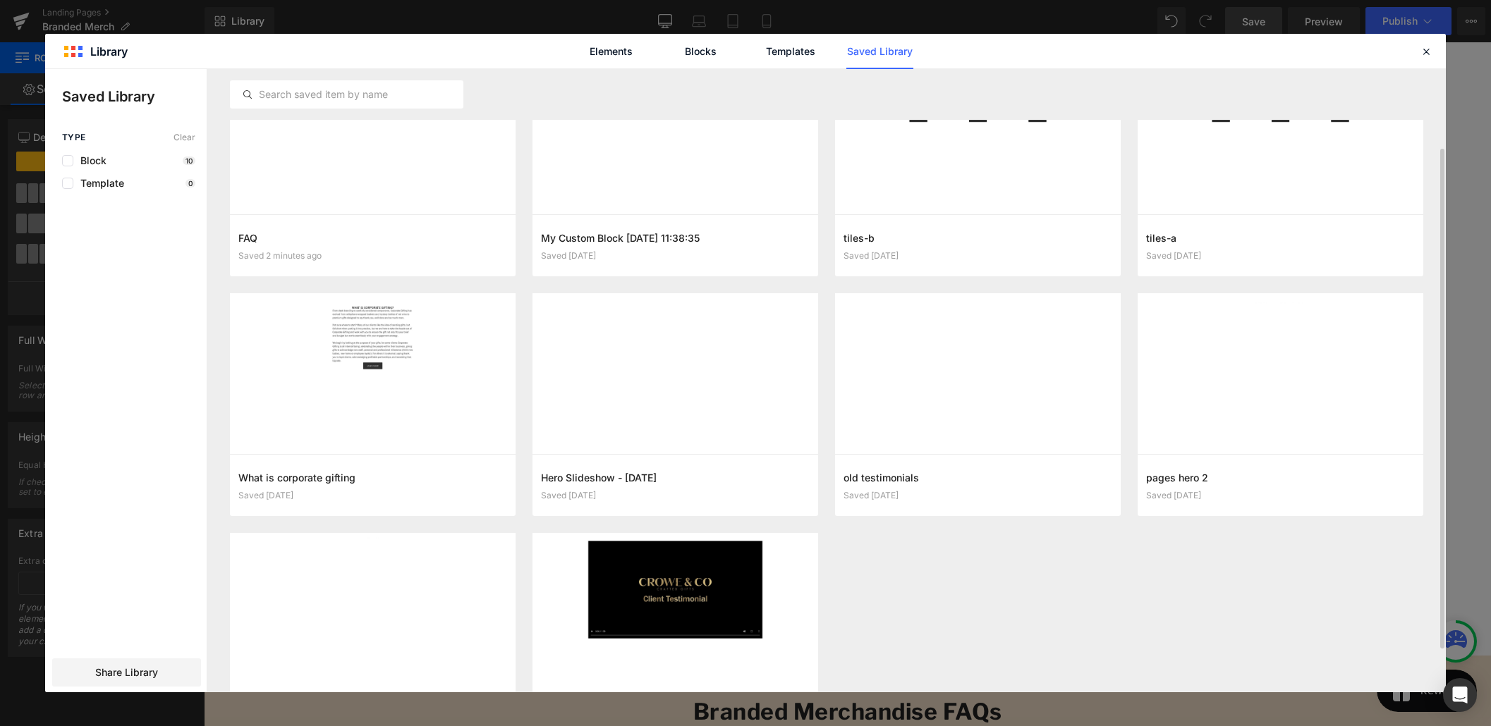
scroll to position [0, 0]
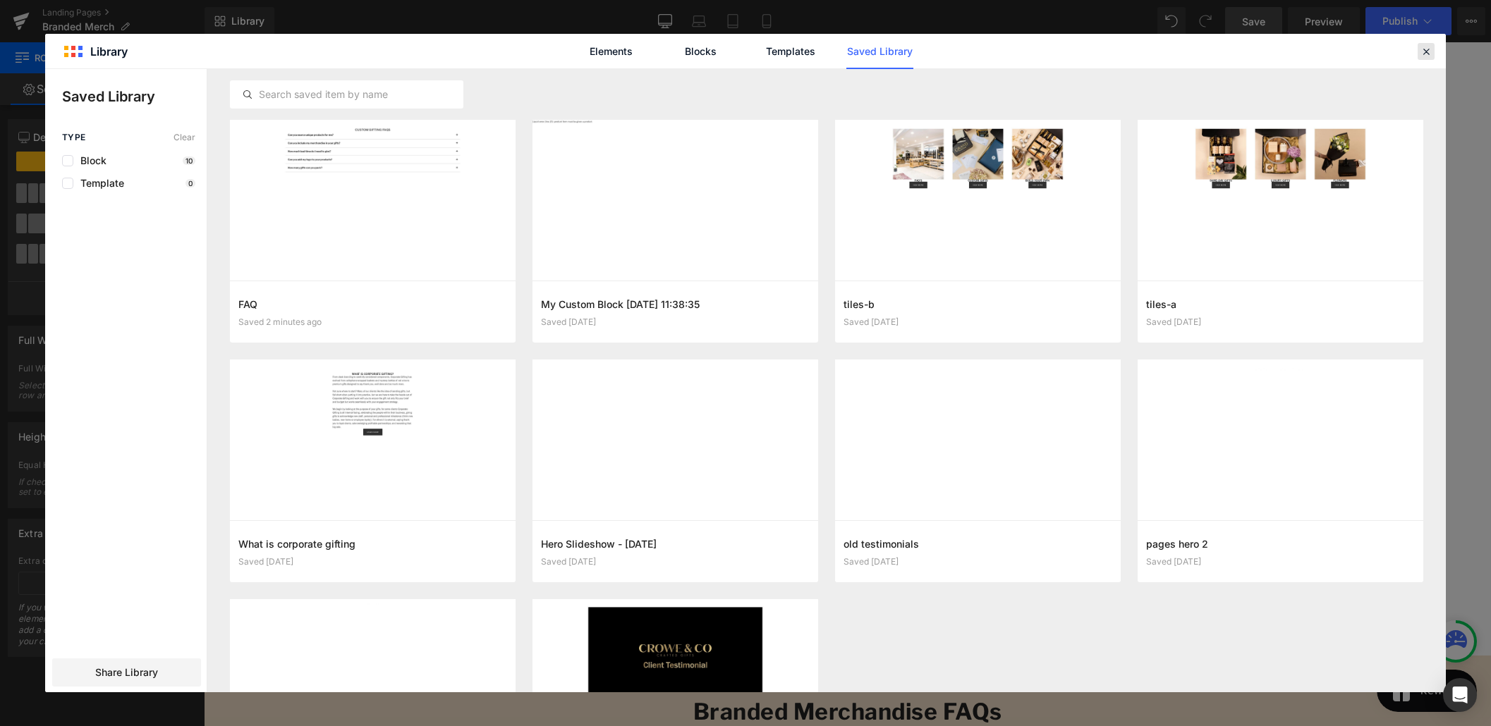
click at [1429, 49] on icon at bounding box center [1425, 51] width 13 height 13
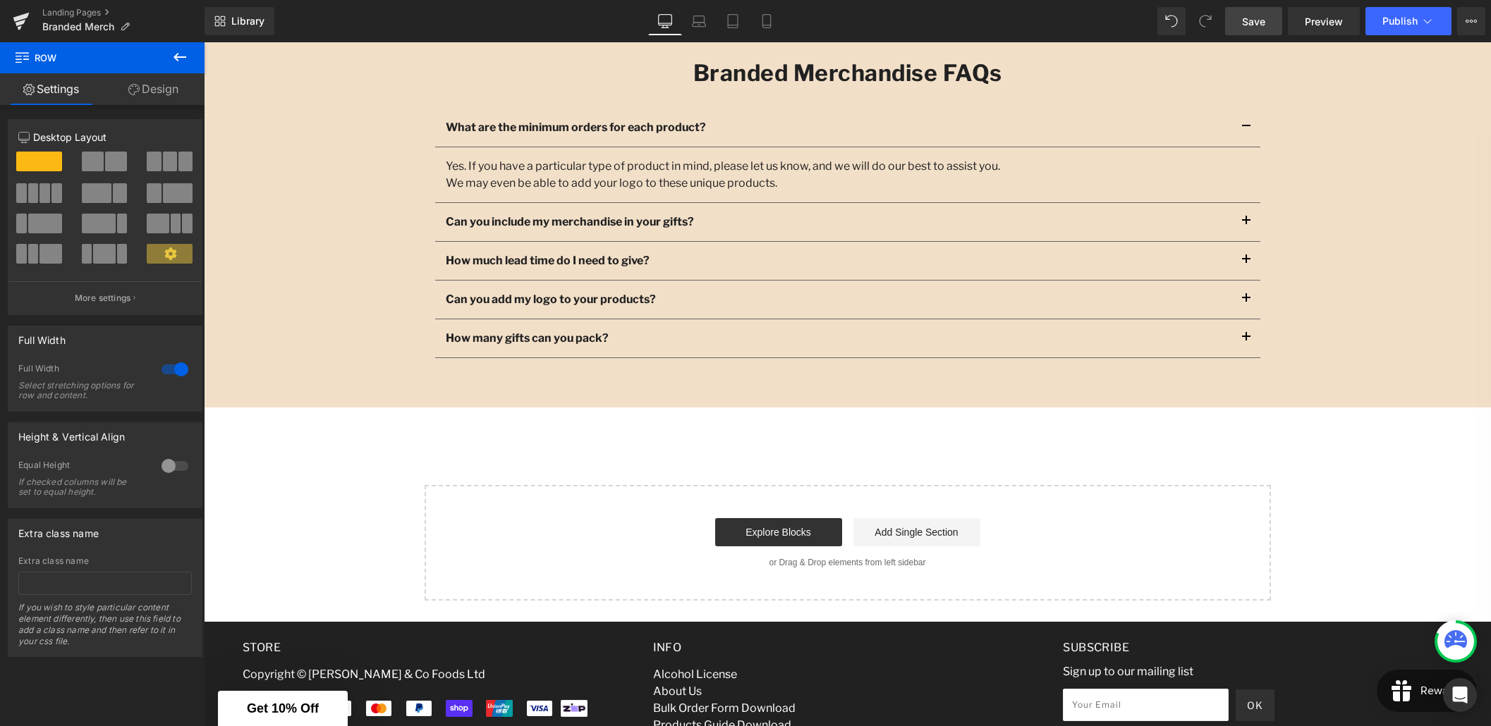
scroll to position [1583, 0]
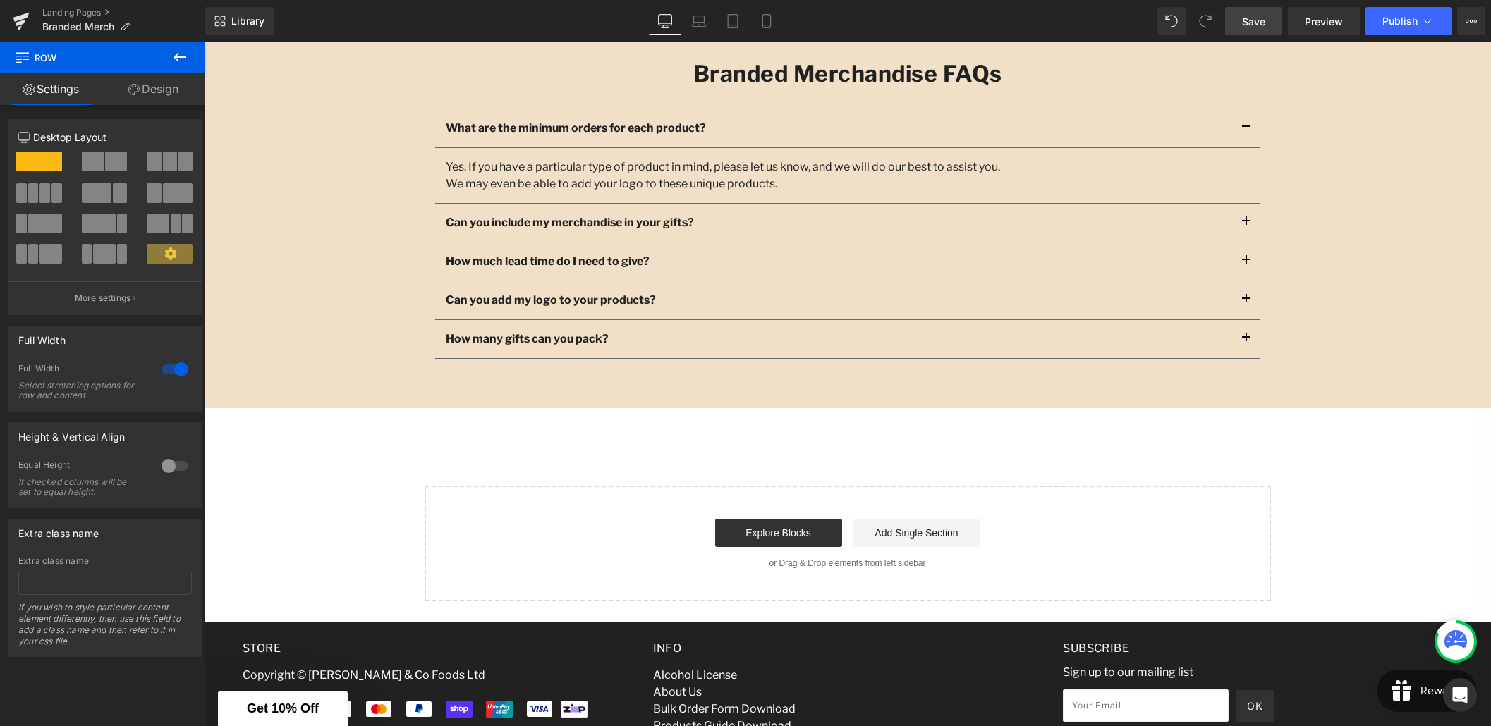
click at [185, 54] on icon at bounding box center [179, 57] width 17 height 17
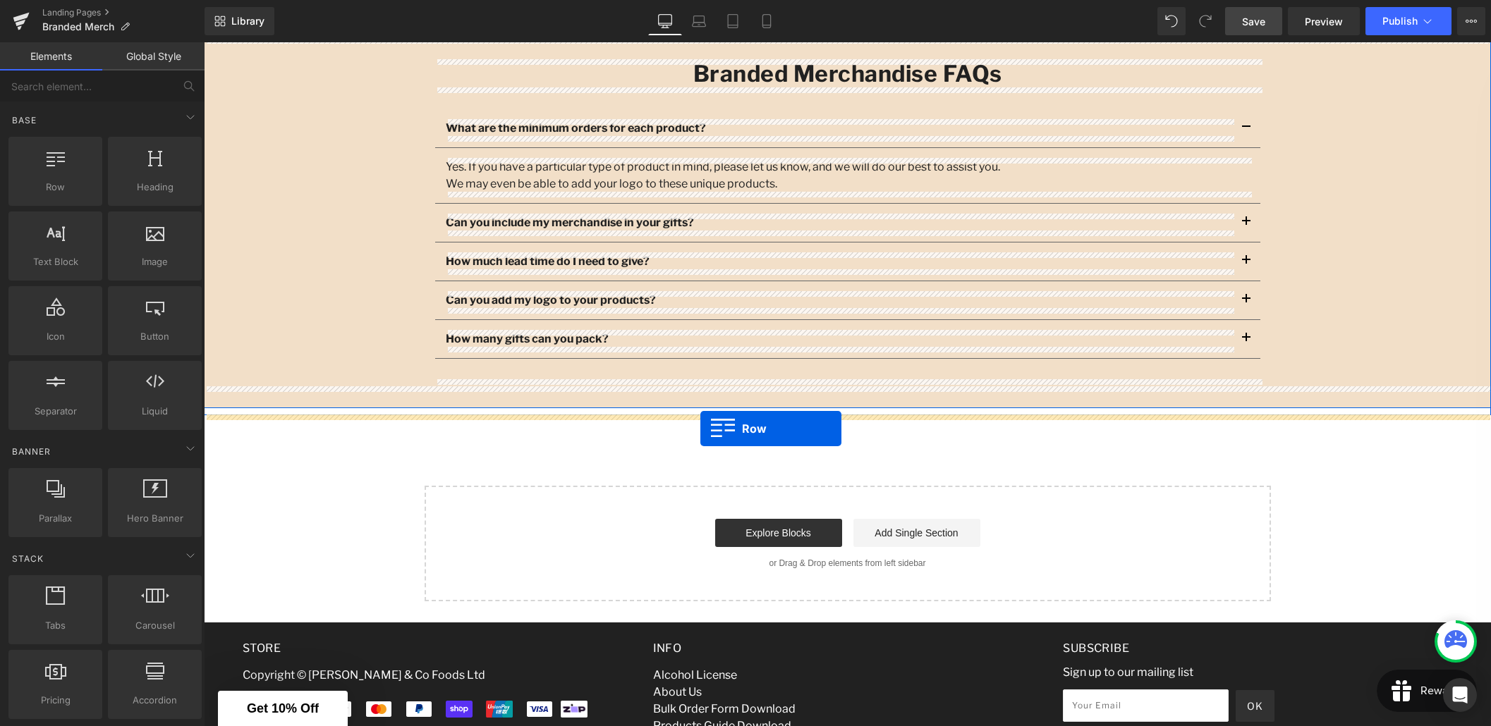
drag, startPoint x: 258, startPoint y: 207, endPoint x: 700, endPoint y: 429, distance: 494.4
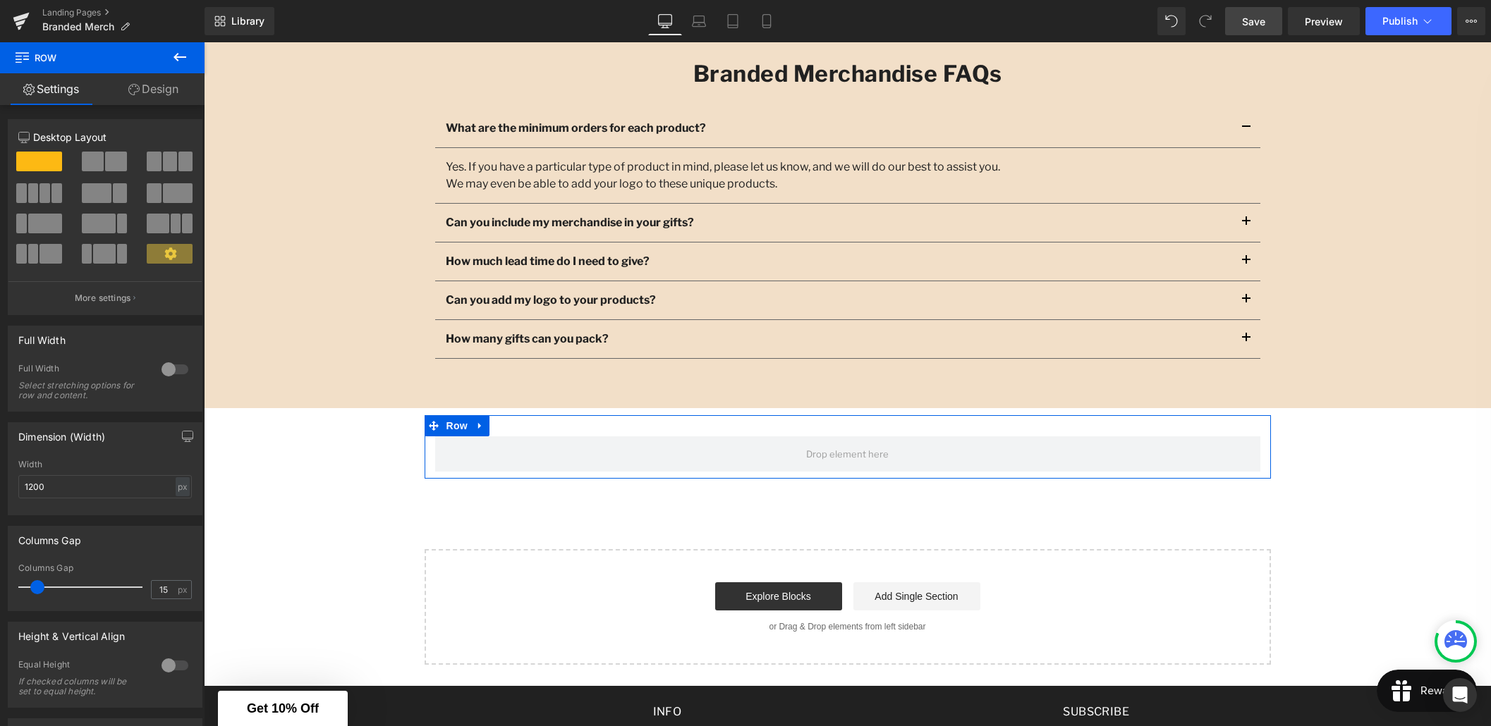
click at [159, 94] on link "Design" at bounding box center [153, 89] width 102 height 32
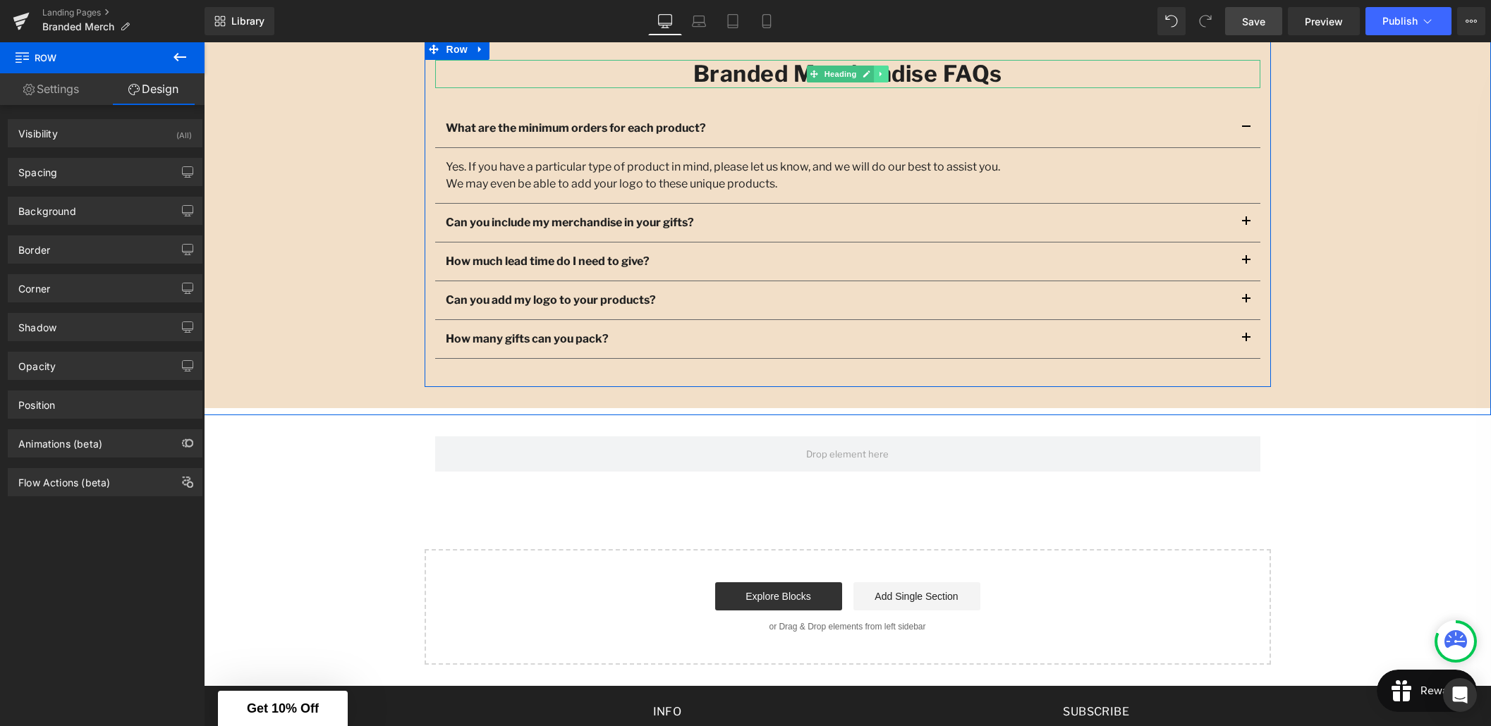
click at [876, 75] on link at bounding box center [881, 74] width 15 height 17
click at [871, 77] on icon at bounding box center [873, 74] width 8 height 8
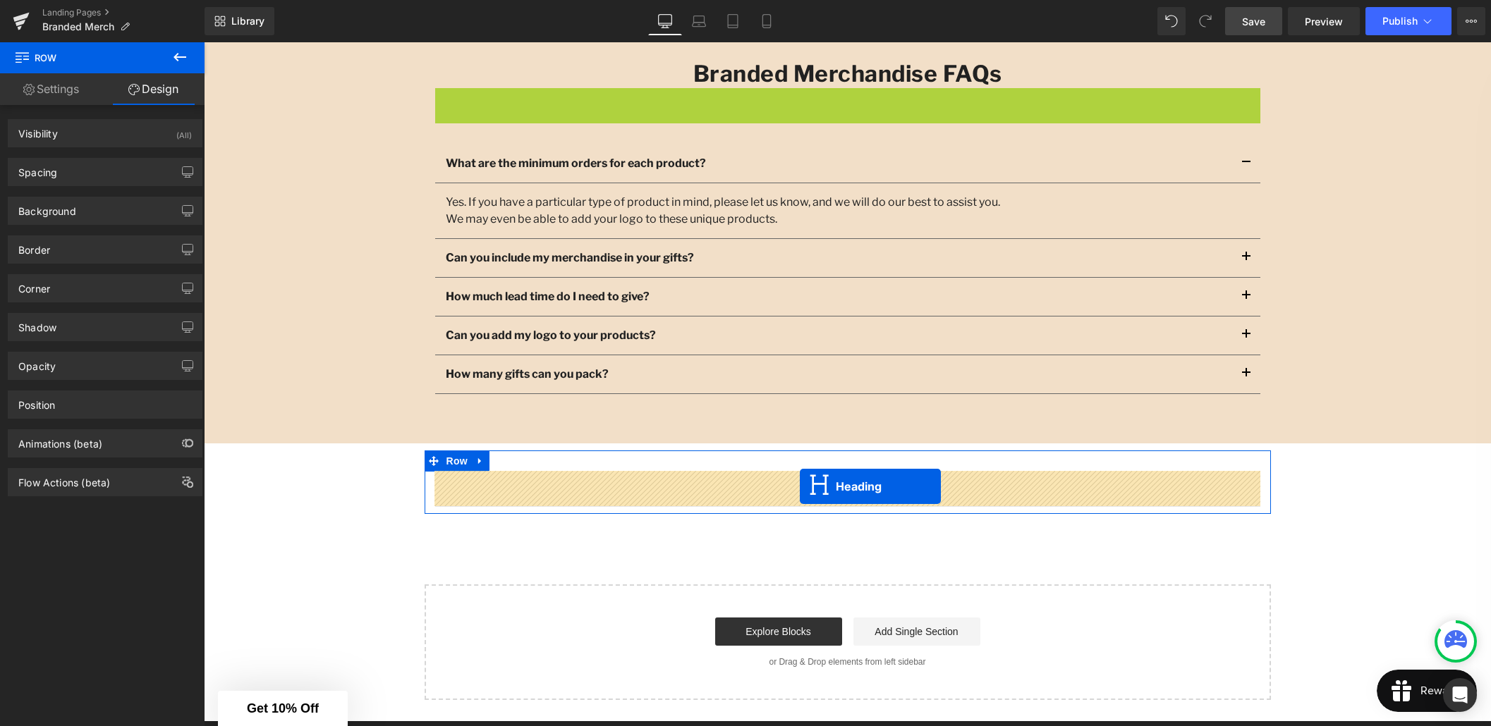
drag, startPoint x: 816, startPoint y: 103, endPoint x: 800, endPoint y: 487, distance: 383.9
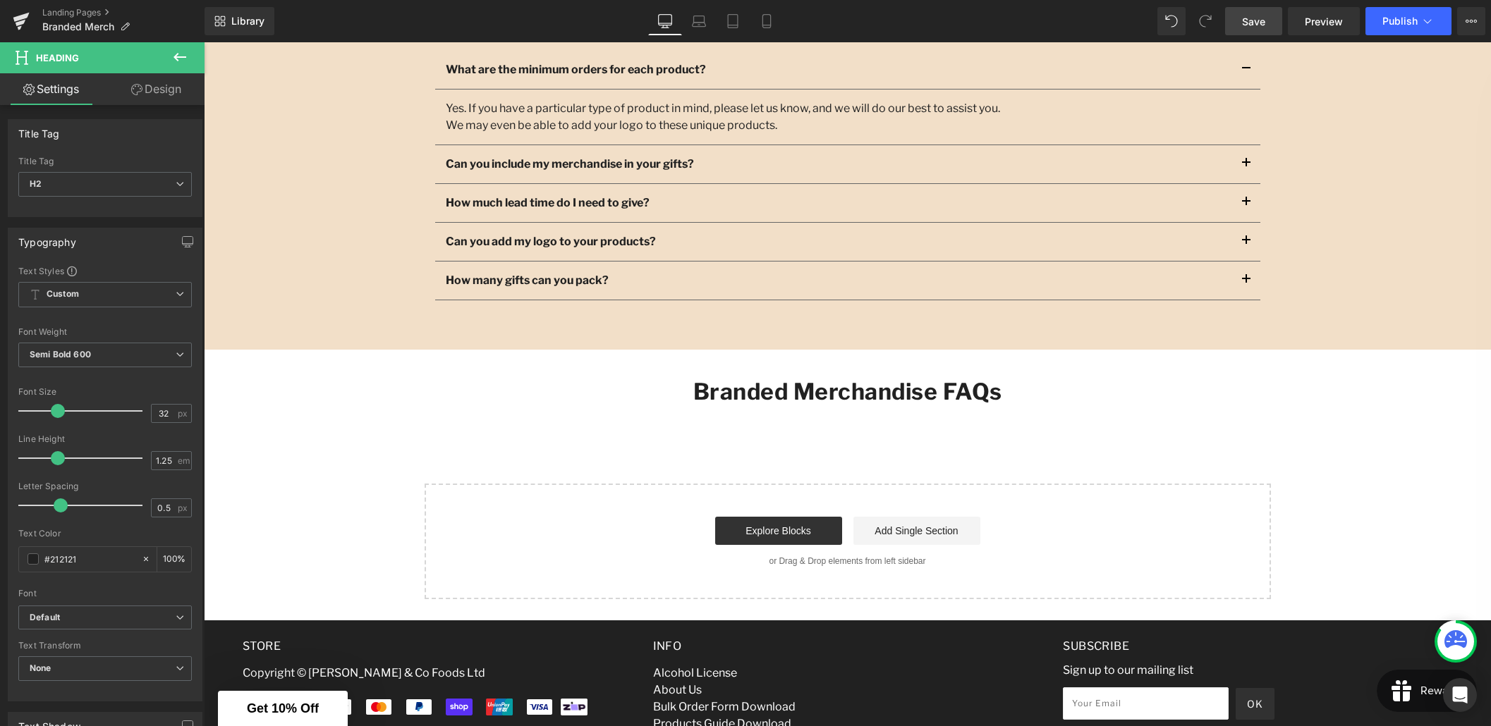
scroll to position [1642, 0]
click at [175, 56] on icon at bounding box center [179, 57] width 13 height 8
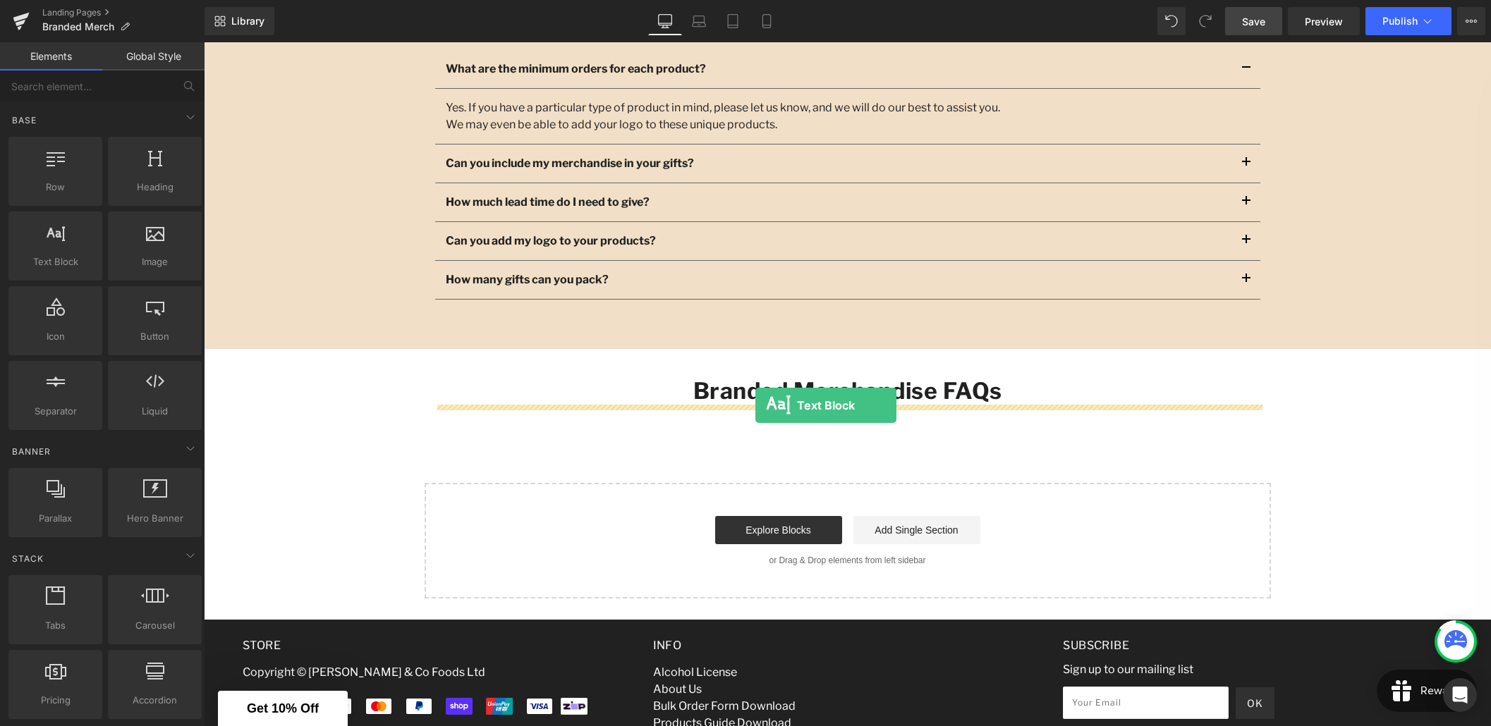
drag, startPoint x: 264, startPoint y: 286, endPoint x: 755, endPoint y: 405, distance: 505.7
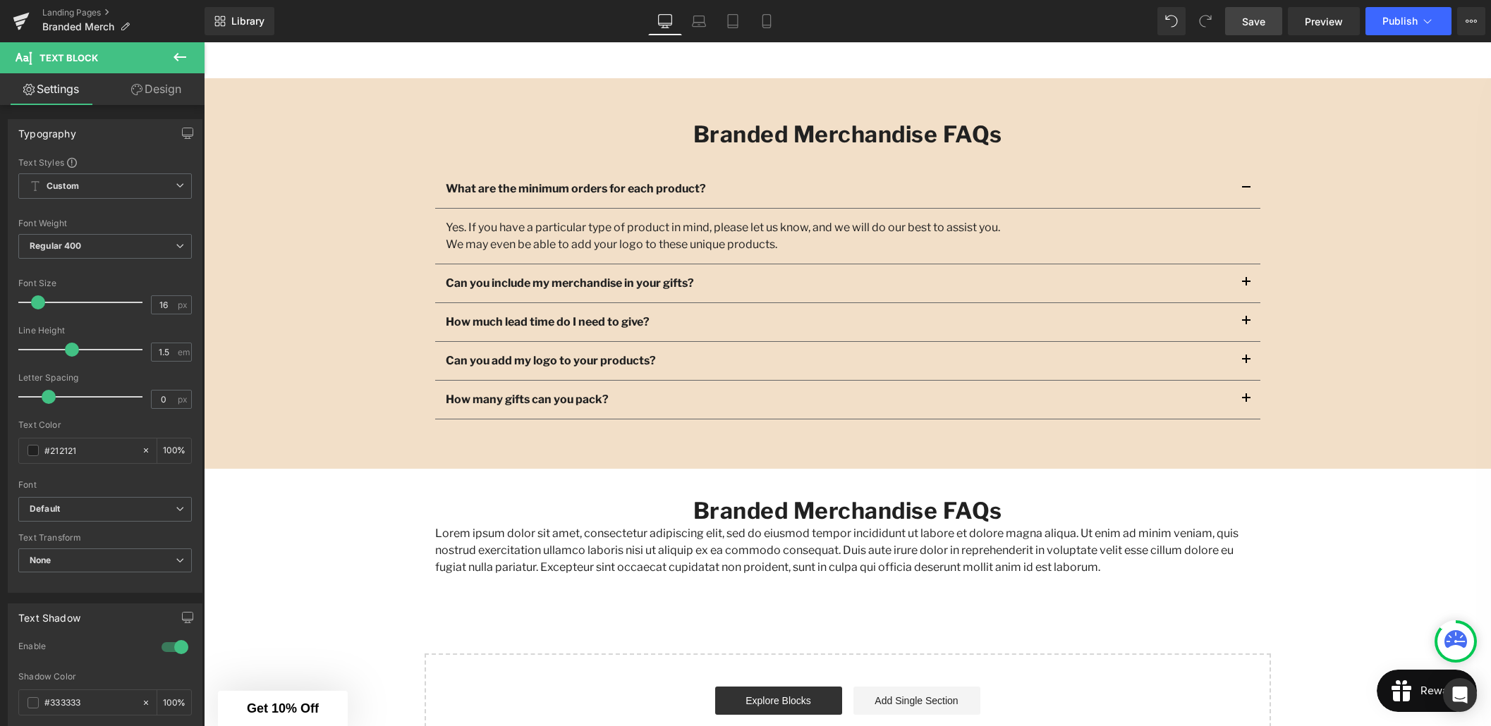
scroll to position [1510, 0]
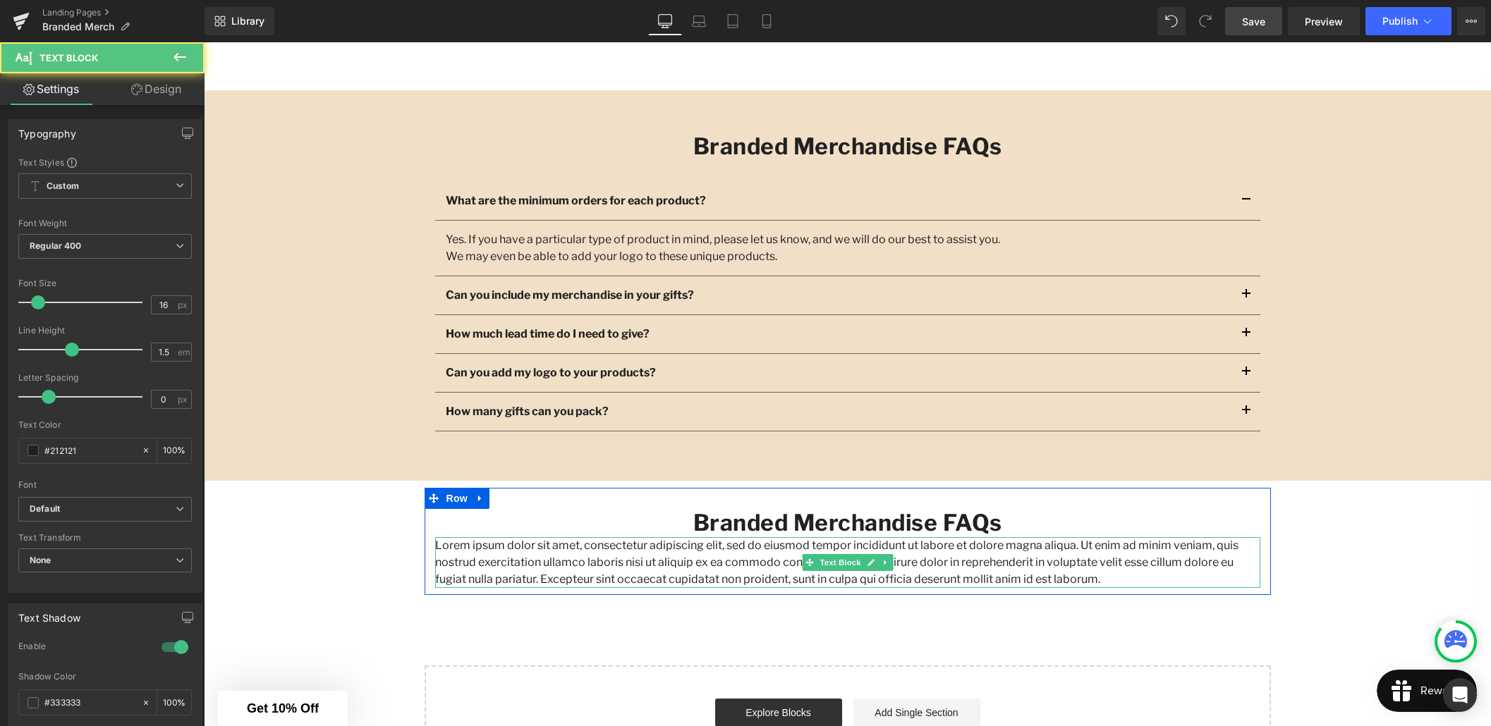
click at [943, 581] on p "Lorem ipsum dolor sit amet, consectetur adipiscing elit, sed do eiusmod tempor …" at bounding box center [847, 562] width 825 height 51
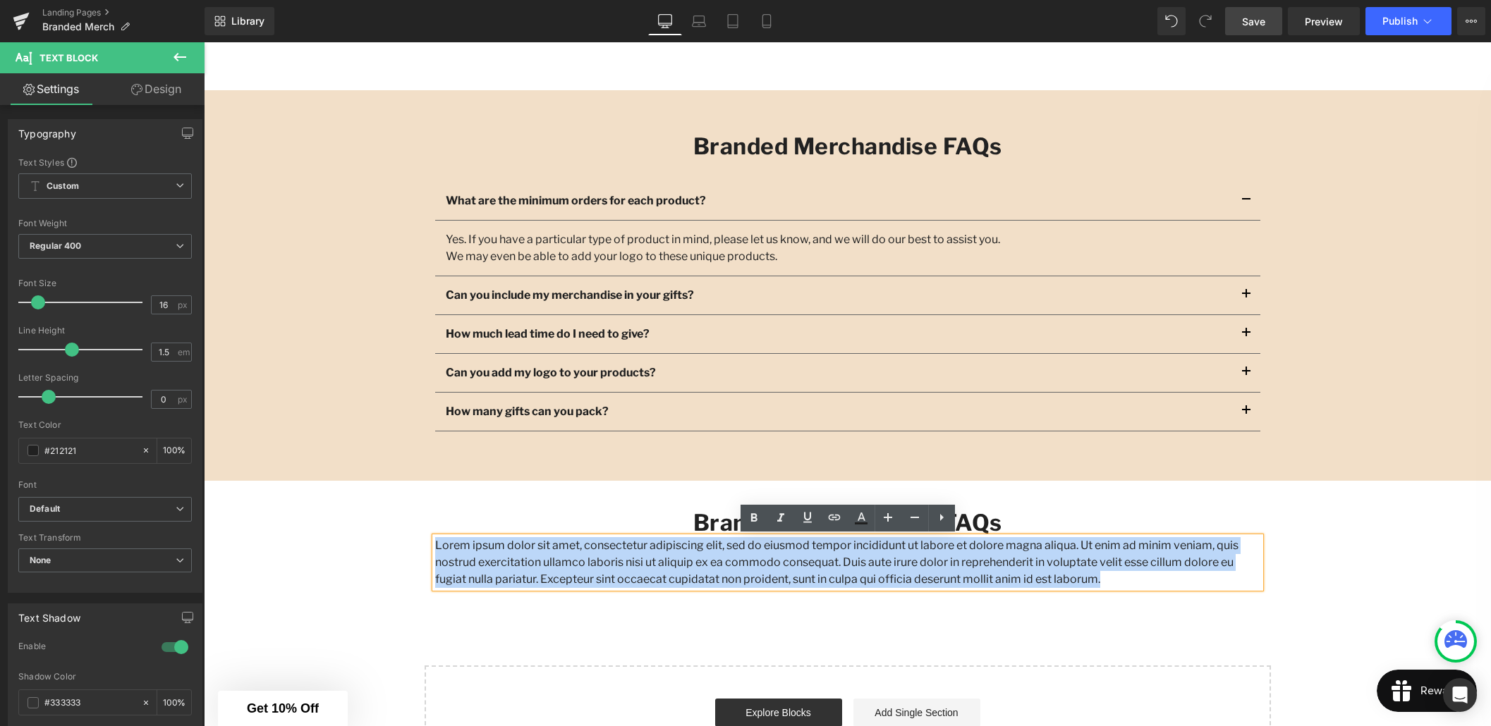
drag, startPoint x: 1014, startPoint y: 582, endPoint x: 435, endPoint y: 548, distance: 579.9
click at [435, 548] on p "Lorem ipsum dolor sit amet, consectetur adipiscing elit, sed do eiusmod tempor …" at bounding box center [847, 562] width 825 height 51
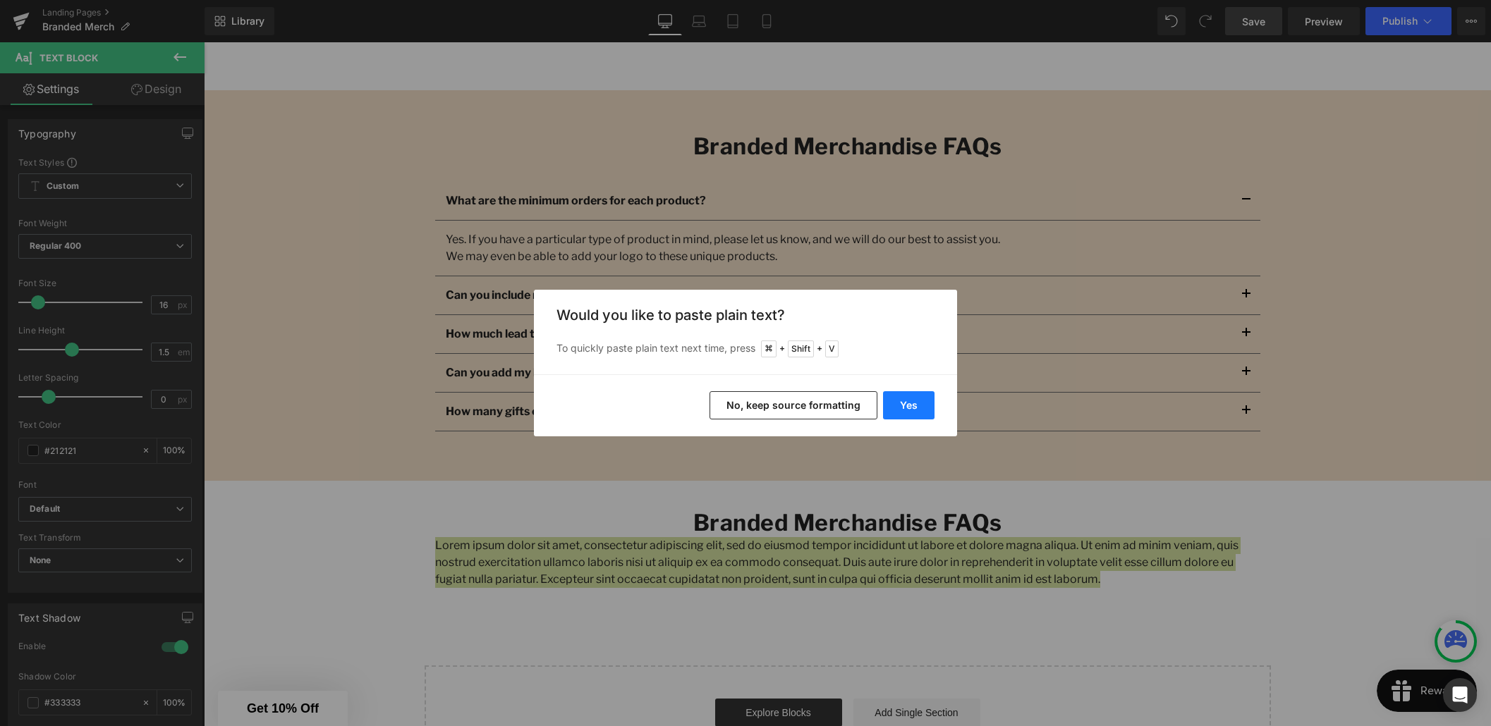
click at [917, 412] on button "Yes" at bounding box center [908, 405] width 51 height 28
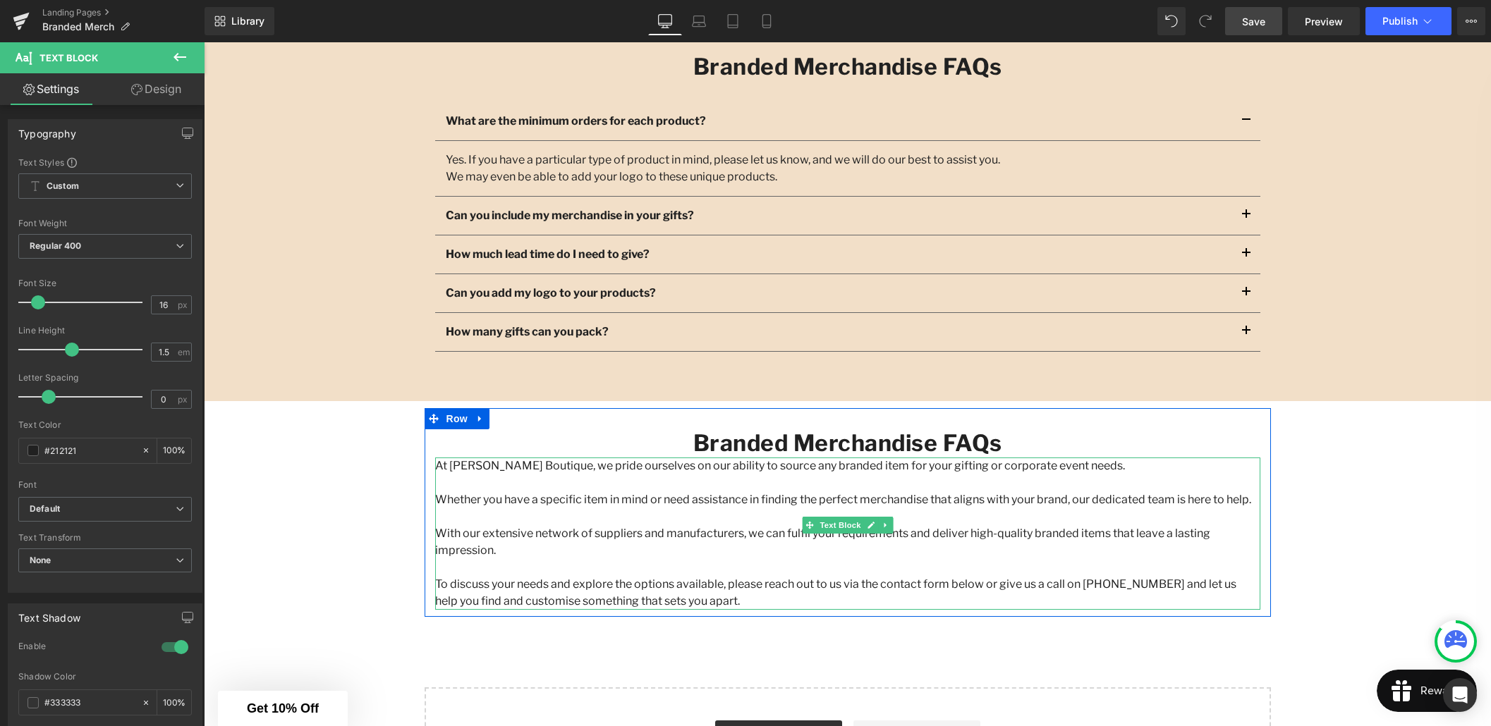
scroll to position [1593, 0]
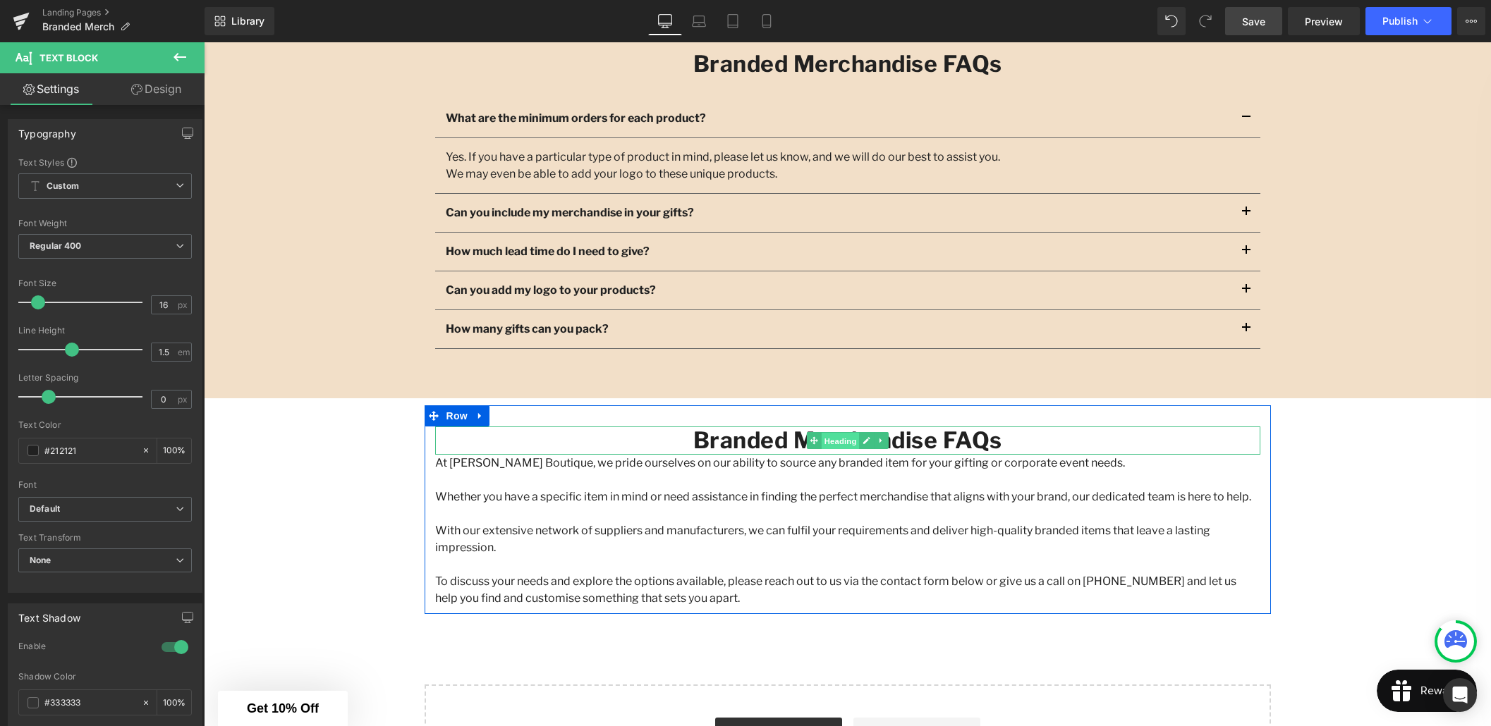
click at [833, 448] on span "Heading" at bounding box center [840, 440] width 38 height 17
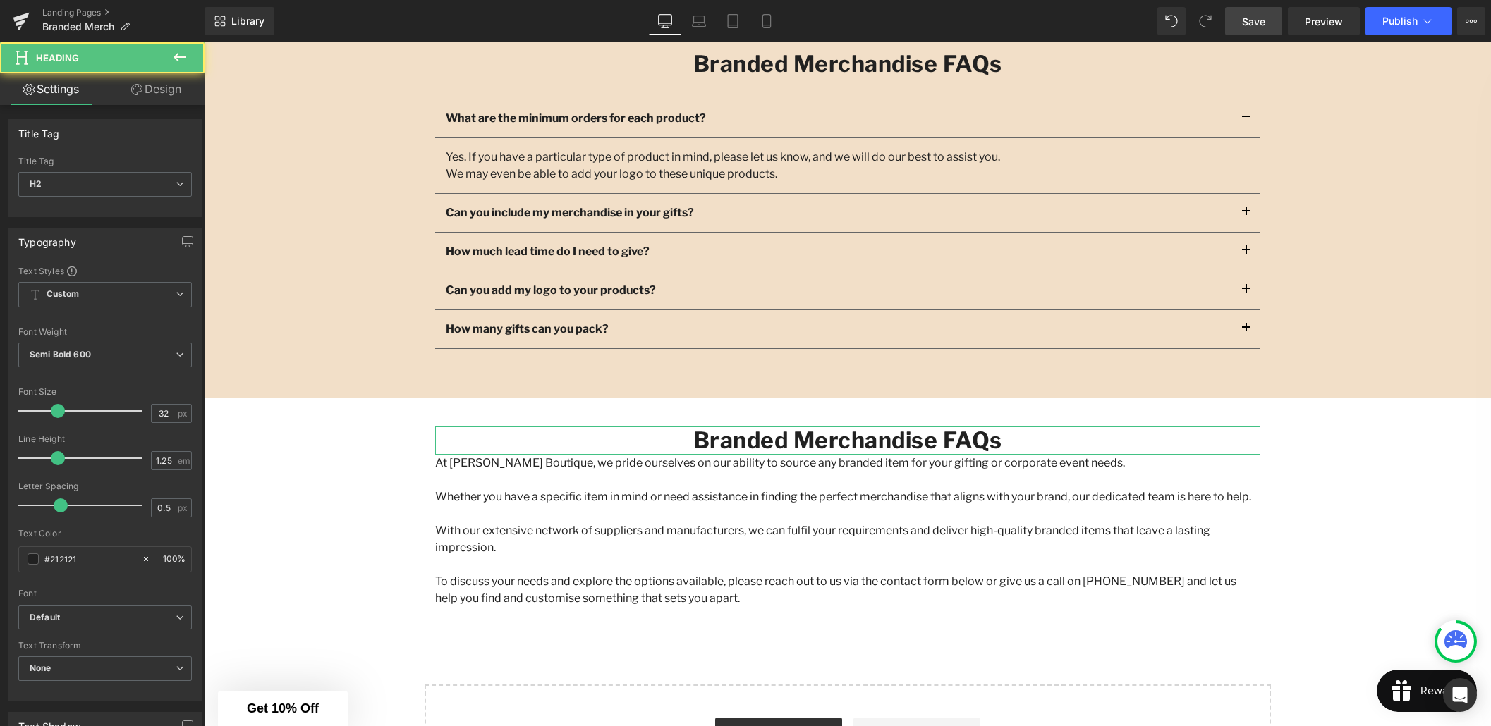
click at [157, 92] on link "Design" at bounding box center [156, 89] width 102 height 32
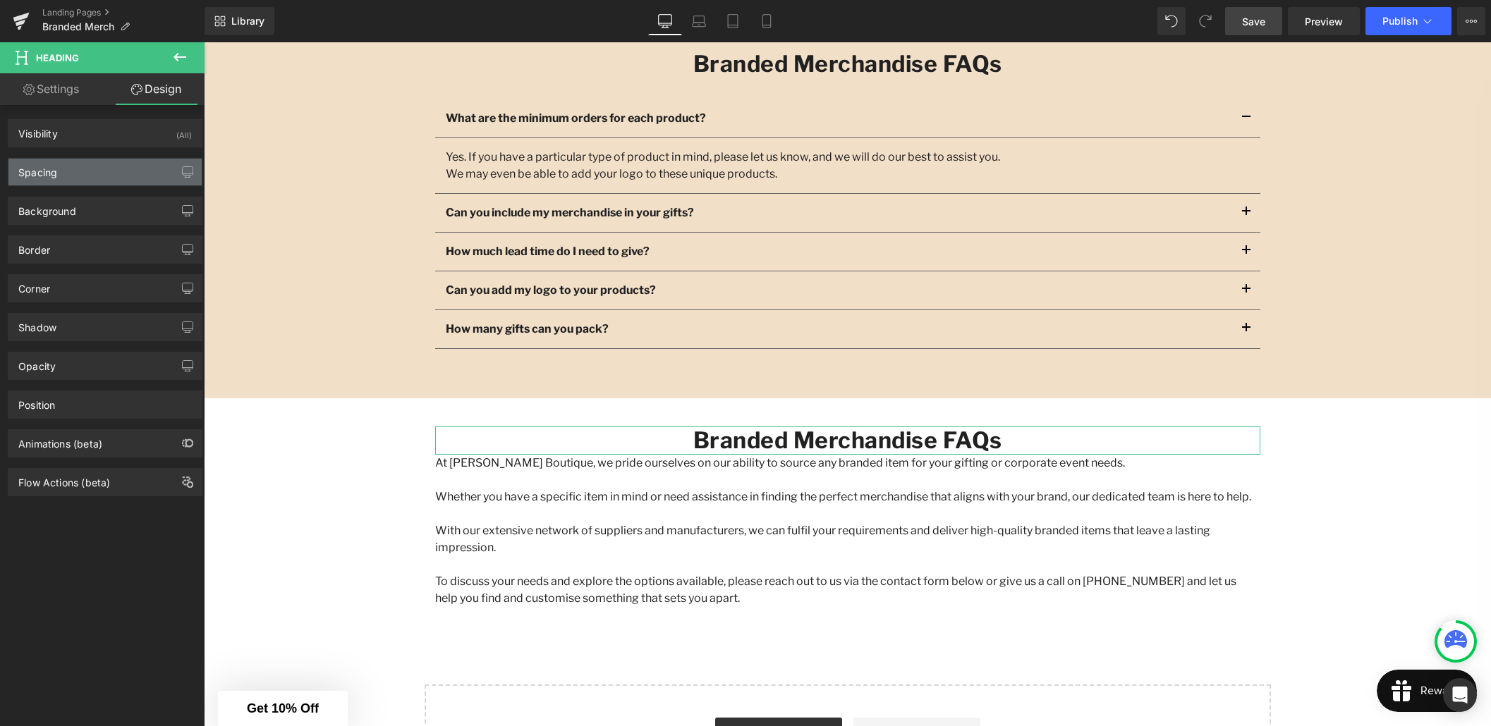
click at [79, 170] on div "Spacing" at bounding box center [104, 172] width 193 height 27
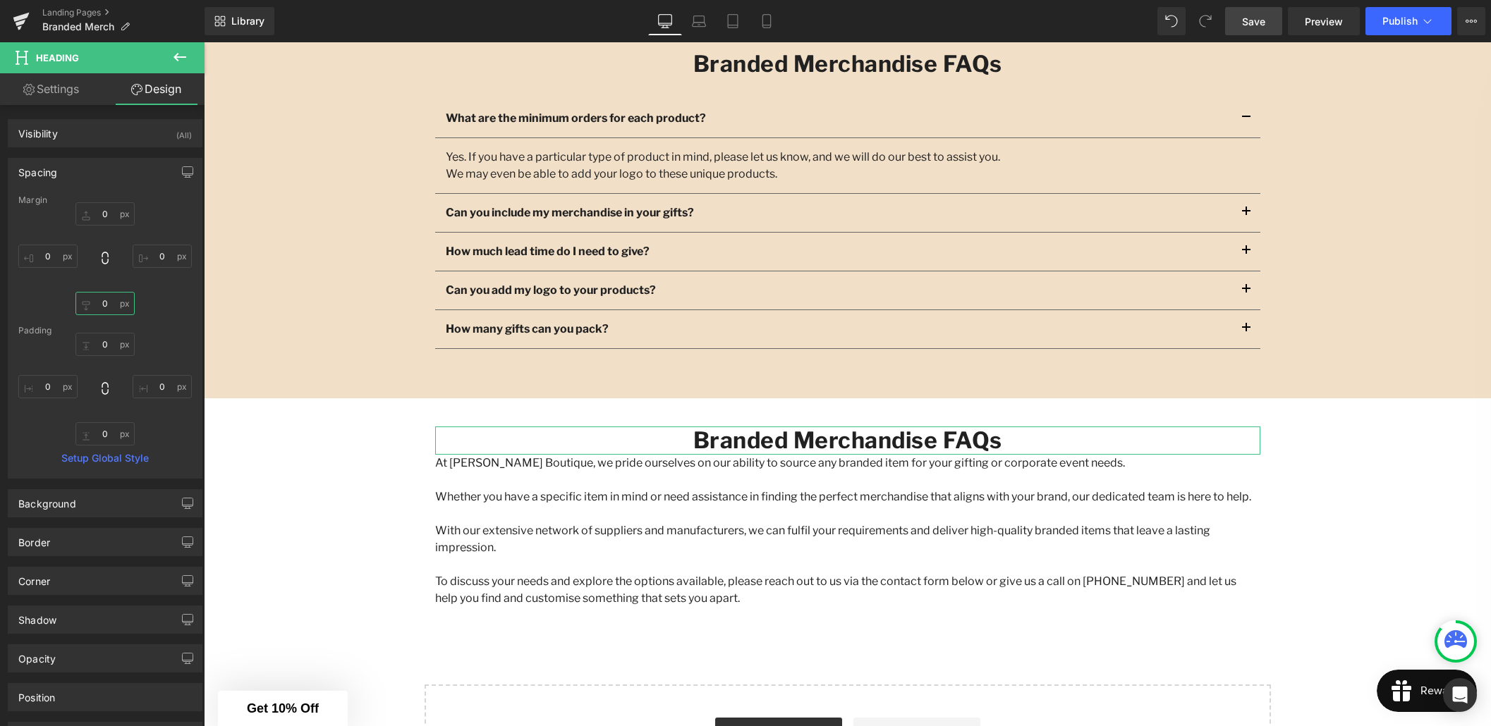
click at [103, 307] on input "0" at bounding box center [104, 303] width 59 height 23
type input "12"
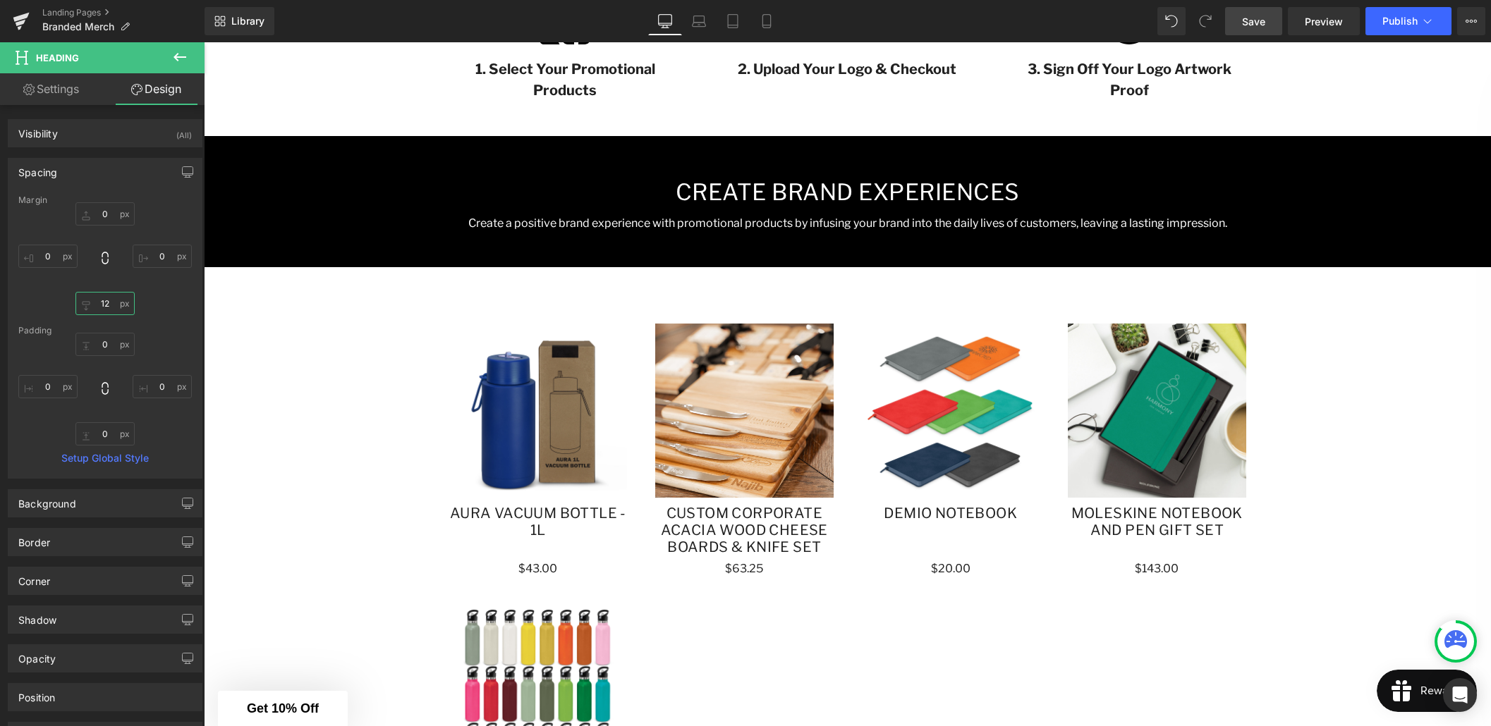
scroll to position [639, 0]
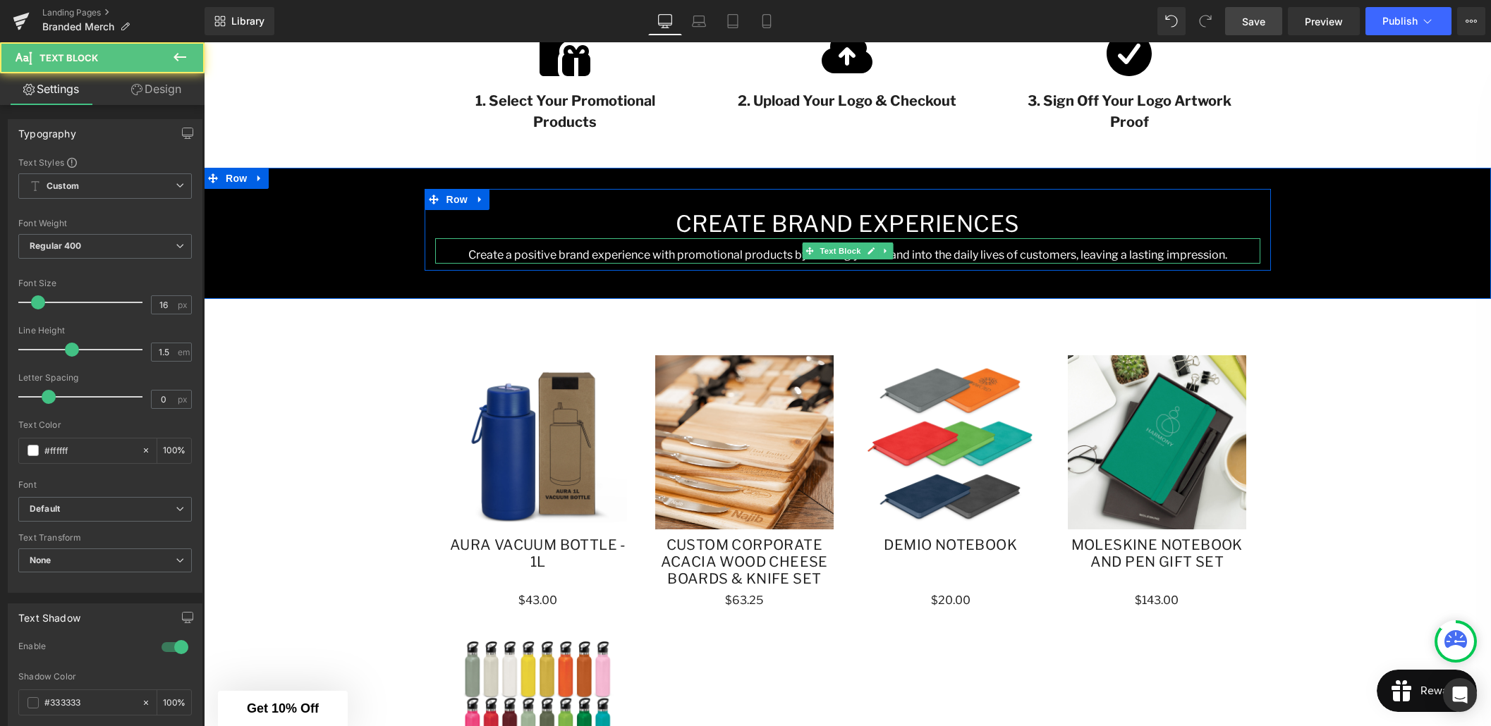
click at [789, 245] on div "Create a positive brand experience with promotional products by infusing your b…" at bounding box center [847, 250] width 825 height 25
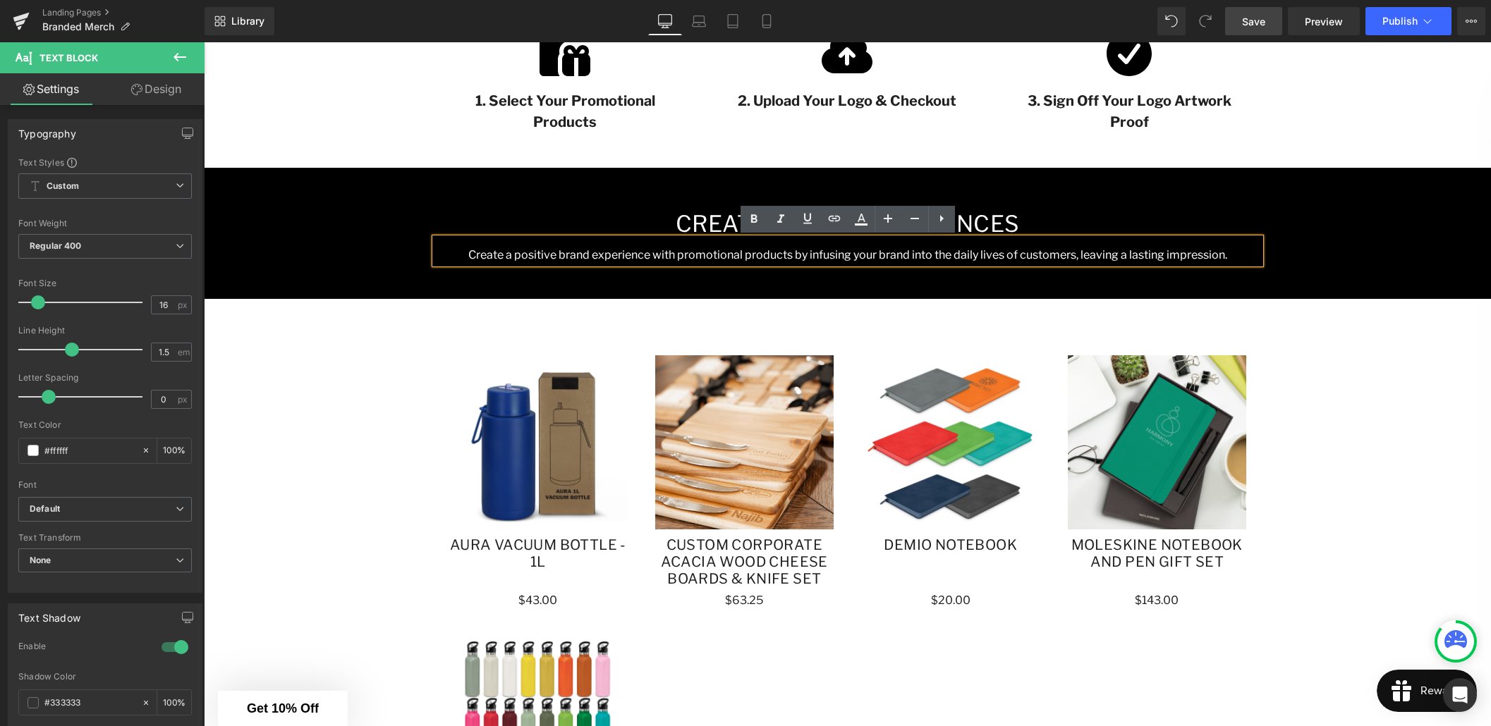
click at [789, 245] on div "Create a positive brand experience with promotional products by infusing your b…" at bounding box center [847, 250] width 825 height 25
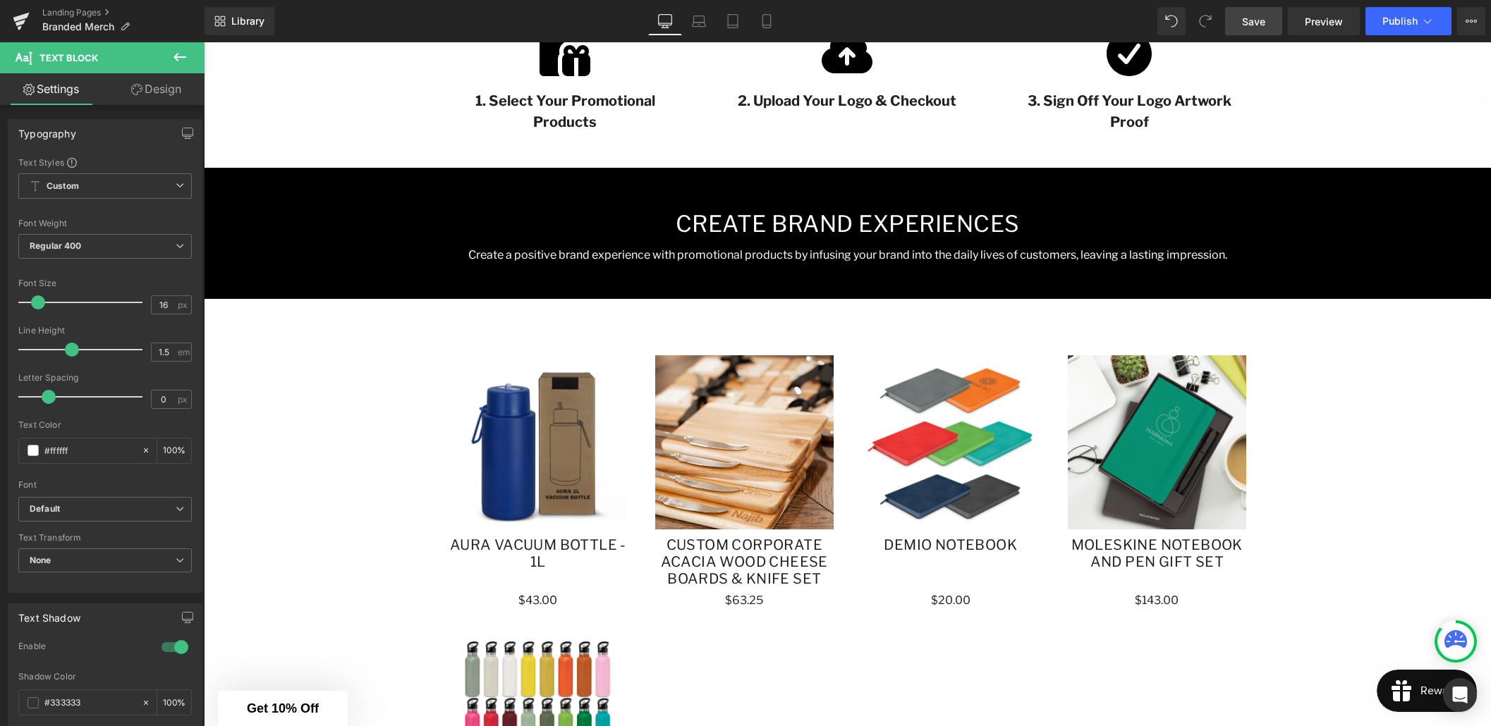
click at [157, 92] on link "Design" at bounding box center [156, 89] width 102 height 32
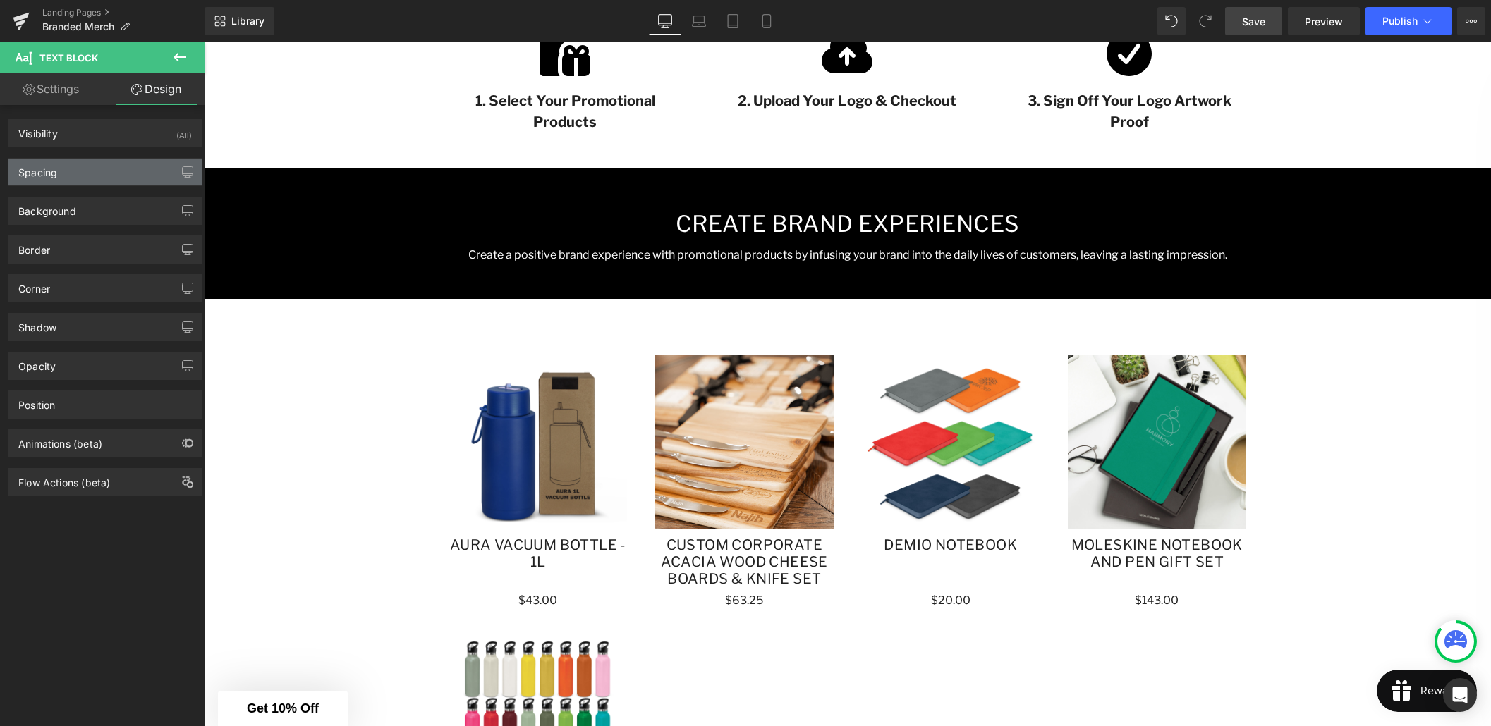
click at [76, 176] on div "Spacing" at bounding box center [104, 172] width 193 height 27
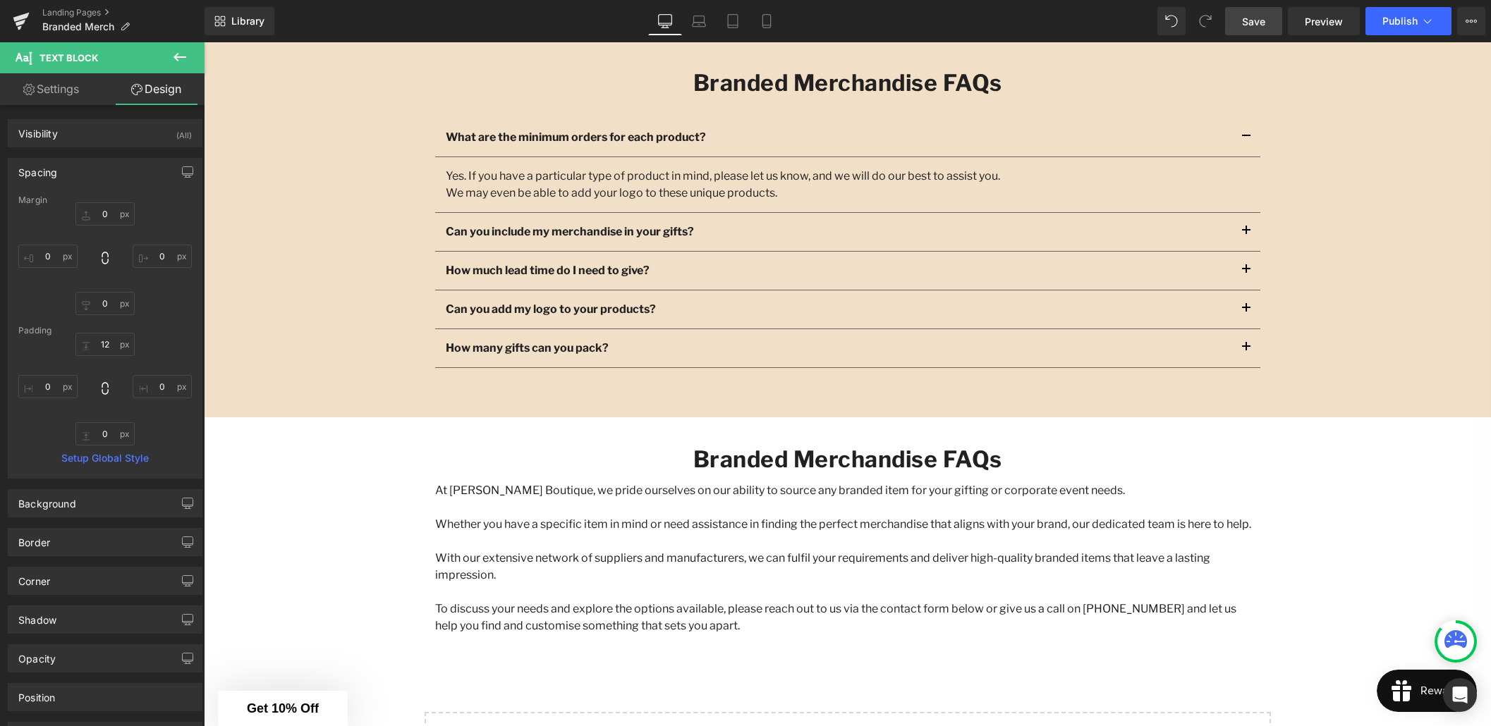
scroll to position [1677, 0]
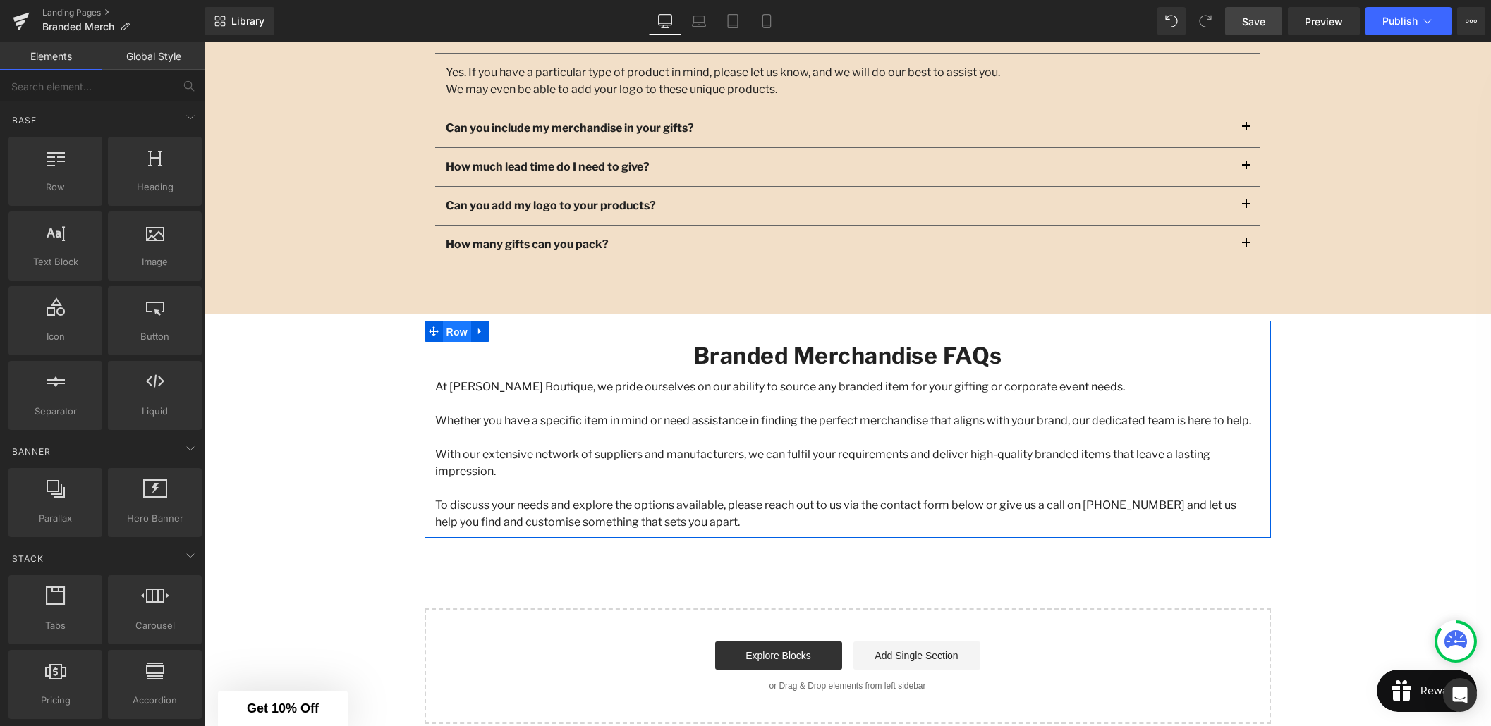
click at [458, 333] on span "Row" at bounding box center [457, 332] width 28 height 21
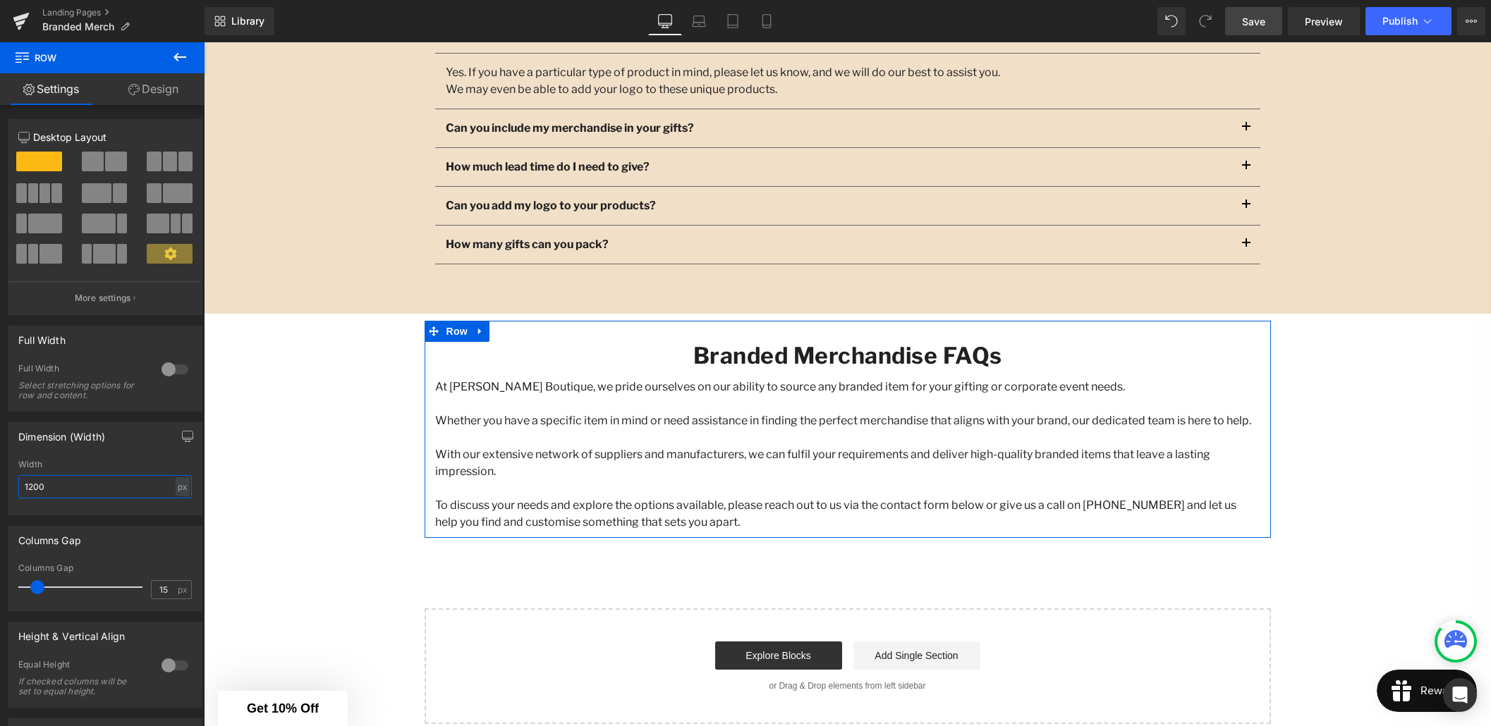
drag, startPoint x: 47, startPoint y: 484, endPoint x: 23, endPoint y: 487, distance: 24.1
click at [23, 487] on input "1200" at bounding box center [104, 486] width 173 height 23
type input "800"
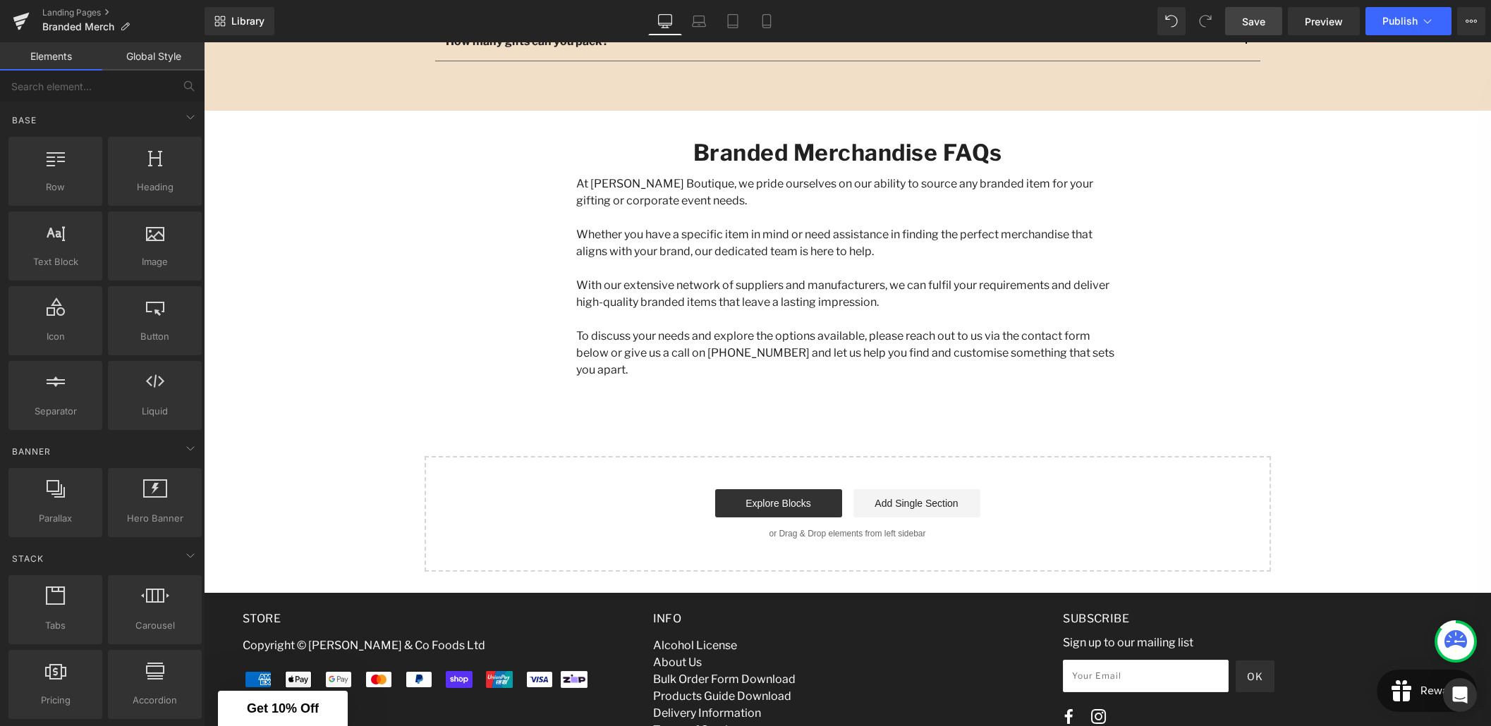
scroll to position [1883, 0]
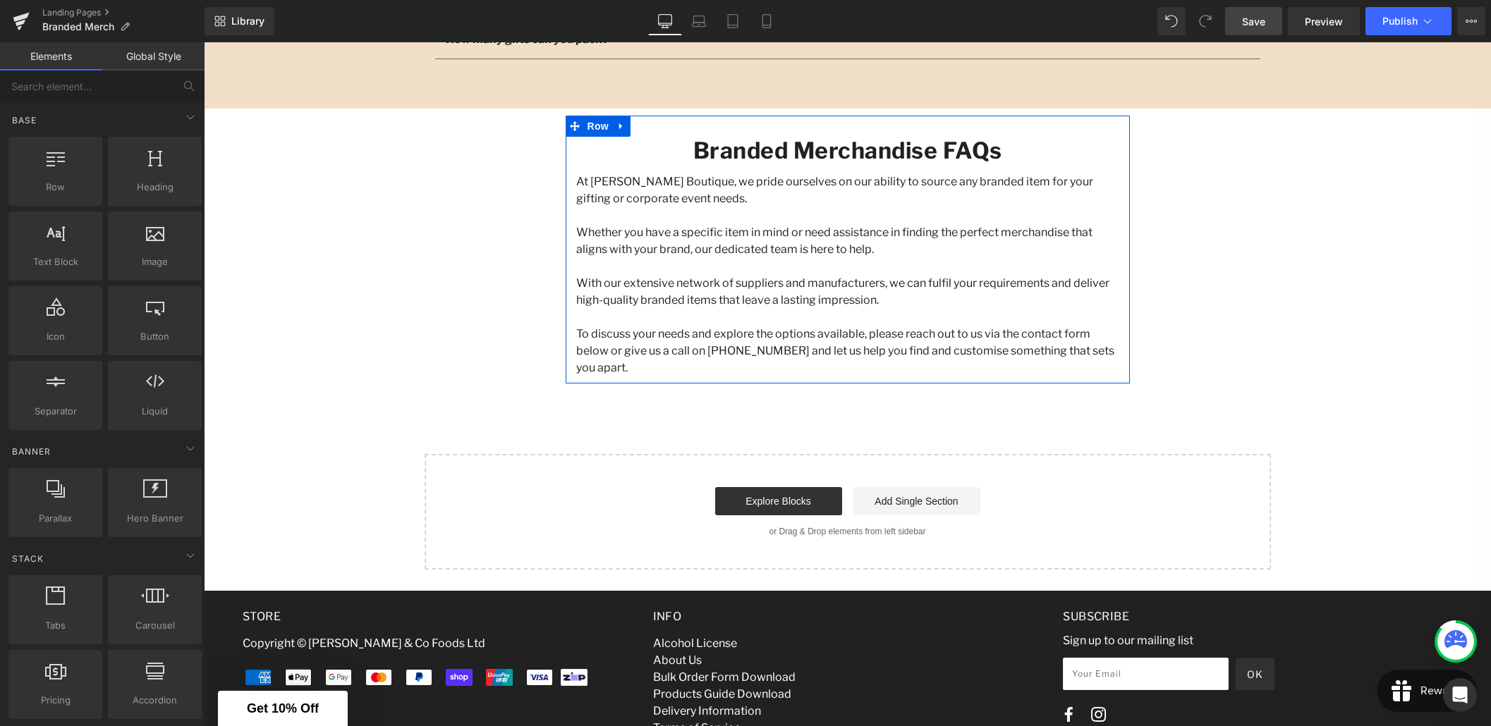
click at [616, 166] on div "Branded Merchandise FAQs Heading At Ellar Boutique, we pride ourselves on our a…" at bounding box center [847, 257] width 564 height 240
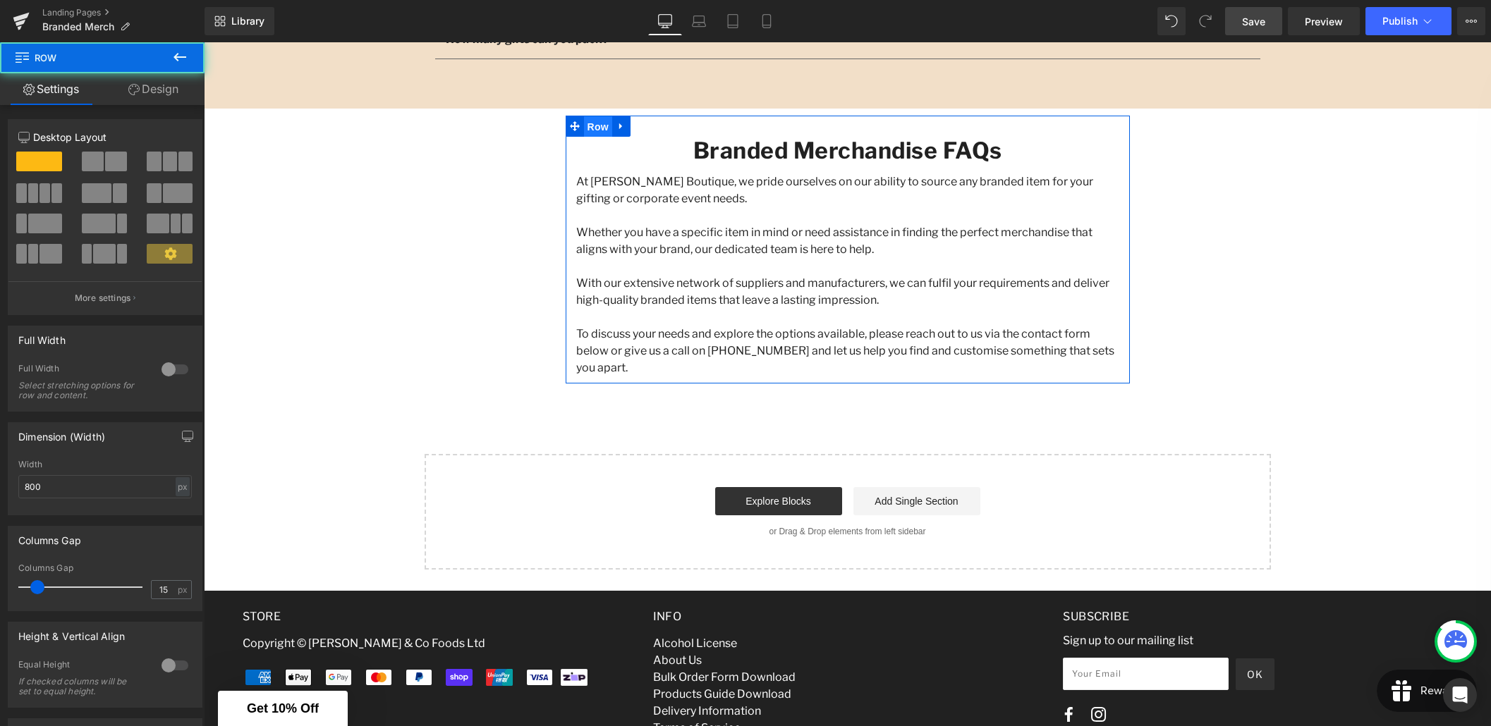
click at [594, 134] on span "Row" at bounding box center [598, 126] width 28 height 21
drag, startPoint x: 42, startPoint y: 488, endPoint x: 21, endPoint y: 487, distance: 20.5
click at [21, 487] on input "800" at bounding box center [104, 486] width 173 height 23
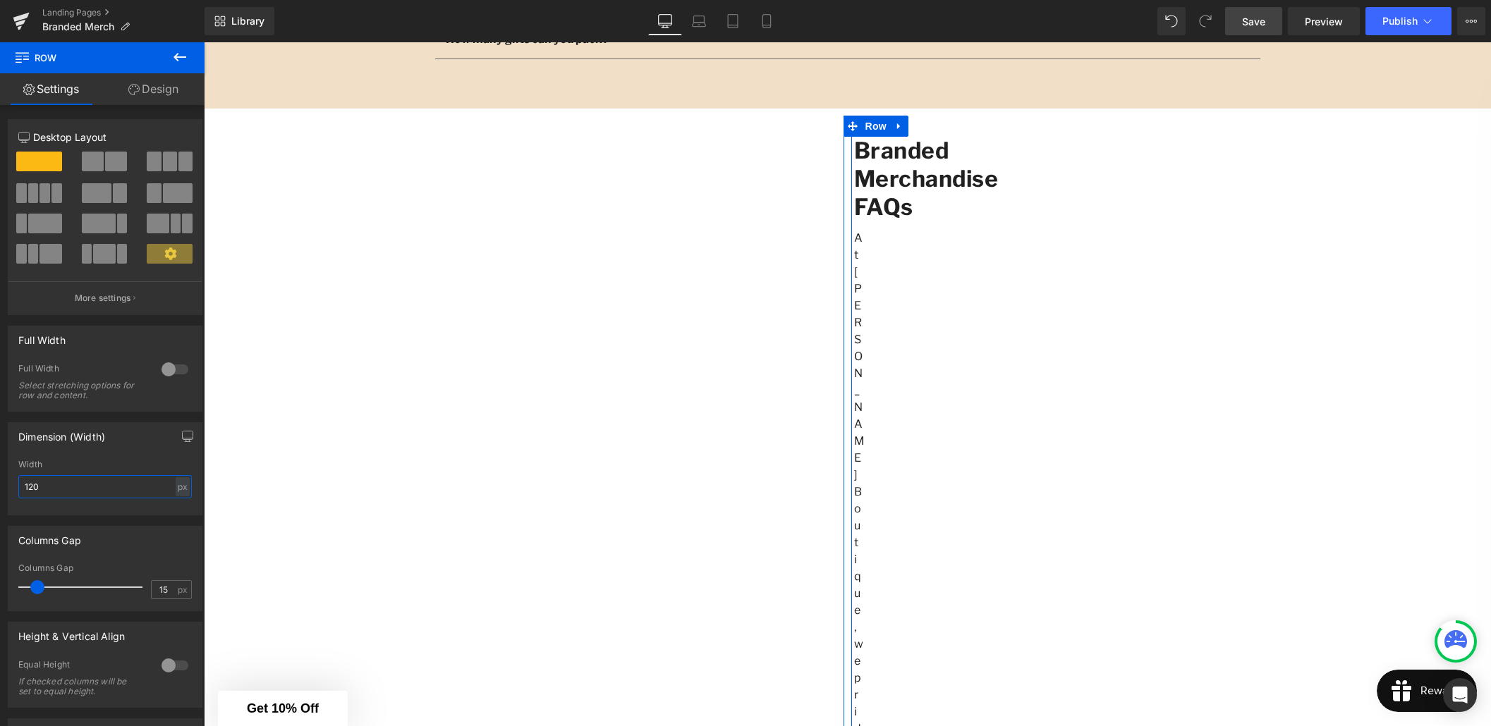
type input "1200"
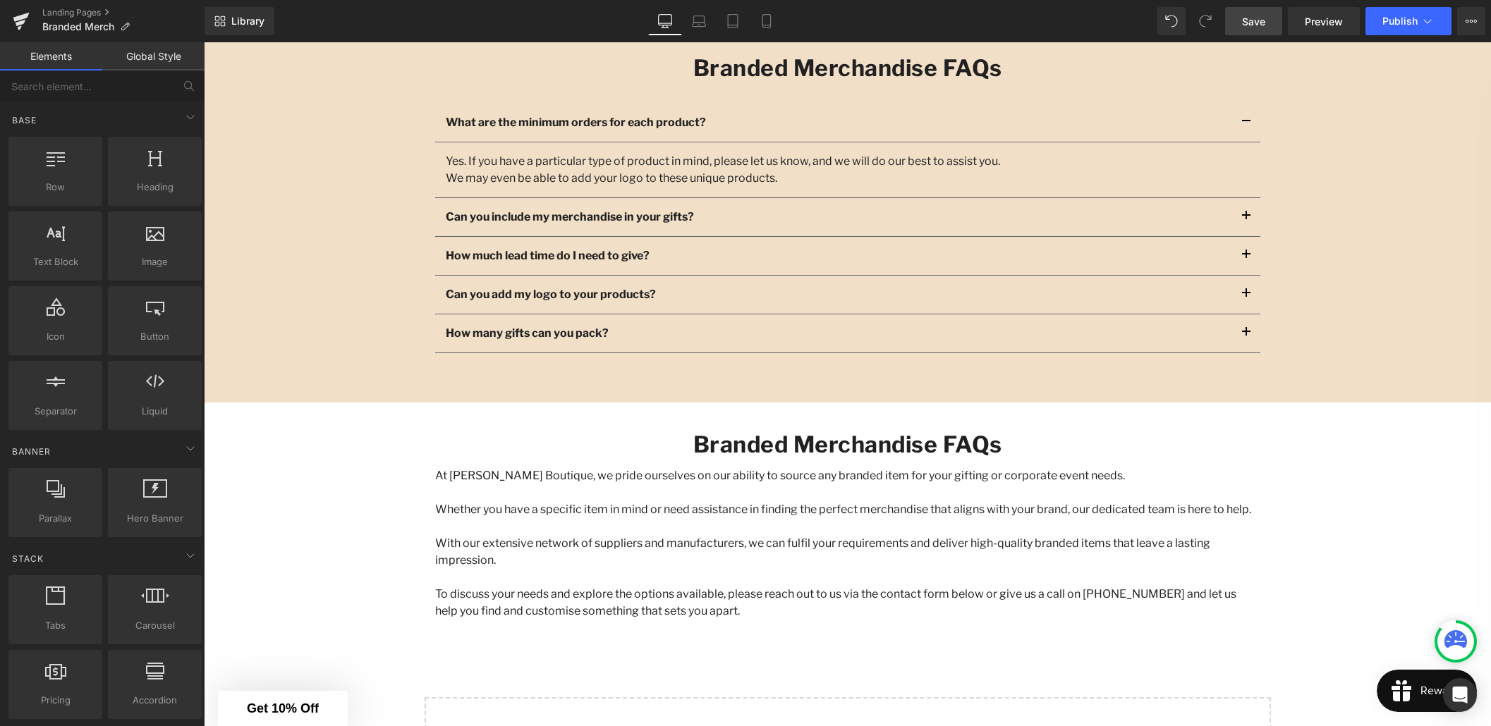
scroll to position [1586, 0]
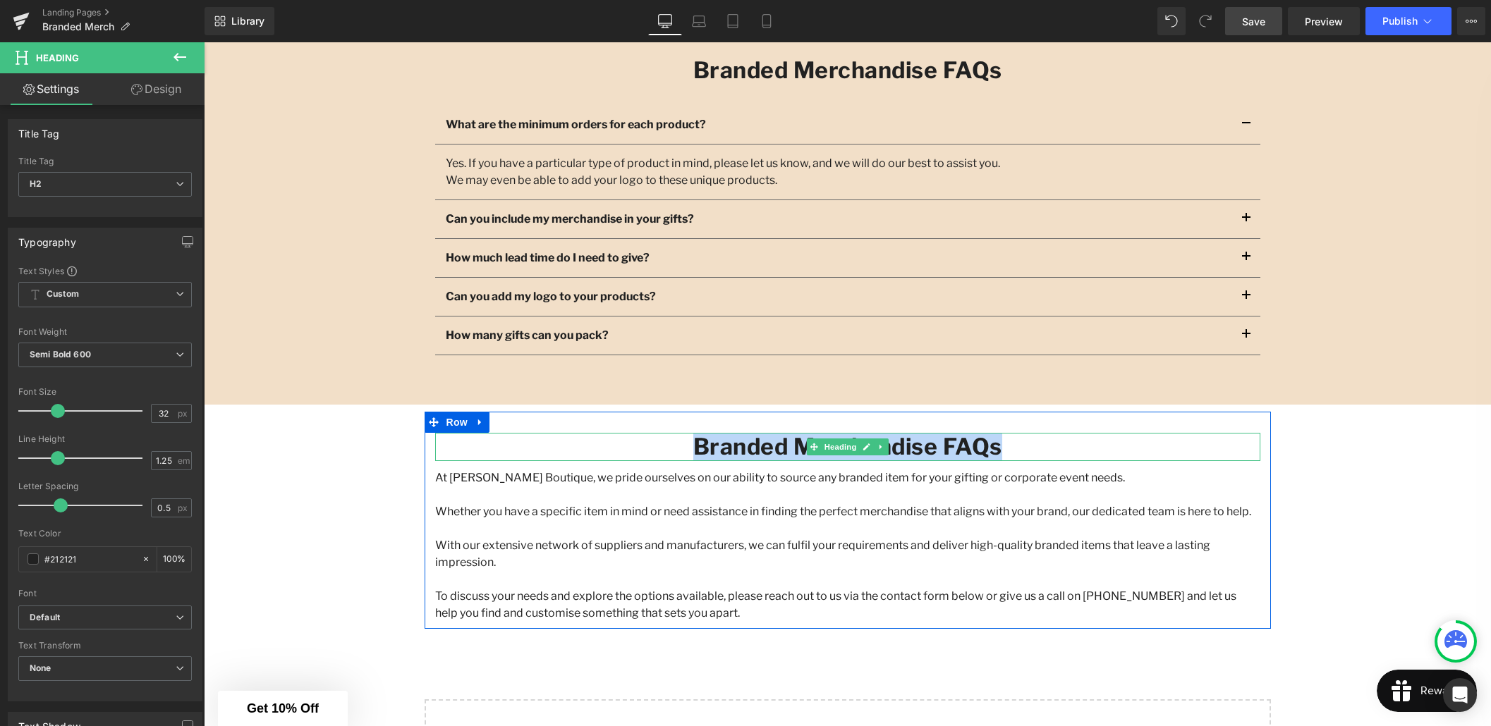
drag, startPoint x: 953, startPoint y: 447, endPoint x: 684, endPoint y: 443, distance: 269.4
click at [684, 443] on h2 "Branded Merchandise FAQs" at bounding box center [847, 447] width 825 height 28
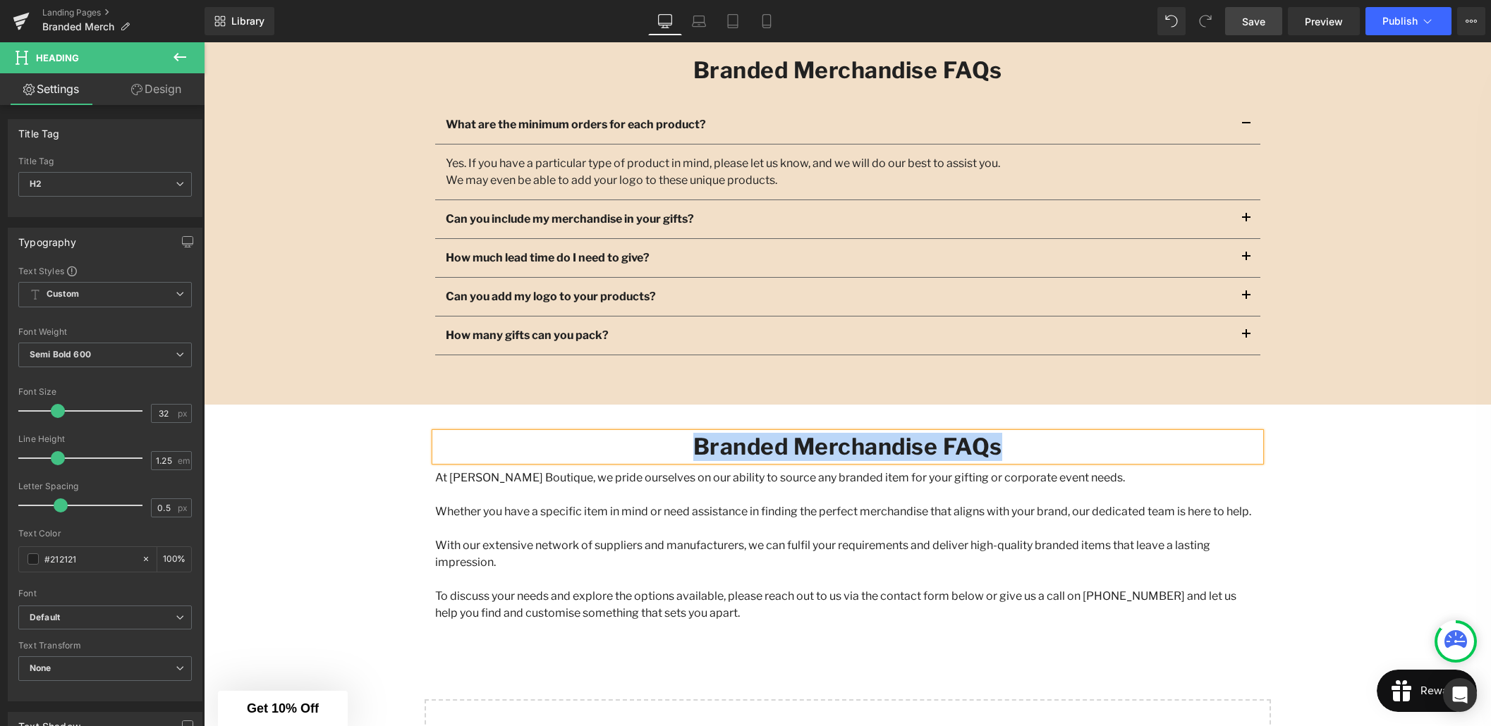
paste div
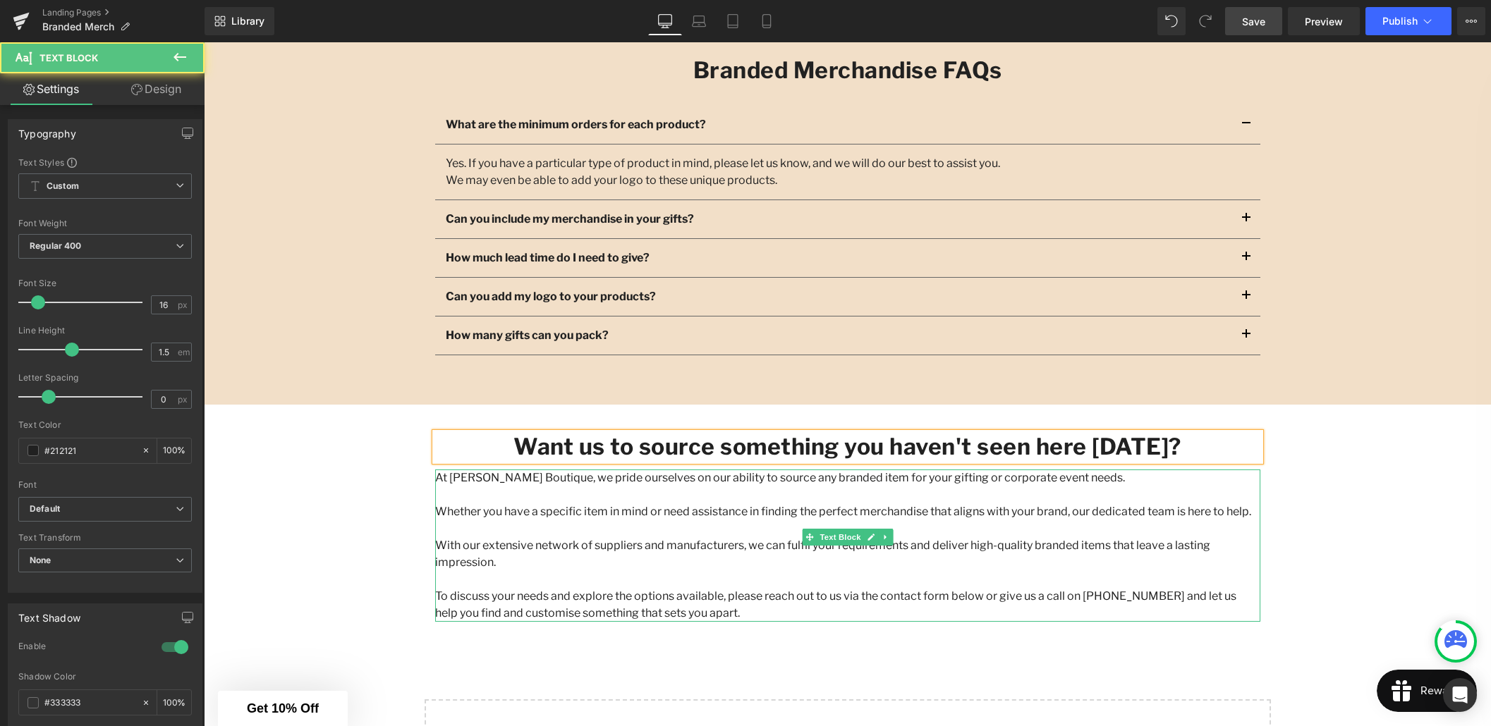
click at [751, 477] on p "At Ellar Boutique, we pride ourselves on our ability to source any branded item…" at bounding box center [847, 478] width 825 height 17
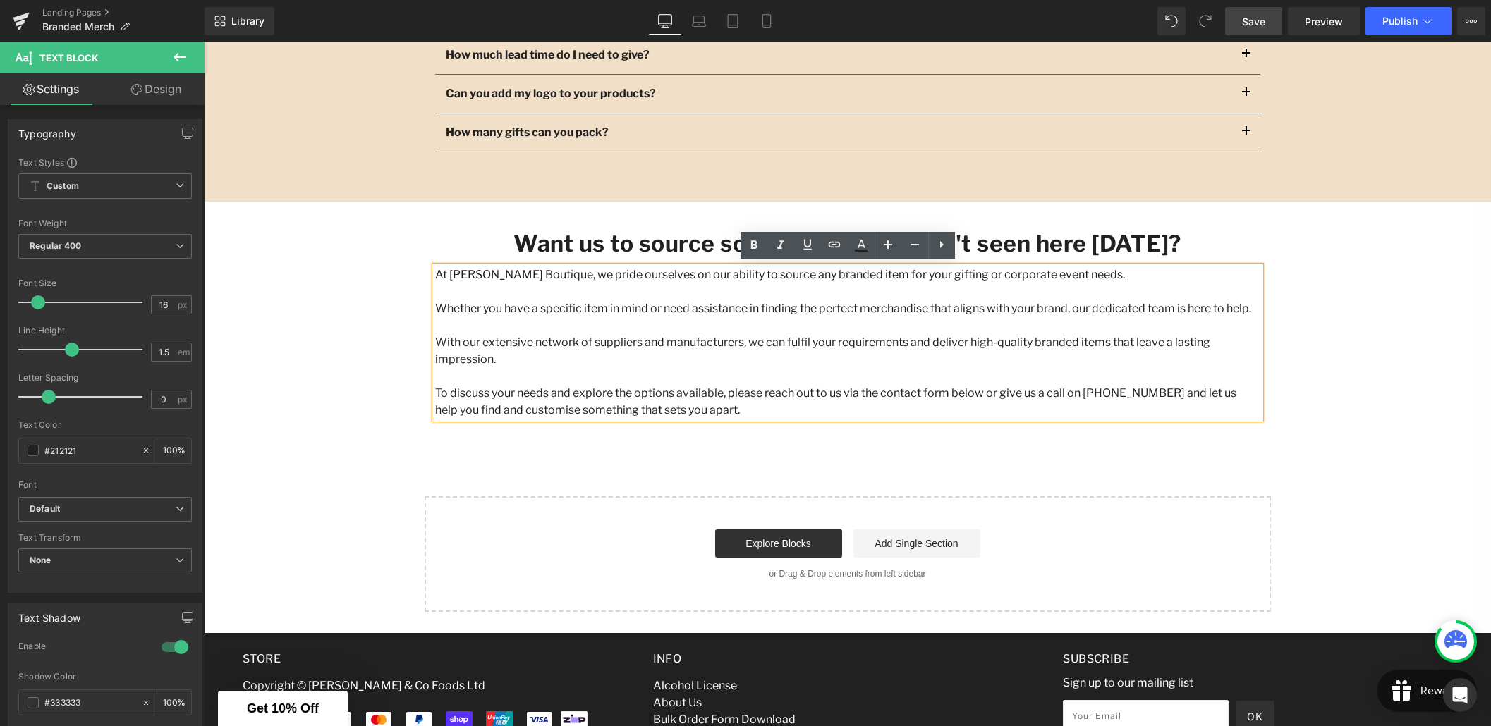
scroll to position [1794, 0]
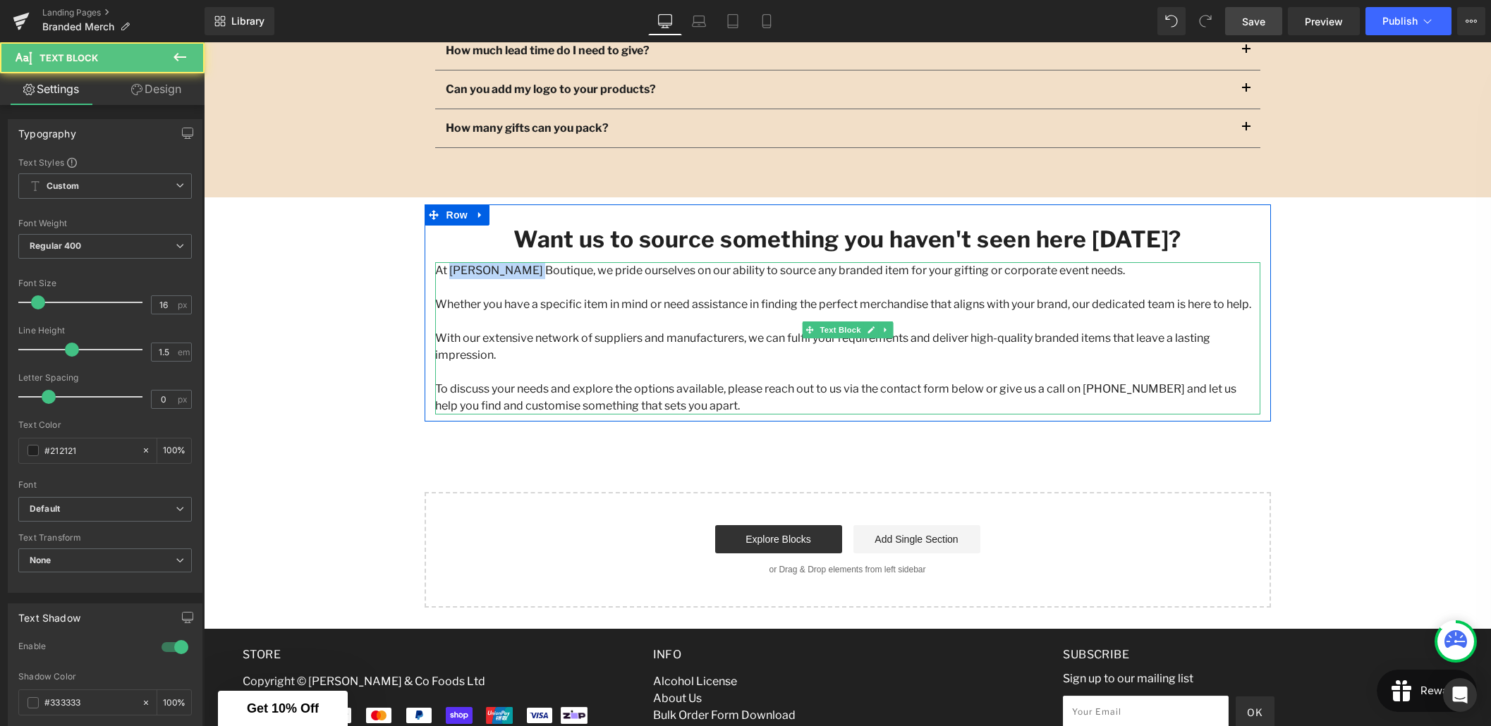
drag, startPoint x: 519, startPoint y: 271, endPoint x: 449, endPoint y: 271, distance: 69.8
click at [449, 271] on p "At Ellar Boutique, we pride ourselves on our ability to source any branded item…" at bounding box center [847, 270] width 825 height 17
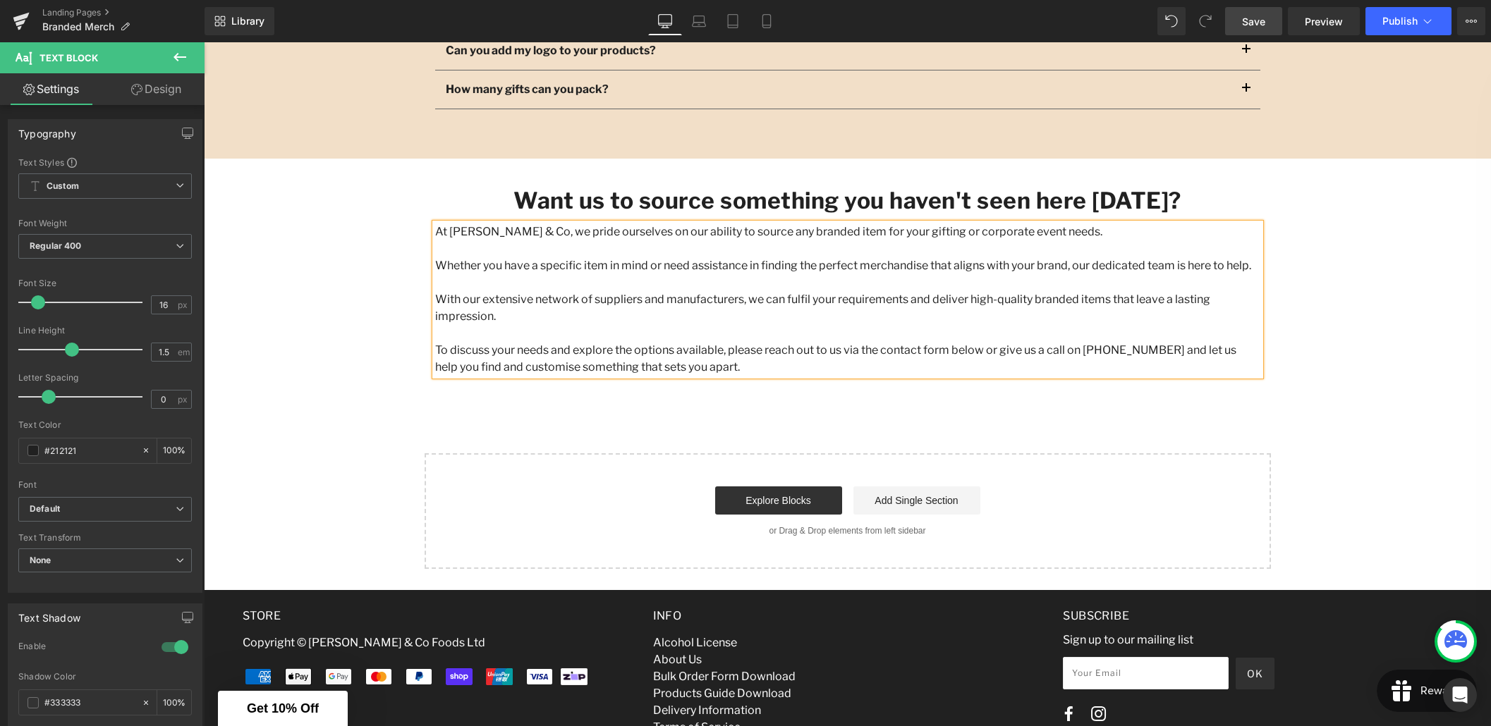
scroll to position [1838, 0]
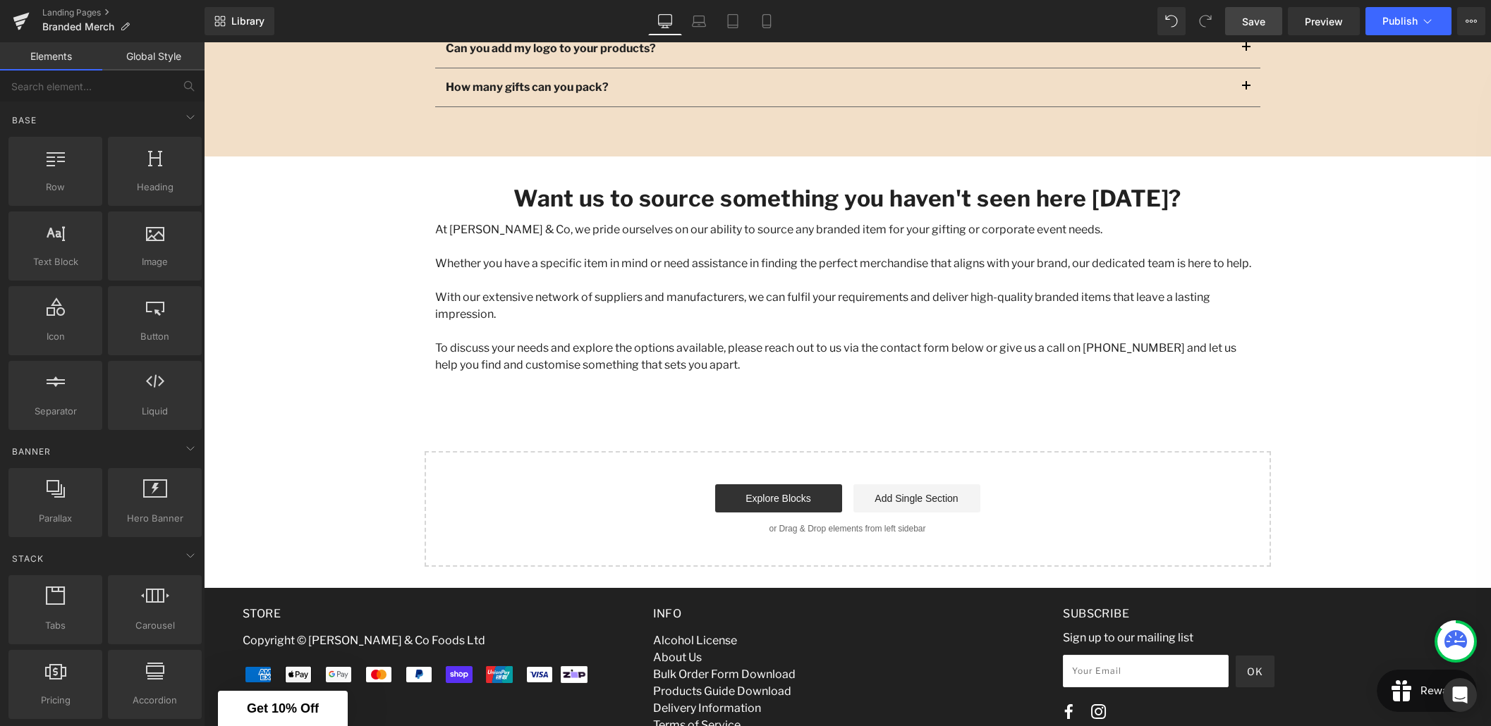
scroll to position [1834, 0]
click at [1266, 27] on link "Save" at bounding box center [1253, 21] width 57 height 28
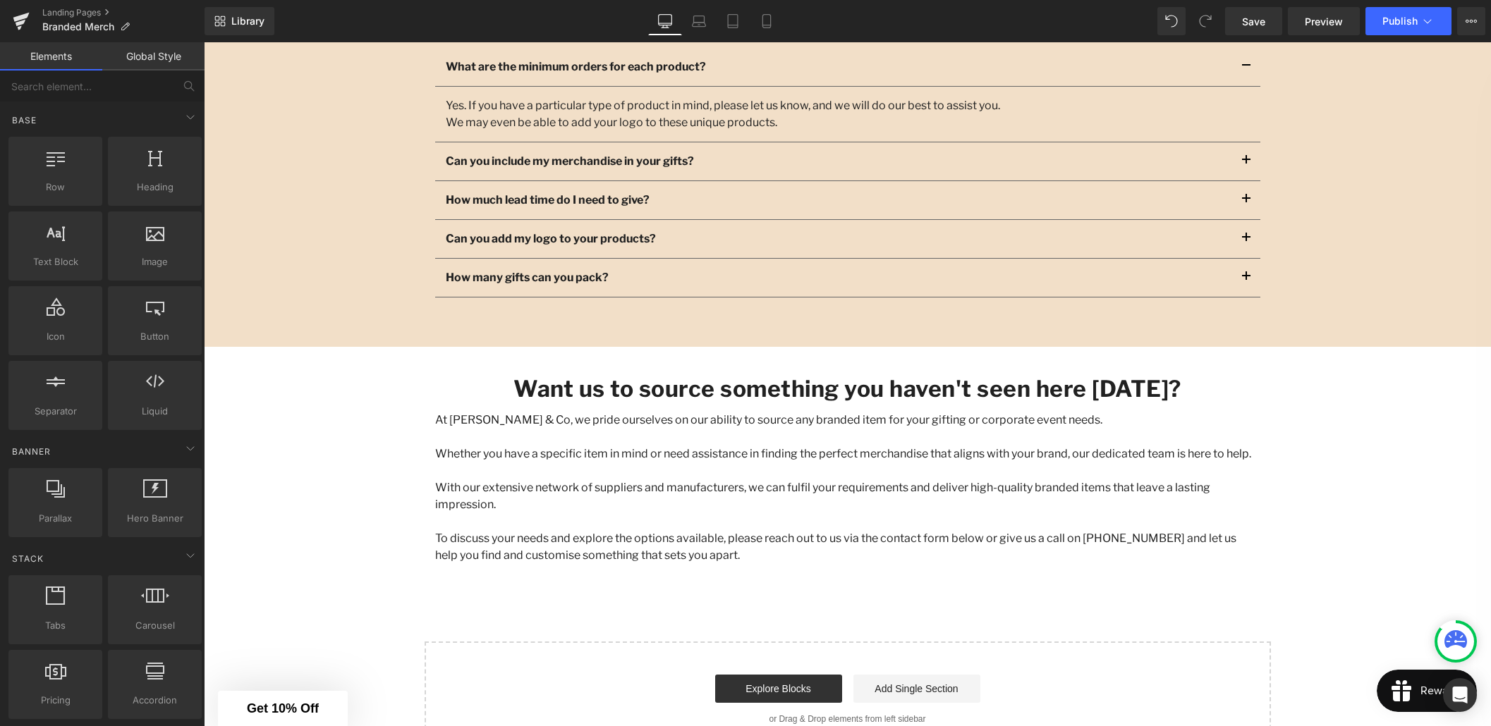
scroll to position [1715, 0]
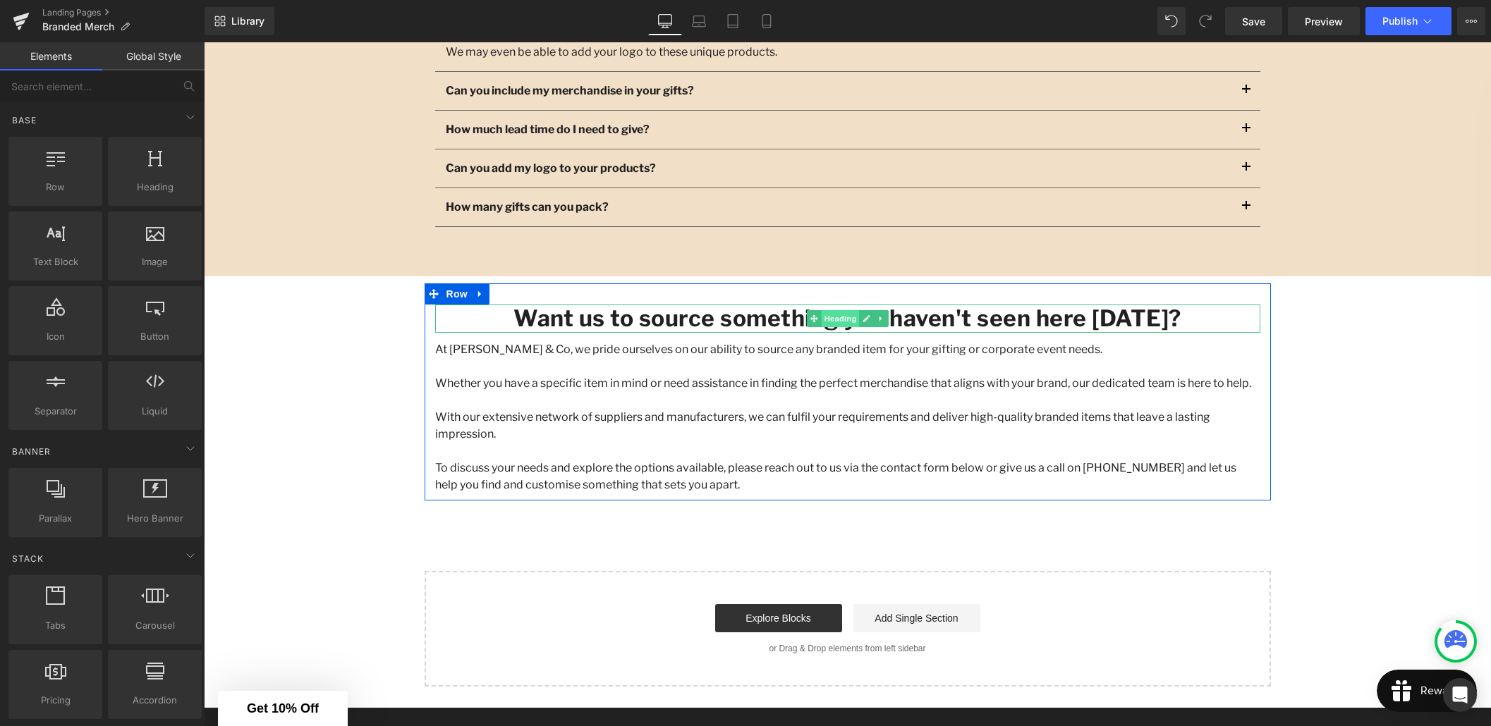
click at [834, 326] on span "Heading" at bounding box center [840, 318] width 38 height 17
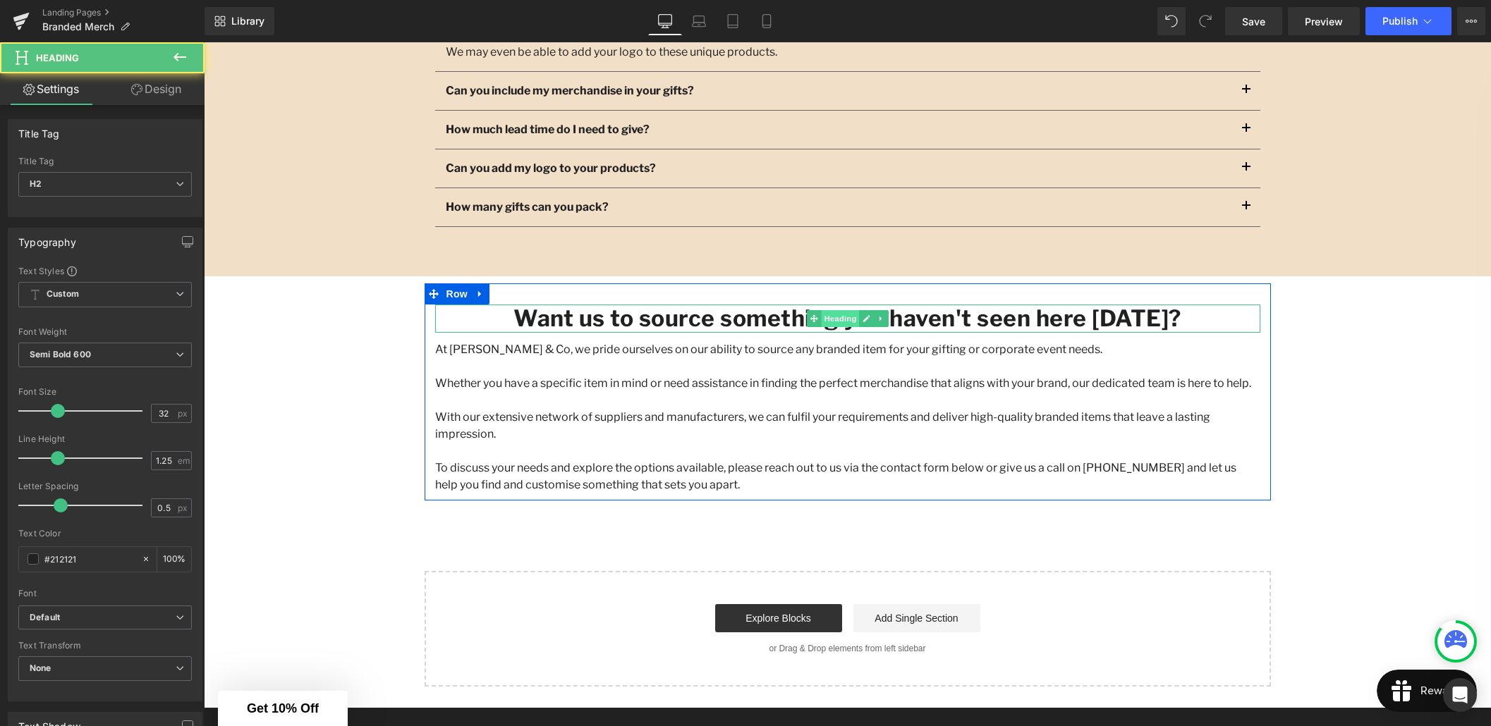
scroll to position [1714, 0]
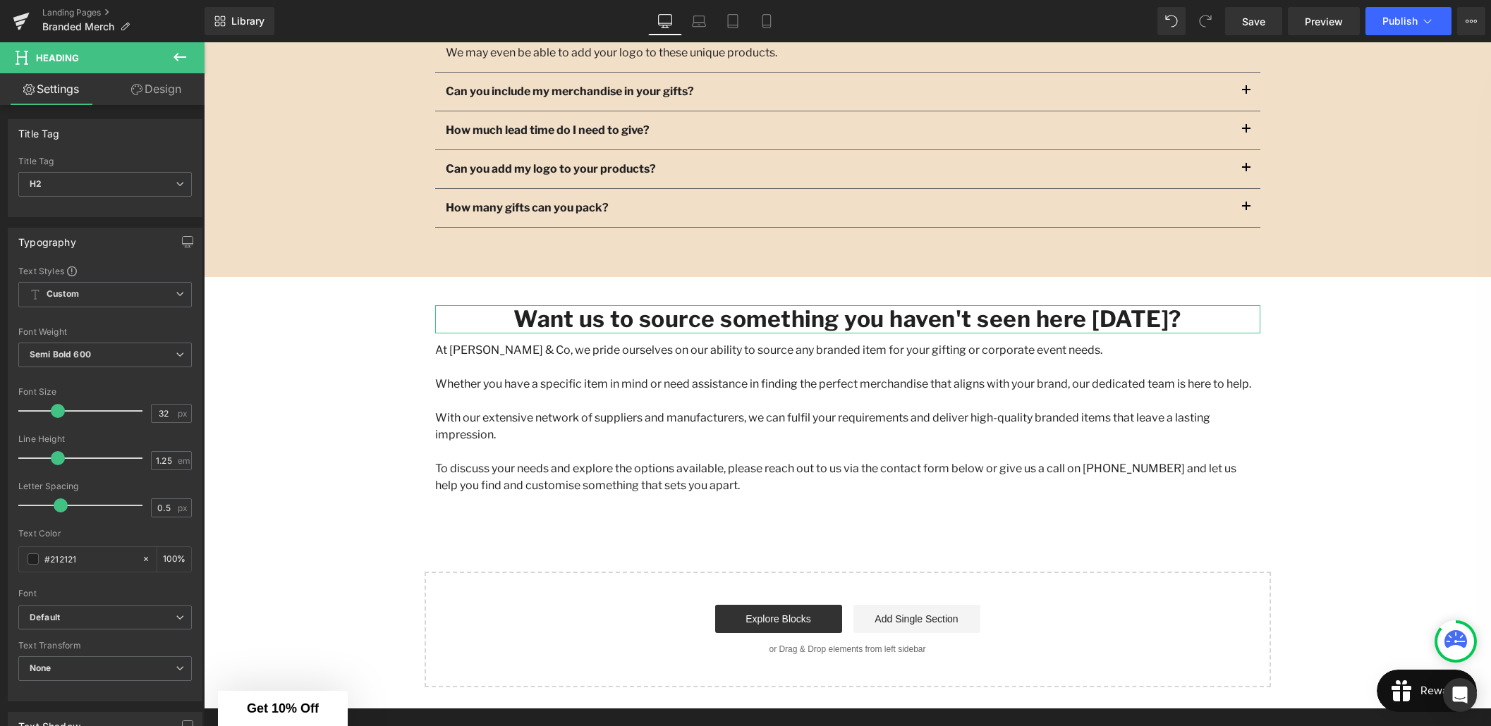
click at [170, 95] on link "Design" at bounding box center [156, 89] width 102 height 32
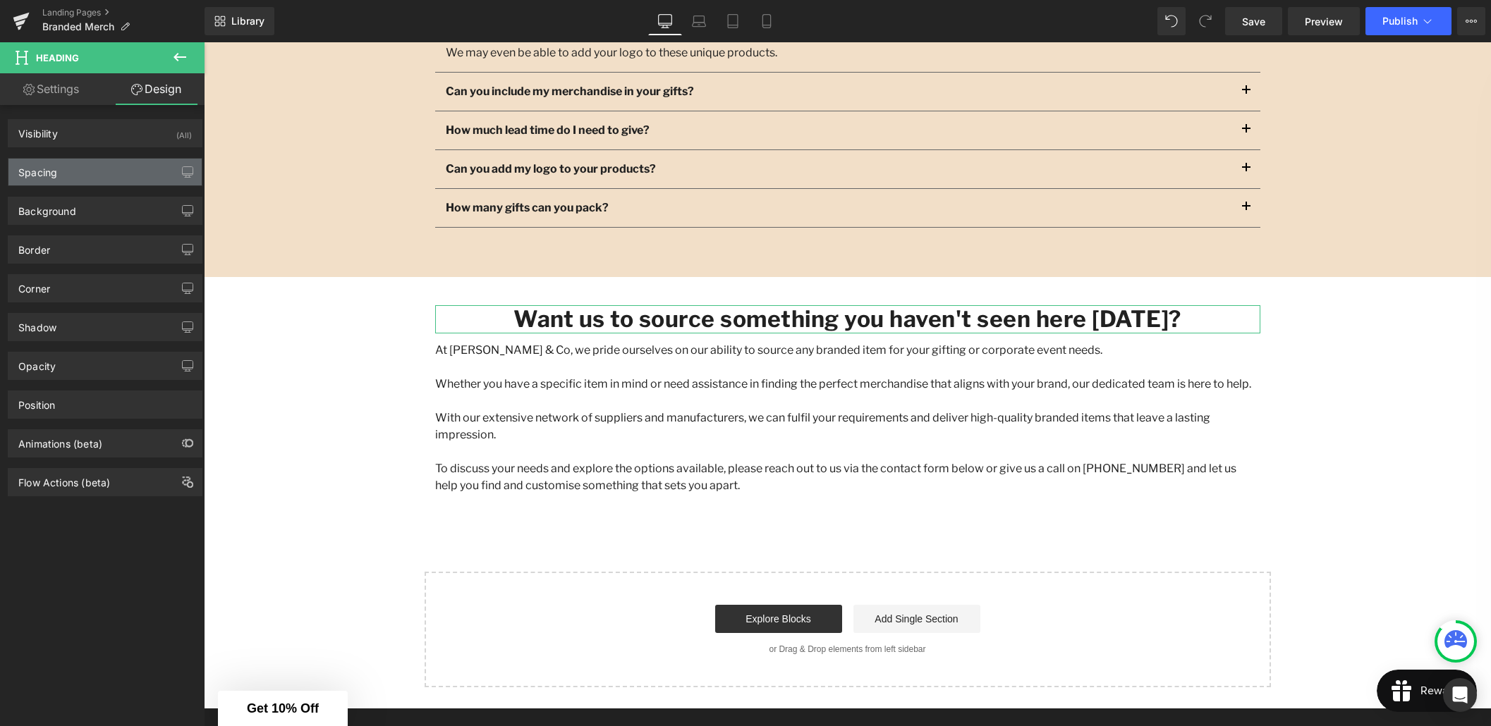
click at [68, 172] on div "Spacing" at bounding box center [104, 172] width 193 height 27
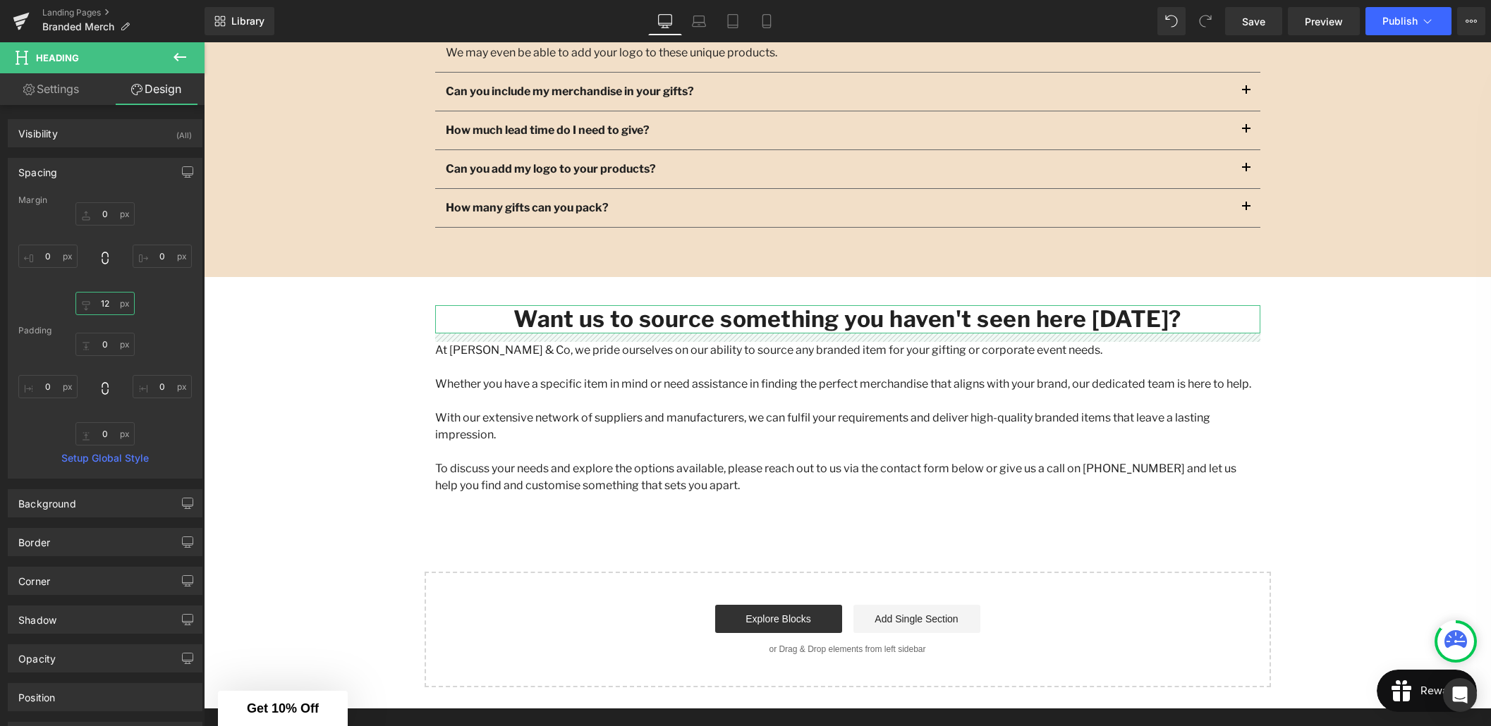
drag, startPoint x: 104, startPoint y: 302, endPoint x: 118, endPoint y: 310, distance: 16.4
click at [105, 302] on input "12" at bounding box center [104, 303] width 59 height 23
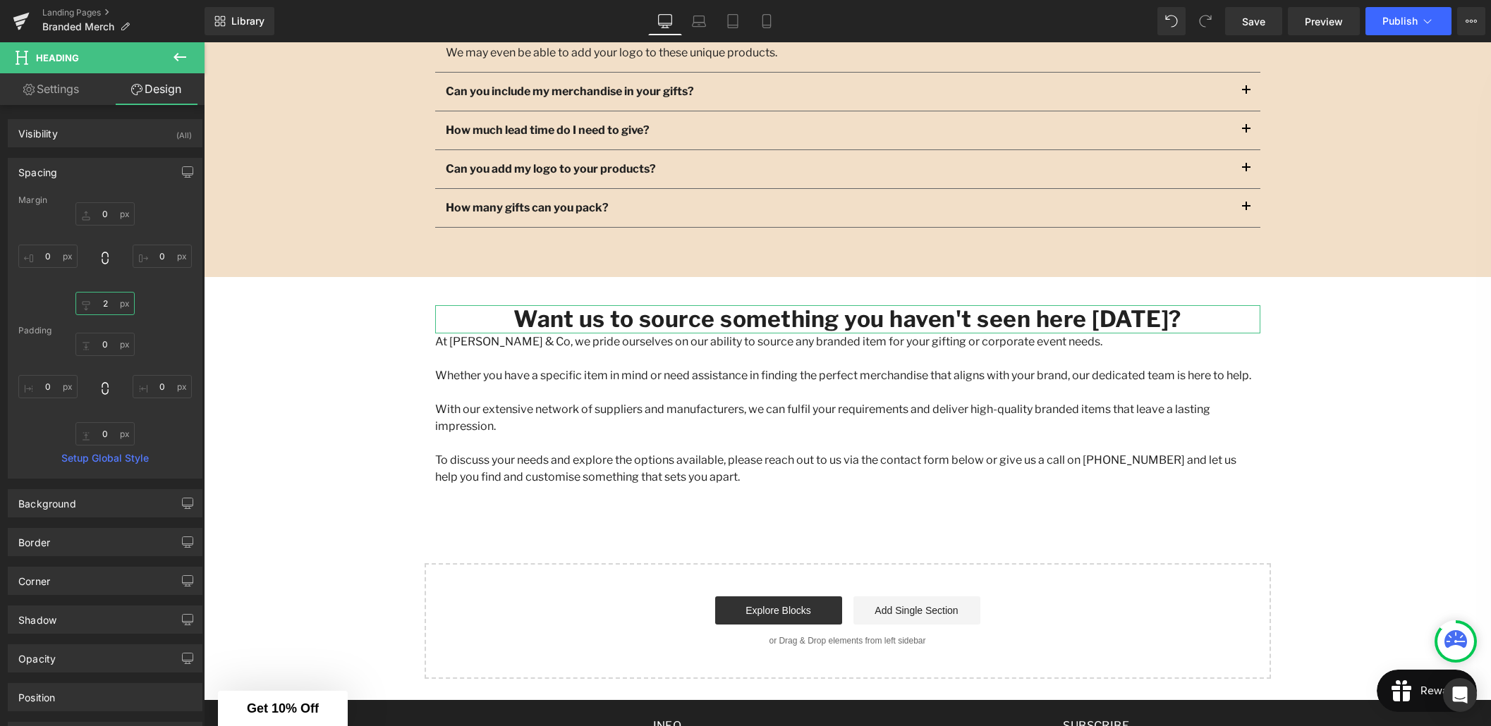
type input "24"
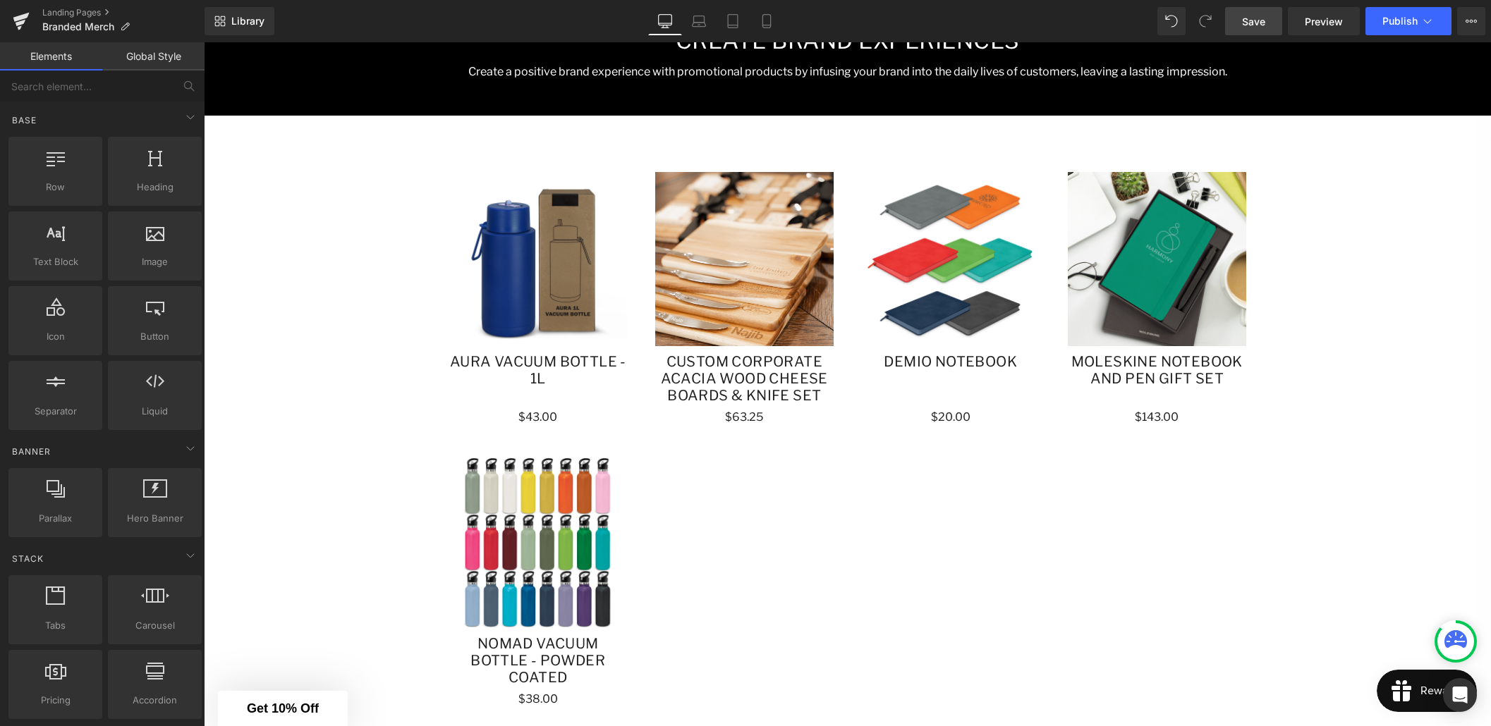
scroll to position [820, 0]
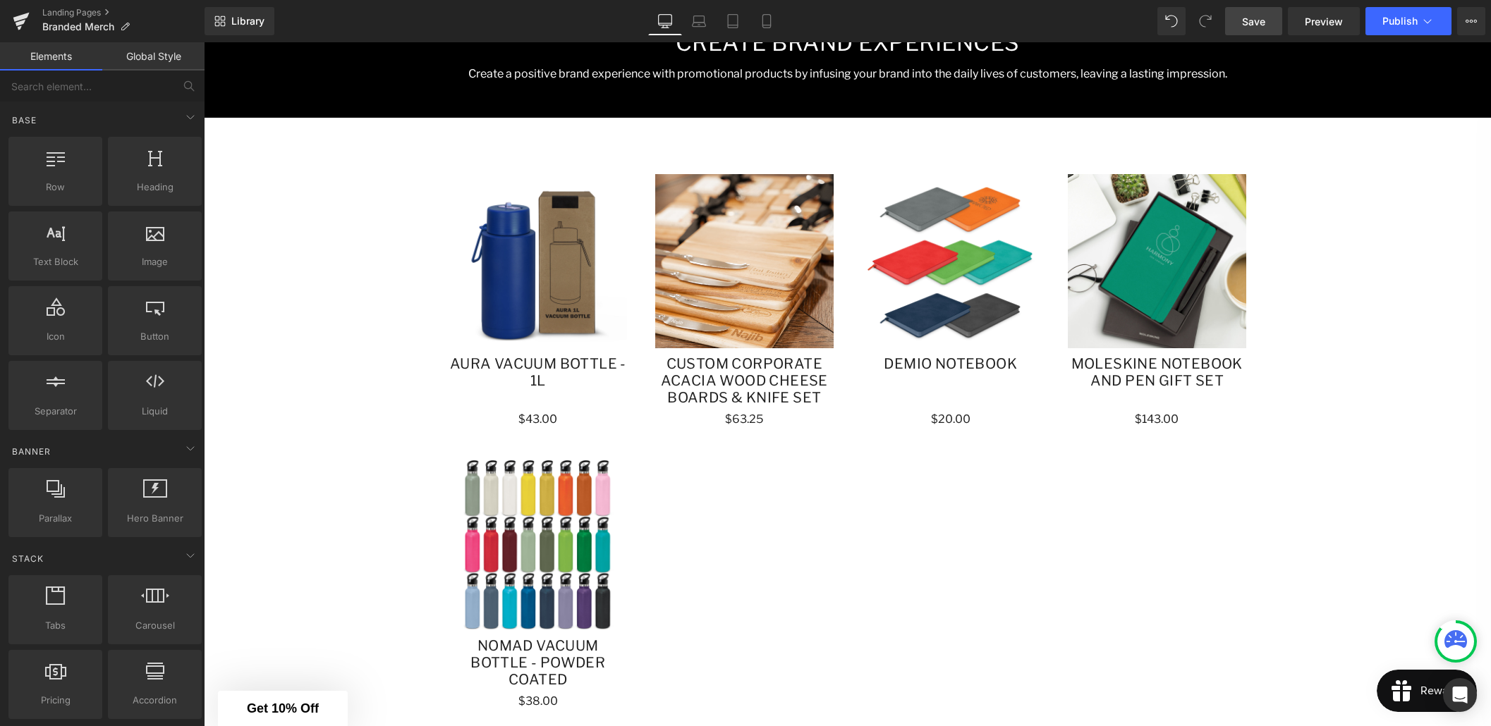
drag, startPoint x: 1256, startPoint y: 30, endPoint x: 687, endPoint y: 267, distance: 616.1
click at [1256, 30] on link "Save" at bounding box center [1253, 21] width 57 height 28
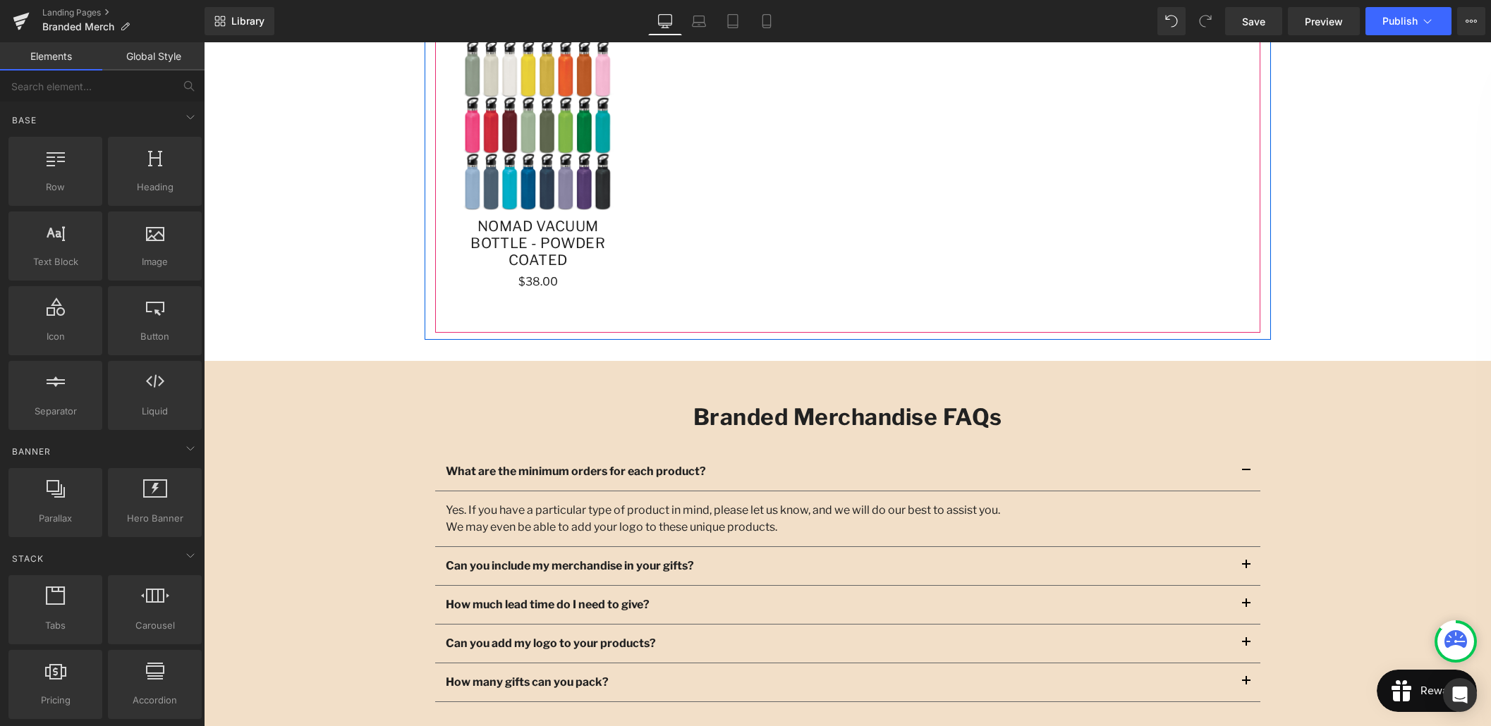
scroll to position [1241, 0]
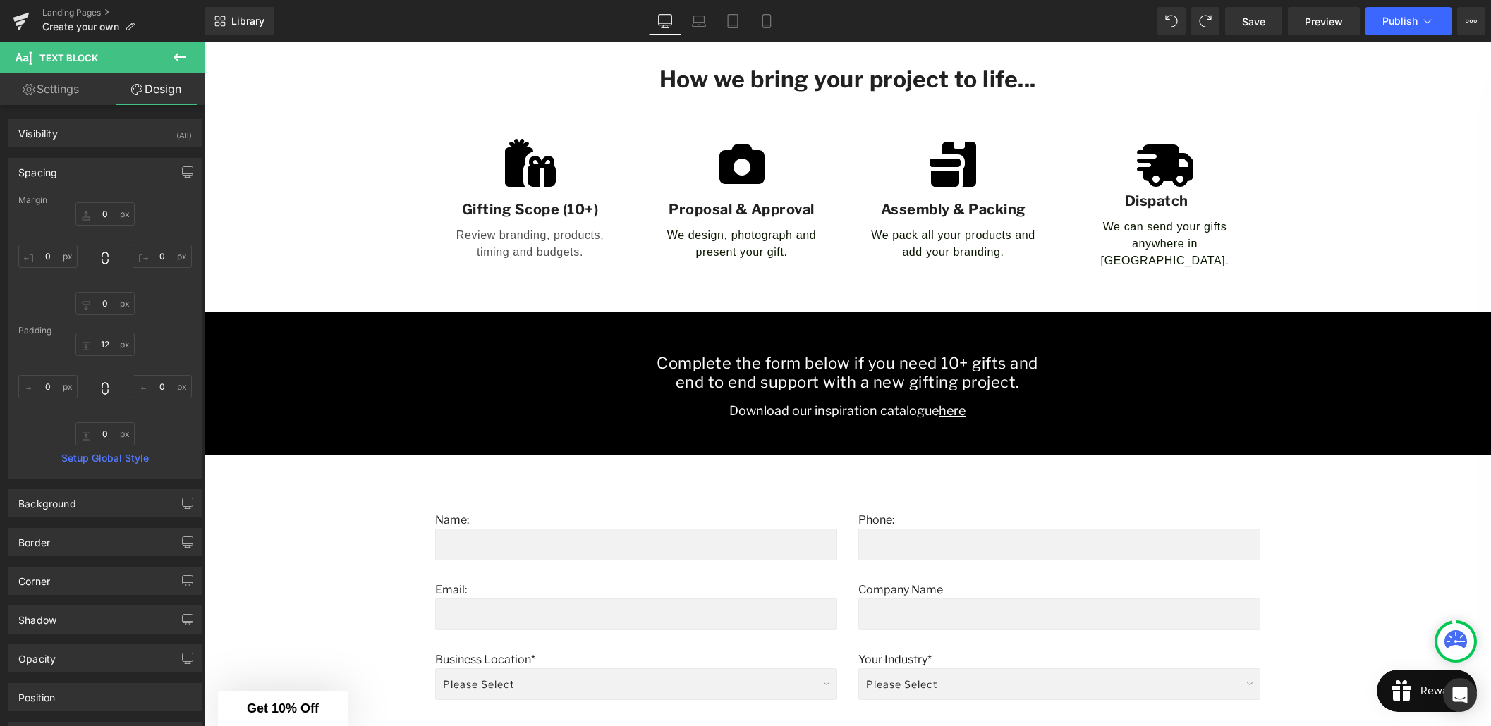
scroll to position [539, 0]
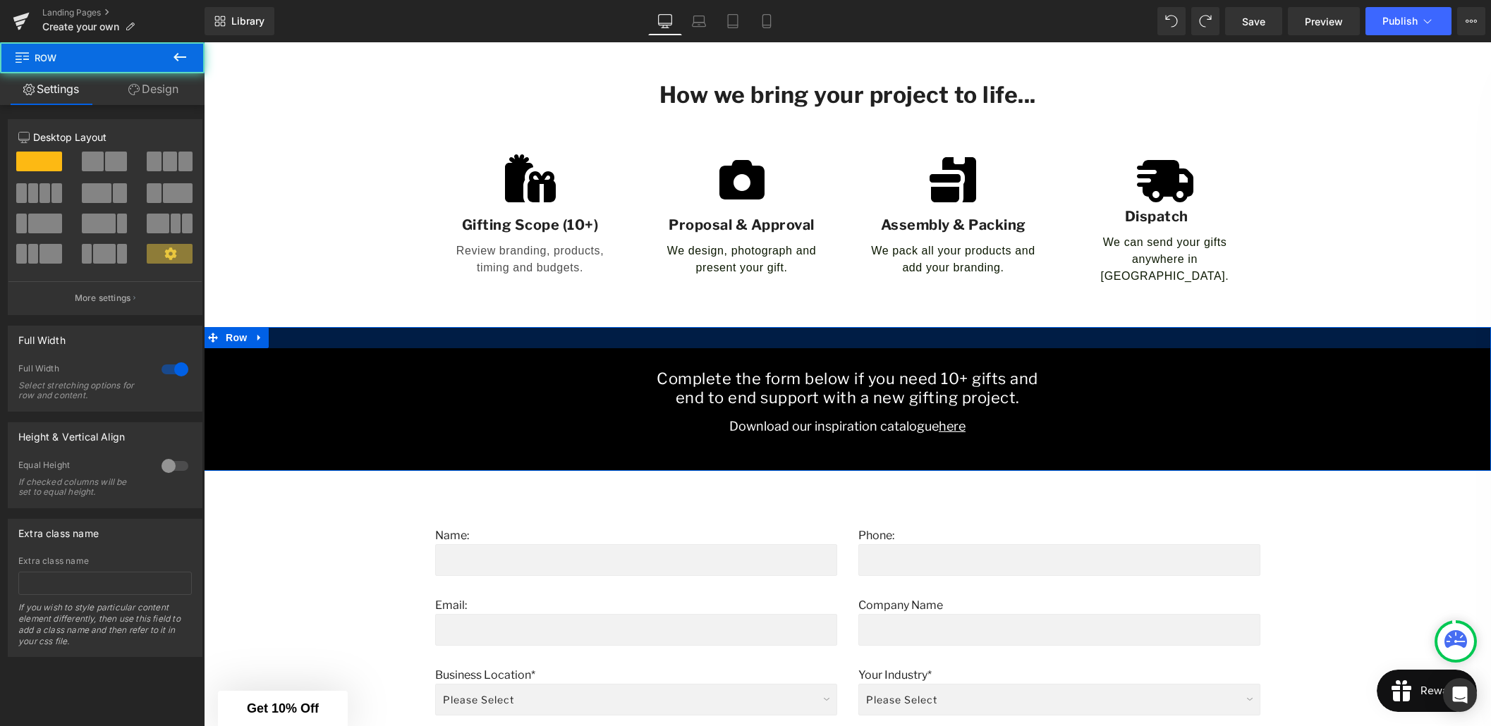
click at [655, 330] on div at bounding box center [847, 337] width 1287 height 21
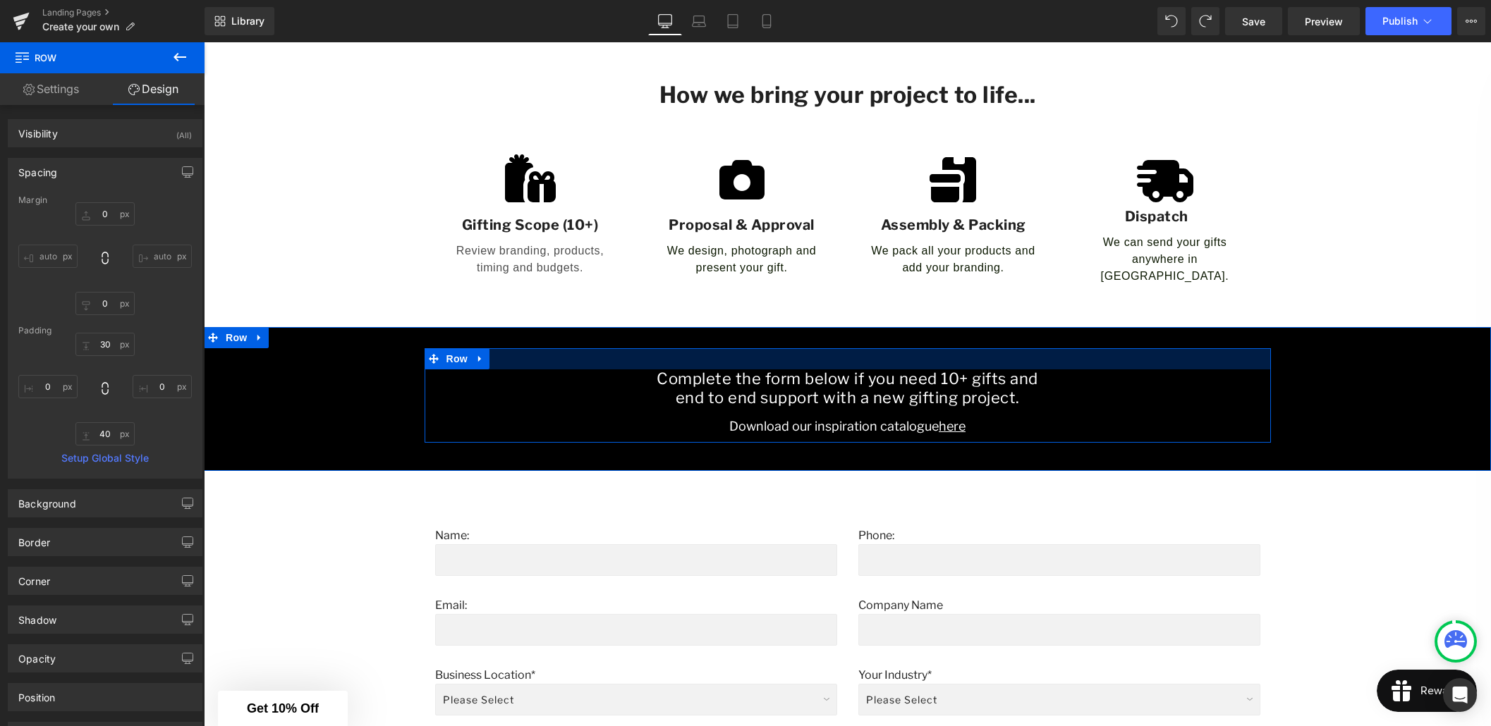
click at [709, 350] on div at bounding box center [847, 358] width 846 height 21
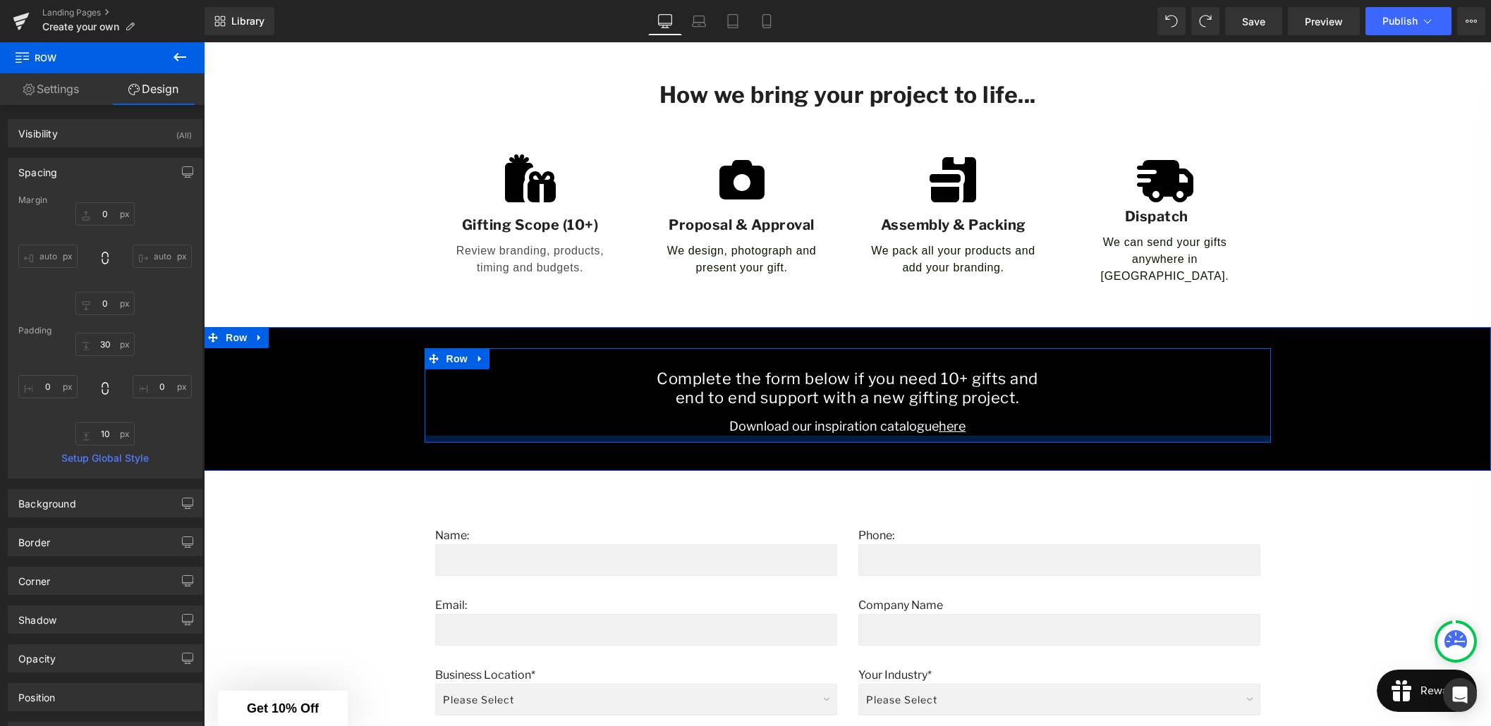
click at [754, 436] on div at bounding box center [847, 439] width 846 height 7
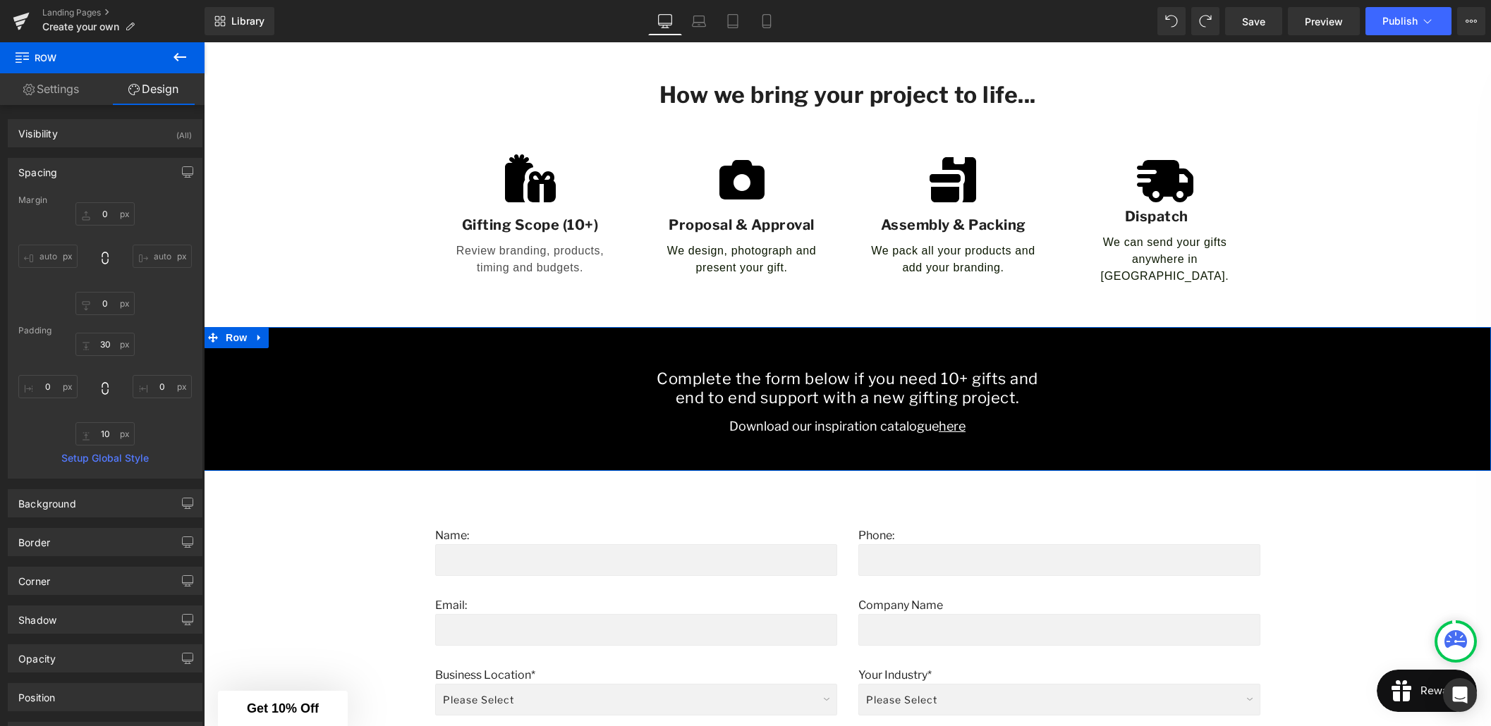
click at [738, 454] on div "Complete the form below if you need 10+ gifts and end to end support with a new…" at bounding box center [847, 399] width 1287 height 144
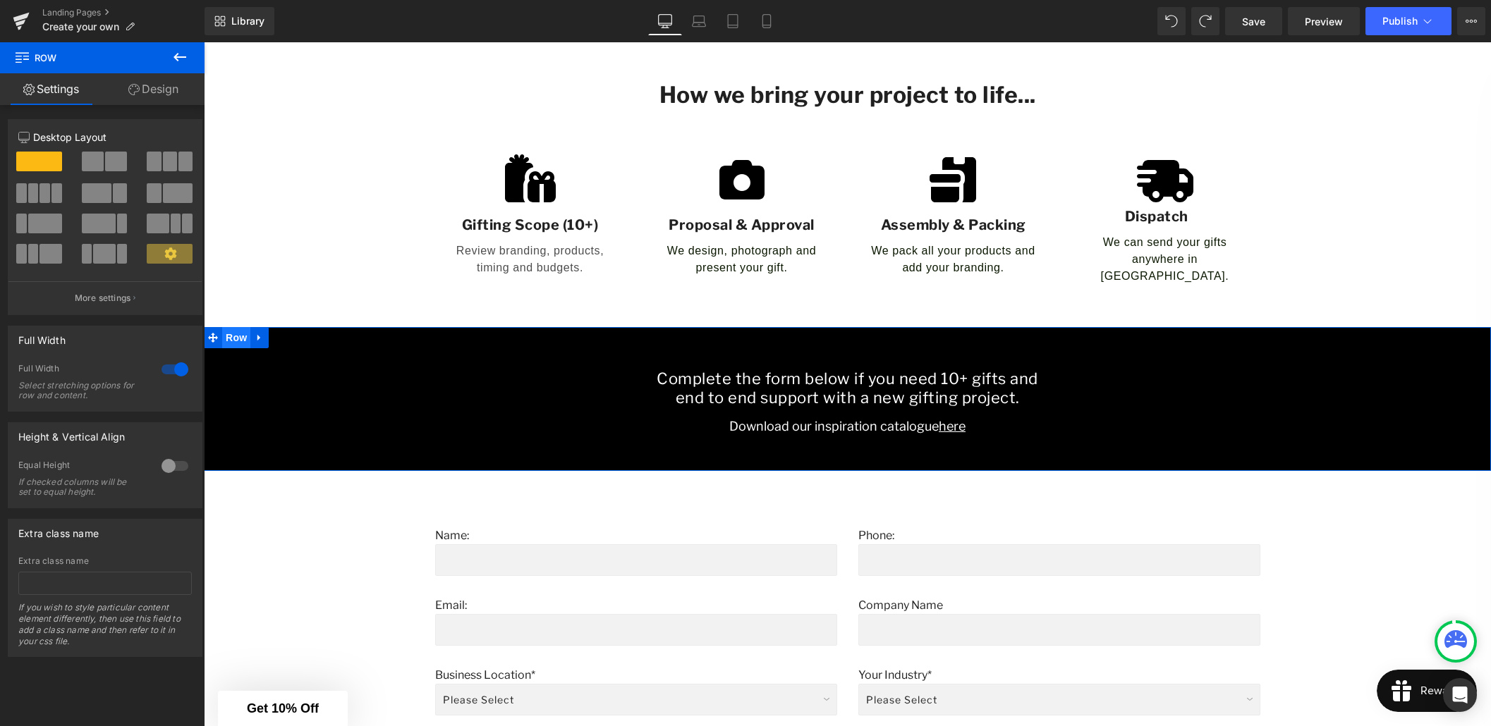
click at [241, 330] on span "Row" at bounding box center [236, 337] width 28 height 21
click at [160, 94] on link "Design" at bounding box center [153, 89] width 102 height 32
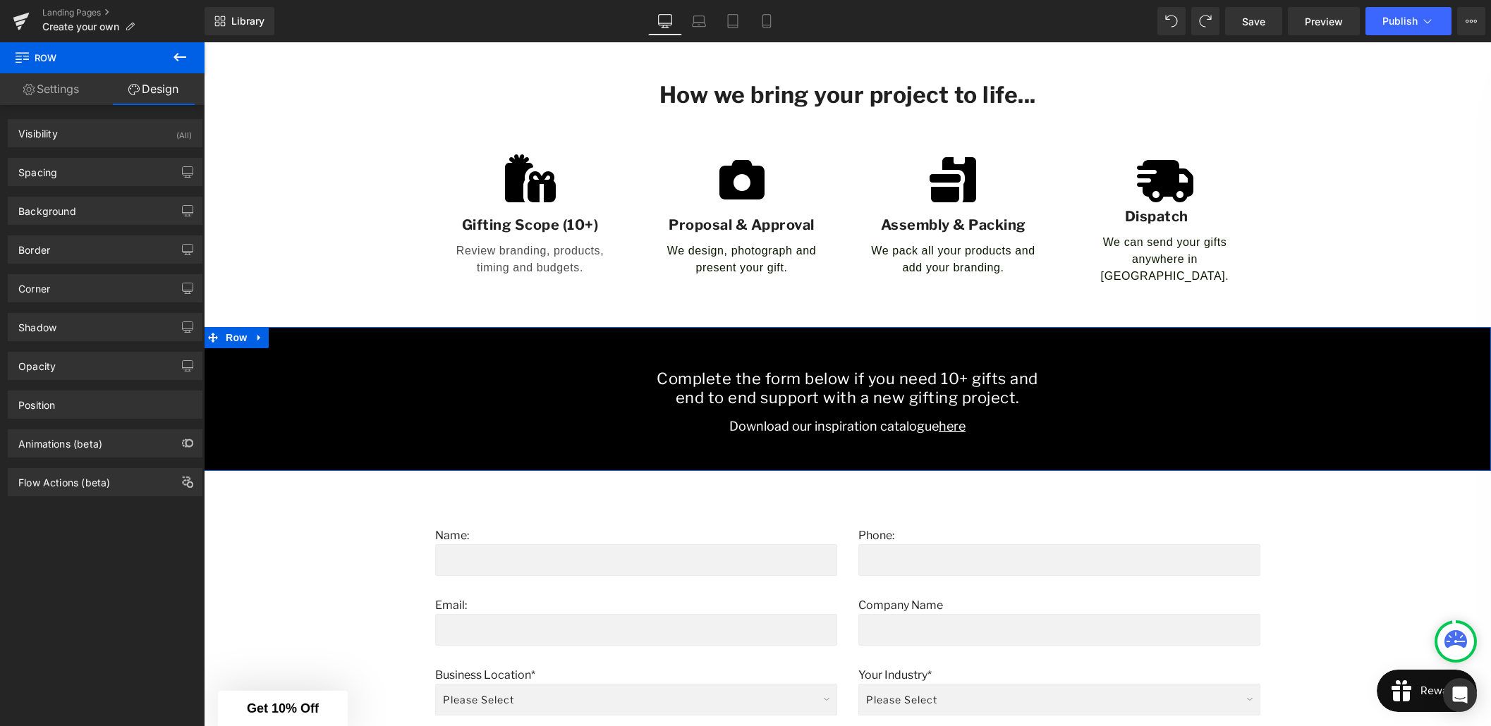
type input "0"
type input "30"
type input "0"
type input "40"
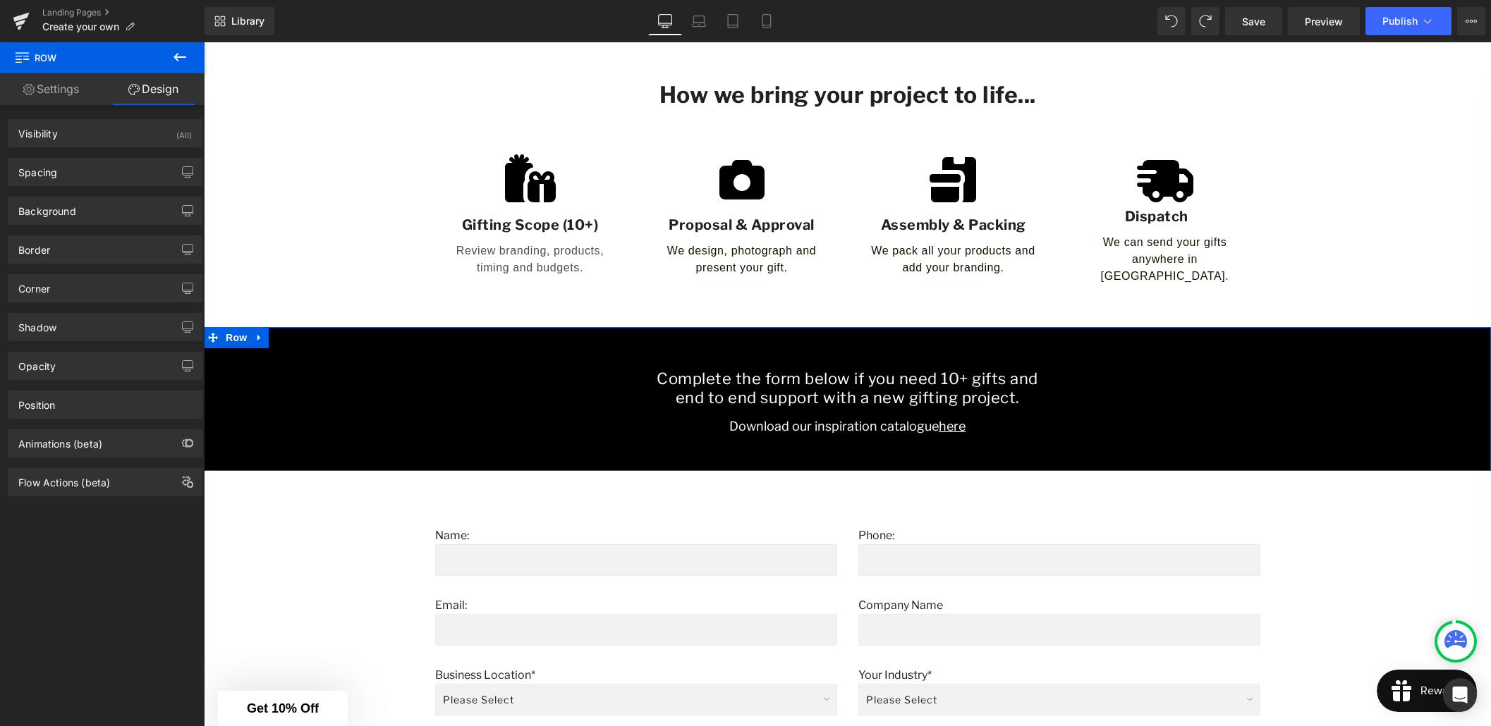
type input "0"
click at [82, 178] on div "Spacing" at bounding box center [104, 172] width 193 height 27
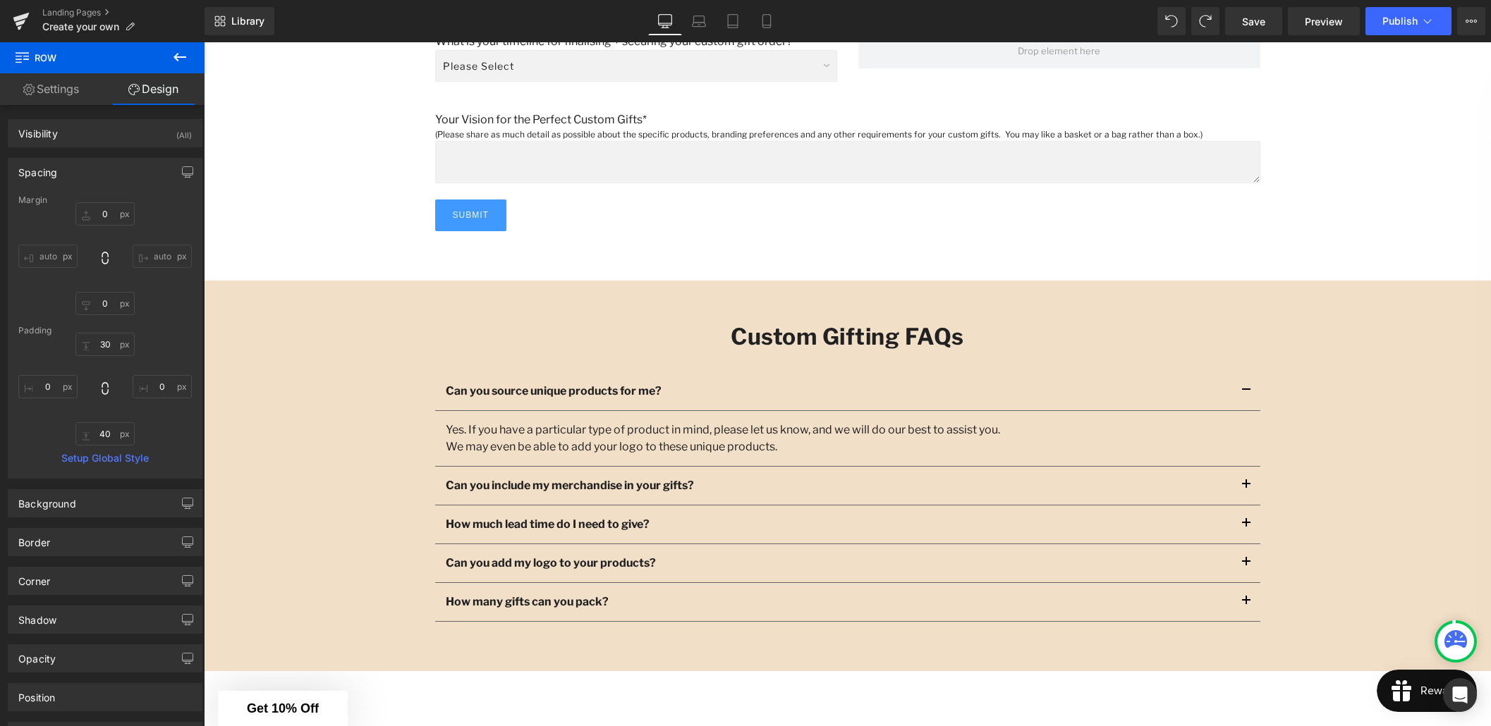
scroll to position [1860, 0]
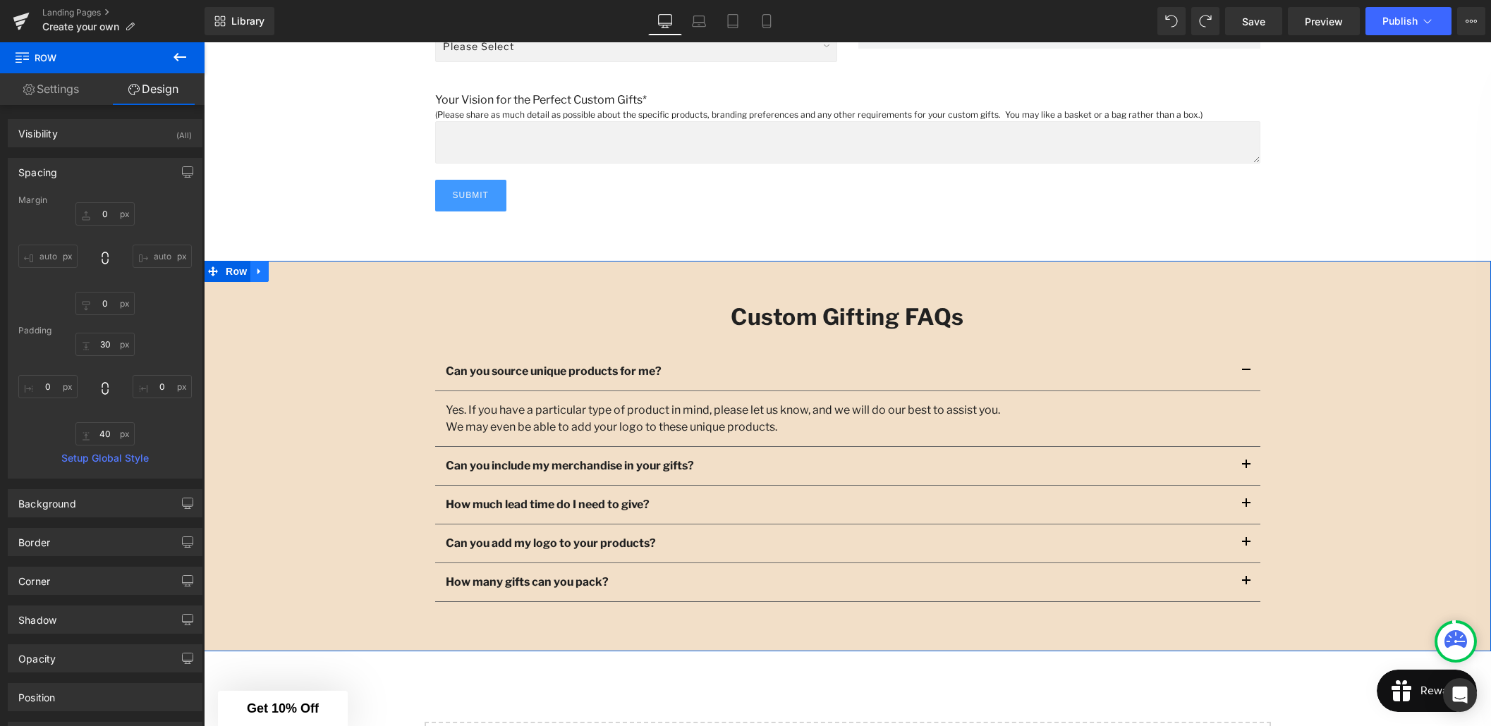
click at [263, 266] on icon at bounding box center [260, 271] width 10 height 11
click at [312, 266] on icon at bounding box center [315, 271] width 10 height 11
click at [268, 264] on link at bounding box center [259, 271] width 18 height 21
click at [312, 266] on icon at bounding box center [315, 271] width 10 height 11
click at [240, 263] on span "Row" at bounding box center [236, 271] width 28 height 21
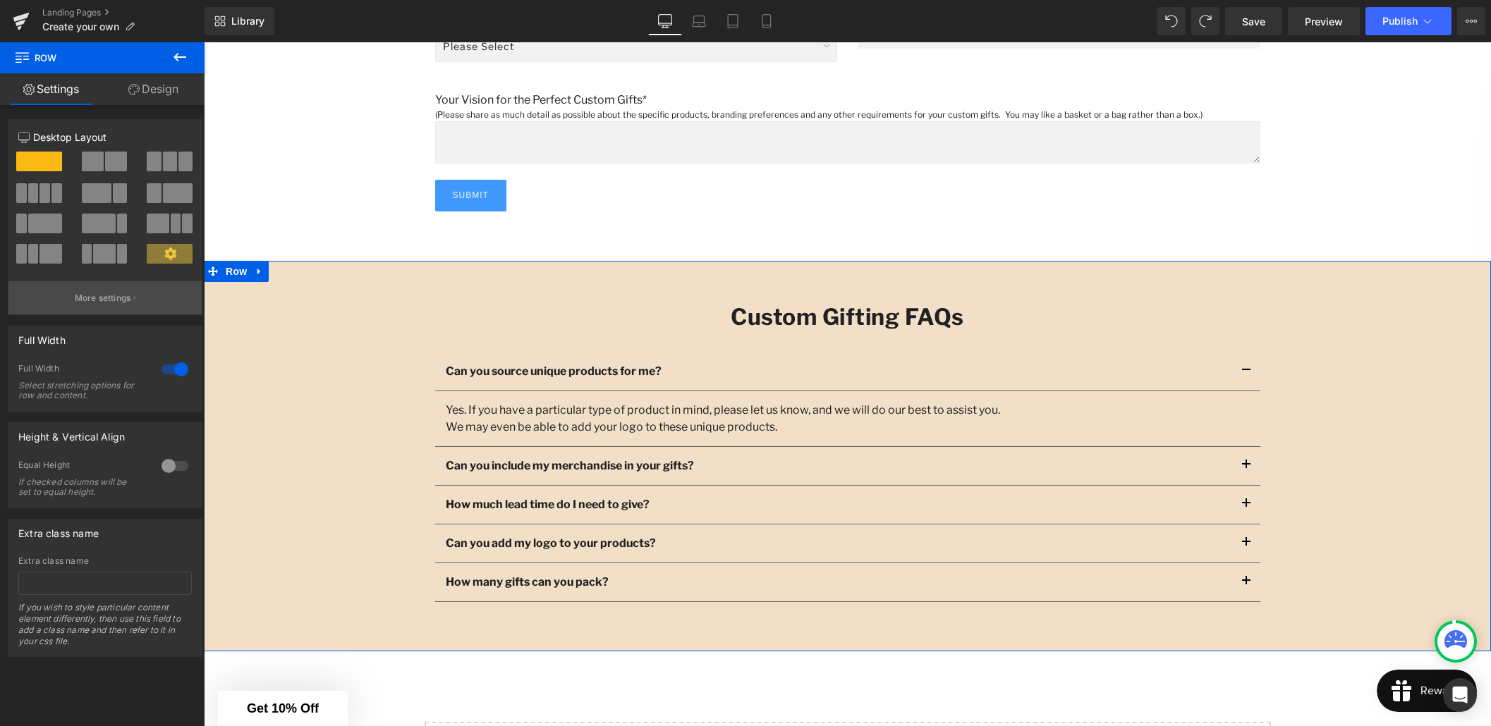
click at [97, 294] on p "More settings" at bounding box center [103, 298] width 56 height 13
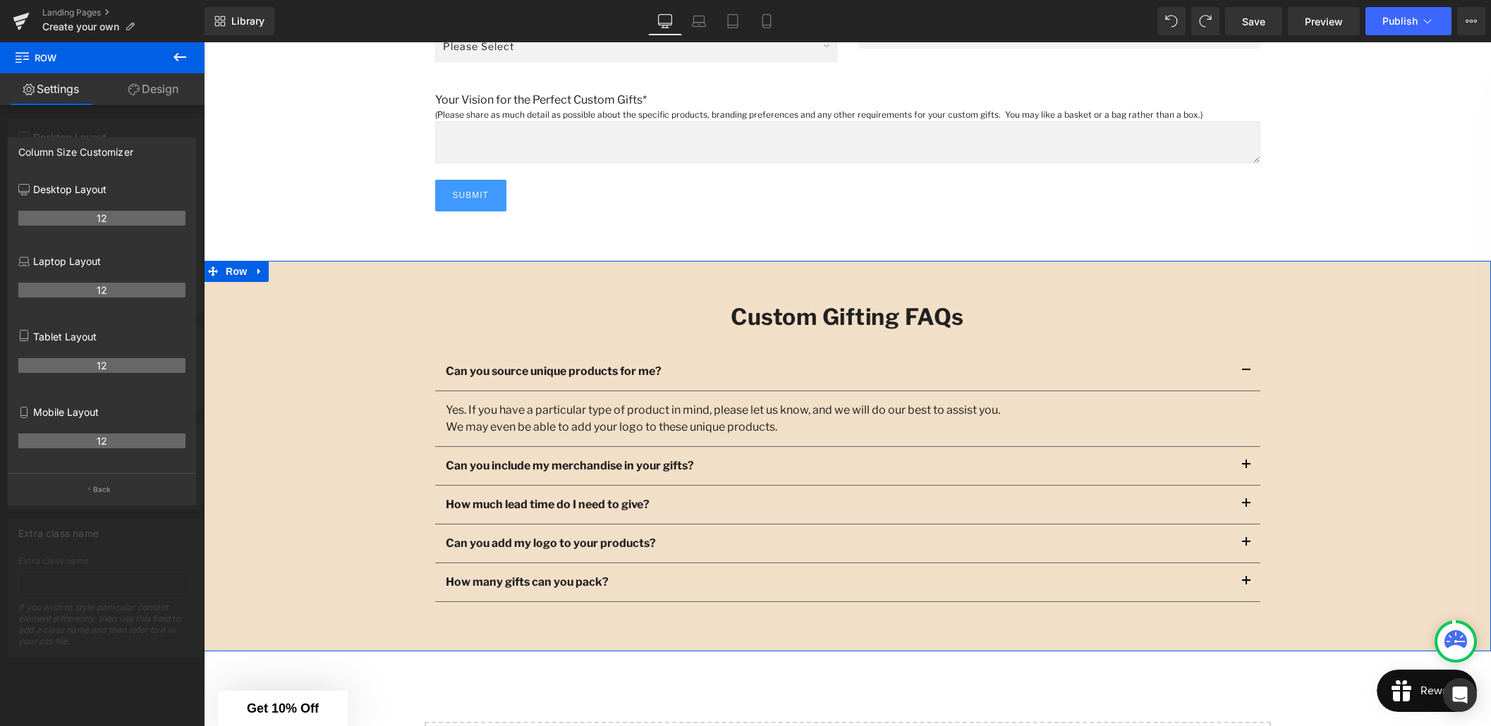
click at [109, 116] on div at bounding box center [102, 387] width 204 height 691
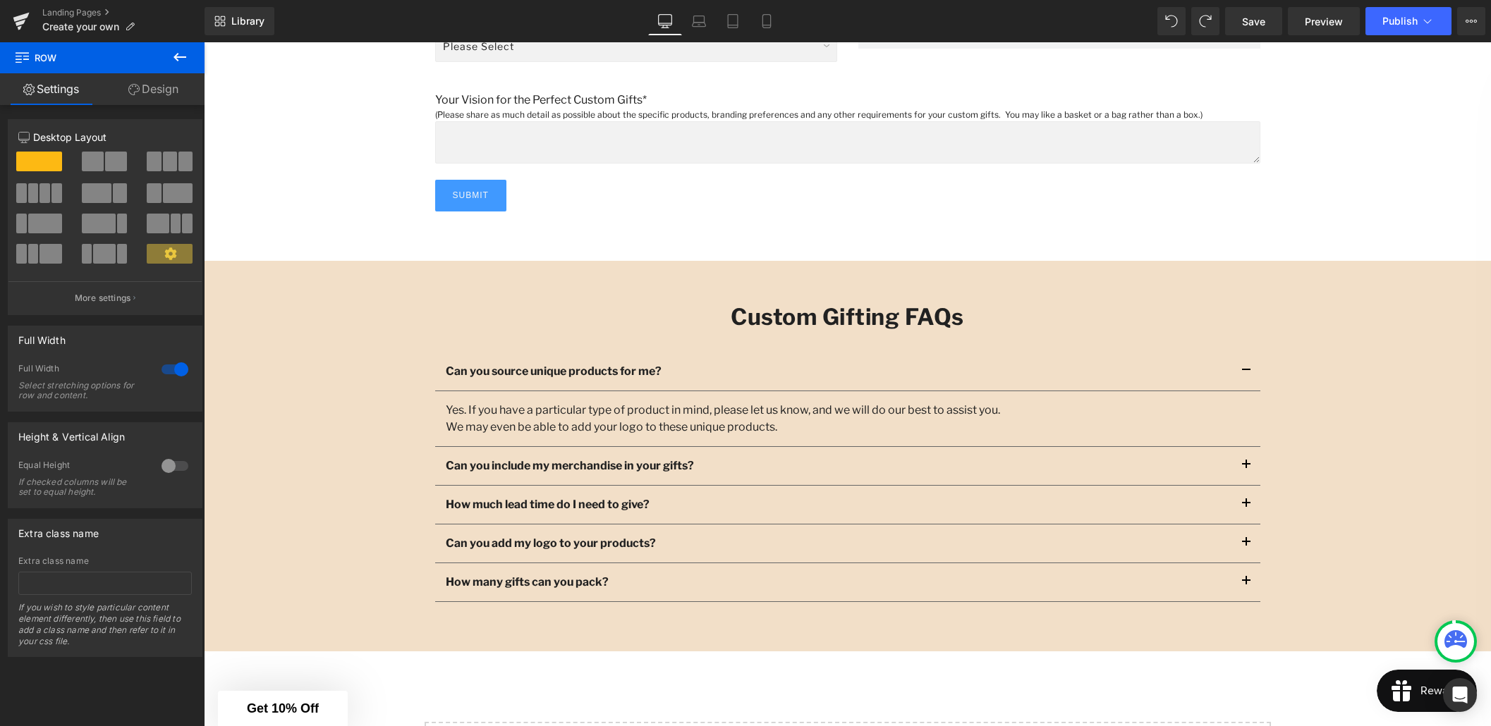
click at [175, 59] on icon at bounding box center [179, 57] width 13 height 8
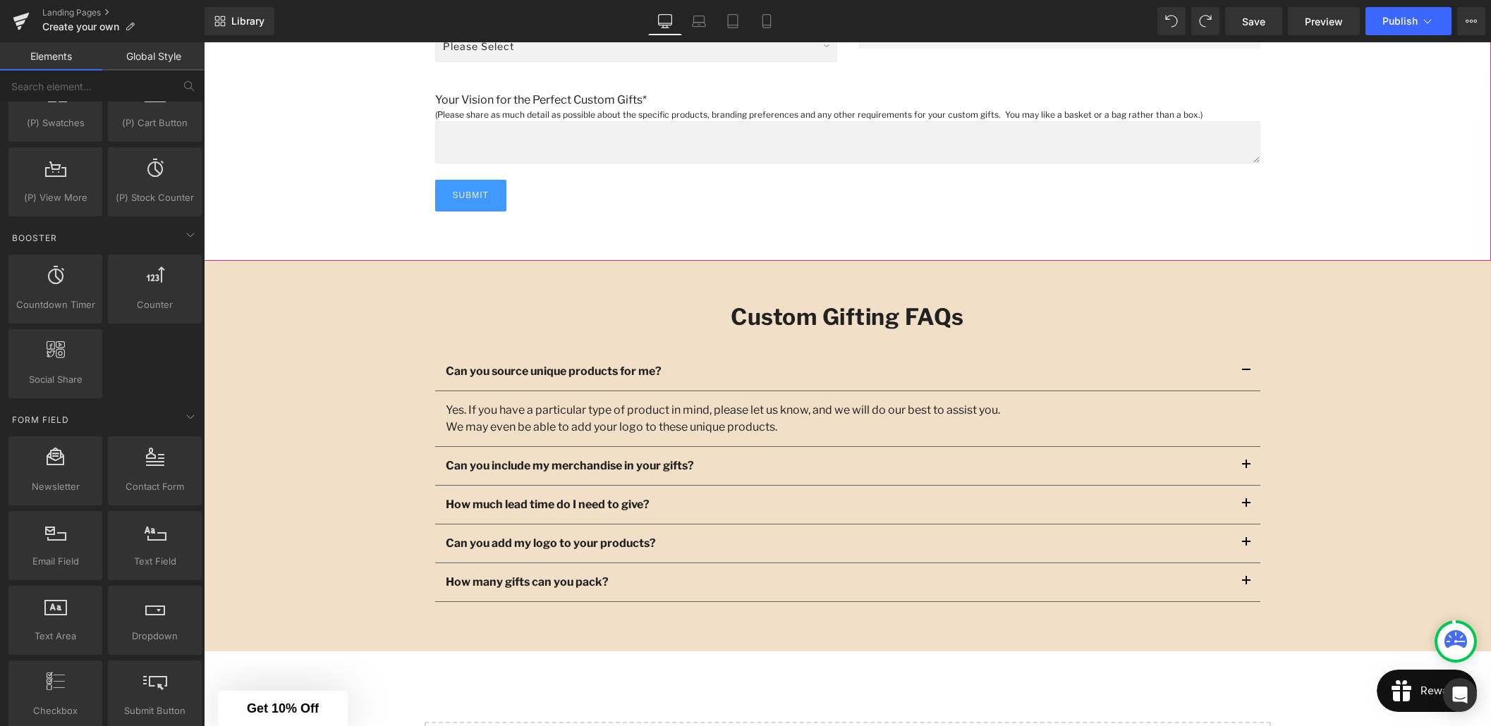
scroll to position [1790, 0]
click at [1464, 27] on button "View Live Page View with current Template Save Template to Library Schedule Pub…" at bounding box center [1471, 21] width 28 height 28
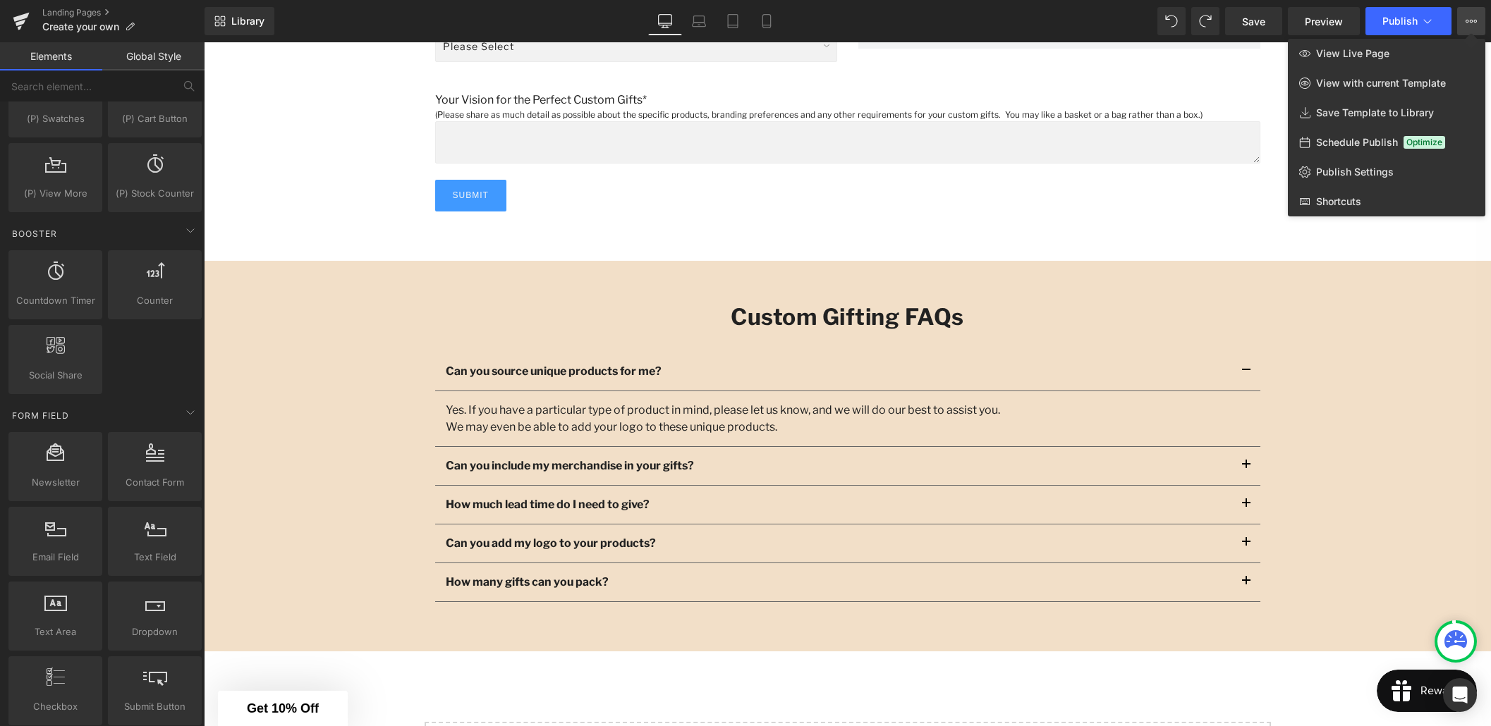
click at [977, 206] on div at bounding box center [847, 384] width 1287 height 684
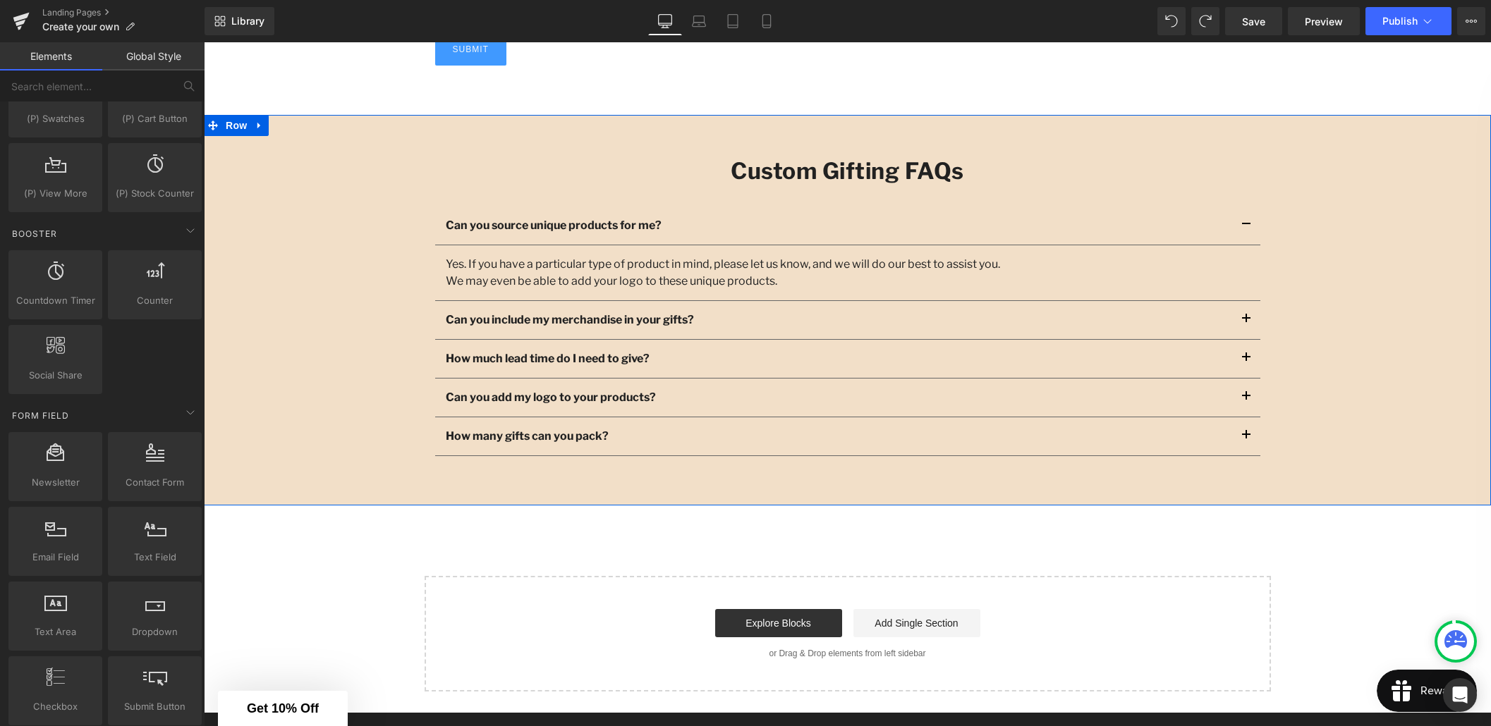
scroll to position [2007, 0]
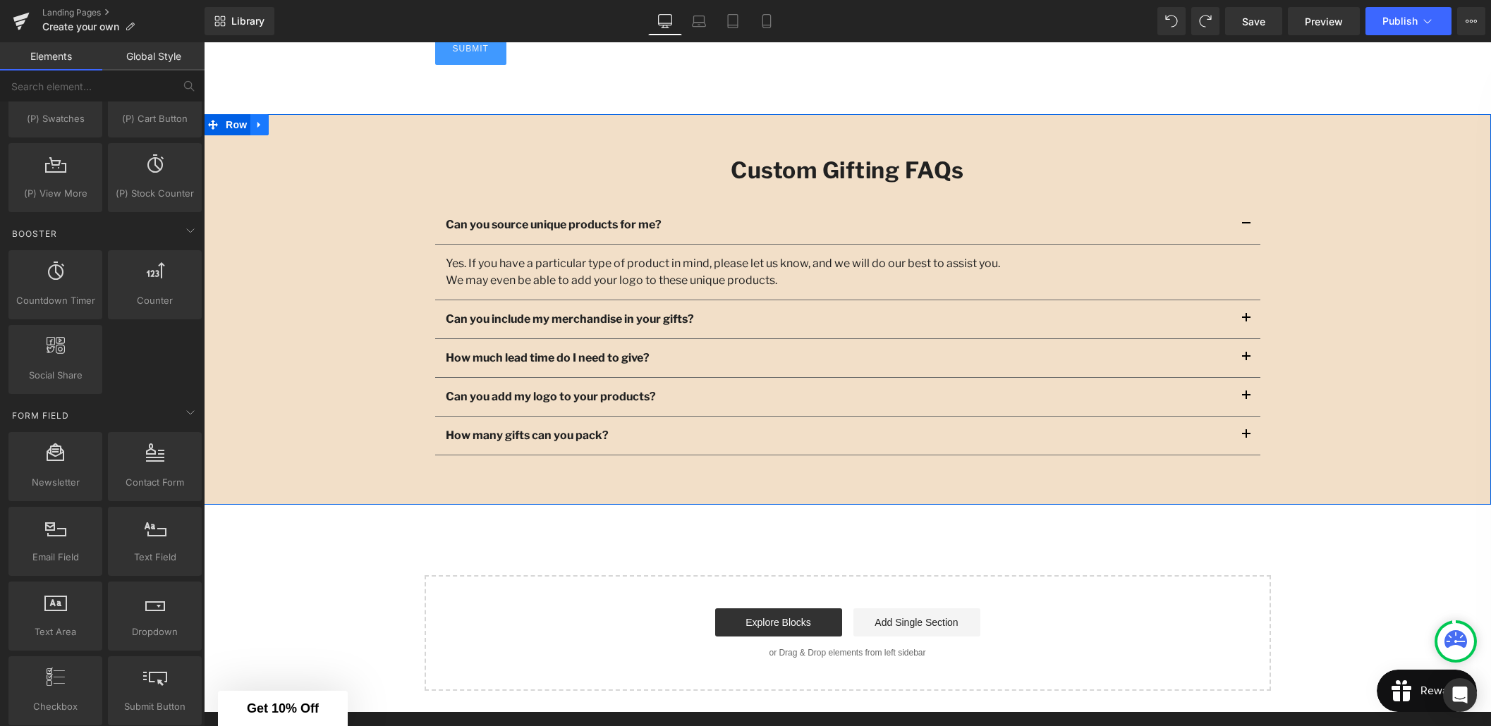
click at [256, 119] on icon at bounding box center [260, 124] width 10 height 11
click at [257, 120] on icon at bounding box center [260, 125] width 10 height 10
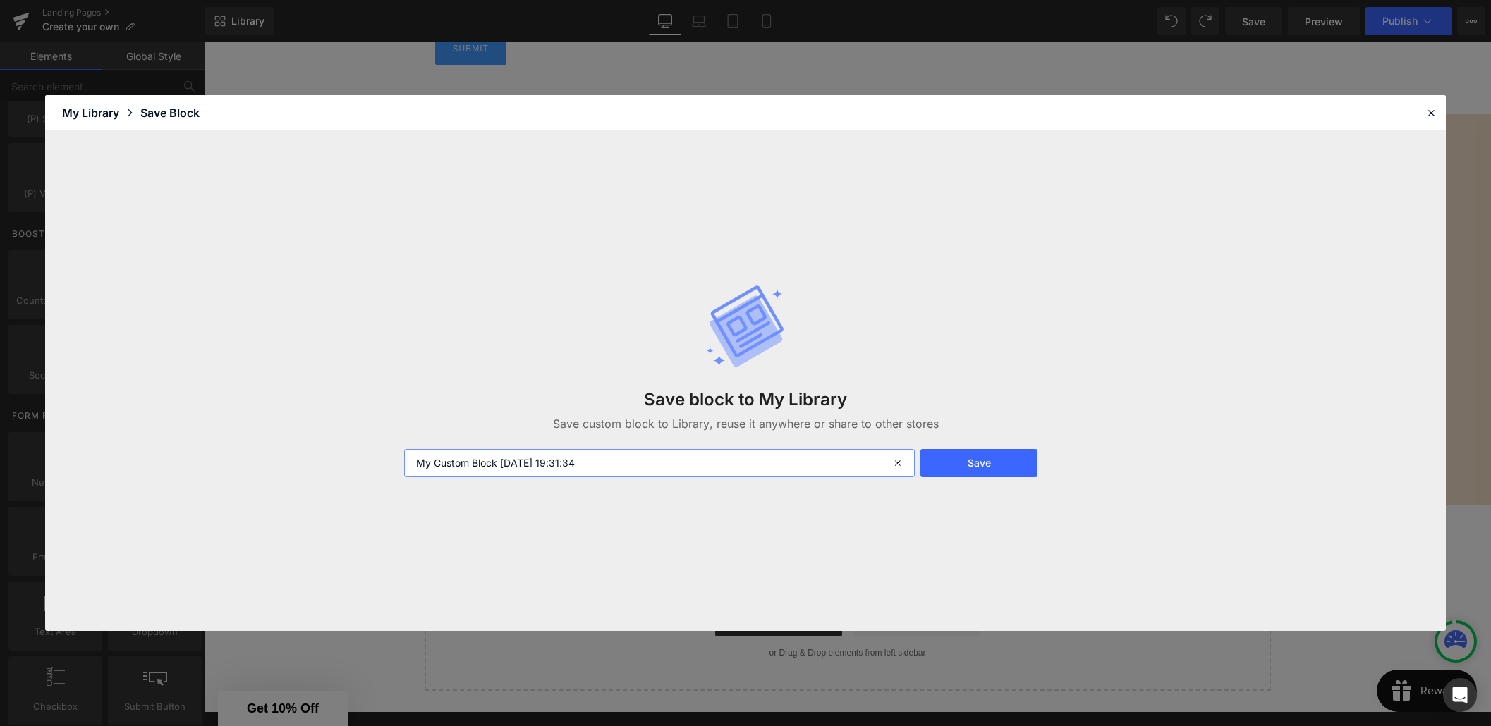
drag, startPoint x: 613, startPoint y: 465, endPoint x: 396, endPoint y: 464, distance: 217.2
click at [396, 464] on div "My Custom Block 2025-09-16 19:31:34" at bounding box center [658, 463] width 525 height 28
type input "FAQ"
click at [996, 460] on button "Save" at bounding box center [978, 463] width 117 height 28
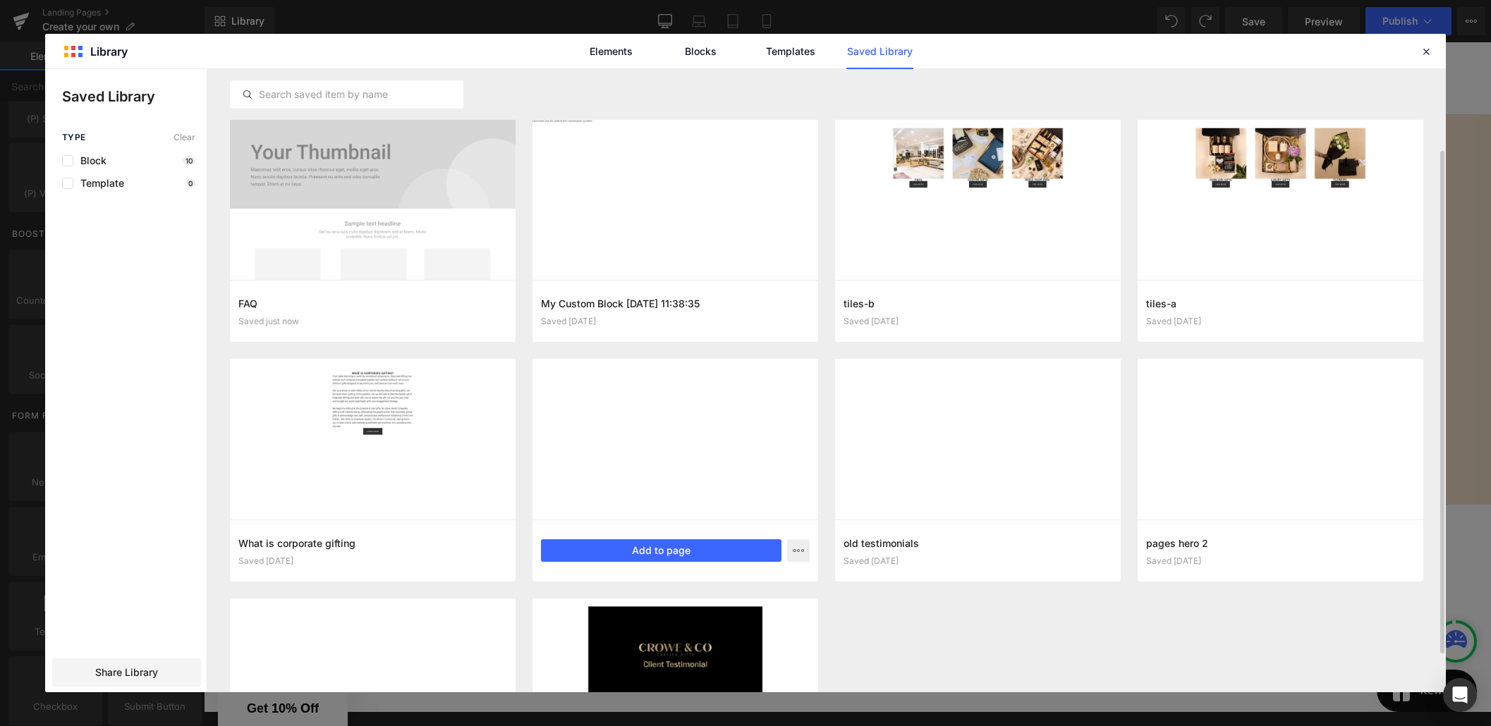
scroll to position [0, 0]
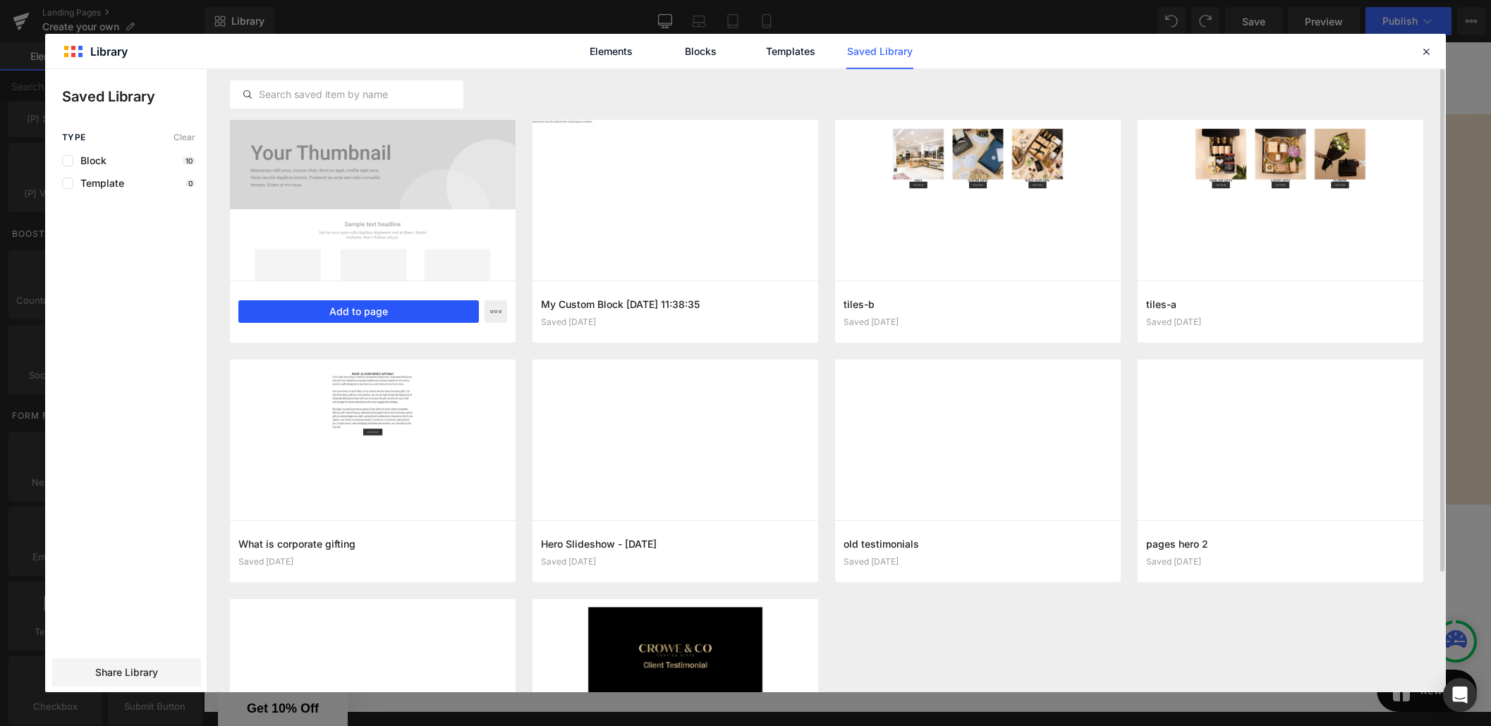
click at [395, 322] on button "Add to page" at bounding box center [358, 311] width 240 height 23
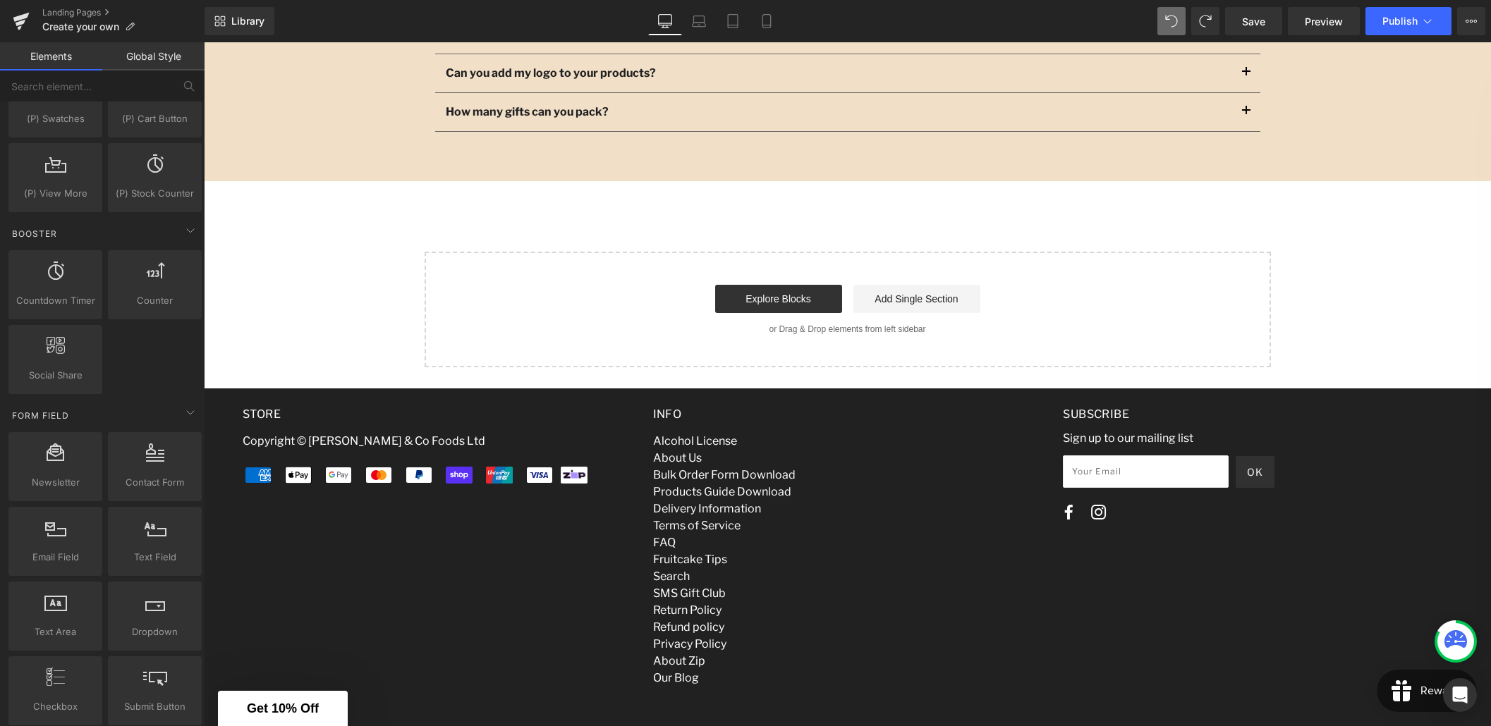
scroll to position [2313, 0]
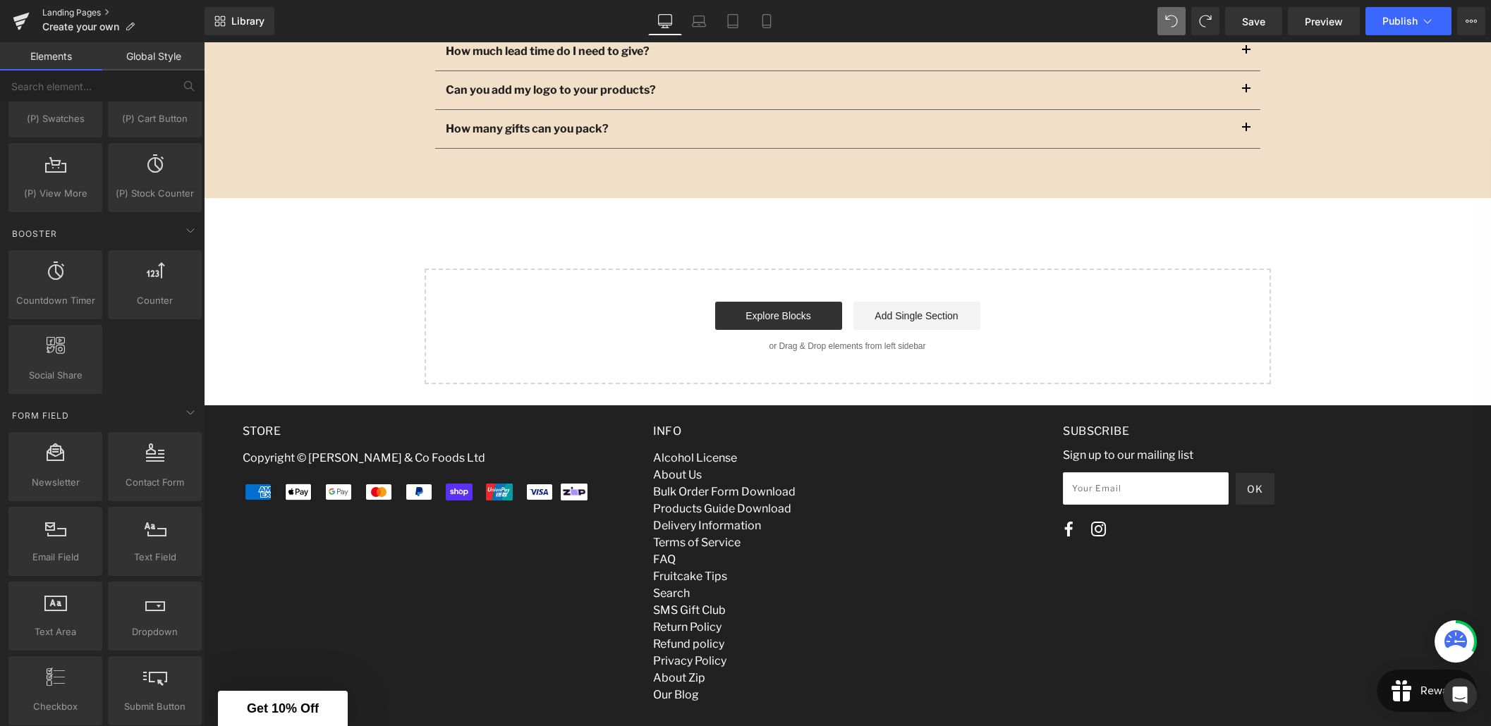
click at [104, 9] on link "Landing Pages" at bounding box center [123, 12] width 162 height 11
